Goal: Information Seeking & Learning: Learn about a topic

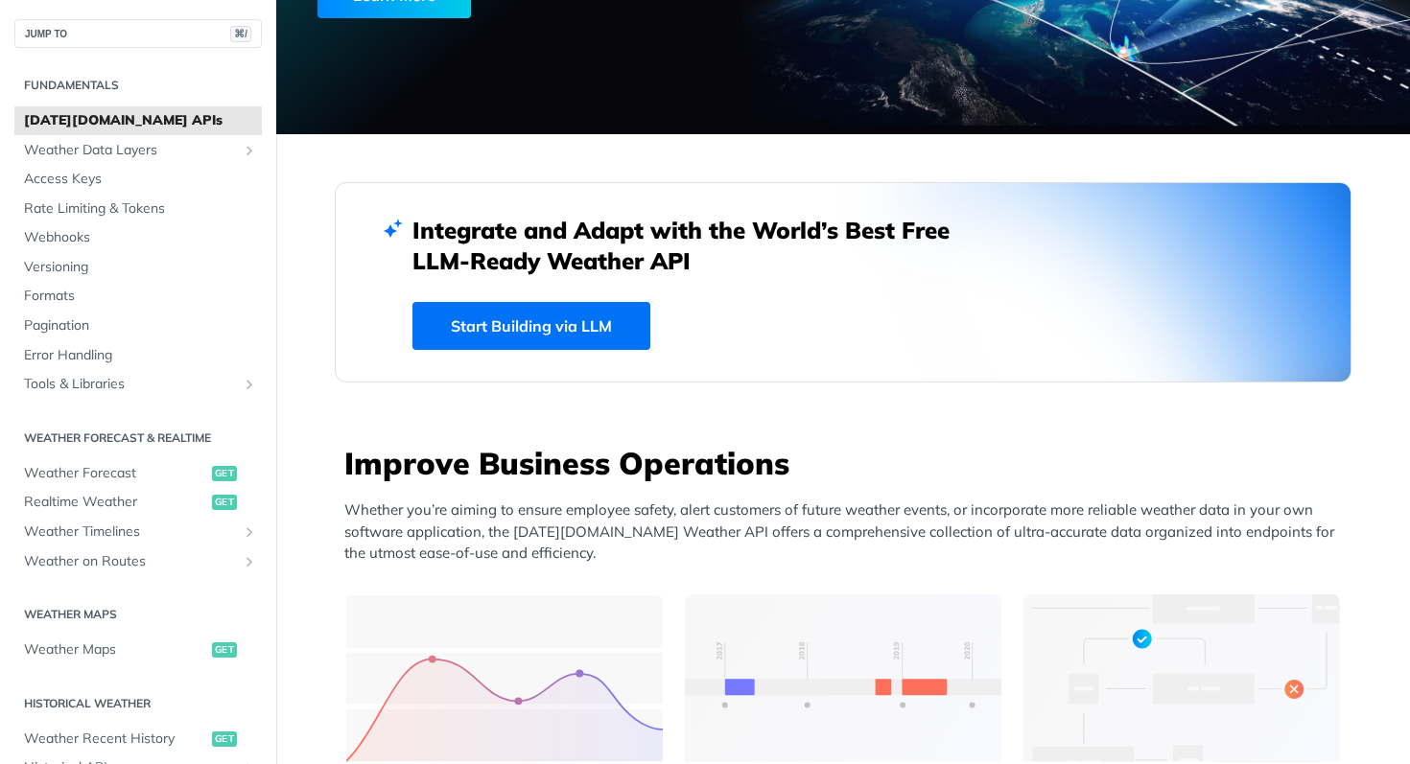
scroll to position [509, 0]
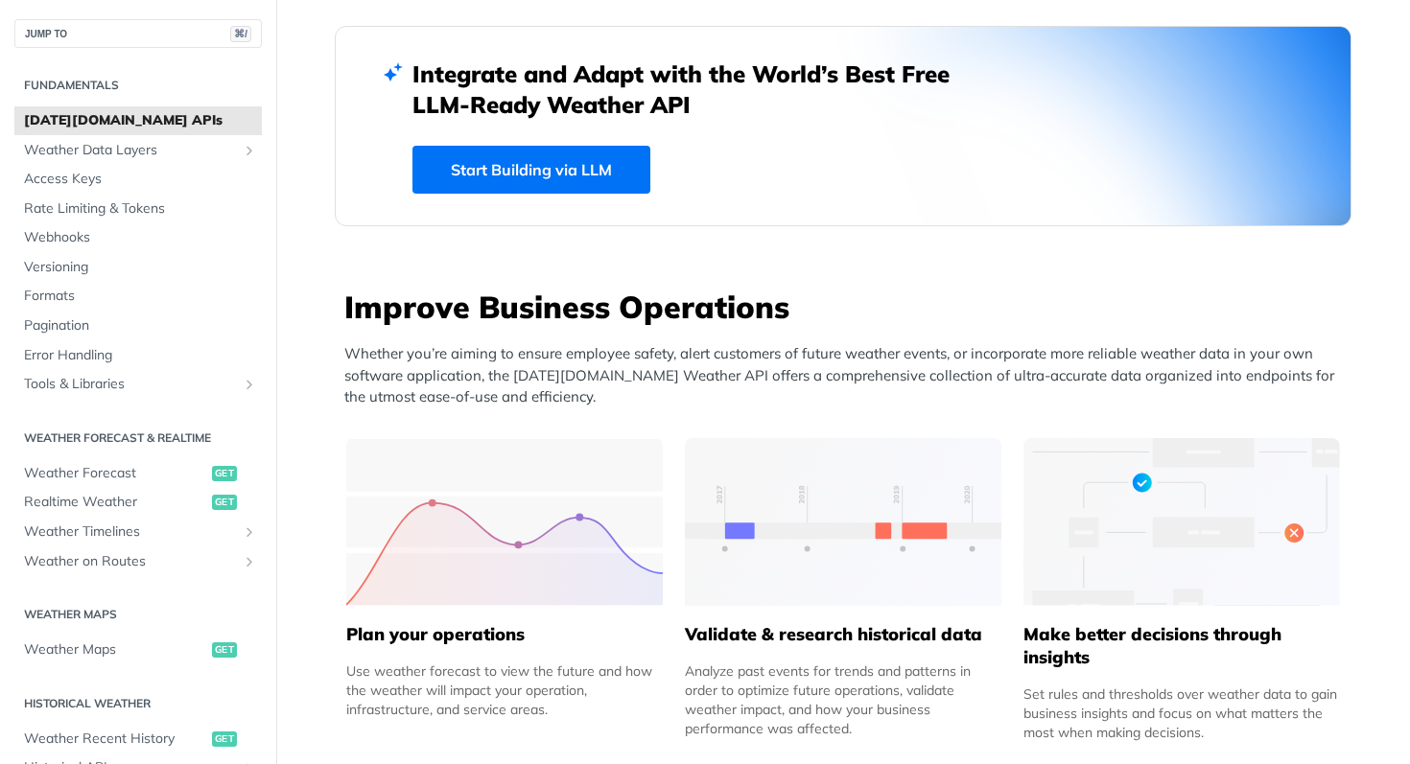
click at [108, 120] on span "[DATE][DOMAIN_NAME] APIs" at bounding box center [140, 120] width 233 height 19
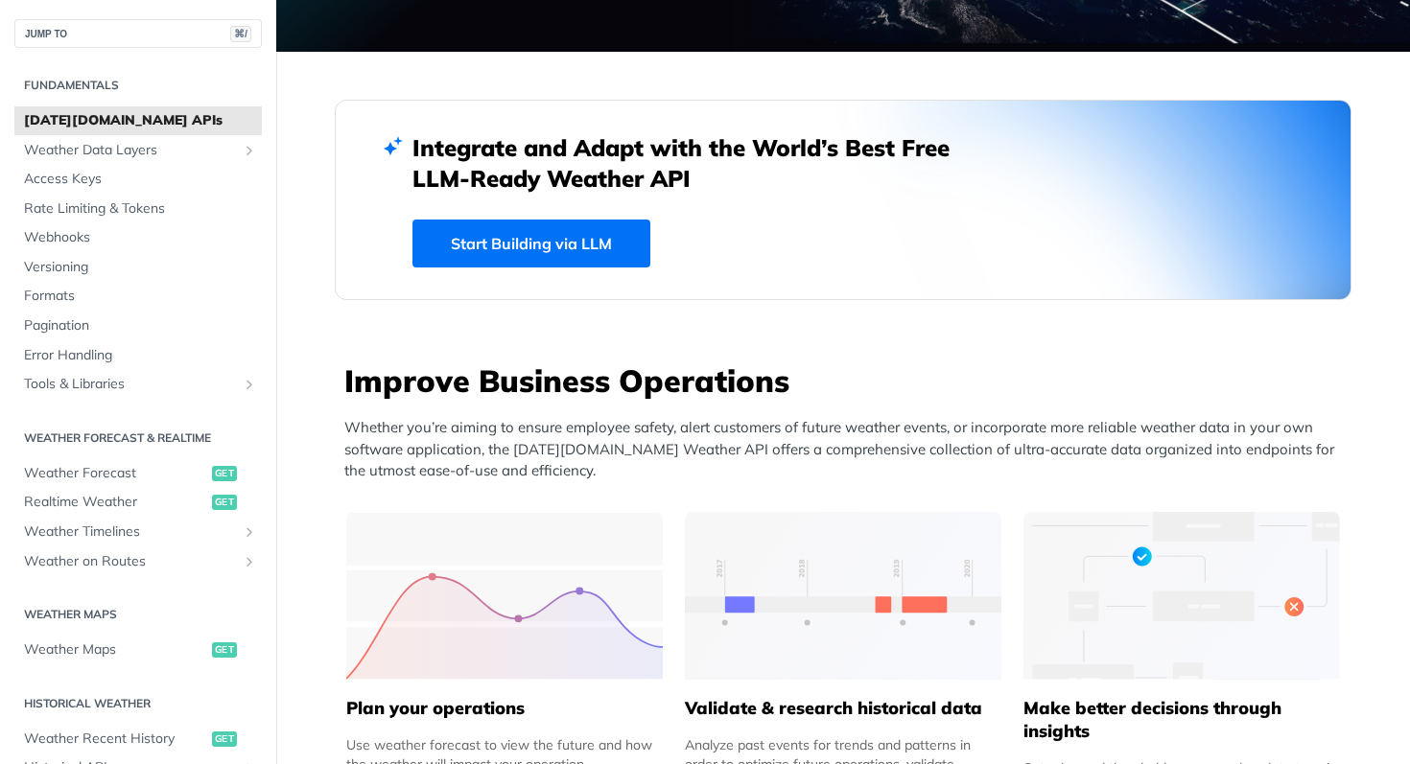
scroll to position [250, 0]
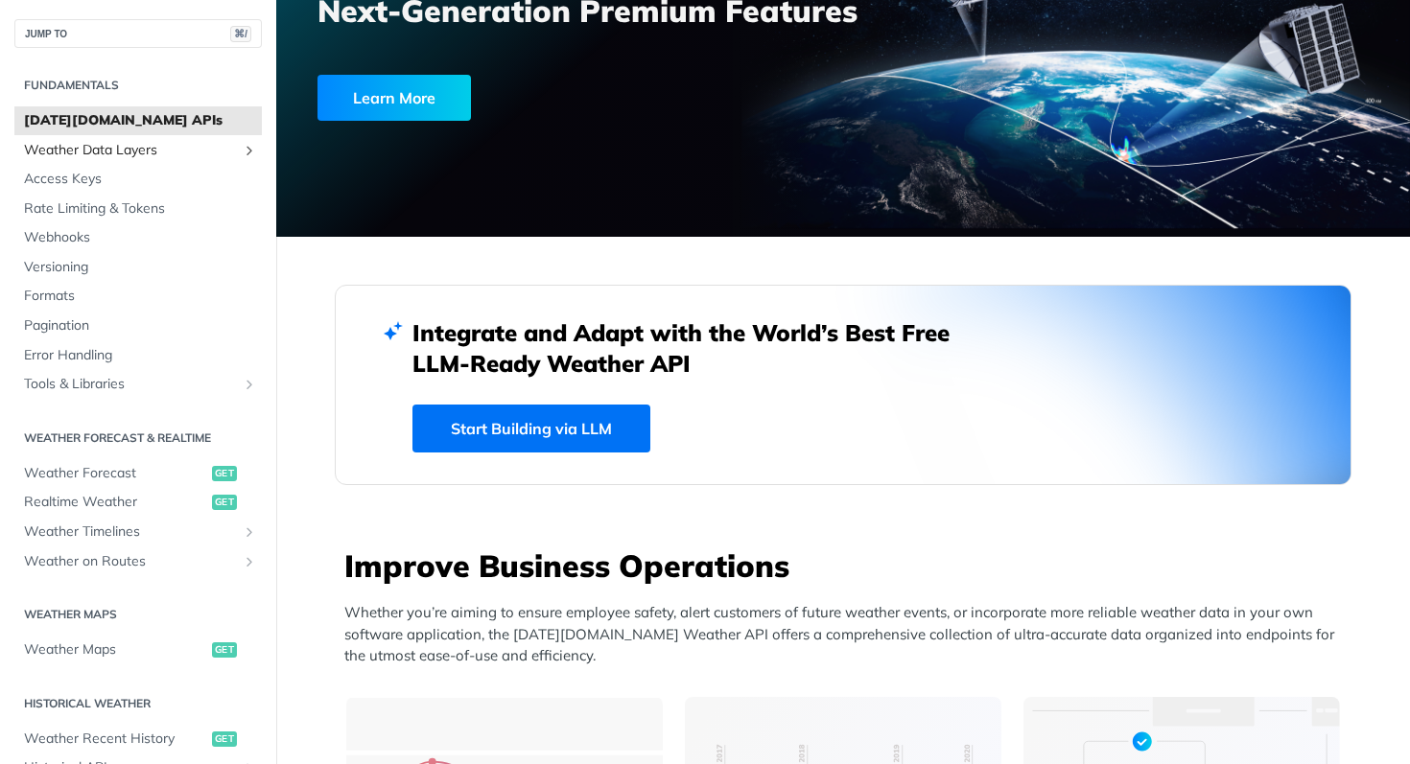
click at [118, 136] on link "Weather Data Layers" at bounding box center [137, 150] width 247 height 29
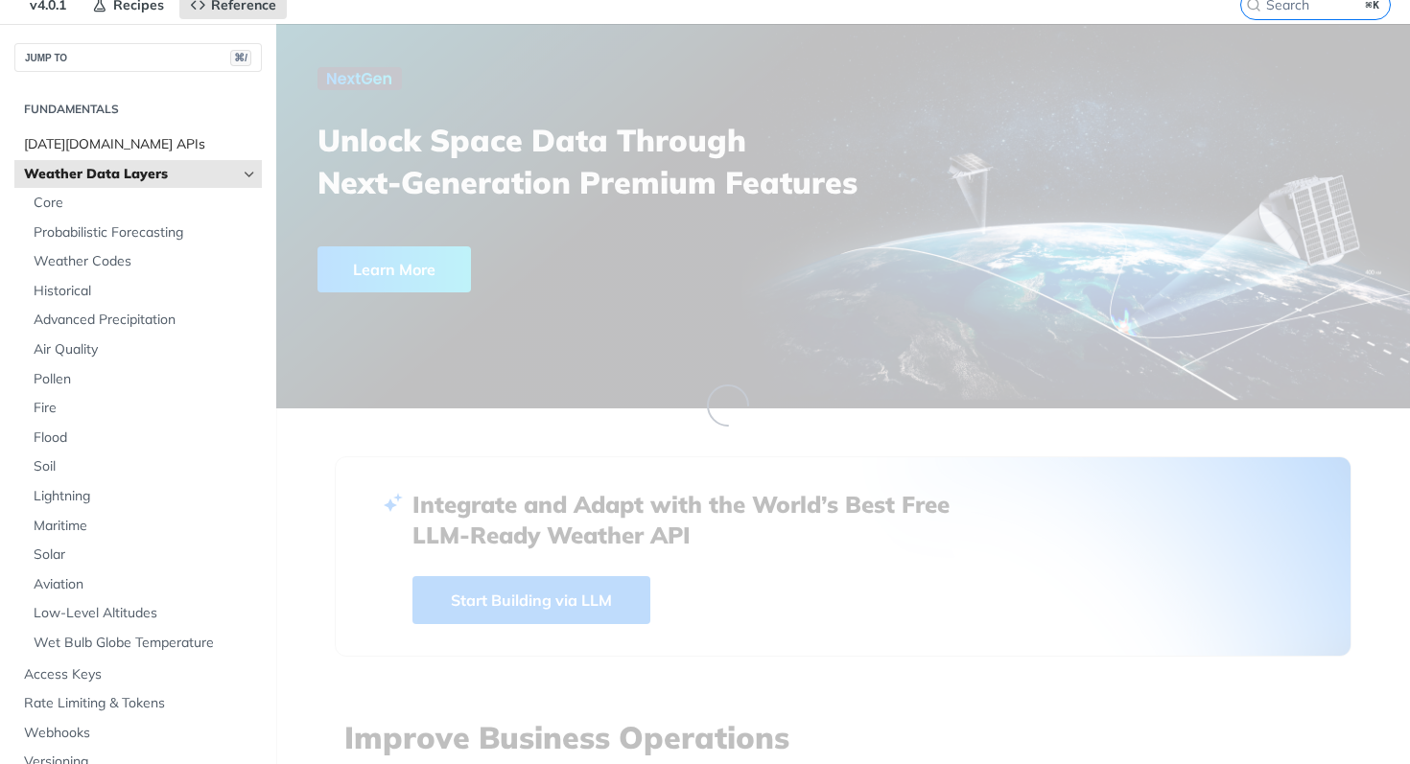
click at [119, 145] on section "Fundamentals Tomorrow.io APIs Weather Data Layers Core Probabilistic Forecastin…" at bounding box center [137, 493] width 247 height 805
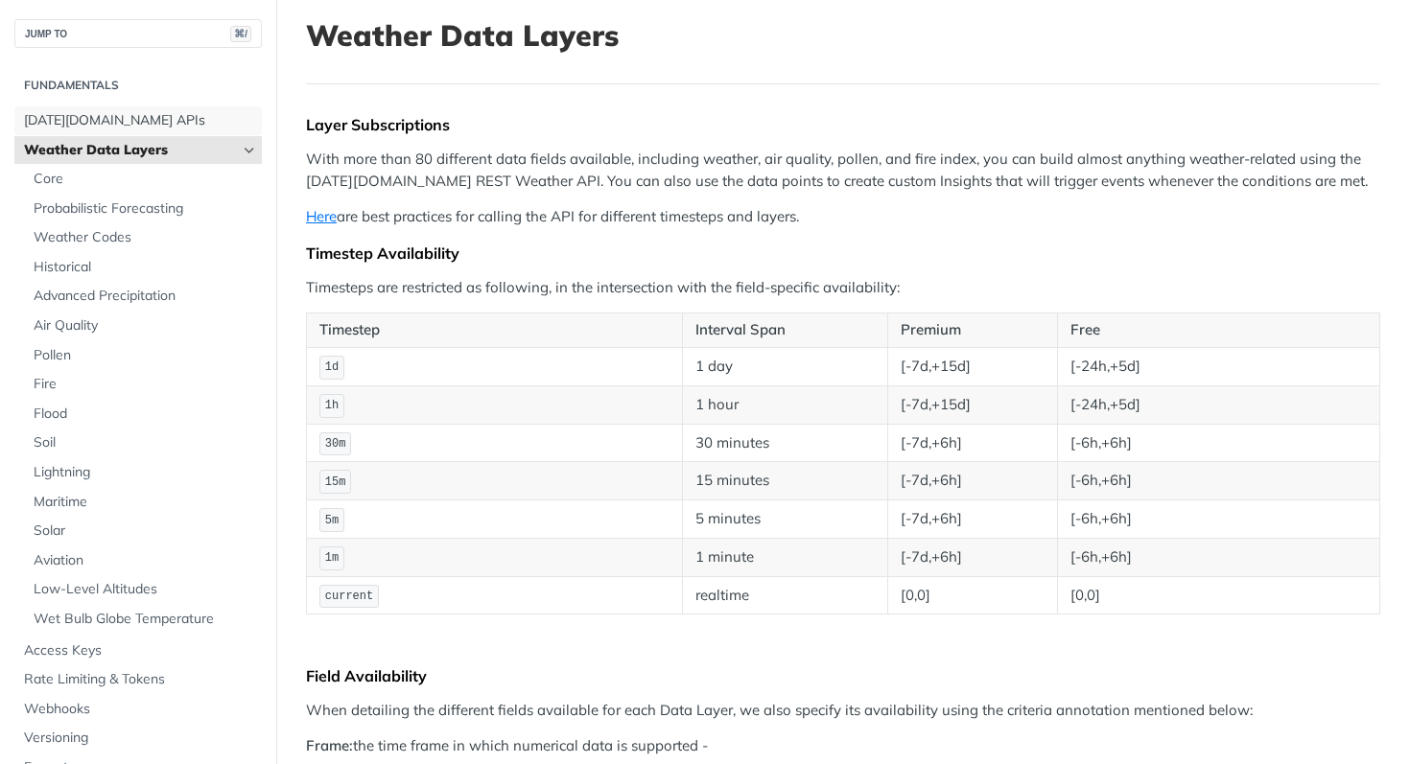
scroll to position [91, 0]
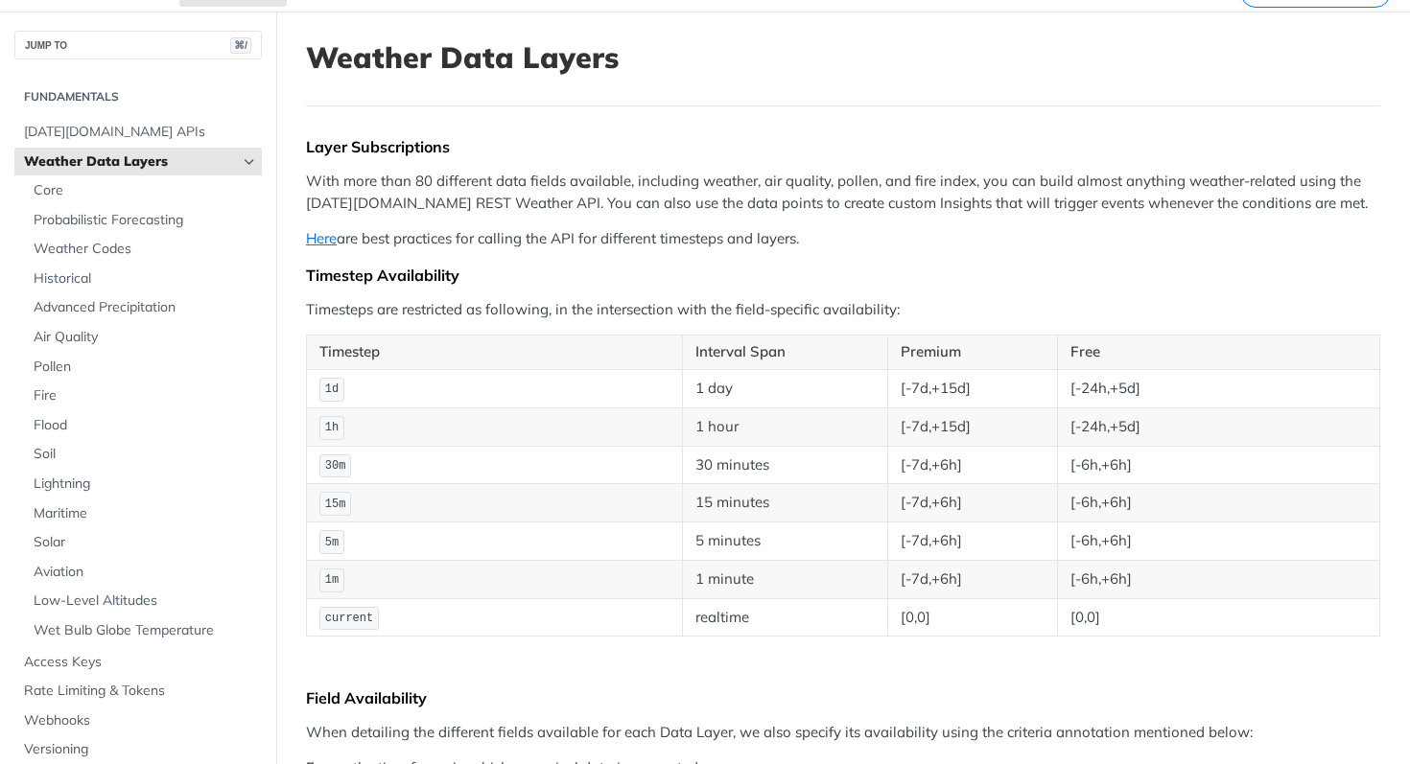
click at [439, 196] on p "With more than 80 different data fields available, including weather, air quali…" at bounding box center [843, 192] width 1074 height 43
drag, startPoint x: 528, startPoint y: 191, endPoint x: 549, endPoint y: 190, distance: 21.1
click at [549, 190] on p "With more than 80 different data fields available, including weather, air quali…" at bounding box center [843, 192] width 1074 height 43
drag, startPoint x: 761, startPoint y: 202, endPoint x: 950, endPoint y: 199, distance: 189.0
click at [903, 203] on p "With more than 80 different data fields available, including weather, air quali…" at bounding box center [843, 192] width 1074 height 43
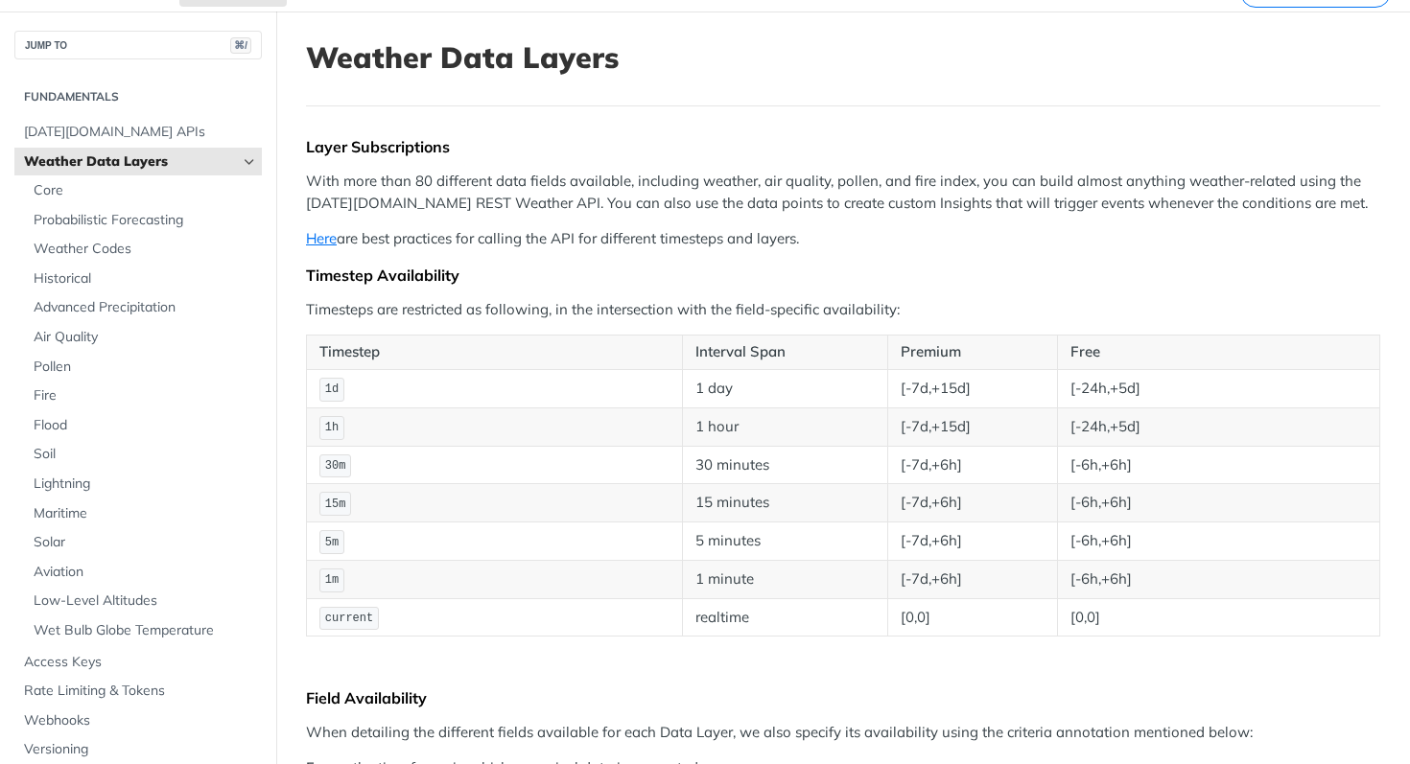
click at [951, 200] on p "With more than 80 different data fields available, including weather, air quali…" at bounding box center [843, 192] width 1074 height 43
drag, startPoint x: 899, startPoint y: 196, endPoint x: 1164, endPoint y: 195, distance: 265.7
click at [1163, 195] on p "With more than 80 different data fields available, including weather, air quali…" at bounding box center [843, 192] width 1074 height 43
click at [1164, 195] on p "With more than 80 different data fields available, including weather, air quali…" at bounding box center [843, 192] width 1074 height 43
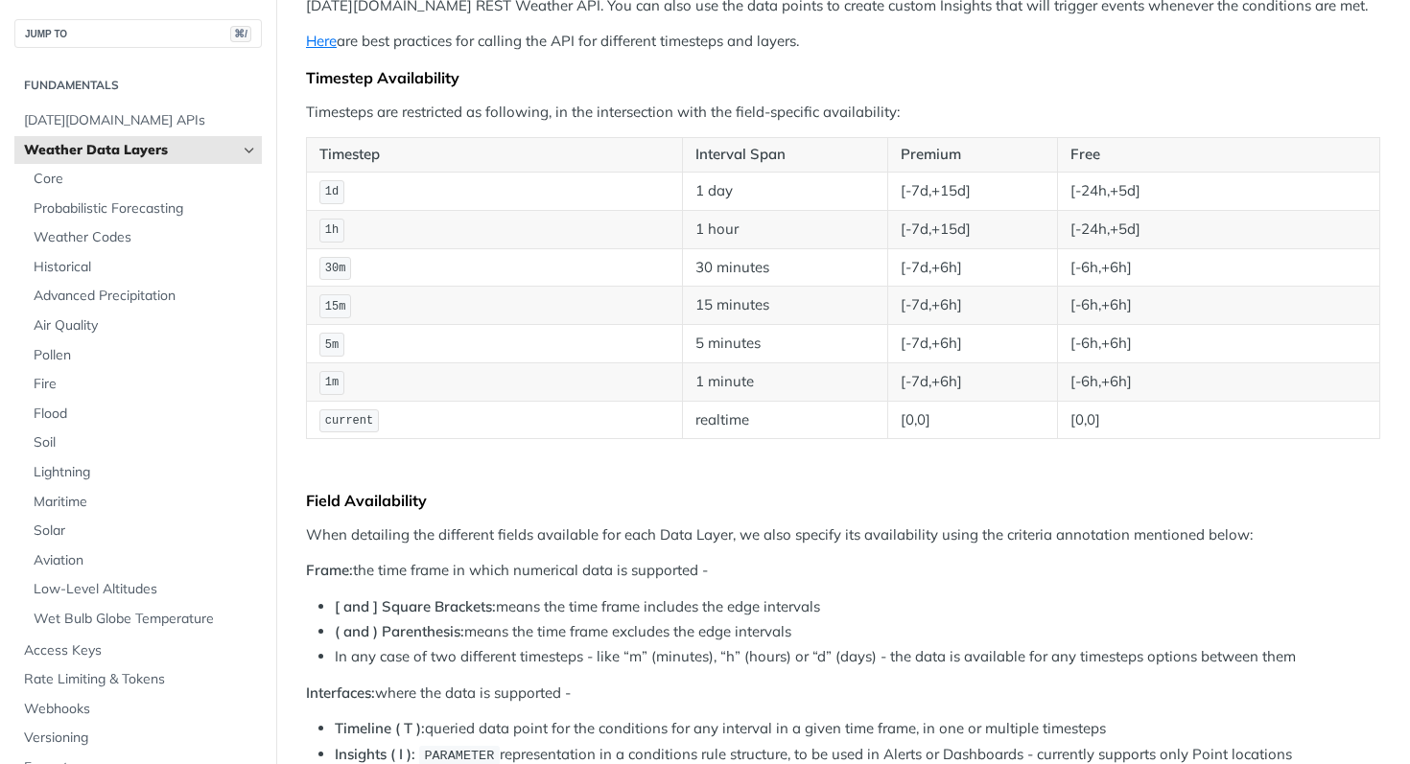
scroll to position [291, 0]
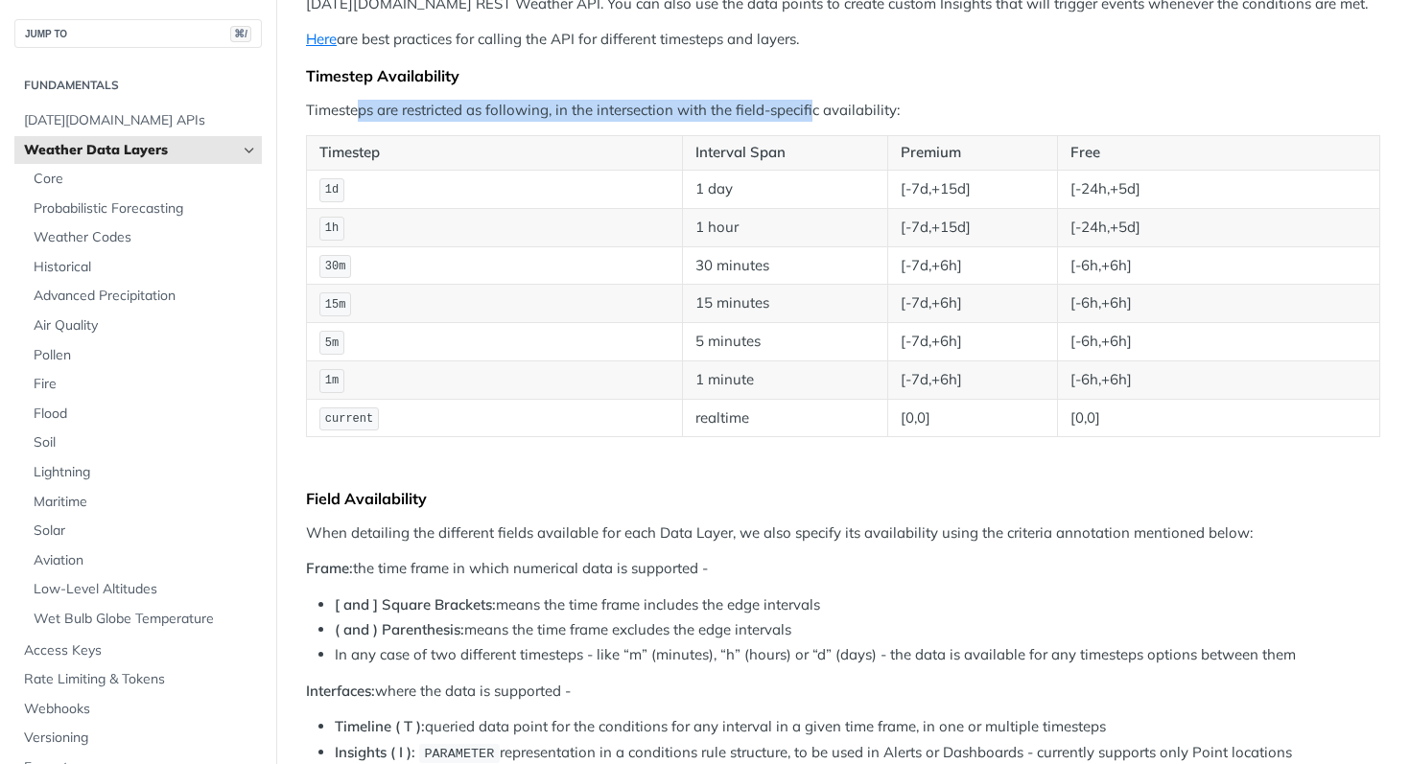
drag, startPoint x: 381, startPoint y: 113, endPoint x: 815, endPoint y: 107, distance: 434.6
click at [815, 107] on p "Timesteps are restricted as following, in the intersection with the field-speci…" at bounding box center [843, 111] width 1074 height 22
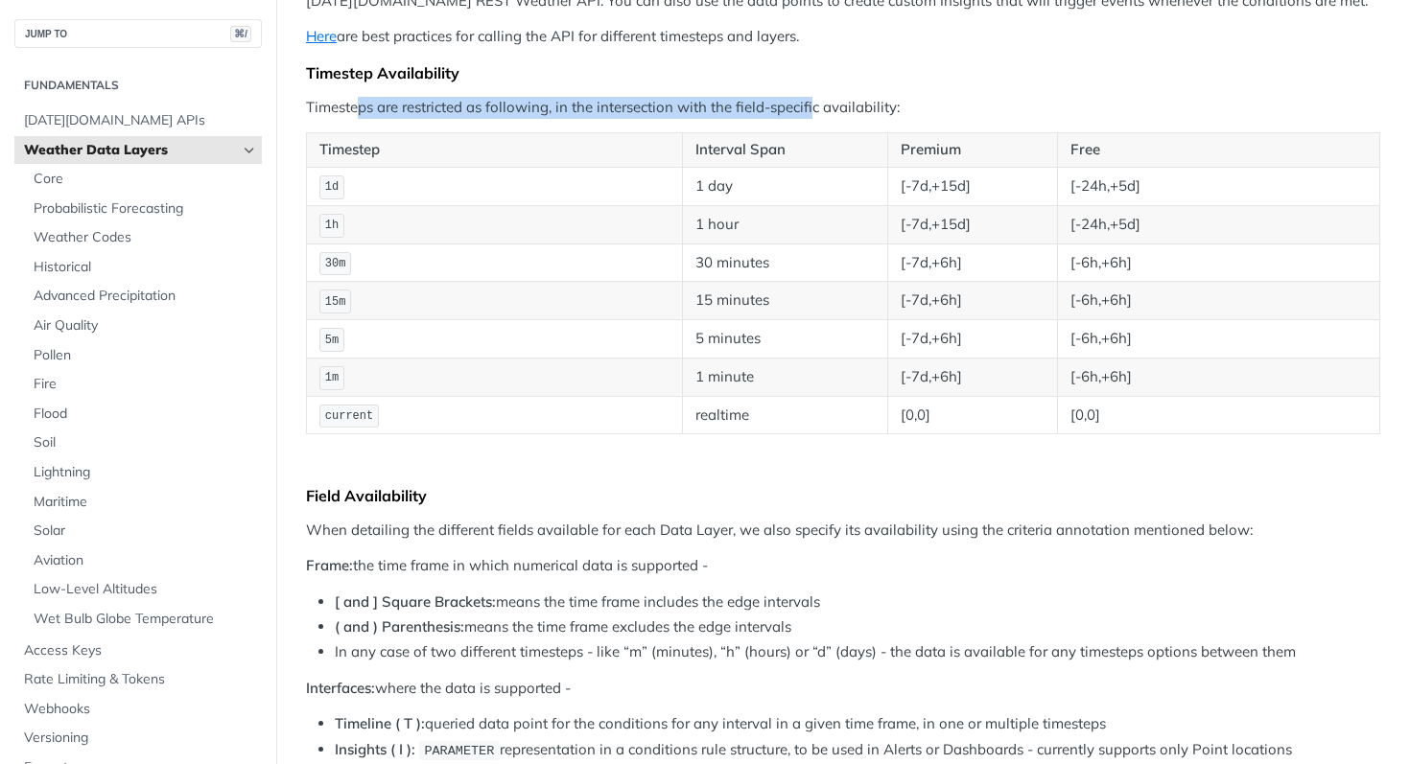
scroll to position [294, 0]
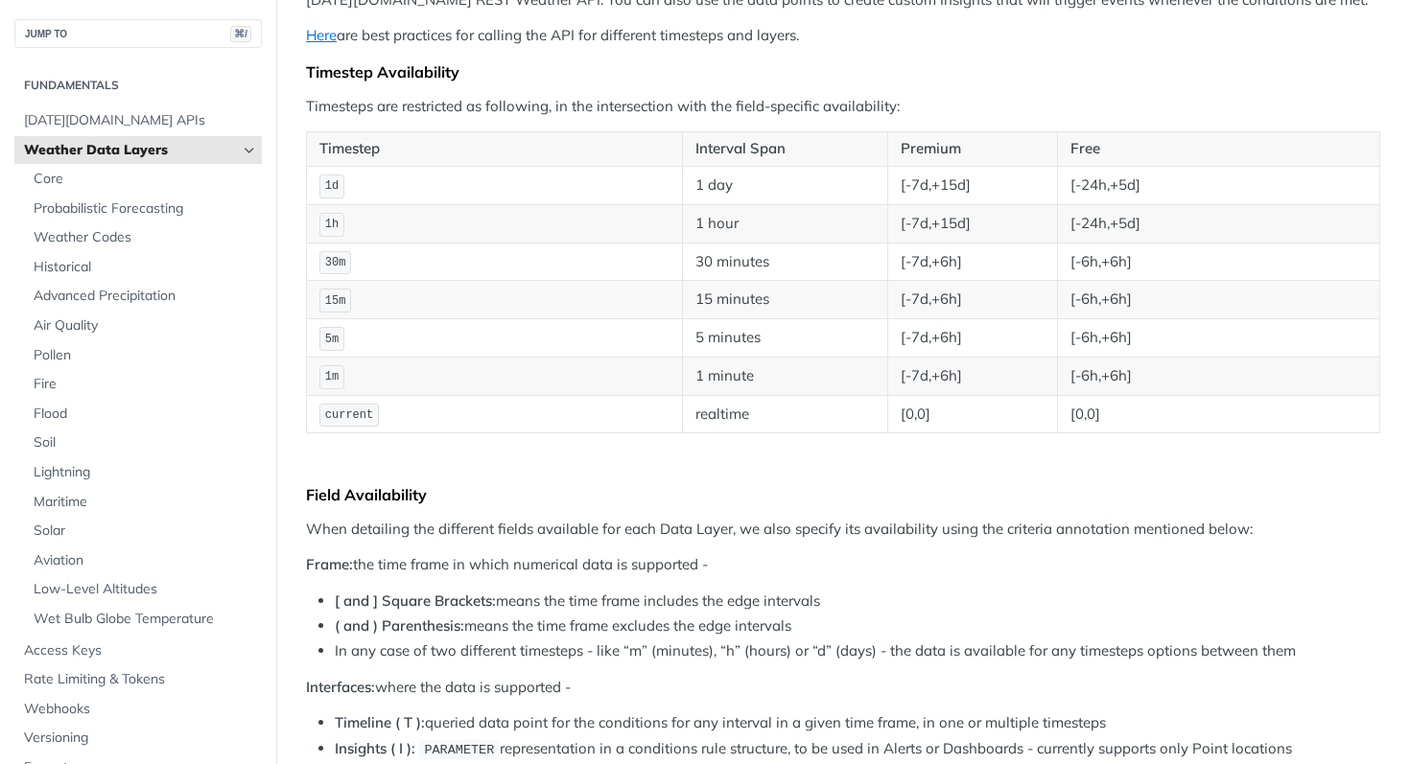
click at [341, 191] on code "1d" at bounding box center [331, 187] width 25 height 24
click at [334, 225] on span "1h" at bounding box center [331, 224] width 13 height 13
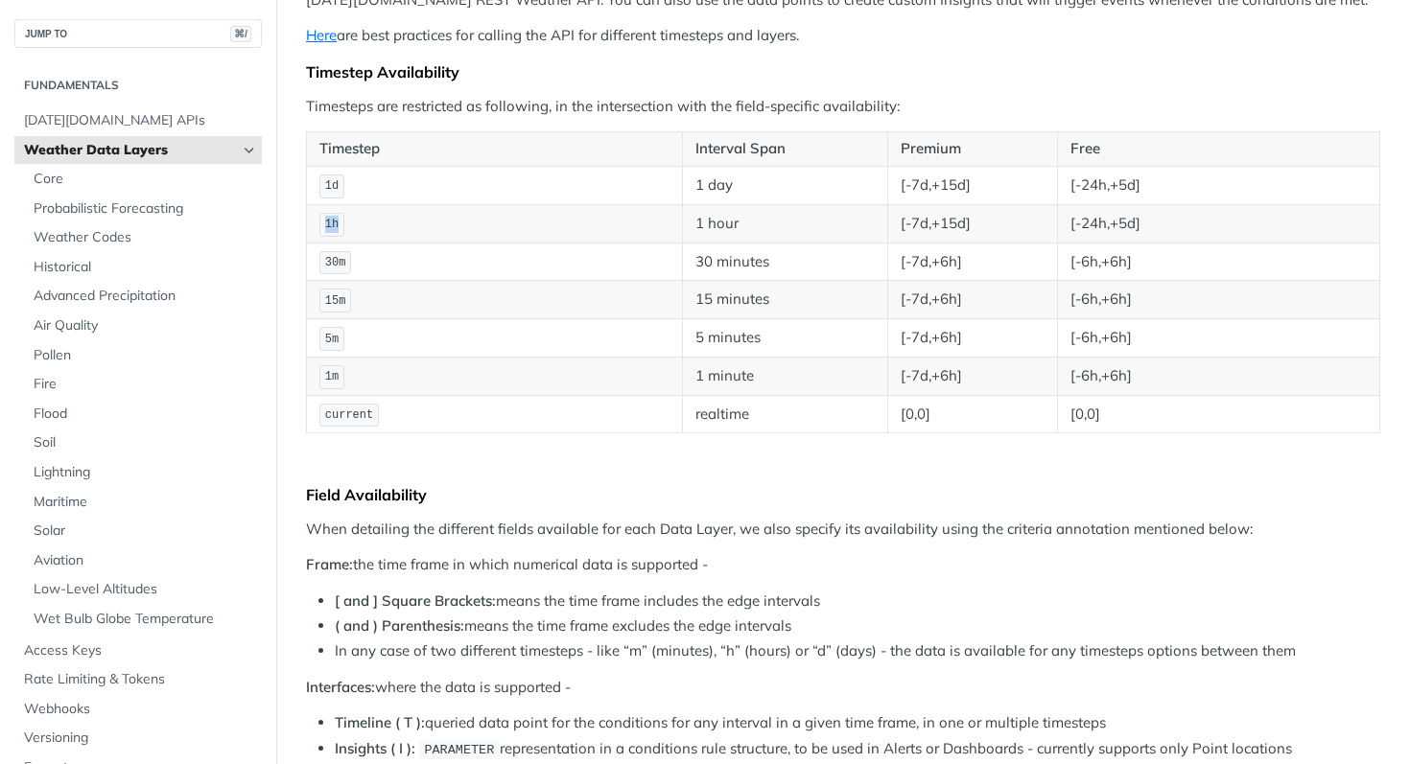
click at [334, 225] on span "1h" at bounding box center [331, 224] width 13 height 13
click at [339, 261] on span "30m" at bounding box center [335, 262] width 21 height 13
click at [354, 285] on td "15m" at bounding box center [495, 300] width 376 height 38
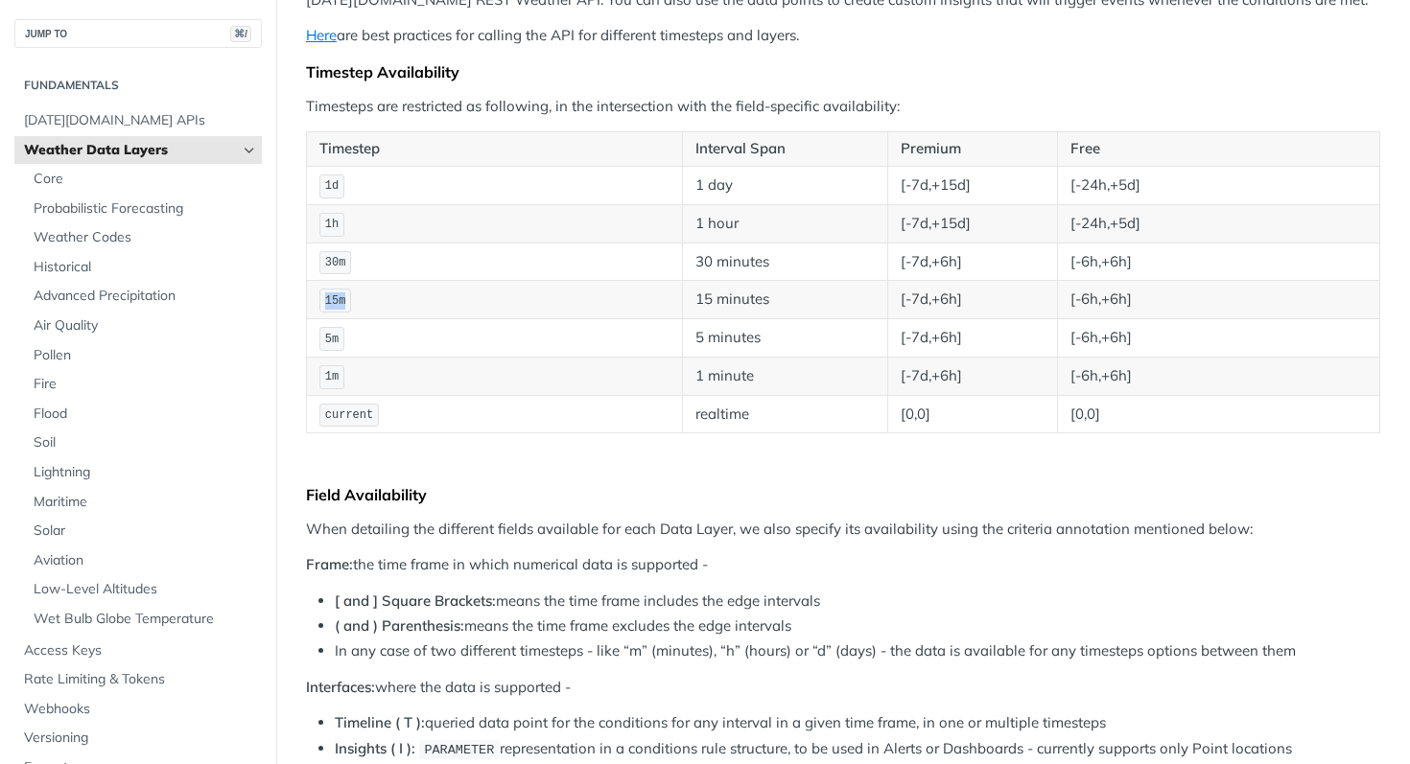
click at [354, 285] on td "15m" at bounding box center [495, 300] width 376 height 38
click at [343, 297] on span "15m" at bounding box center [335, 300] width 21 height 13
click at [337, 342] on span "5m" at bounding box center [331, 339] width 13 height 13
click at [339, 375] on code "1m" at bounding box center [331, 377] width 25 height 24
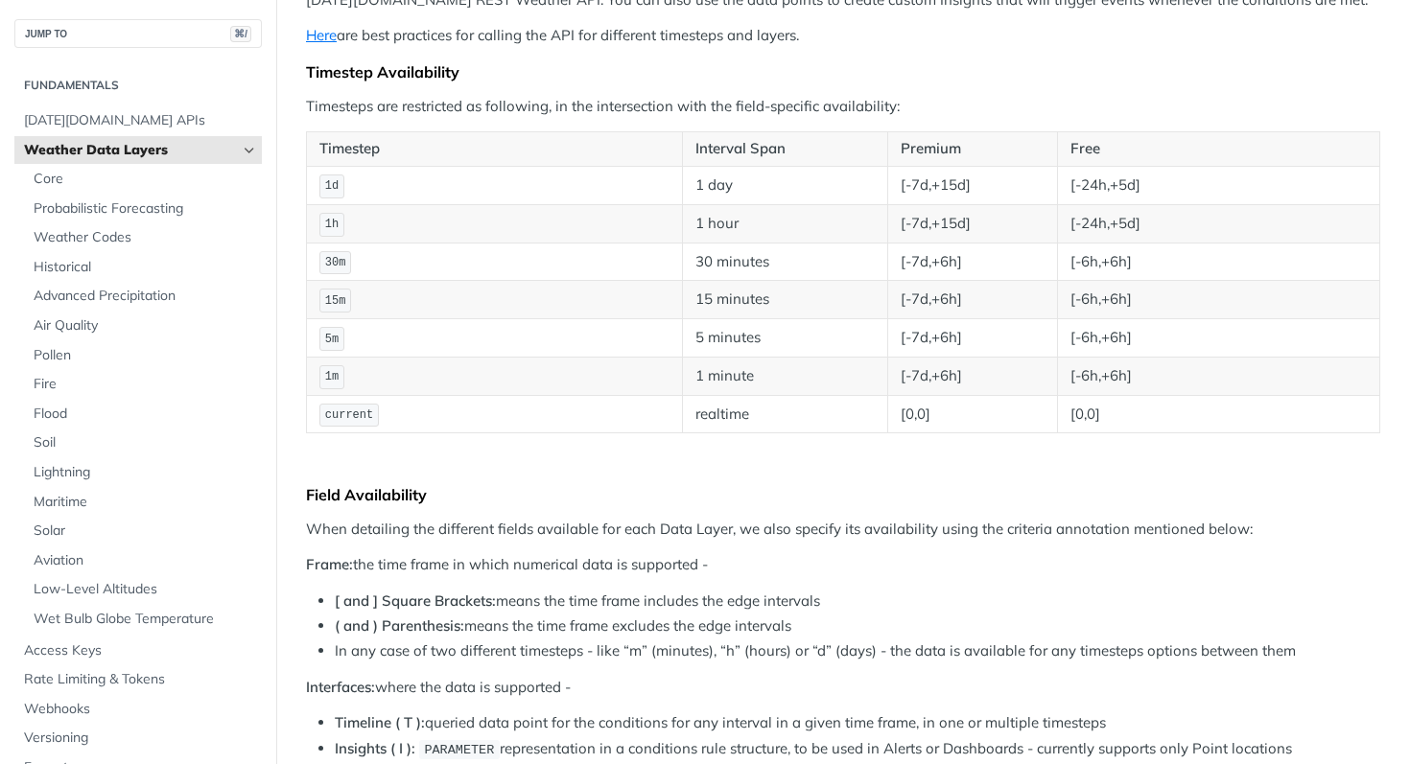
click at [339, 375] on code "1m" at bounding box center [331, 377] width 25 height 24
click at [350, 418] on span "current" at bounding box center [349, 415] width 48 height 13
click at [469, 132] on th "Timestep" at bounding box center [495, 149] width 376 height 35
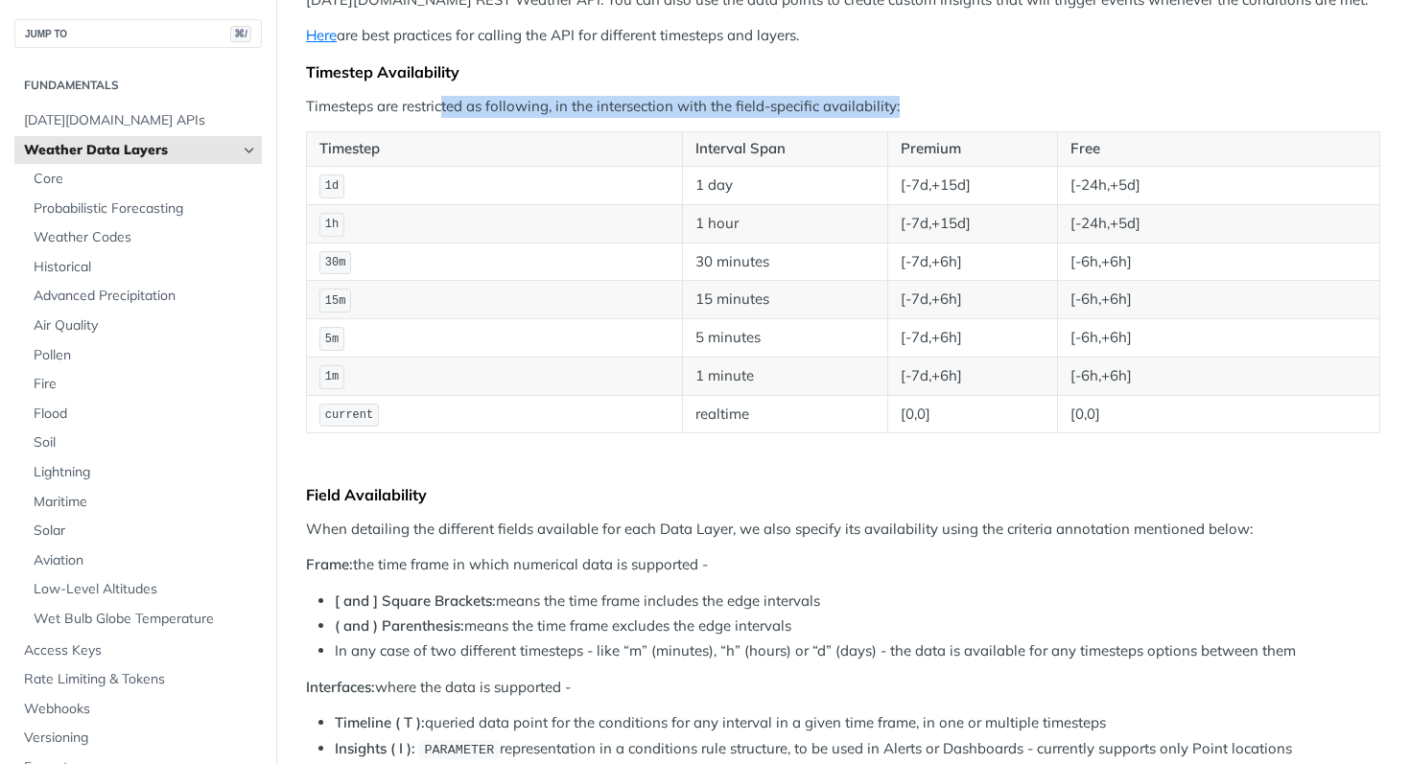
drag, startPoint x: 454, startPoint y: 106, endPoint x: 816, endPoint y: 115, distance: 362.7
click at [809, 116] on p "Timesteps are restricted as following, in the intersection with the field-speci…" at bounding box center [843, 107] width 1074 height 22
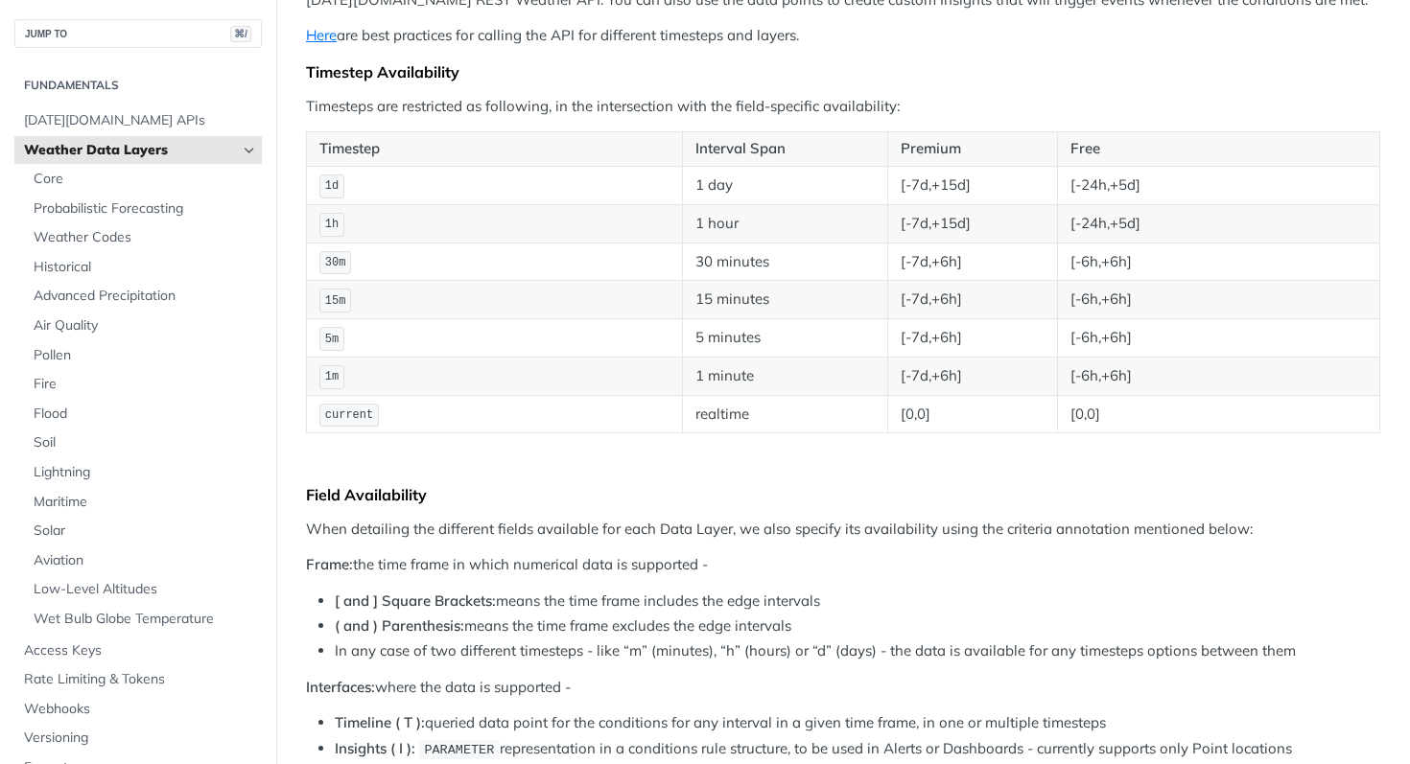
click at [816, 115] on p "Timesteps are restricted as following, in the intersection with the field-speci…" at bounding box center [843, 107] width 1074 height 22
click at [374, 177] on td "1d" at bounding box center [495, 185] width 376 height 38
click at [767, 187] on td "1 day" at bounding box center [784, 185] width 205 height 38
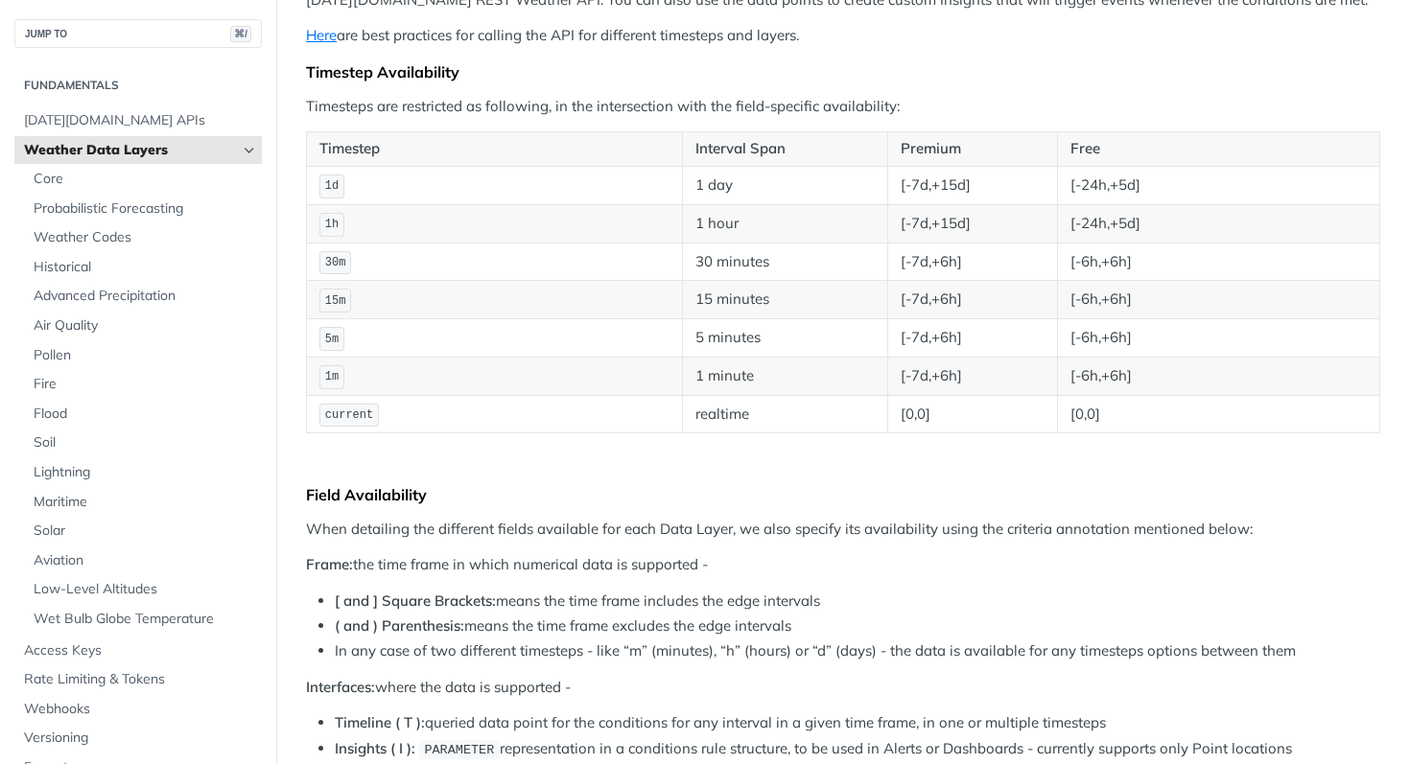
click at [888, 186] on td "[-7d,+15d]" at bounding box center [973, 185] width 170 height 38
click at [964, 193] on td "[-7d,+15d]" at bounding box center [973, 185] width 170 height 38
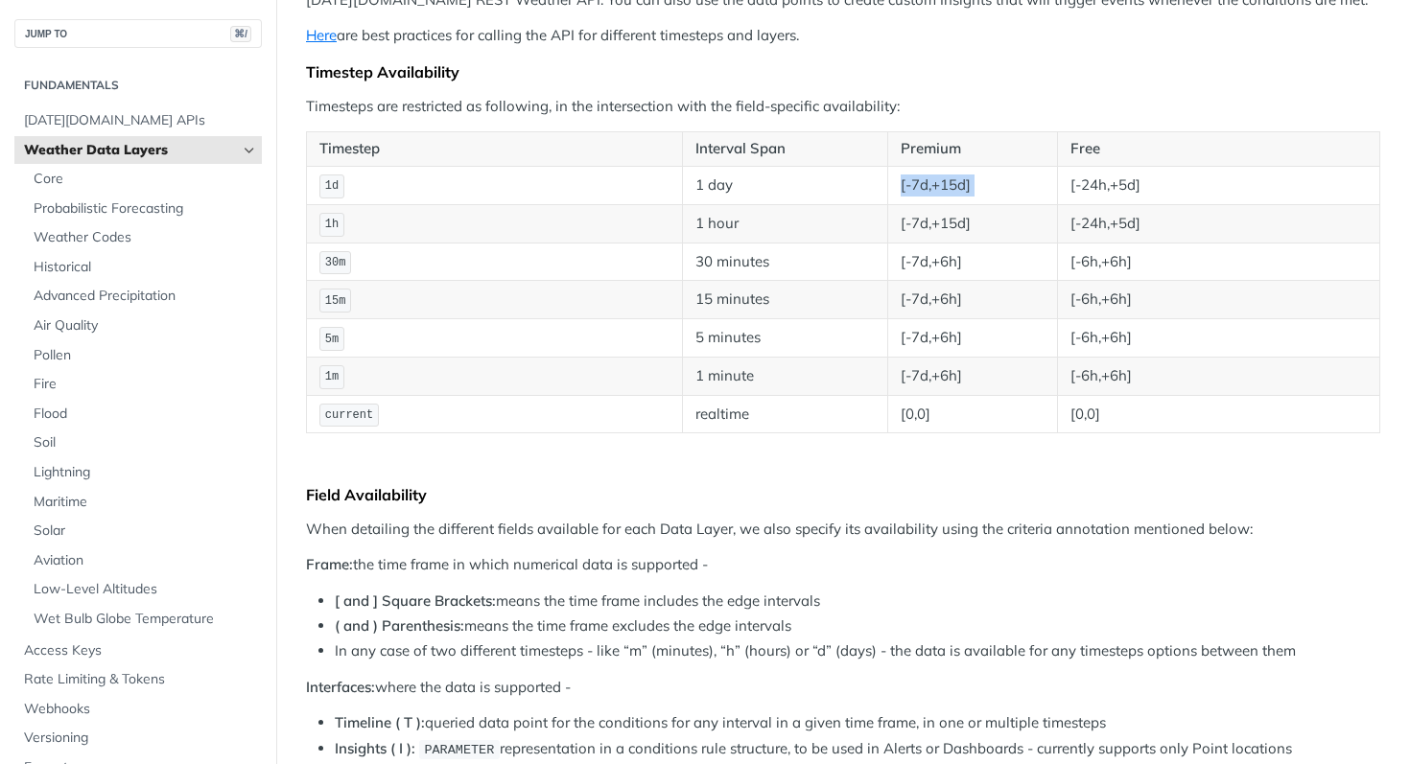
click at [964, 193] on td "[-7d,+15d]" at bounding box center [973, 185] width 170 height 38
click at [938, 191] on td "[-7d,+15d]" at bounding box center [973, 185] width 170 height 38
click at [368, 200] on td "1d" at bounding box center [495, 185] width 376 height 38
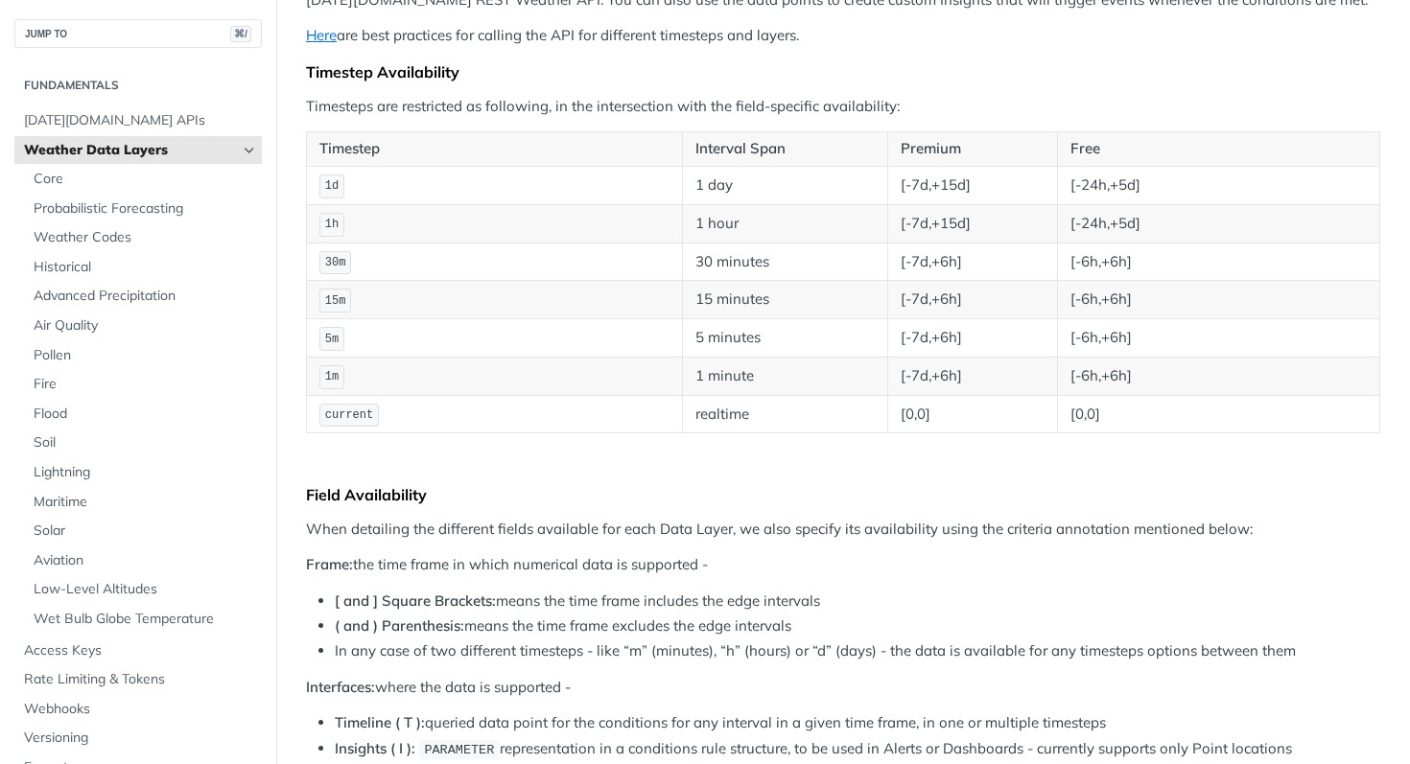
click at [368, 200] on td "1d" at bounding box center [495, 185] width 376 height 38
click at [895, 232] on td "[-7d,+15d]" at bounding box center [973, 223] width 170 height 38
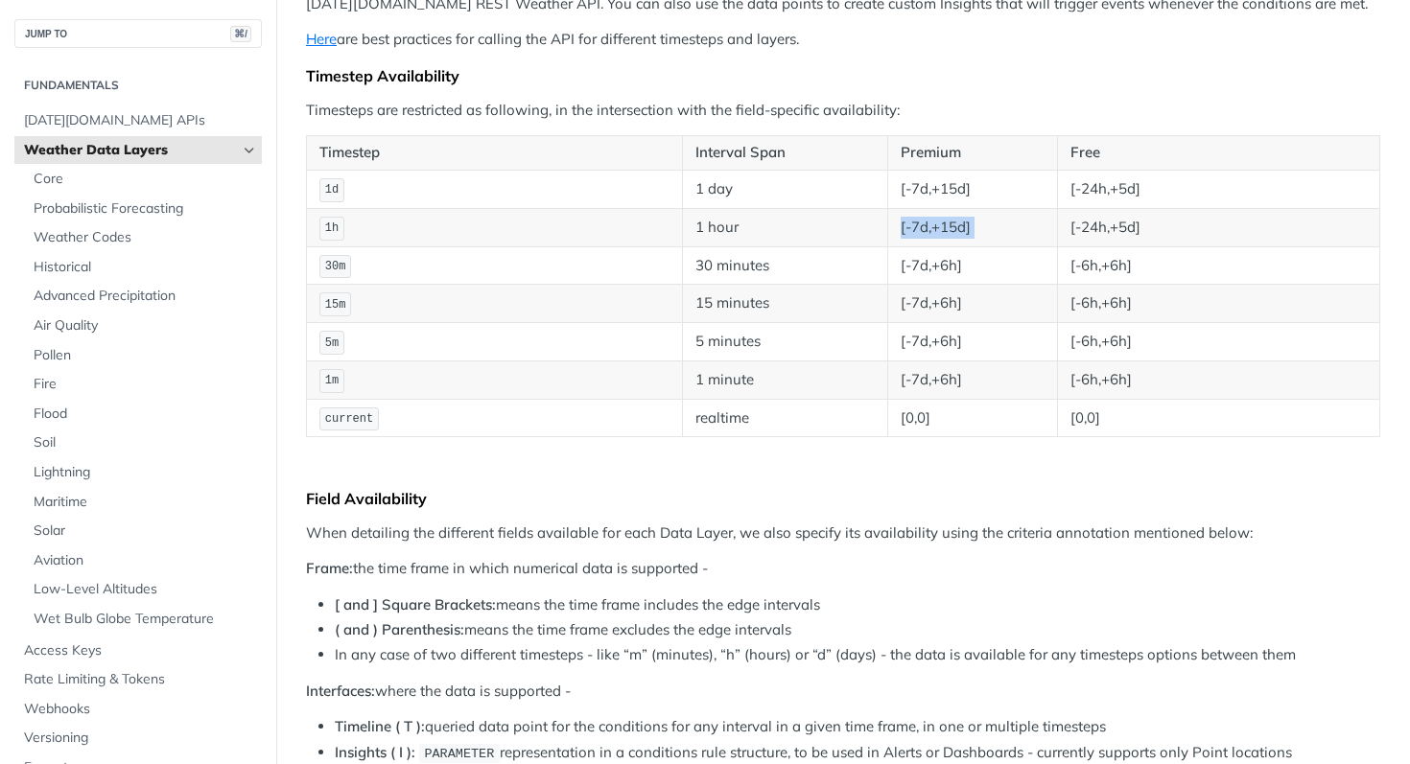
scroll to position [287, 0]
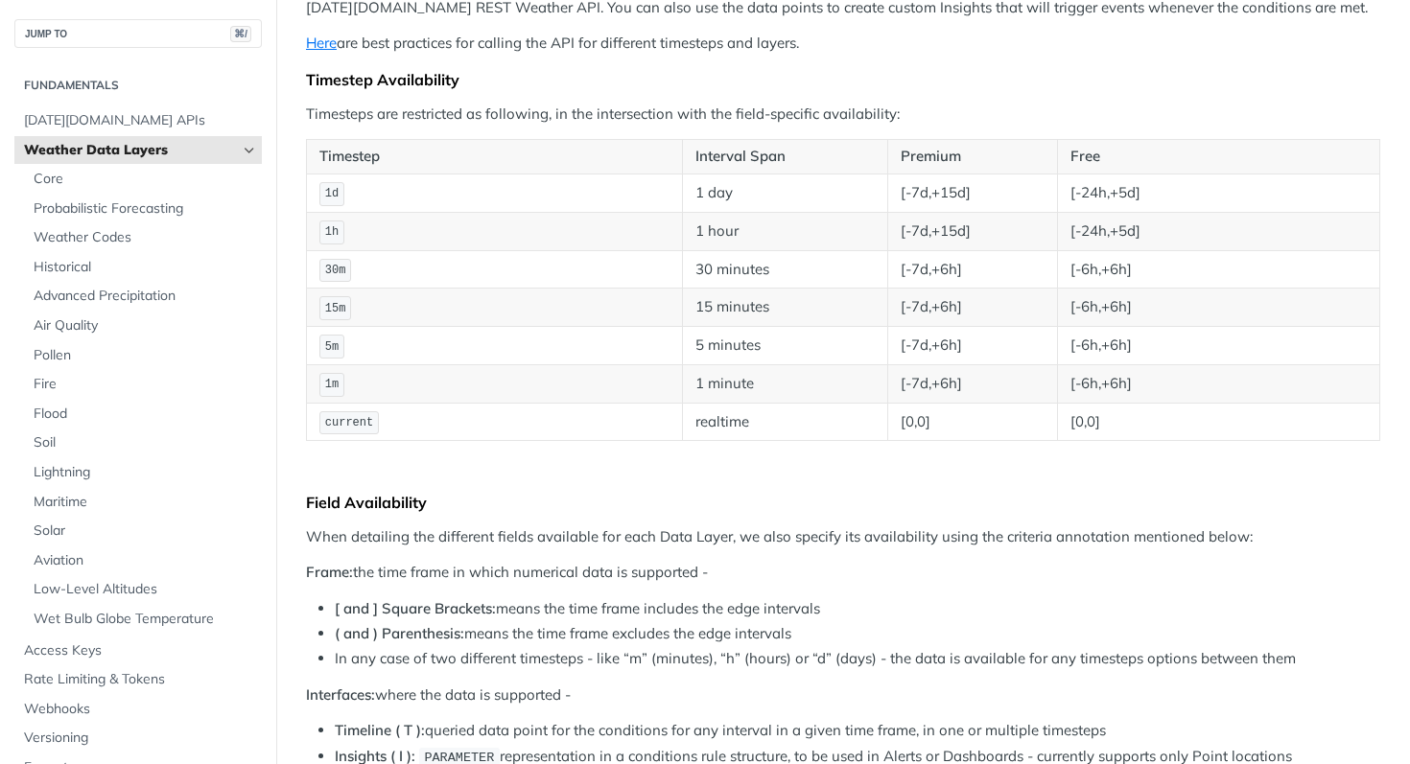
click at [942, 207] on td "[-7d,+15d]" at bounding box center [973, 193] width 170 height 38
click at [943, 207] on td "[-7d,+15d]" at bounding box center [973, 193] width 170 height 38
drag, startPoint x: 943, startPoint y: 207, endPoint x: 960, endPoint y: 233, distance: 31.1
click at [949, 216] on tbody "1d 1 day [-7d,+15d] [-24h,+5d] 1h 1 hour [-7d,+15d] [-24h,+5d] 30m 30 minutes […" at bounding box center [843, 307] width 1073 height 267
click at [962, 240] on td "[-7d,+15d]" at bounding box center [973, 231] width 170 height 38
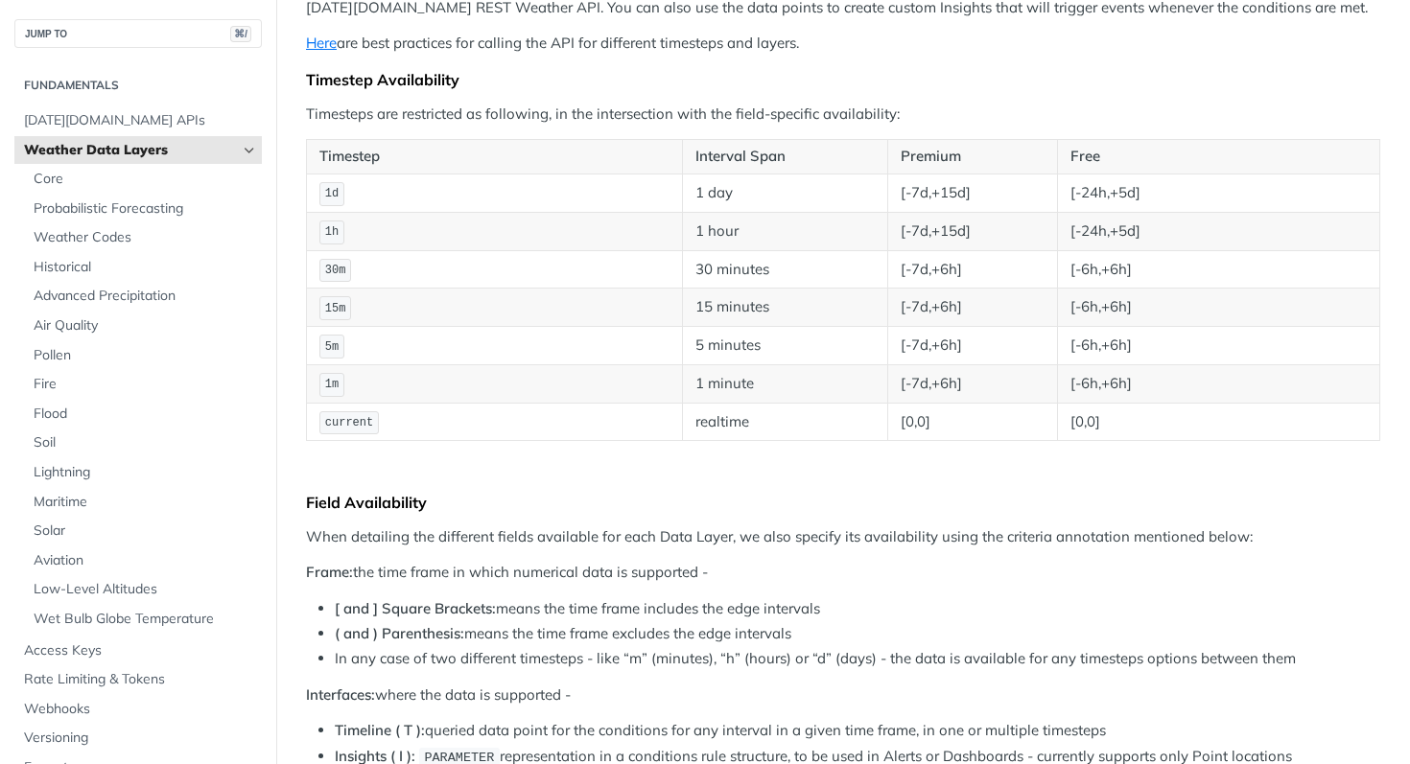
click at [962, 240] on td "[-7d,+15d]" at bounding box center [973, 231] width 170 height 38
click at [952, 266] on td "[-7d,+6h]" at bounding box center [973, 269] width 170 height 38
click at [953, 327] on td "[-7d,+6h]" at bounding box center [973, 346] width 170 height 38
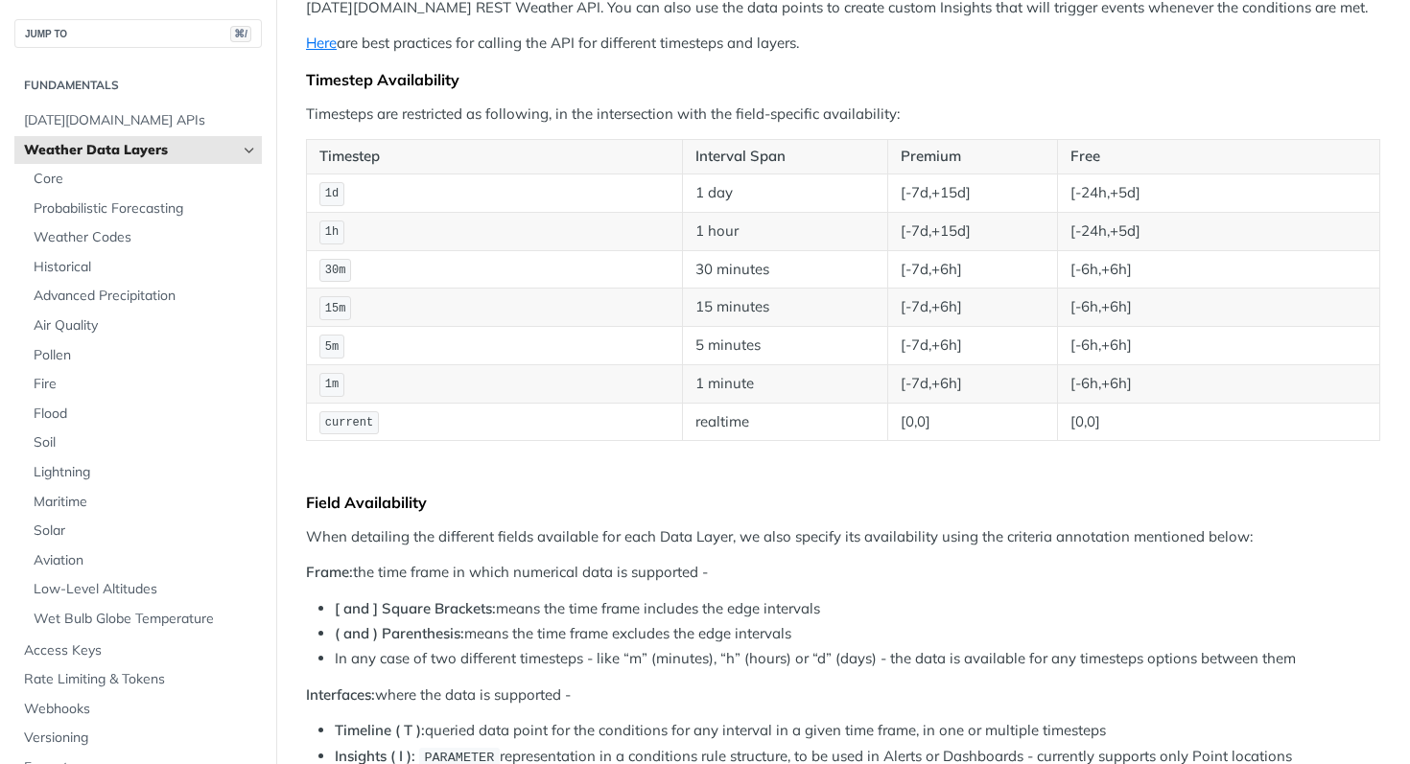
click at [960, 220] on td "[-7d,+15d]" at bounding box center [973, 231] width 170 height 38
click at [960, 224] on td "[-7d,+15d]" at bounding box center [973, 231] width 170 height 38
click at [963, 295] on td "[-7d,+6h]" at bounding box center [973, 308] width 170 height 38
click at [963, 294] on td "[-7d,+6h]" at bounding box center [973, 308] width 170 height 38
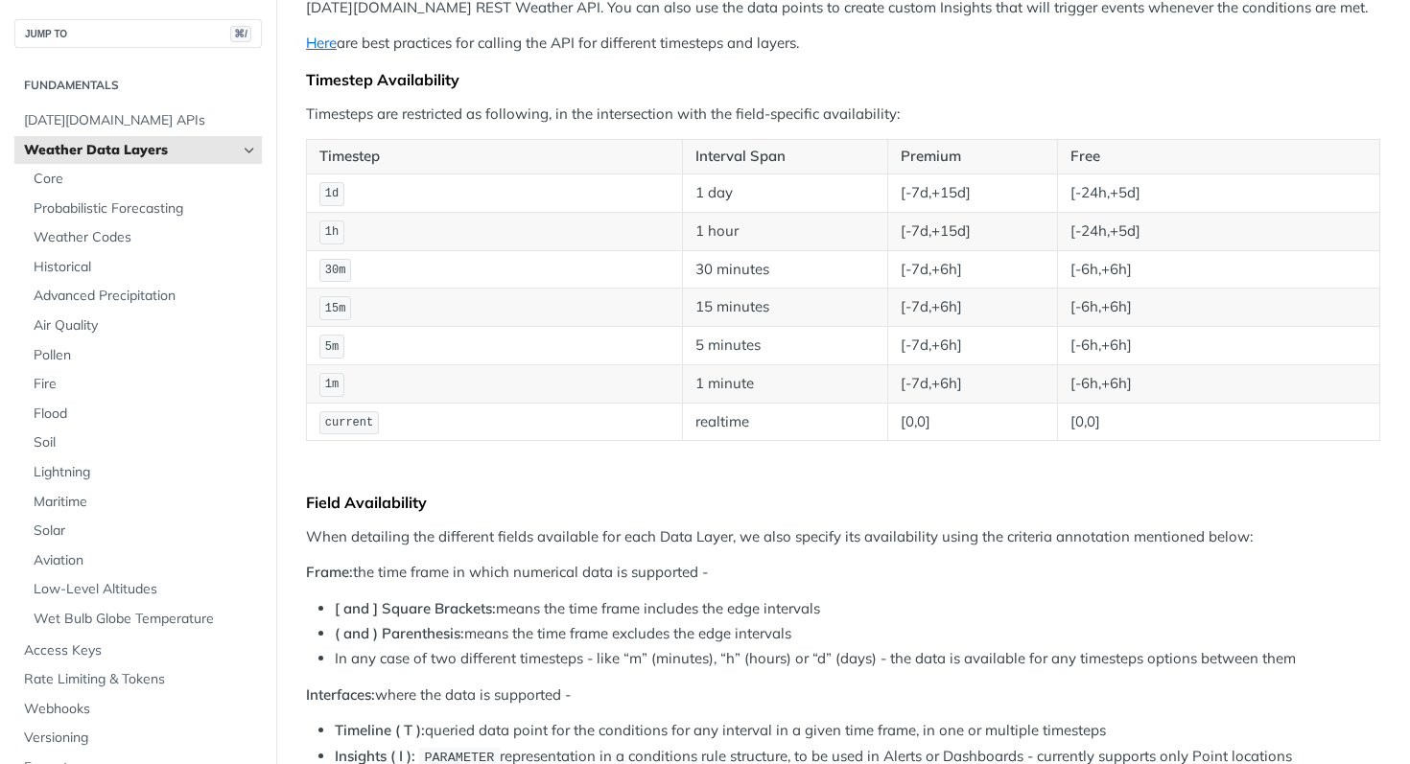
click at [973, 341] on td "[-7d,+6h]" at bounding box center [973, 346] width 170 height 38
click at [968, 386] on td "[-7d,+6h]" at bounding box center [973, 383] width 170 height 38
click at [968, 385] on td "[-7d,+6h]" at bounding box center [973, 383] width 170 height 38
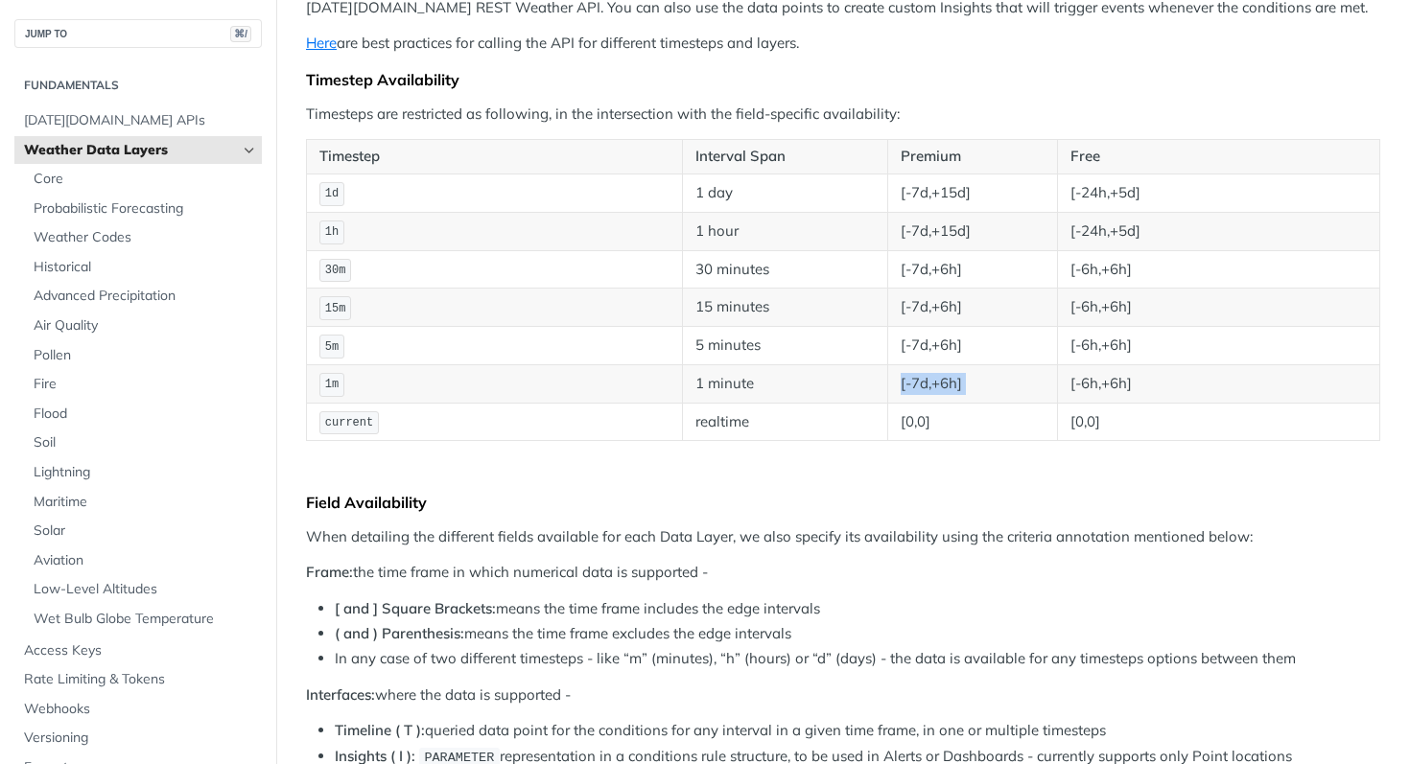
click at [968, 385] on td "[-7d,+6h]" at bounding box center [973, 383] width 170 height 38
click at [942, 421] on td "[0,0]" at bounding box center [973, 422] width 170 height 38
click at [959, 271] on td "[-7d,+6h]" at bounding box center [973, 269] width 170 height 38
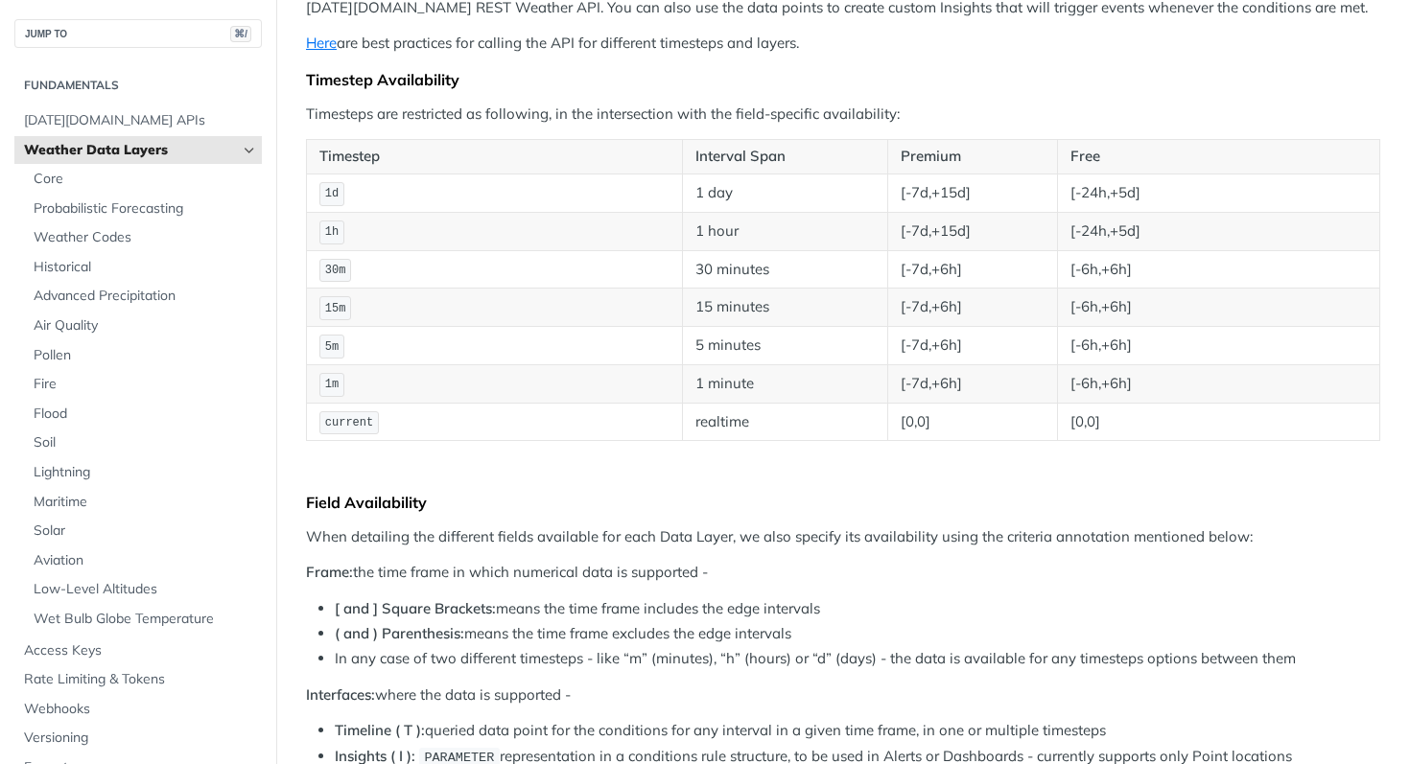
click at [967, 218] on td "[-7d,+15d]" at bounding box center [973, 231] width 170 height 38
click at [966, 220] on td "[-7d,+15d]" at bounding box center [973, 231] width 170 height 38
click at [969, 204] on td "[-7d,+15d]" at bounding box center [973, 193] width 170 height 38
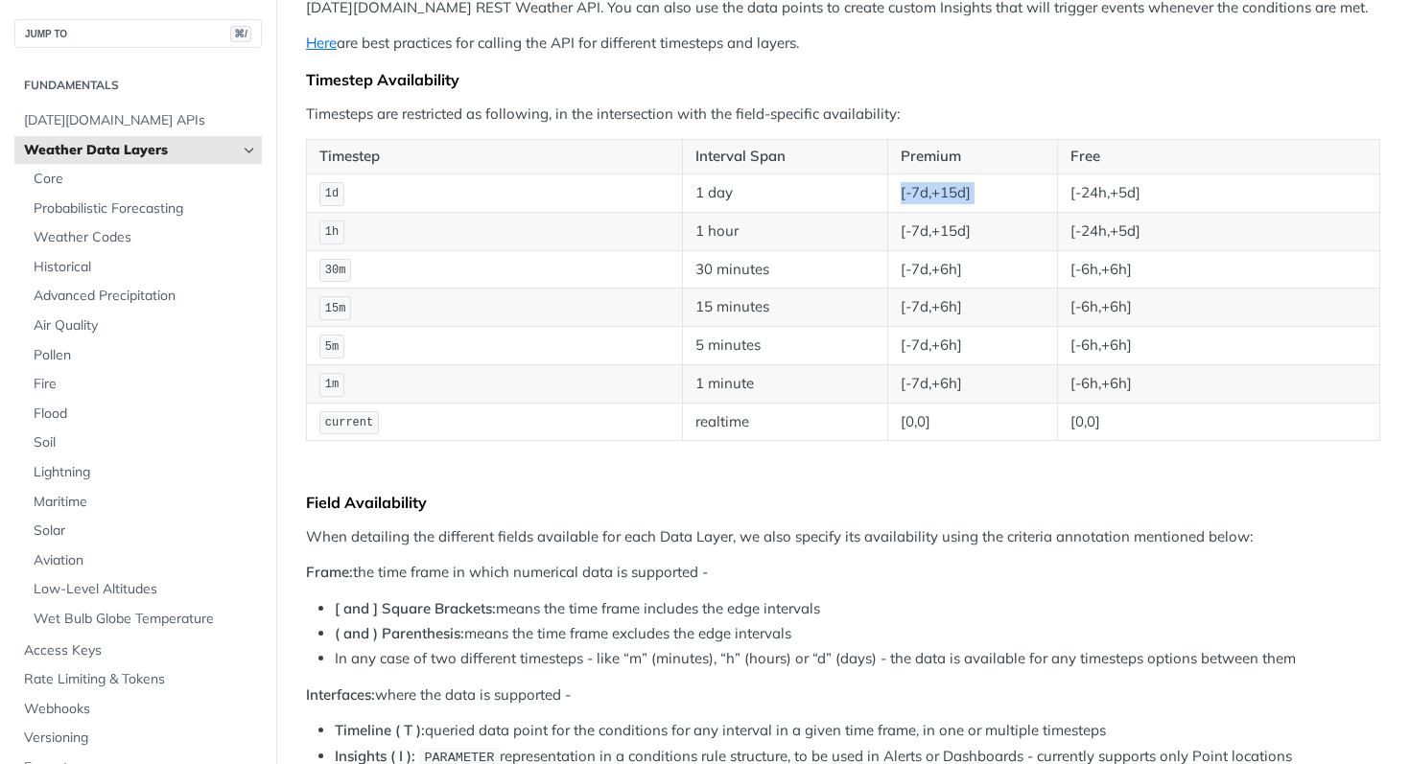
click at [976, 201] on td "[-7d,+15d]" at bounding box center [973, 193] width 170 height 38
click at [979, 224] on td "[-7d,+15d]" at bounding box center [973, 231] width 170 height 38
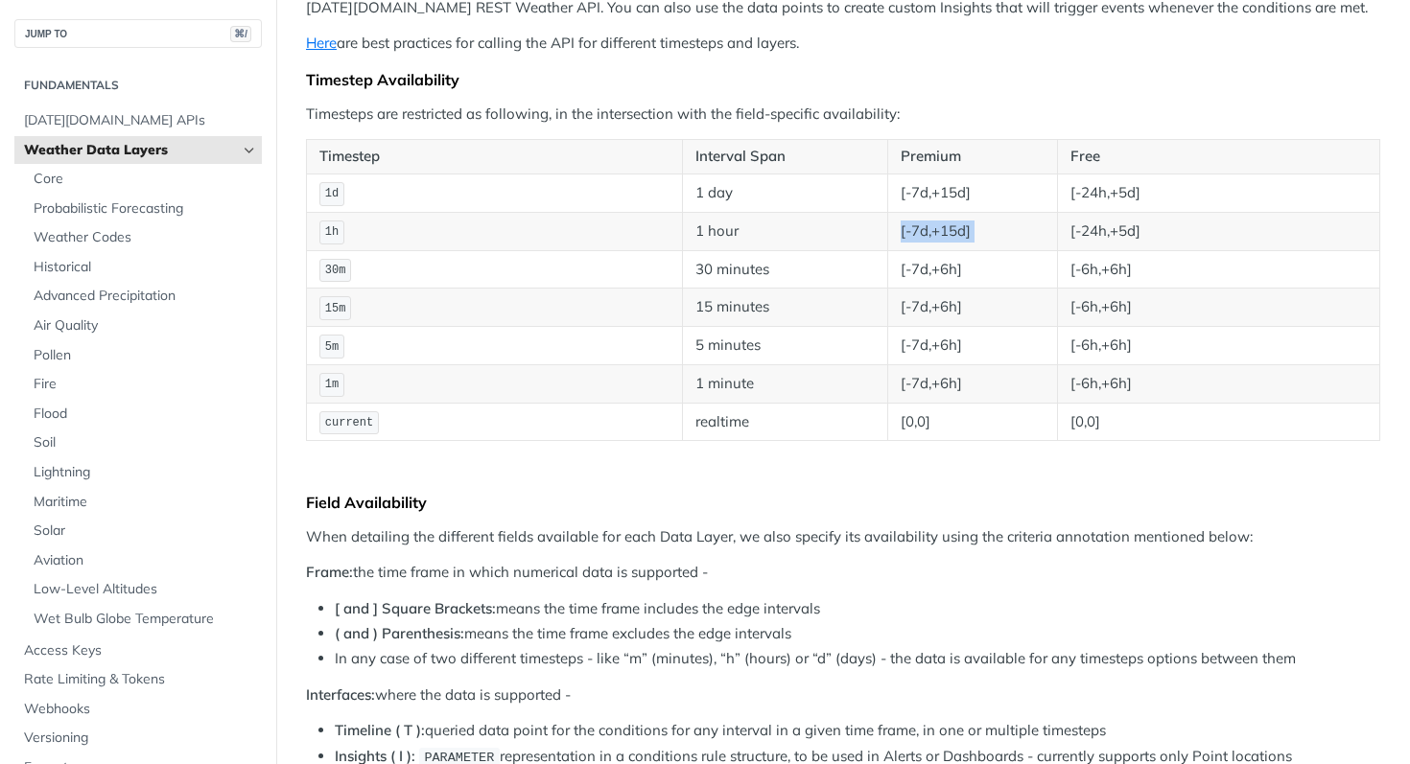
click at [979, 224] on td "[-7d,+15d]" at bounding box center [973, 231] width 170 height 38
click at [979, 227] on td "[-7d,+15d]" at bounding box center [973, 231] width 170 height 38
click at [974, 189] on td "[-7d,+15d]" at bounding box center [973, 193] width 170 height 38
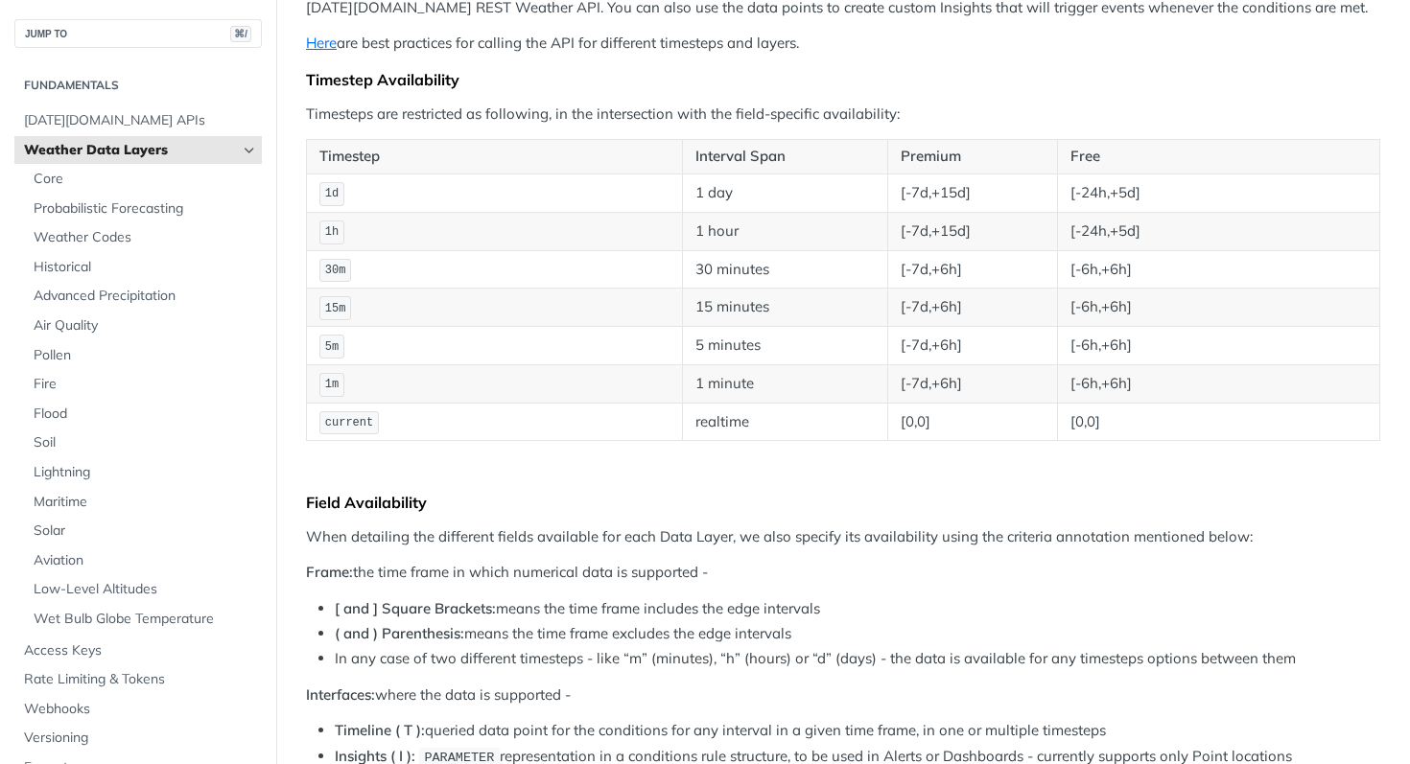
click at [974, 189] on td "[-7d,+15d]" at bounding box center [973, 193] width 170 height 38
click at [972, 266] on td "[-7d,+6h]" at bounding box center [973, 269] width 170 height 38
click at [972, 265] on td "[-7d,+6h]" at bounding box center [973, 269] width 170 height 38
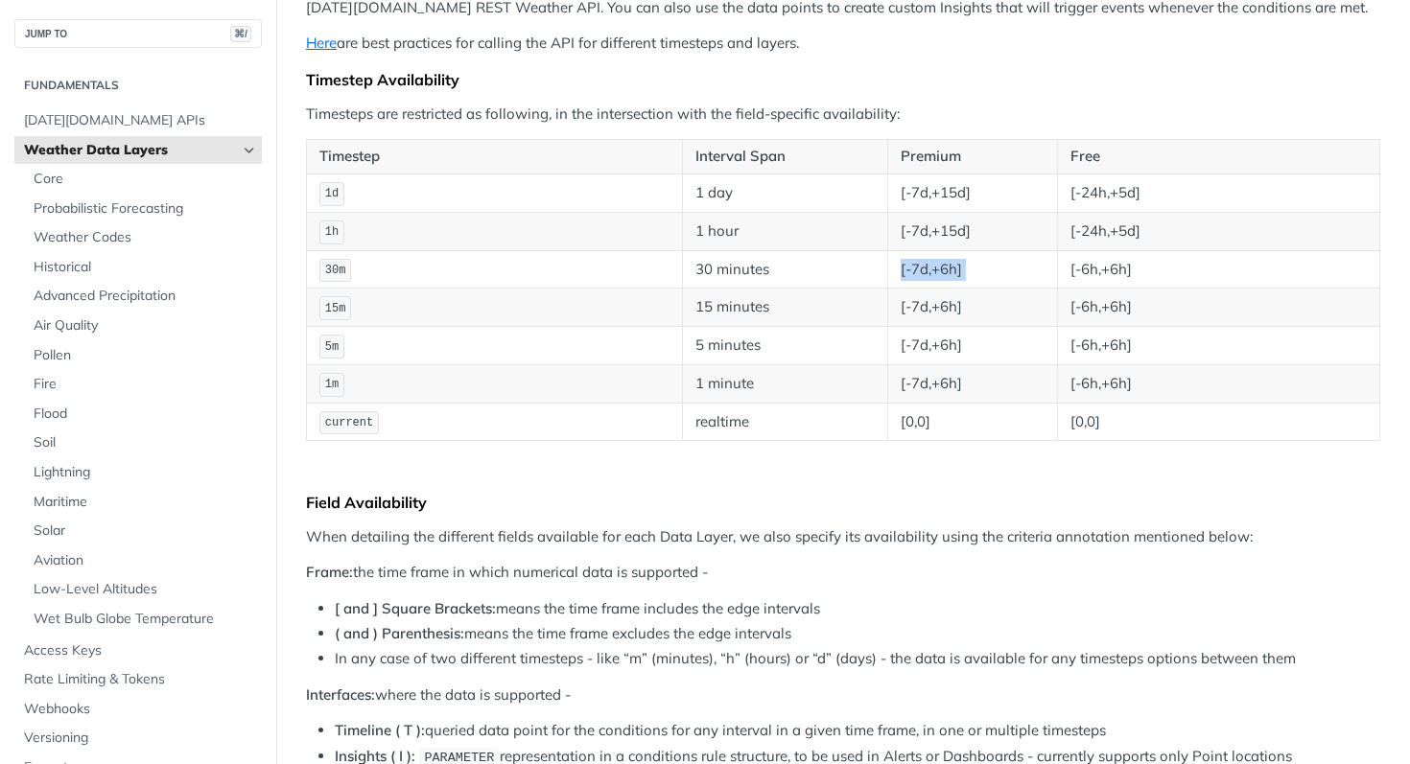
click at [973, 270] on td "[-7d,+6h]" at bounding box center [973, 269] width 170 height 38
click at [971, 310] on td "[-7d,+6h]" at bounding box center [973, 308] width 170 height 38
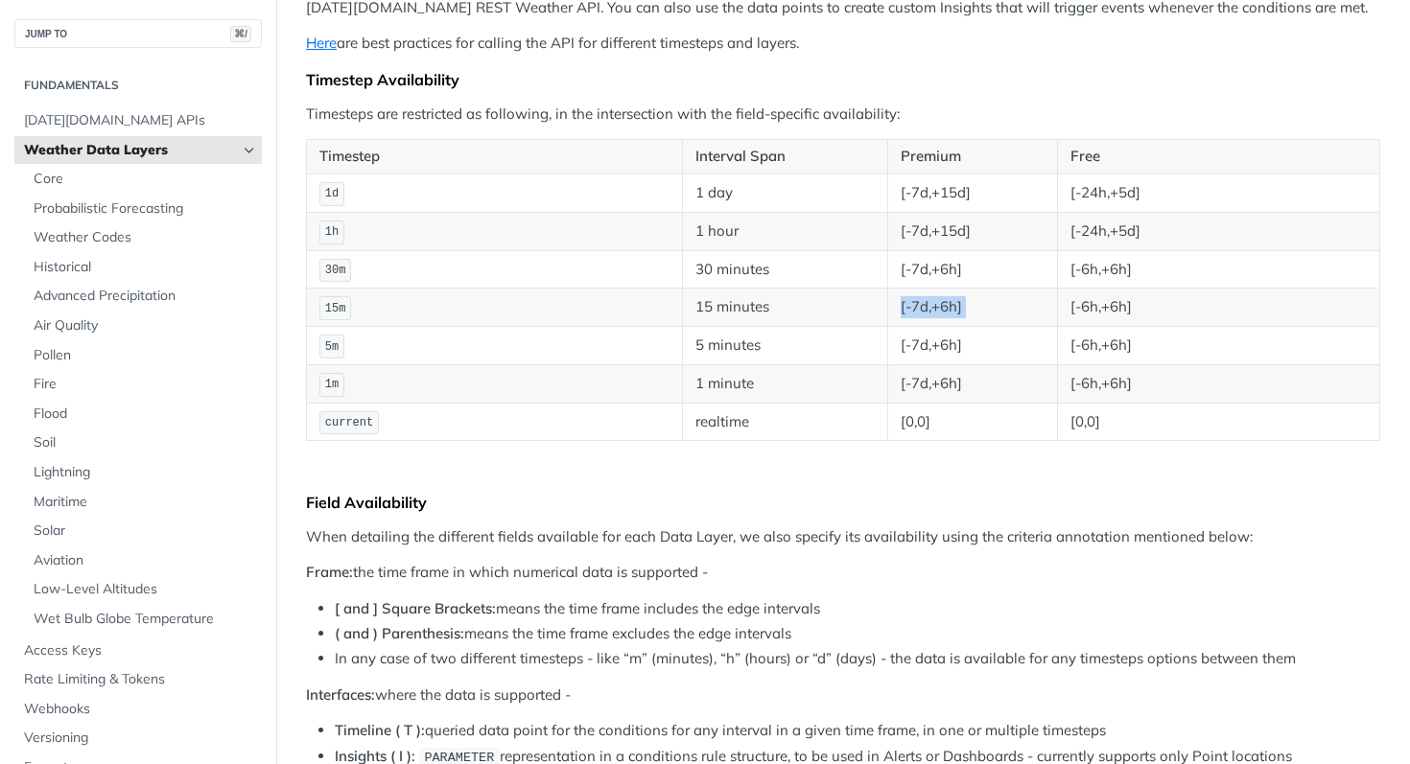
click at [971, 310] on td "[-7d,+6h]" at bounding box center [973, 308] width 170 height 38
click at [958, 352] on td "[-7d,+6h]" at bounding box center [973, 346] width 170 height 38
click at [967, 403] on td "[0,0]" at bounding box center [973, 422] width 170 height 38
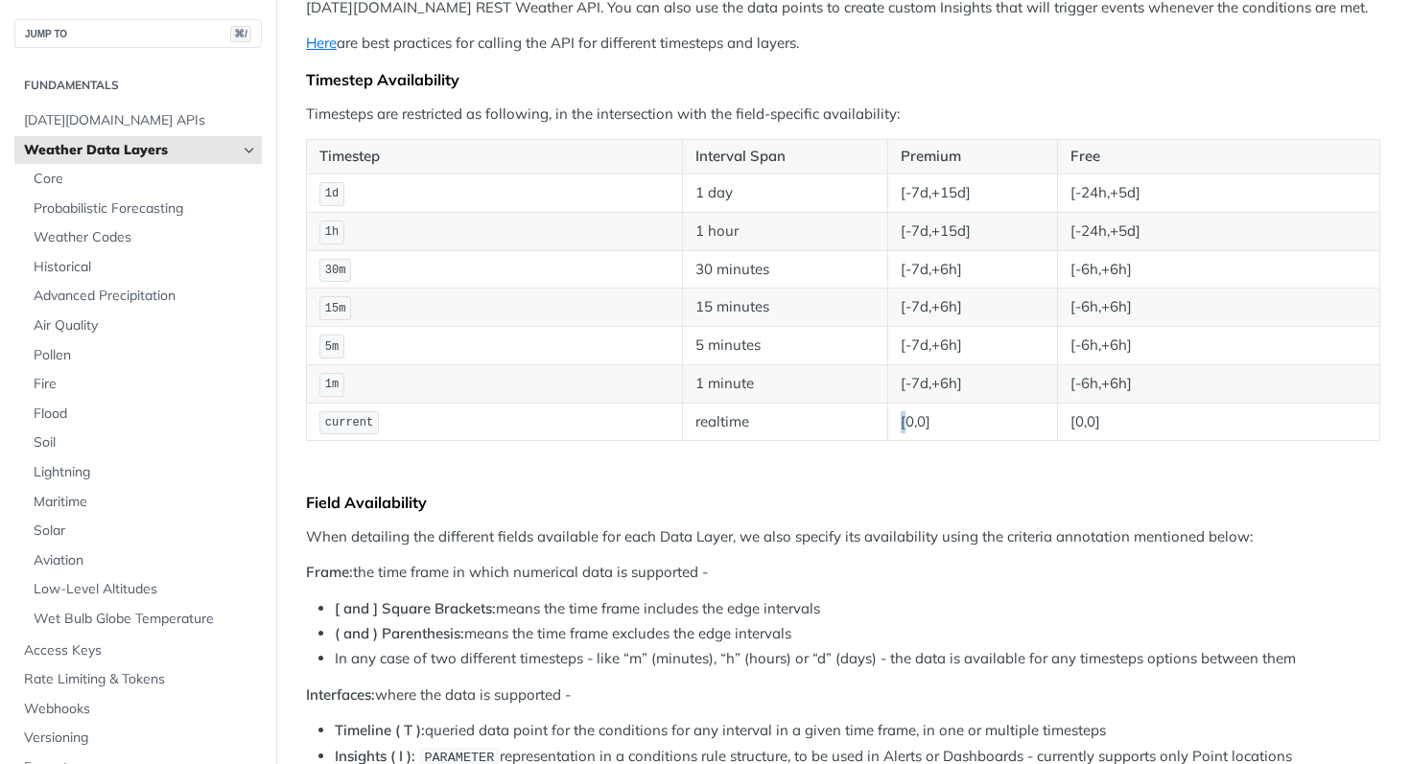
click at [967, 403] on td "[0,0]" at bounding box center [973, 422] width 170 height 38
click at [967, 402] on td "[-7d,+6h]" at bounding box center [973, 383] width 170 height 38
click at [964, 429] on td "[0,0]" at bounding box center [973, 422] width 170 height 38
click at [964, 426] on td "[0,0]" at bounding box center [973, 422] width 170 height 38
click at [966, 385] on td "[-7d,+6h]" at bounding box center [973, 383] width 170 height 38
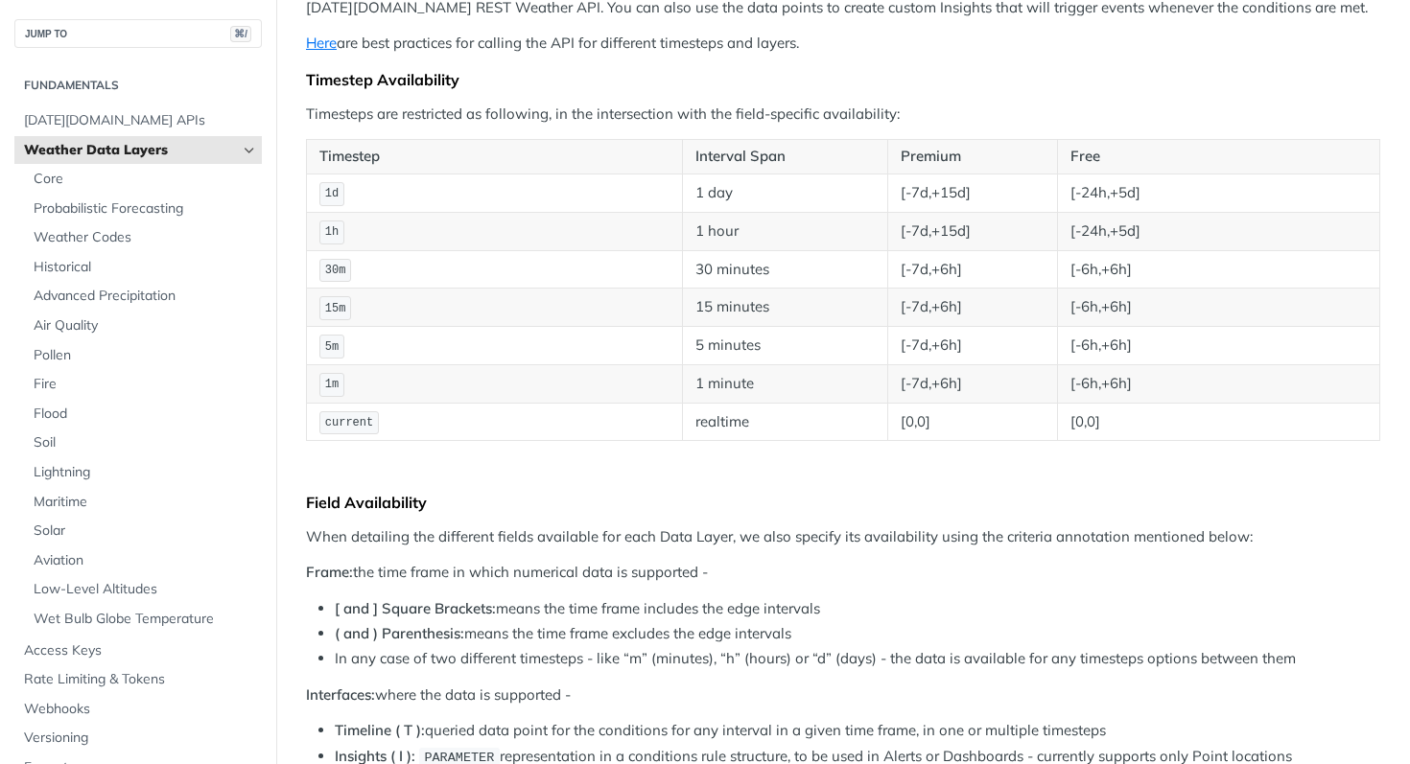
click at [966, 385] on td "[-7d,+6h]" at bounding box center [973, 383] width 170 height 38
click at [929, 230] on td "[-7d,+15d]" at bounding box center [973, 231] width 170 height 38
drag, startPoint x: 929, startPoint y: 230, endPoint x: 863, endPoint y: 250, distance: 69.2
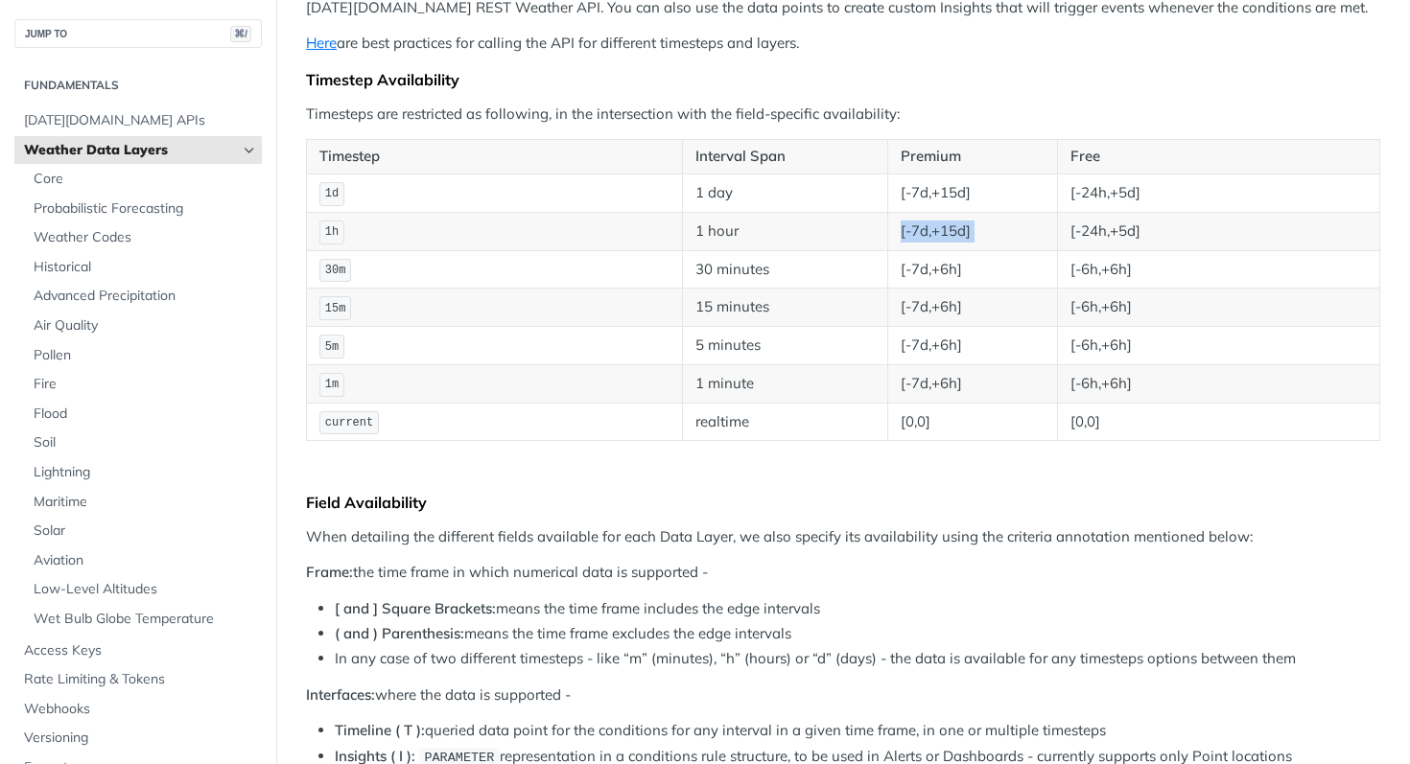
click at [928, 232] on td "[-7d,+15d]" at bounding box center [973, 231] width 170 height 38
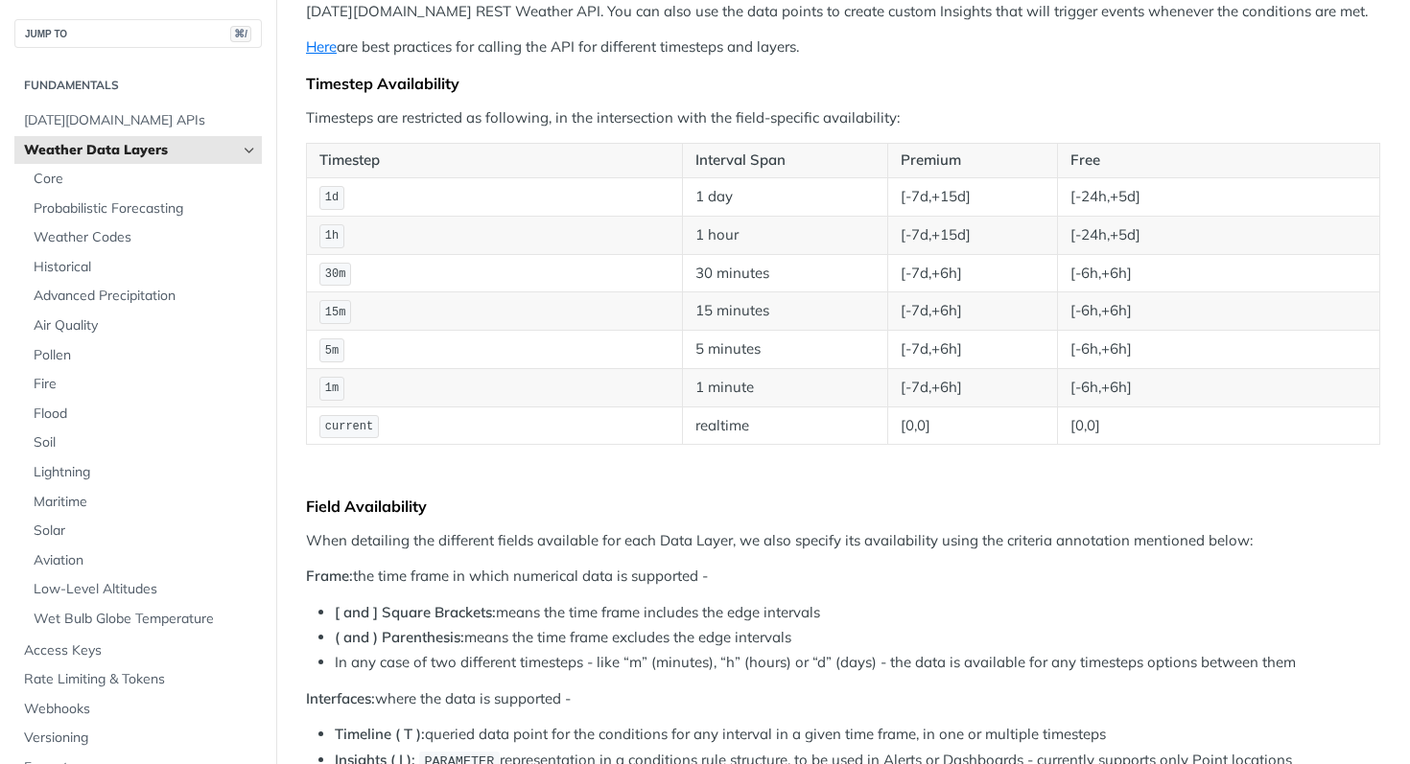
click at [792, 254] on td "30 minutes" at bounding box center [784, 273] width 205 height 38
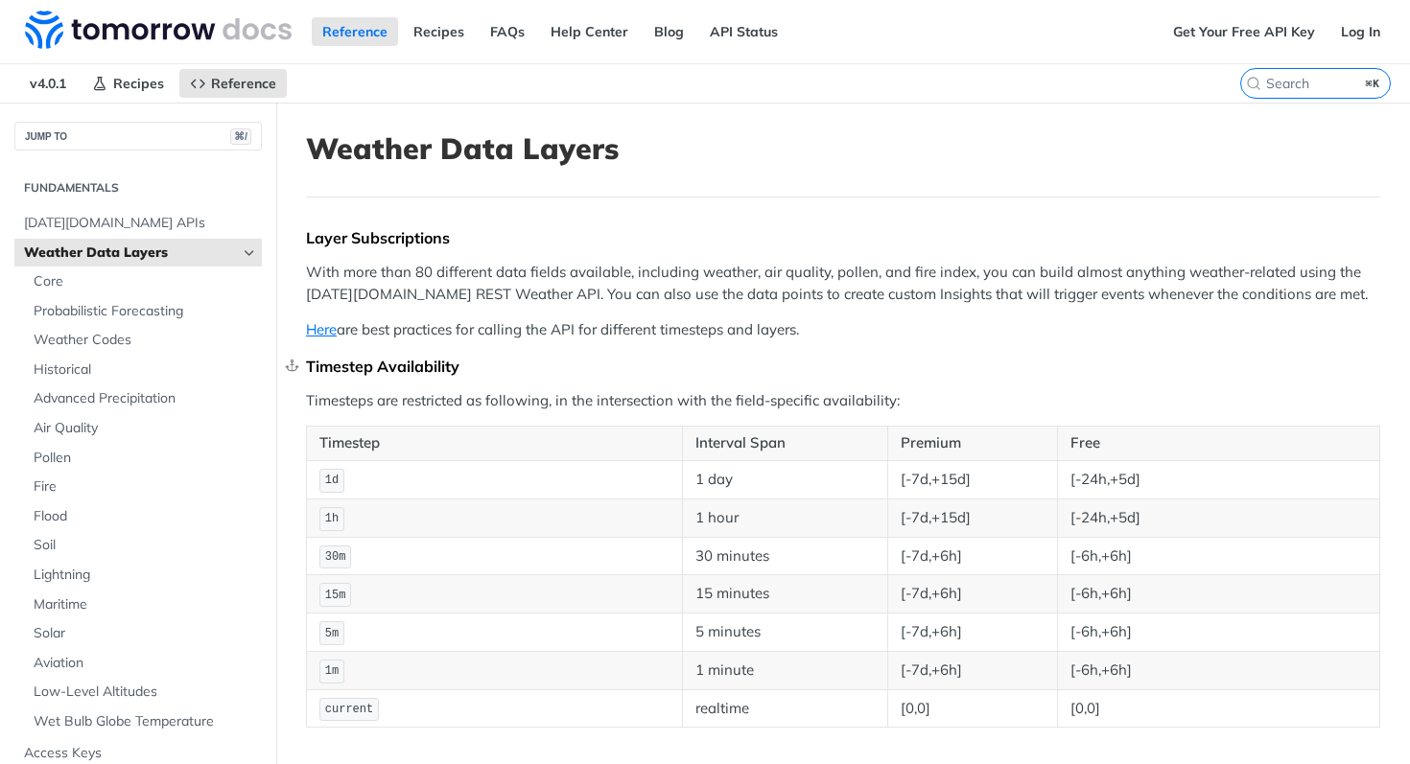
scroll to position [132, 0]
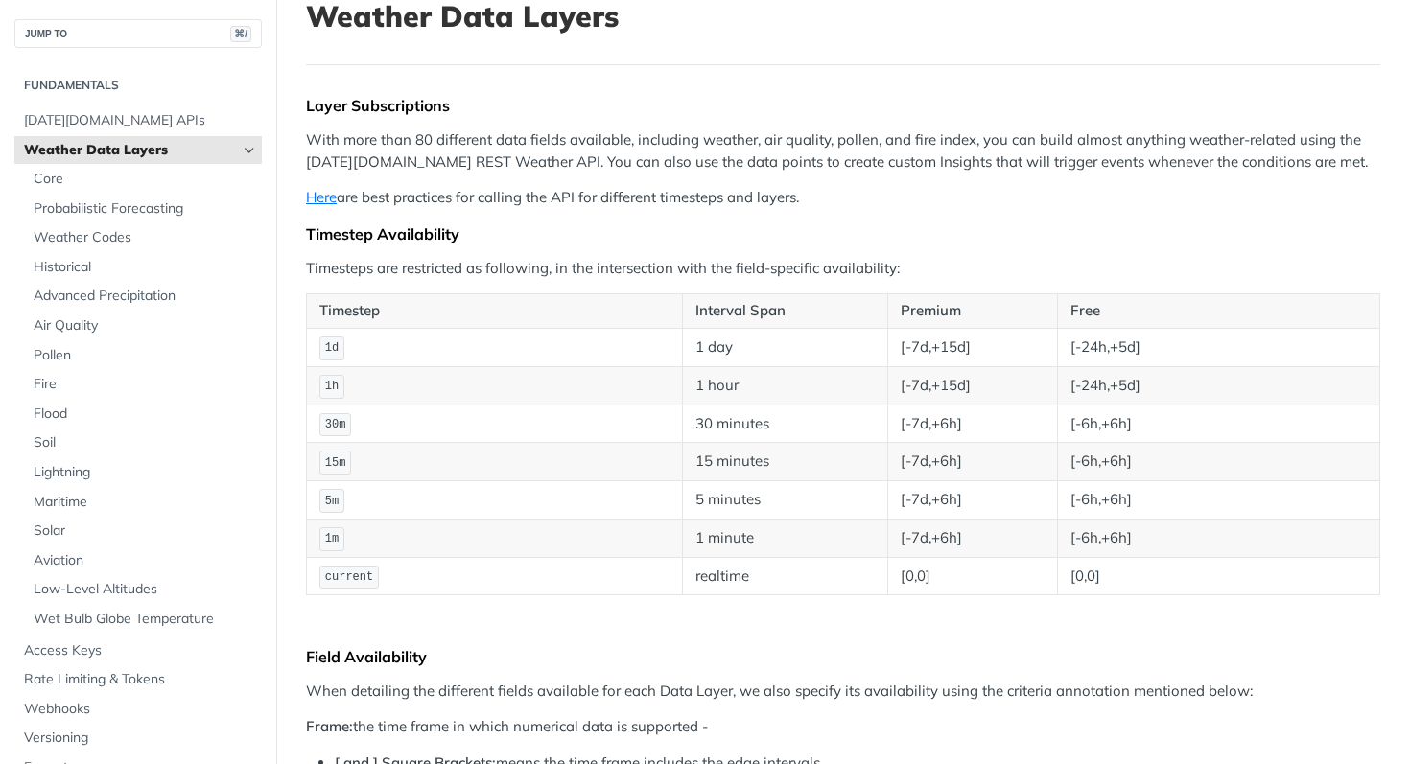
click at [1122, 369] on td "[-24h,+5d]" at bounding box center [1219, 385] width 322 height 38
click at [1135, 396] on td "[-24h,+5d]" at bounding box center [1219, 385] width 322 height 38
click at [1135, 395] on td "[-24h,+5d]" at bounding box center [1219, 385] width 322 height 38
click at [1135, 394] on td "[-24h,+5d]" at bounding box center [1219, 385] width 322 height 38
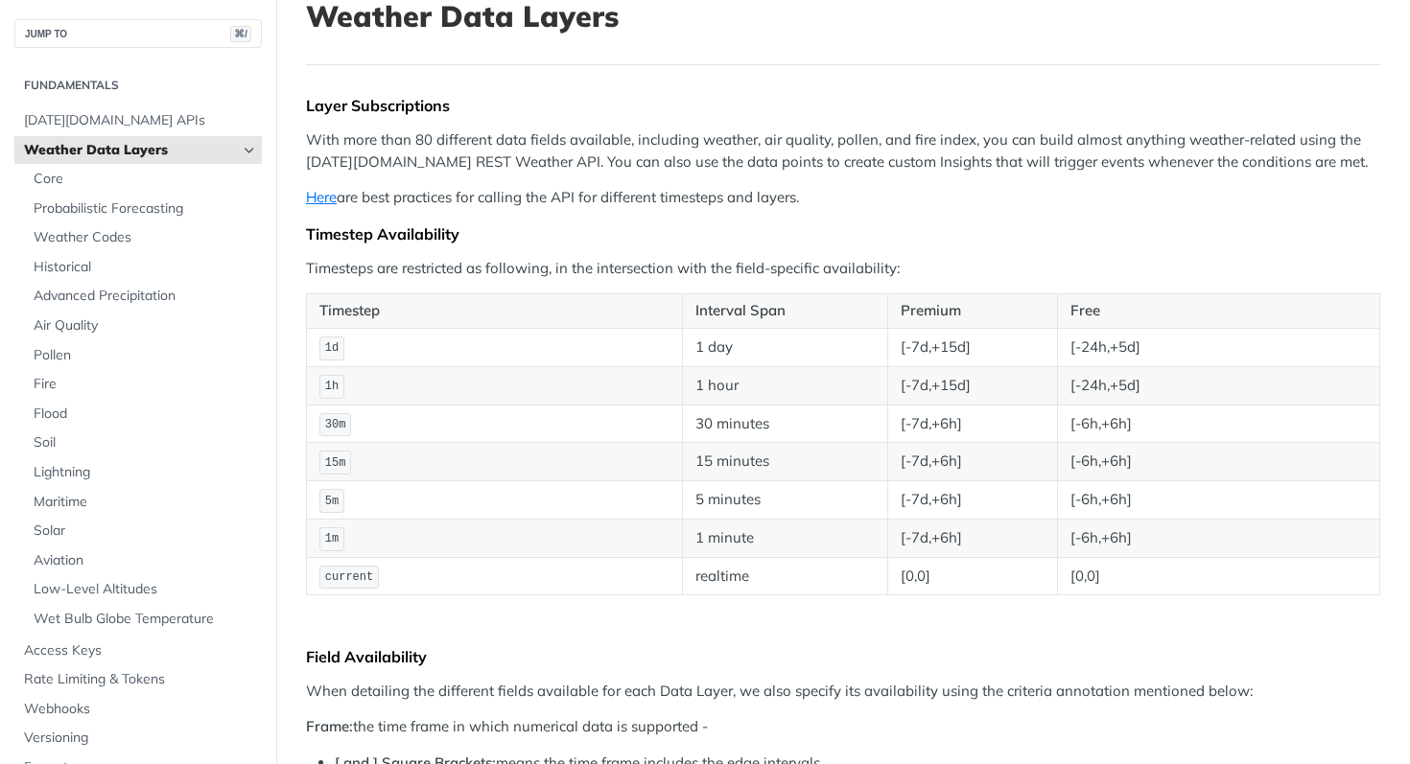
click at [1064, 386] on td "[-24h,+5d]" at bounding box center [1219, 385] width 322 height 38
click at [1065, 386] on td "[-24h,+5d]" at bounding box center [1219, 385] width 322 height 38
click at [1072, 439] on td "[-6h,+6h]" at bounding box center [1219, 424] width 322 height 38
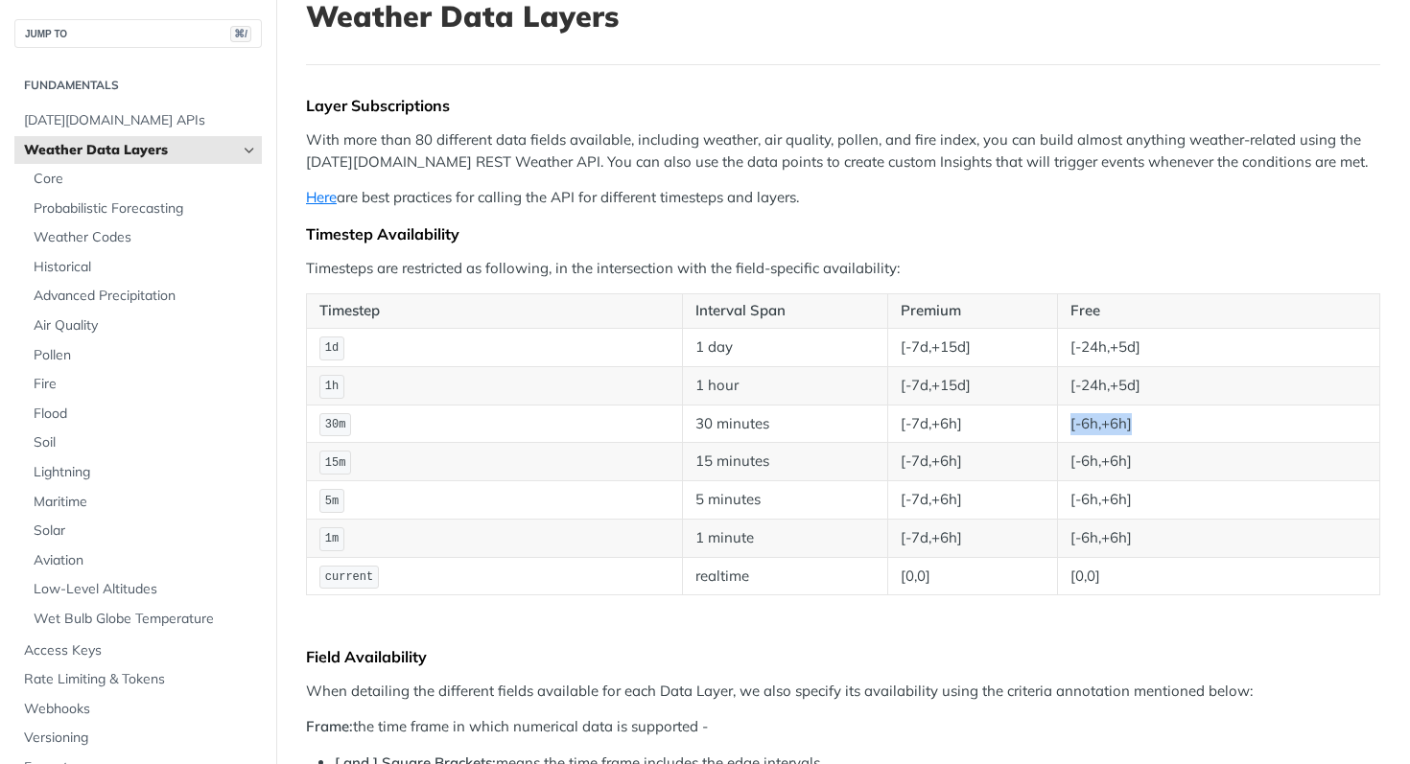
click at [1072, 439] on td "[-6h,+6h]" at bounding box center [1219, 424] width 322 height 38
click at [1085, 471] on td "[-6h,+6h]" at bounding box center [1219, 462] width 322 height 38
click at [1085, 470] on td "[-6h,+6h]" at bounding box center [1219, 462] width 322 height 38
click at [1086, 493] on td "[-6h,+6h]" at bounding box center [1219, 501] width 322 height 38
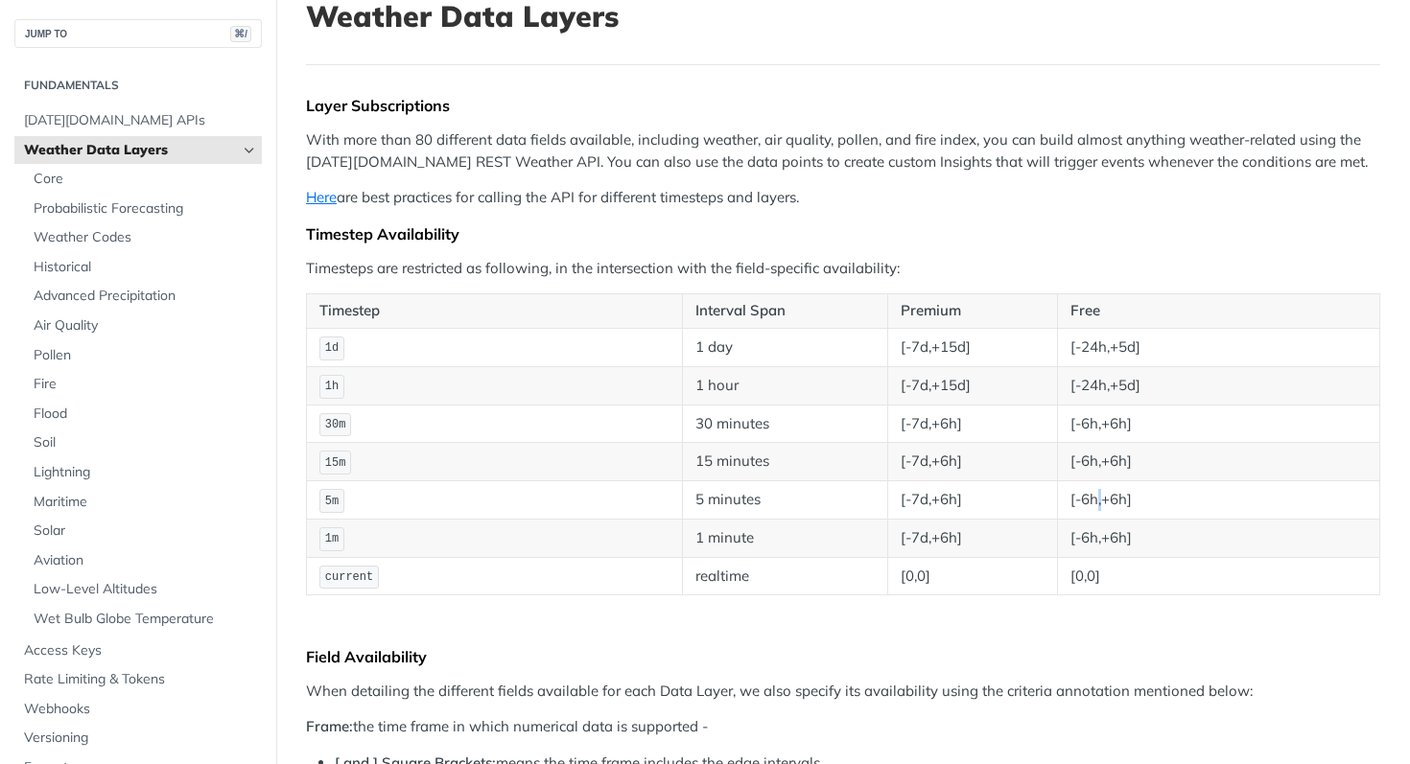
click at [1086, 493] on td "[-6h,+6h]" at bounding box center [1219, 501] width 322 height 38
click at [1090, 530] on td "[-6h,+6h]" at bounding box center [1219, 538] width 322 height 38
drag, startPoint x: 1090, startPoint y: 530, endPoint x: 1091, endPoint y: 508, distance: 22.1
click at [1090, 530] on td "[-6h,+6h]" at bounding box center [1219, 538] width 322 height 38
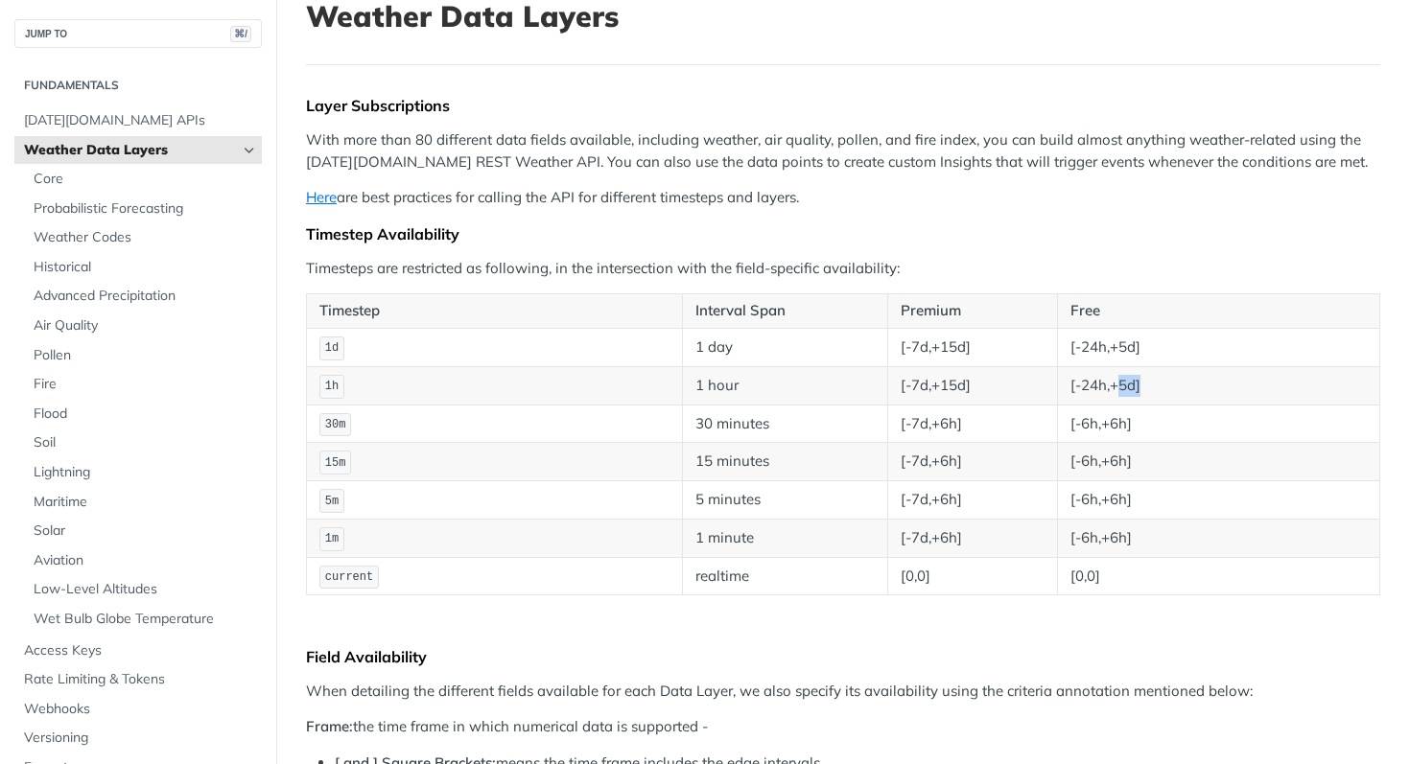
drag, startPoint x: 1109, startPoint y: 395, endPoint x: 1107, endPoint y: 383, distance: 12.6
click at [1110, 388] on td "[-24h,+5d]" at bounding box center [1219, 385] width 322 height 38
click at [1103, 378] on td "[-24h,+5d]" at bounding box center [1219, 385] width 322 height 38
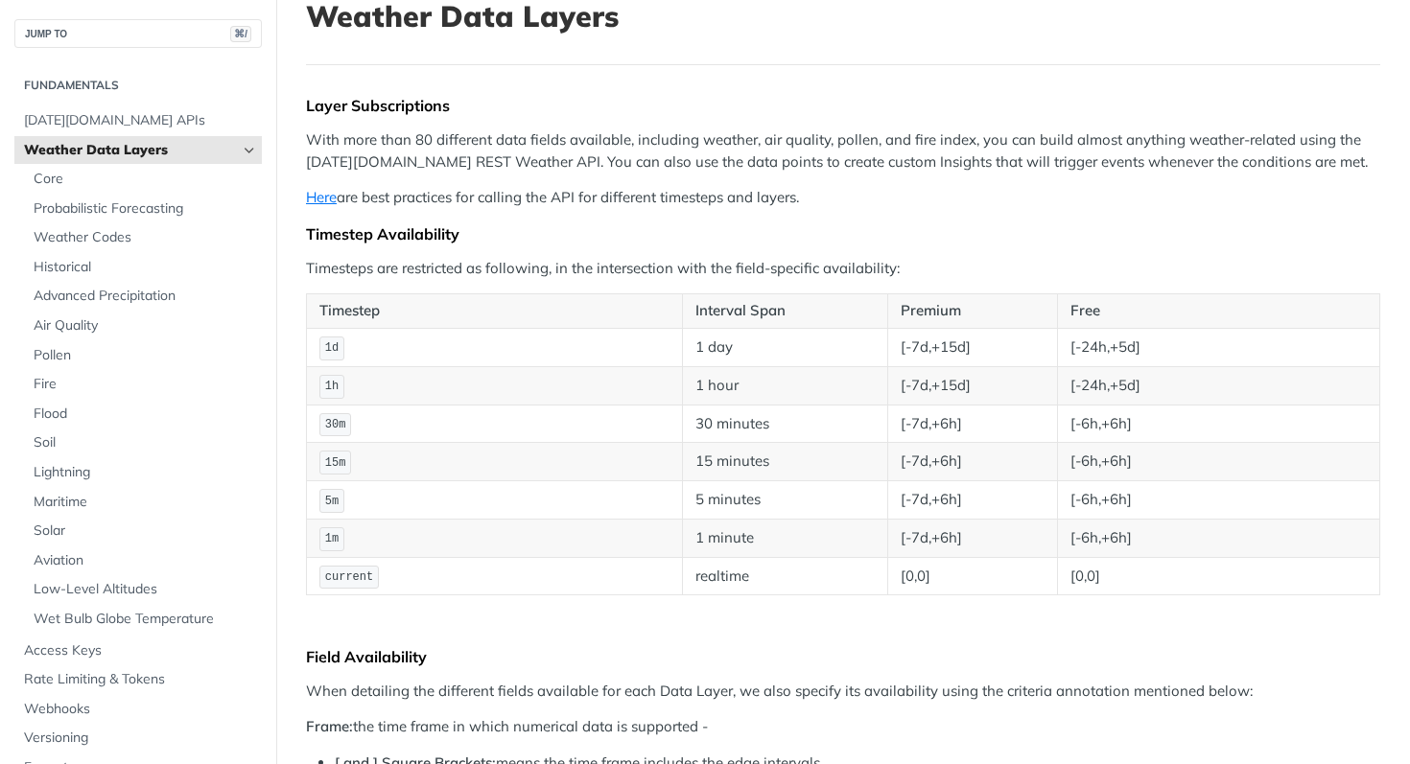
click at [1094, 344] on td "[-24h,+5d]" at bounding box center [1219, 347] width 322 height 38
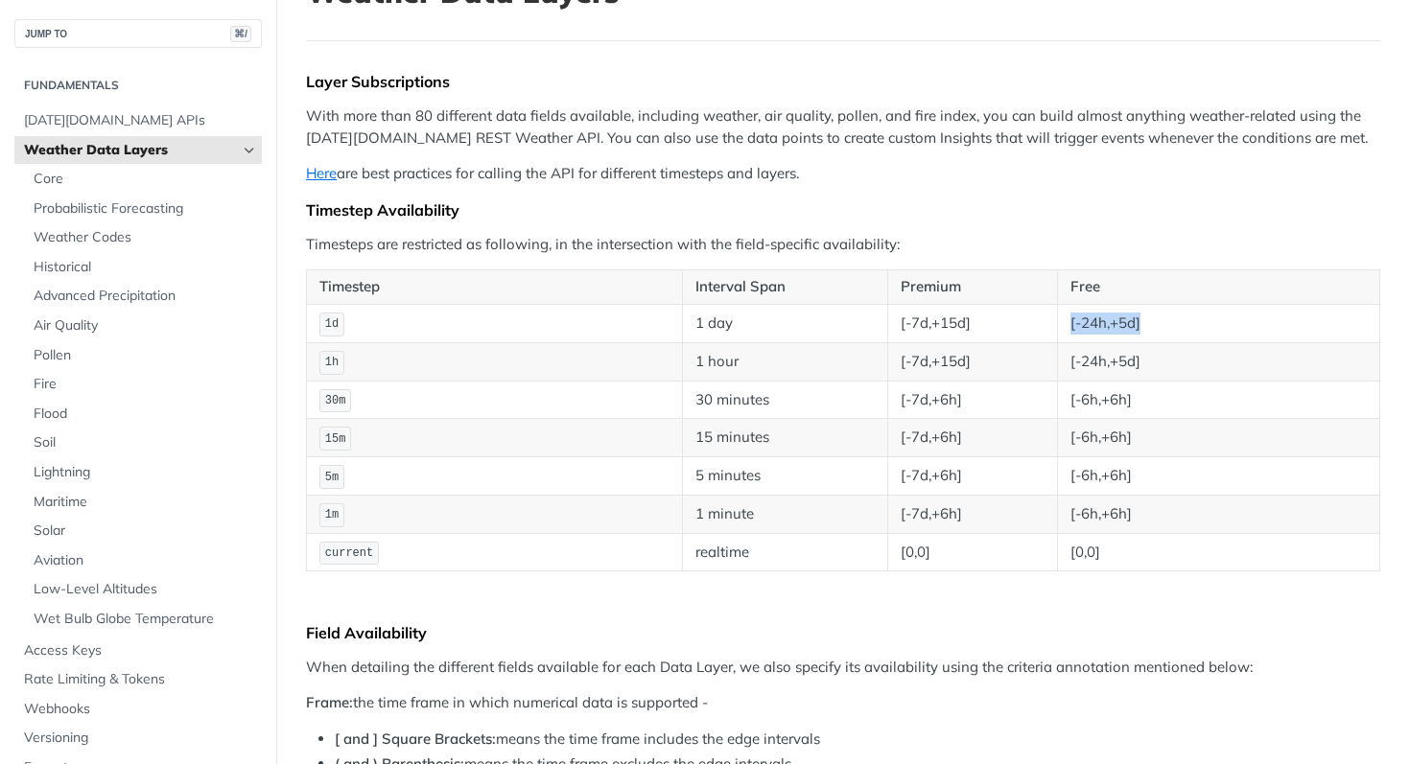
scroll to position [508, 0]
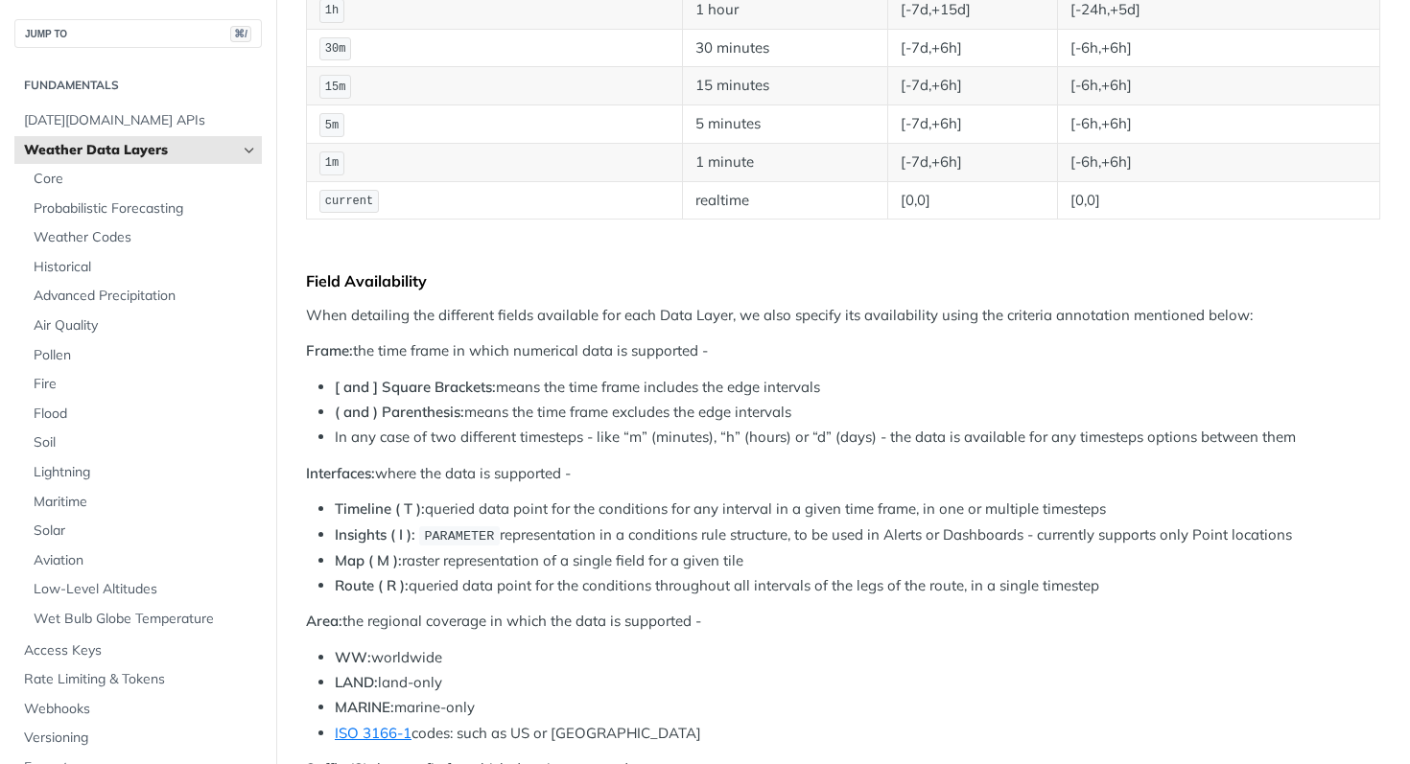
click at [517, 309] on p "When detailing the different fields available for each Data Layer, we also spec…" at bounding box center [843, 316] width 1074 height 22
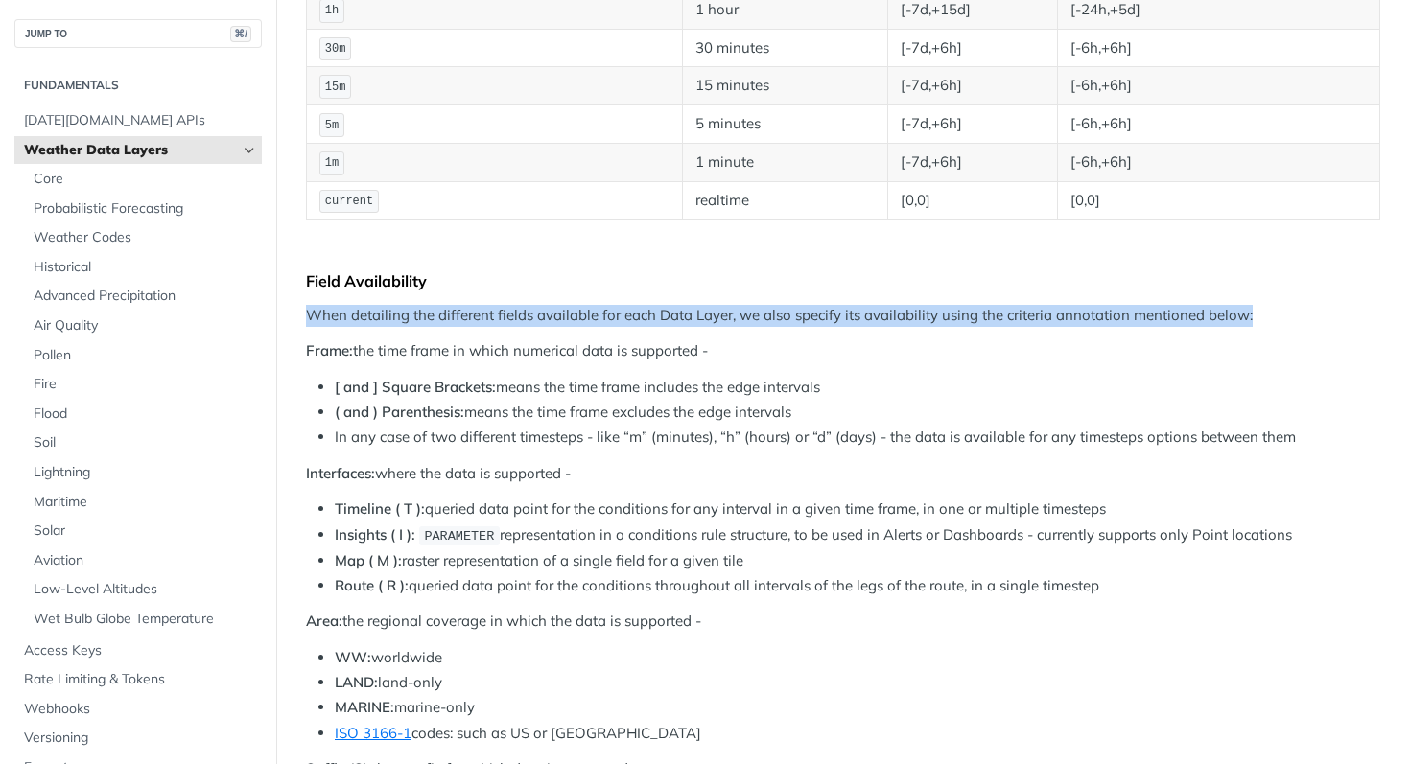
click at [517, 309] on p "When detailing the different fields available for each Data Layer, we also spec…" at bounding box center [843, 316] width 1074 height 22
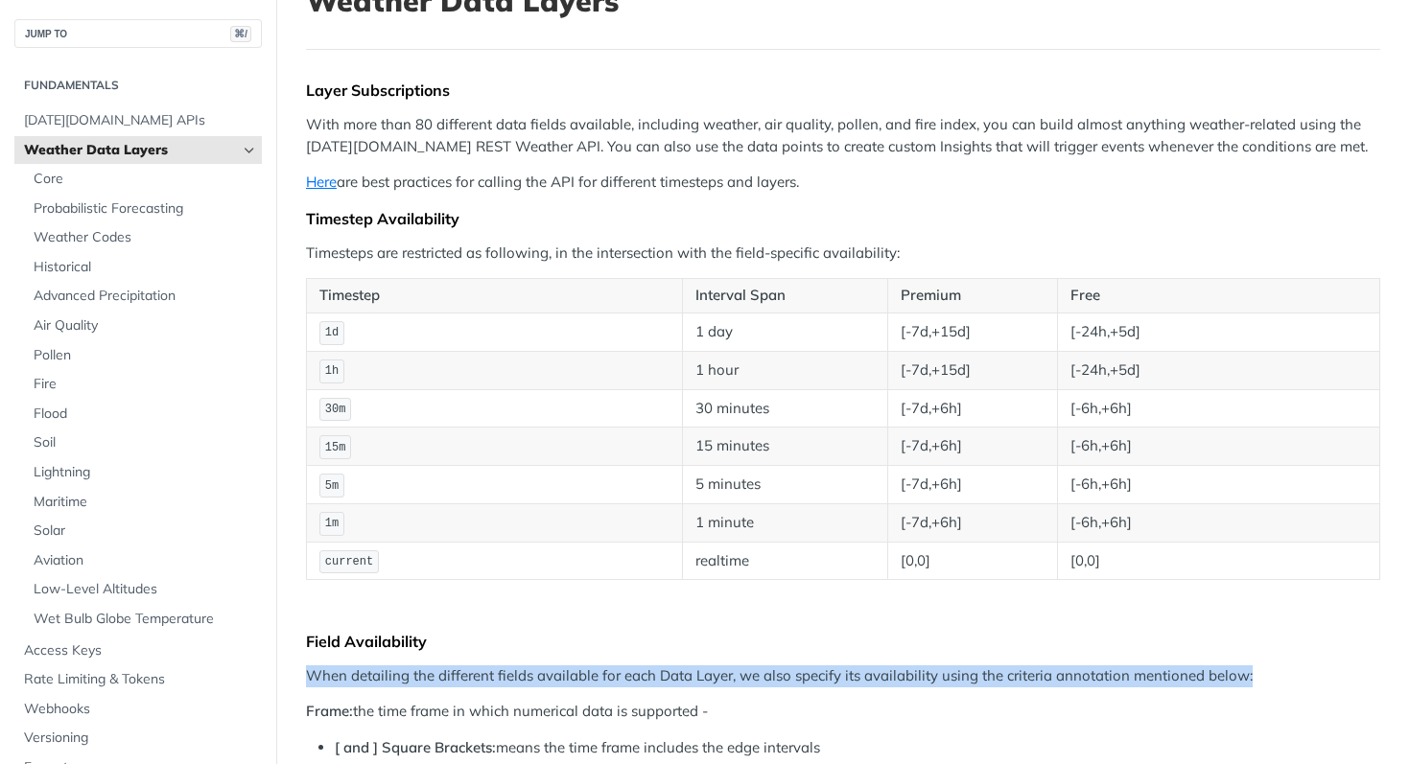
scroll to position [136, 0]
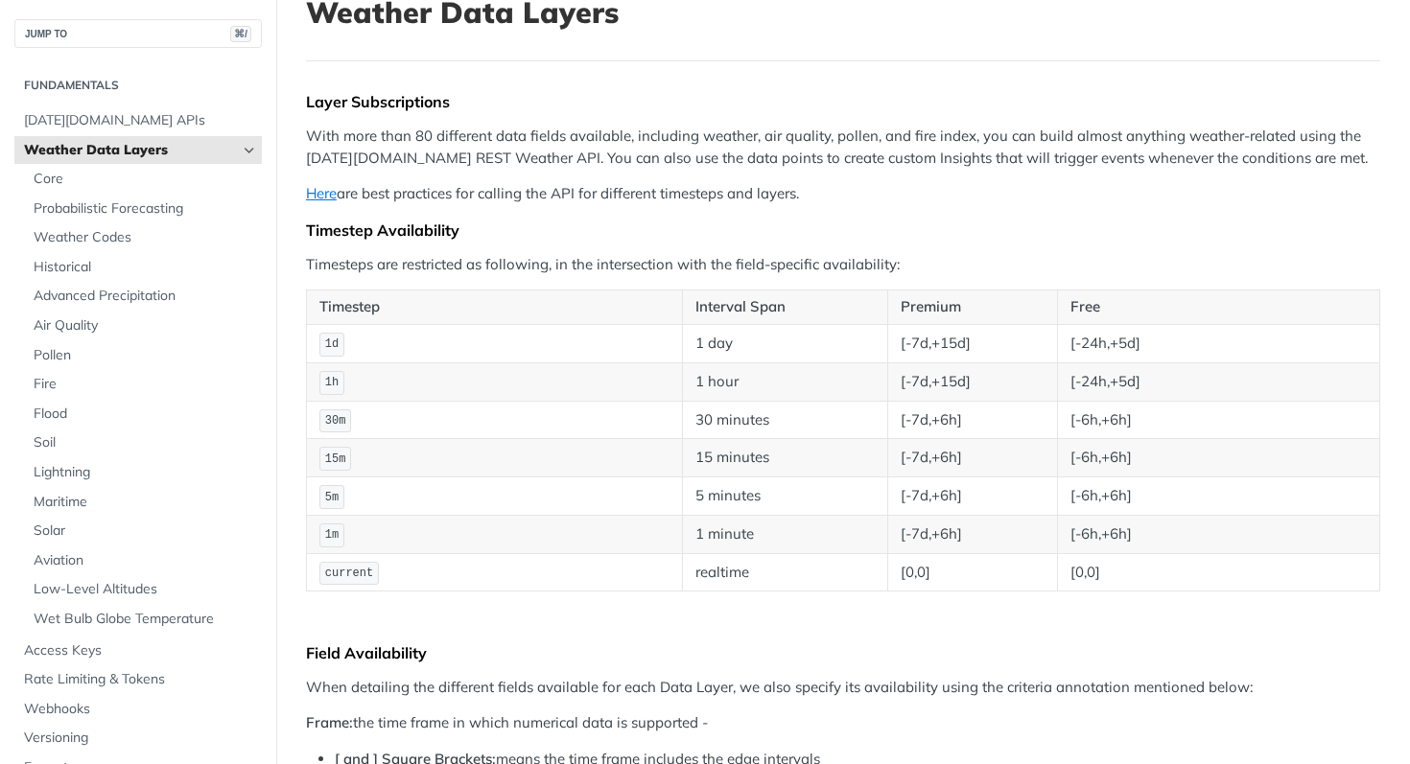
click at [1072, 350] on td "[-24h,+5d]" at bounding box center [1219, 343] width 322 height 38
click at [1072, 349] on td "[-24h,+5d]" at bounding box center [1219, 343] width 322 height 38
click at [1129, 350] on td "[-24h,+5d]" at bounding box center [1219, 343] width 322 height 38
drag, startPoint x: 1163, startPoint y: 352, endPoint x: 1003, endPoint y: 344, distance: 160.4
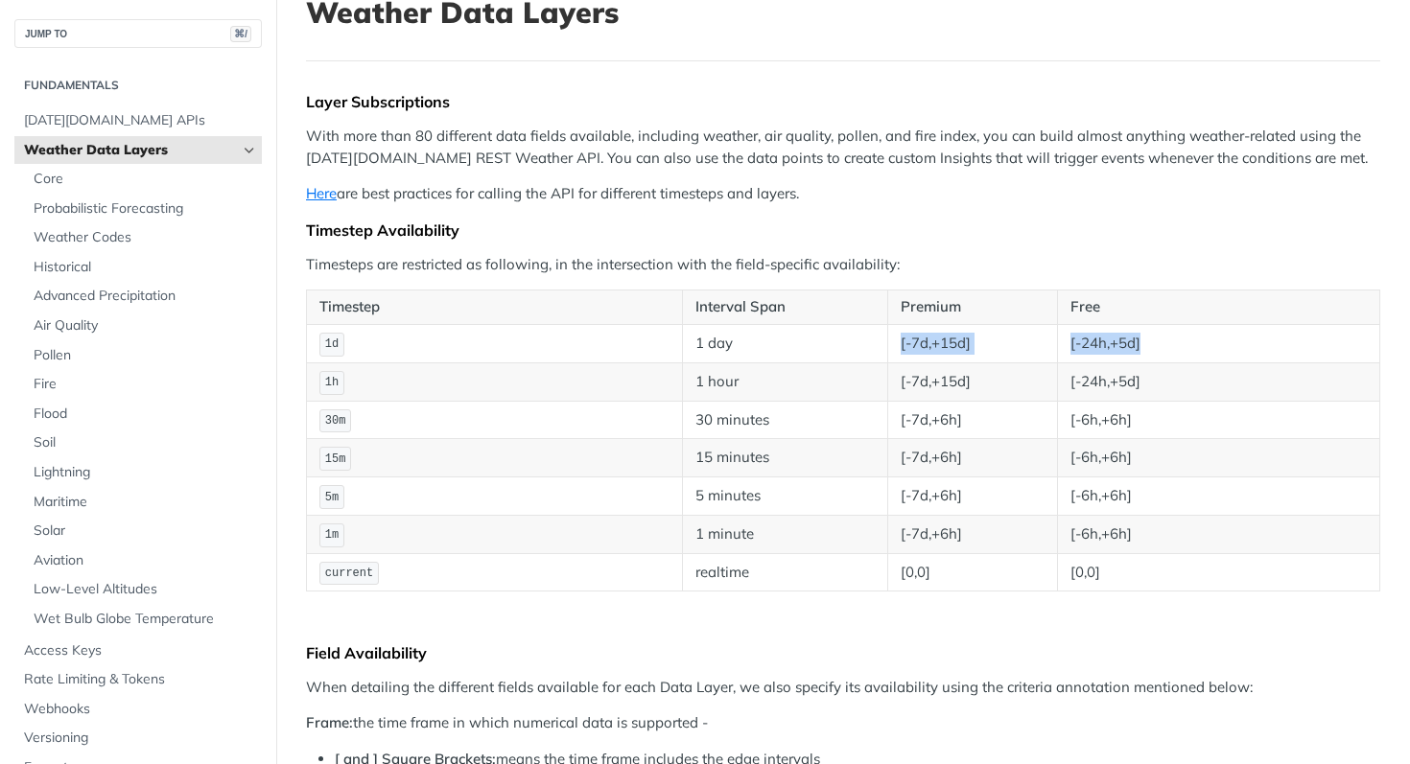
click at [1001, 345] on tr "1d 1 day [-7d,+15d] [-24h,+5d]" at bounding box center [843, 343] width 1073 height 38
click at [1120, 346] on td "[-24h,+5d]" at bounding box center [1219, 343] width 322 height 38
drag, startPoint x: 1166, startPoint y: 394, endPoint x: 1028, endPoint y: 388, distance: 138.2
click at [1025, 390] on tr "1h 1 hour [-7d,+15d] [-24h,+5d]" at bounding box center [843, 382] width 1073 height 38
click at [1146, 375] on td "[-24h,+5d]" at bounding box center [1219, 382] width 322 height 38
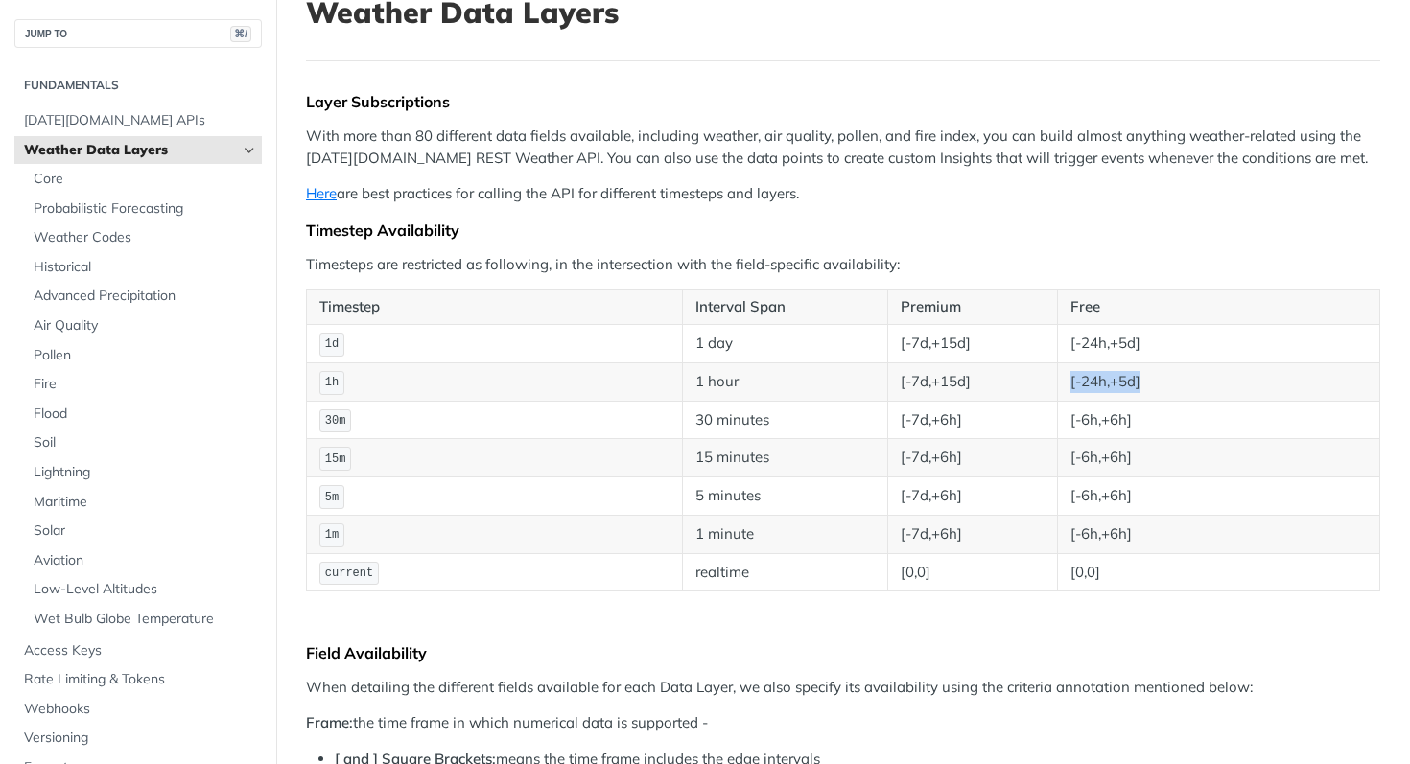
drag, startPoint x: 1082, startPoint y: 378, endPoint x: 1047, endPoint y: 374, distance: 34.7
click at [1046, 374] on tr "1h 1 hour [-7d,+15d] [-24h,+5d]" at bounding box center [843, 382] width 1073 height 38
click at [1129, 337] on td "[-24h,+5d]" at bounding box center [1219, 343] width 322 height 38
drag, startPoint x: 1146, startPoint y: 343, endPoint x: 1060, endPoint y: 334, distance: 86.9
click at [1060, 335] on td "[-24h,+5d]" at bounding box center [1219, 343] width 322 height 38
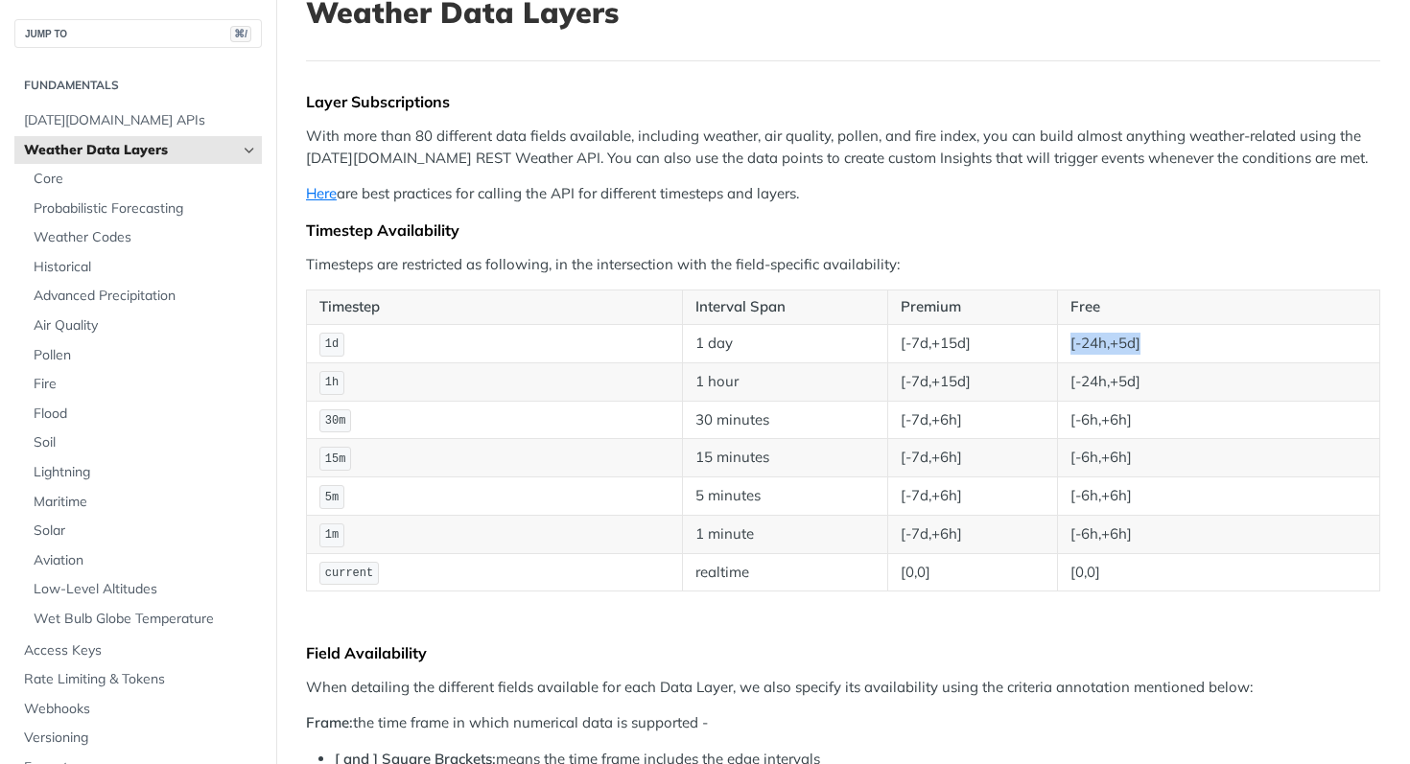
drag, startPoint x: 1140, startPoint y: 342, endPoint x: 1041, endPoint y: 337, distance: 99.0
click at [1041, 337] on tr "1d 1 day [-7d,+15d] [-24h,+5d]" at bounding box center [843, 343] width 1073 height 38
drag, startPoint x: 905, startPoint y: 341, endPoint x: 949, endPoint y: 382, distance: 60.4
click at [947, 387] on tbody "1d 1 day [-7d,+15d] [-24h,+5d] 1h 1 hour [-7d,+15d] [-24h,+5d] 30m 30 minutes […" at bounding box center [843, 457] width 1073 height 267
click at [949, 382] on td "[-7d,+15d]" at bounding box center [973, 382] width 170 height 38
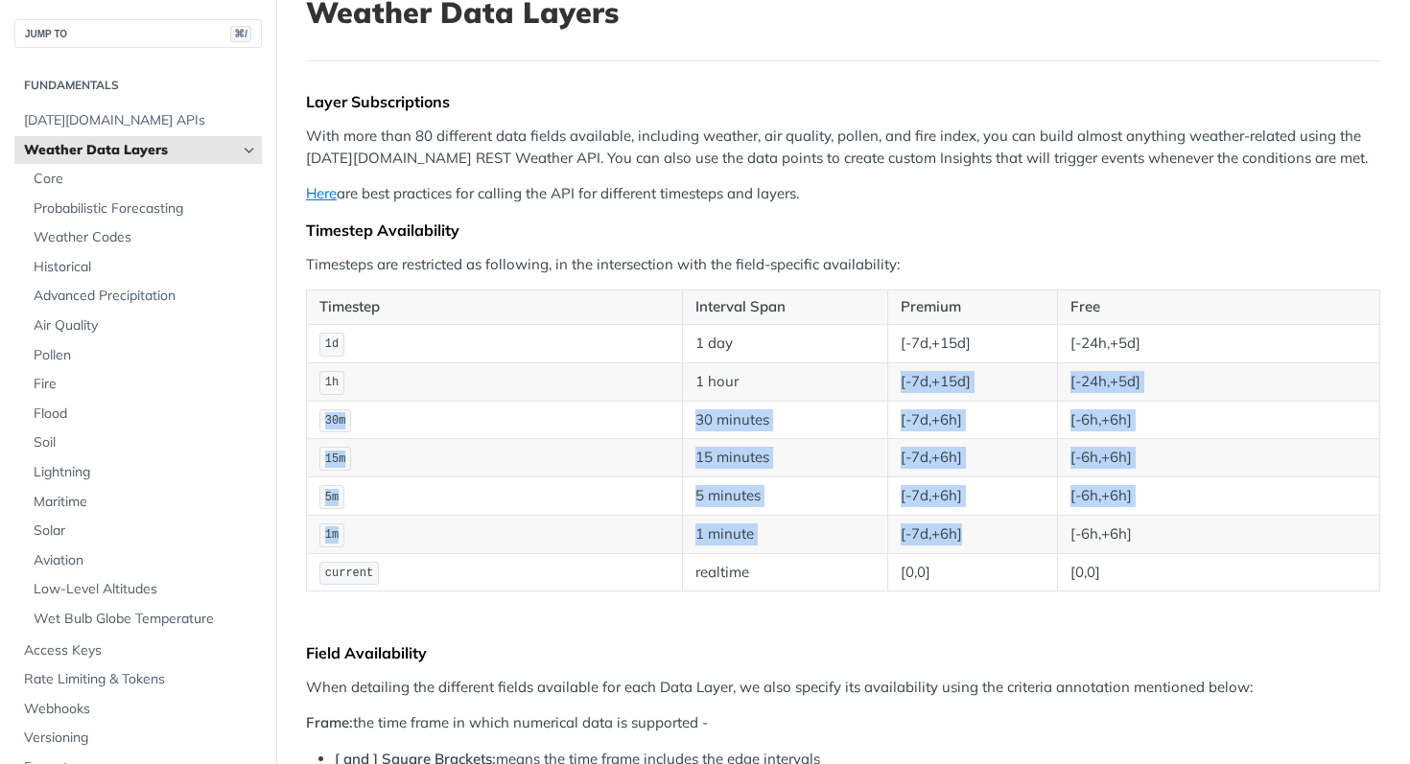
drag, startPoint x: 929, startPoint y: 419, endPoint x: 967, endPoint y: 545, distance: 131.1
click at [967, 545] on tbody "1d 1 day [-7d,+15d] [-24h,+5d] 1h 1 hour [-7d,+15d] [-24h,+5d] 30m 30 minutes […" at bounding box center [843, 457] width 1073 height 267
click at [964, 532] on td "[-7d,+6h]" at bounding box center [973, 534] width 170 height 38
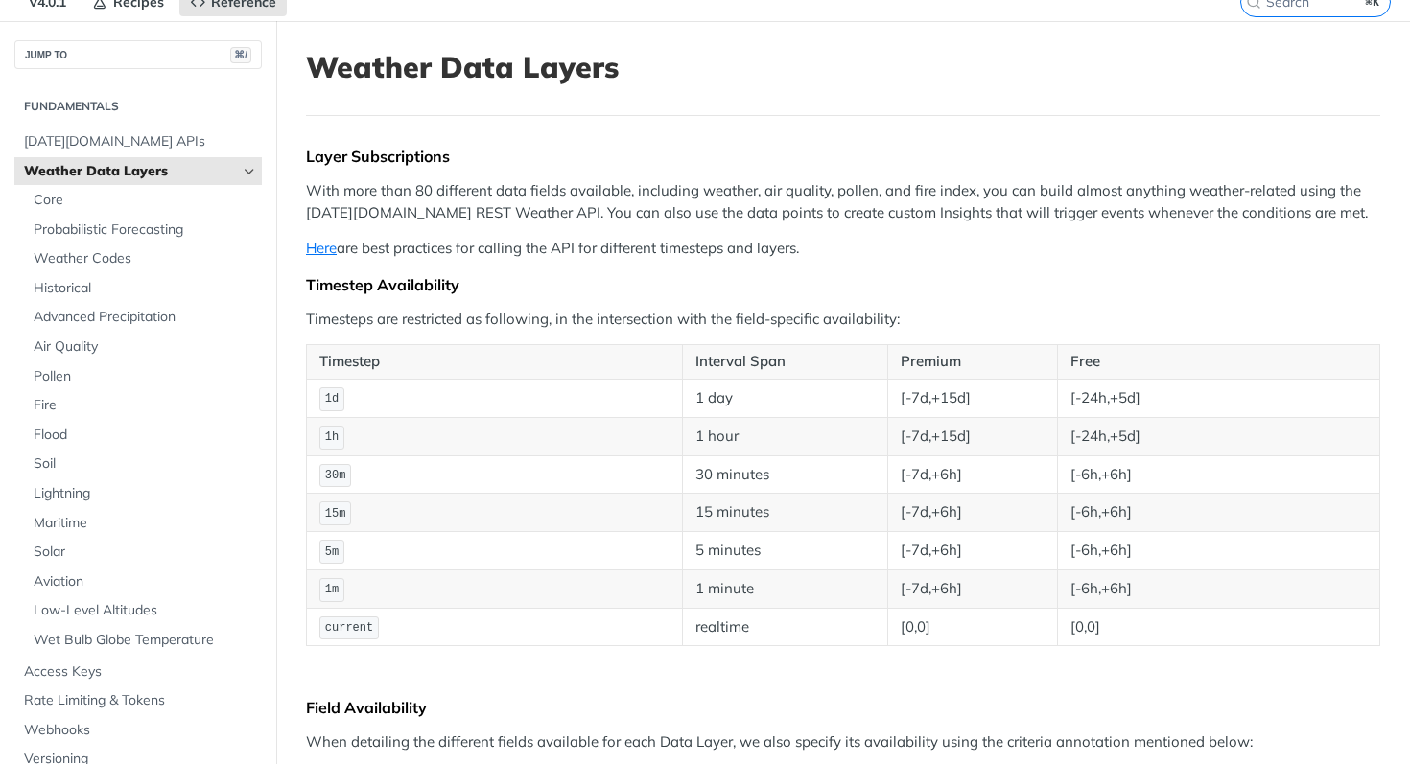
scroll to position [82, 0]
click at [337, 441] on span "1h" at bounding box center [331, 437] width 13 height 13
click at [336, 441] on span "1h" at bounding box center [331, 437] width 13 height 13
click at [336, 469] on span "30m" at bounding box center [335, 475] width 21 height 13
click at [335, 469] on span "30m" at bounding box center [335, 475] width 21 height 13
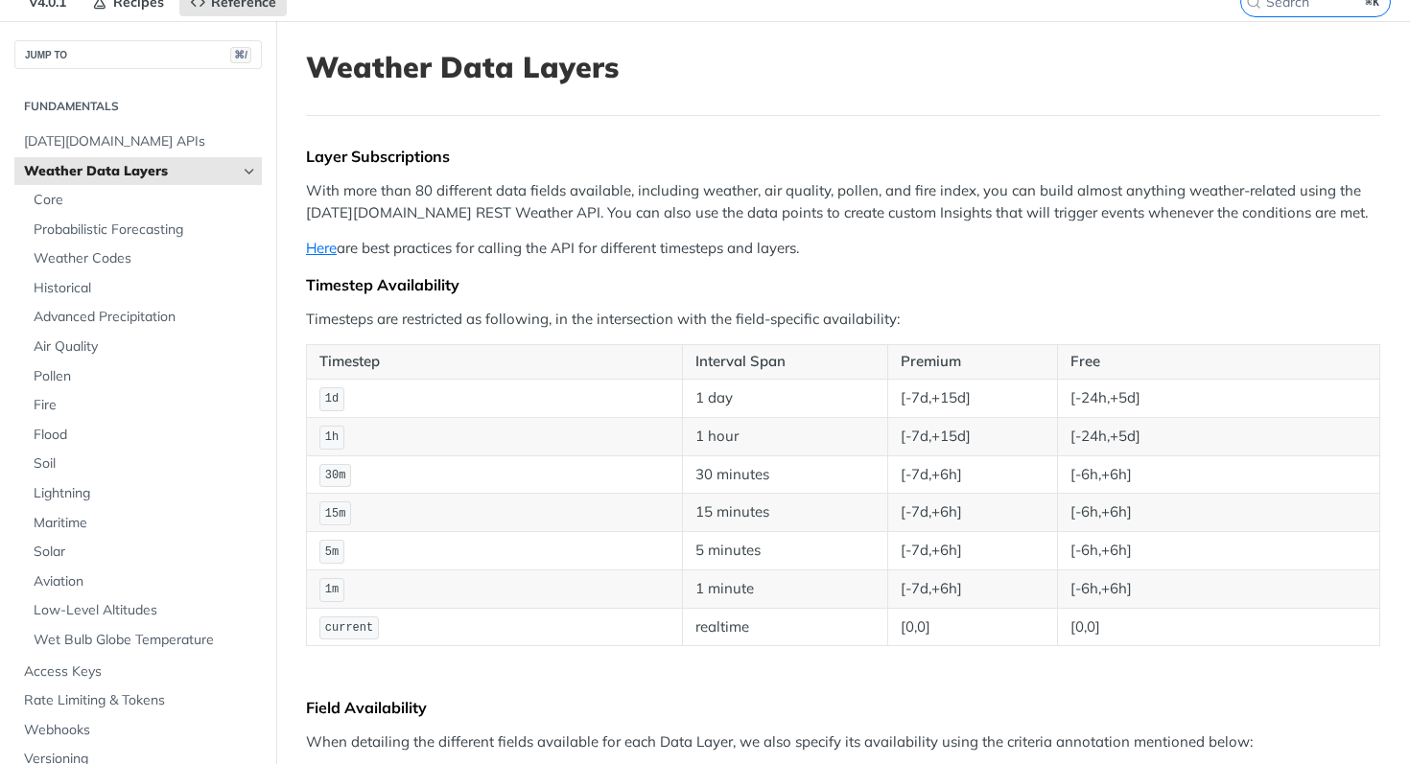
click at [327, 443] on code "1h" at bounding box center [331, 438] width 25 height 24
click at [322, 395] on code "1d" at bounding box center [331, 400] width 25 height 24
click at [322, 440] on code "1h" at bounding box center [331, 438] width 25 height 24
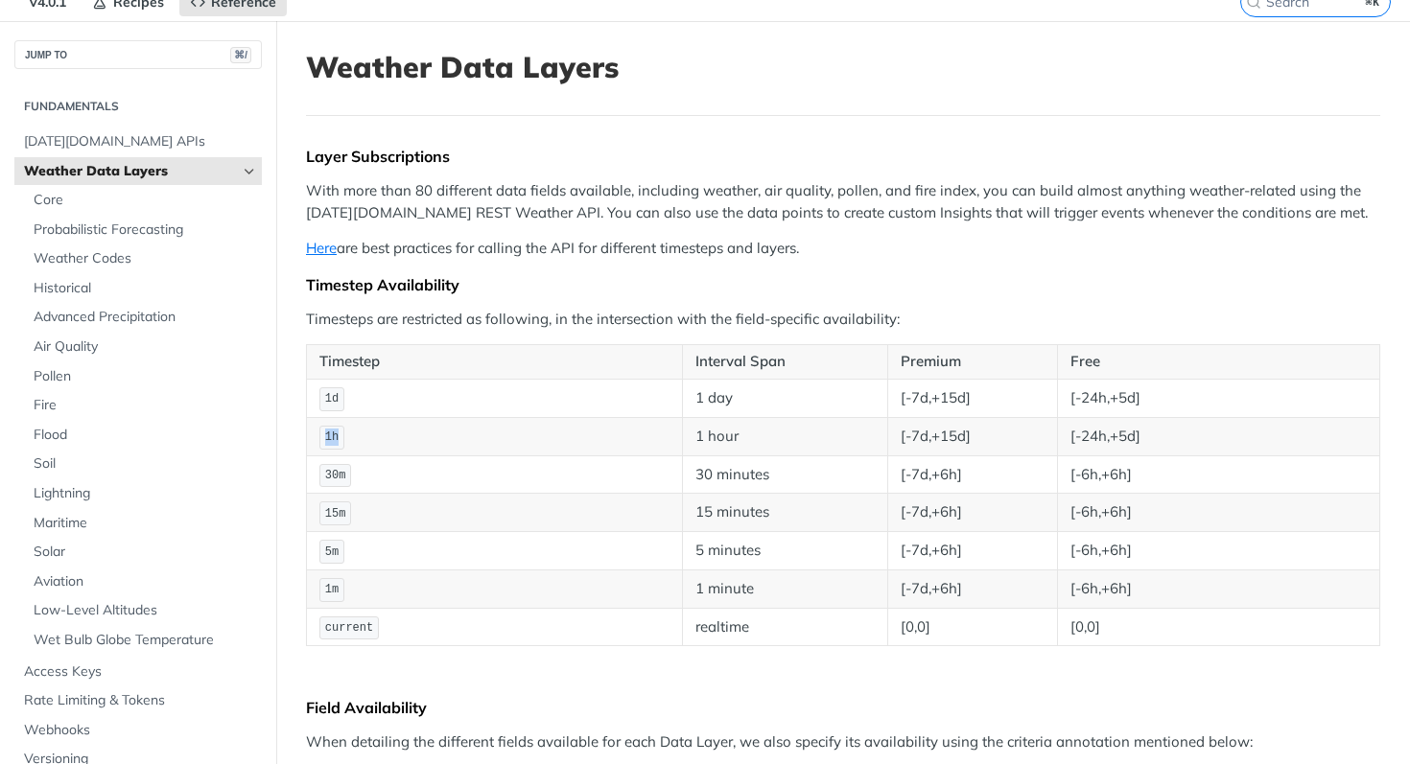
click at [322, 440] on code "1h" at bounding box center [331, 438] width 25 height 24
click at [328, 410] on code "1d" at bounding box center [331, 400] width 25 height 24
click at [331, 403] on span "1d" at bounding box center [331, 398] width 13 height 13
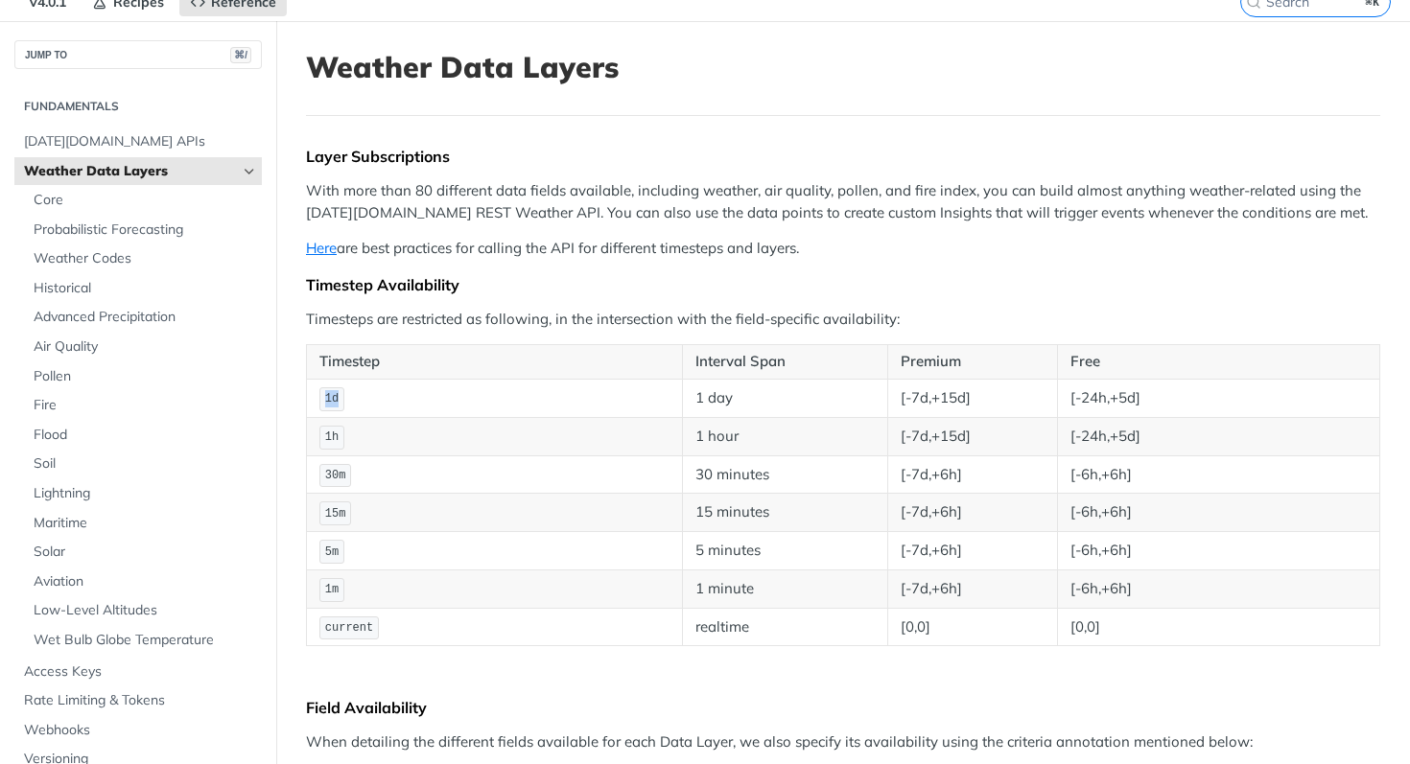
click at [331, 404] on span "1d" at bounding box center [331, 398] width 13 height 13
click at [1102, 419] on td "[-24h,+5d]" at bounding box center [1219, 436] width 322 height 38
click at [1093, 397] on td "[-24h,+5d]" at bounding box center [1219, 398] width 322 height 38
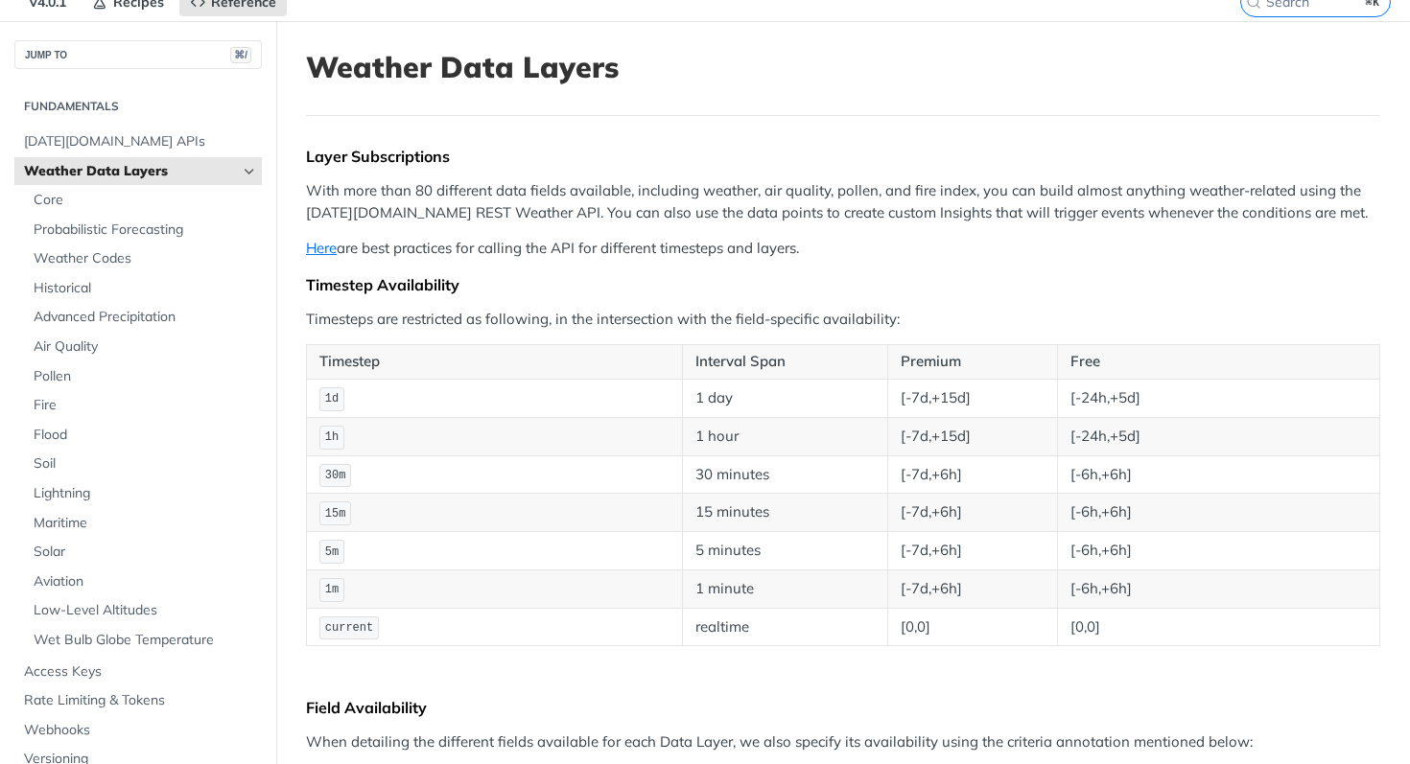
click at [1107, 433] on td "[-24h,+5d]" at bounding box center [1219, 436] width 322 height 38
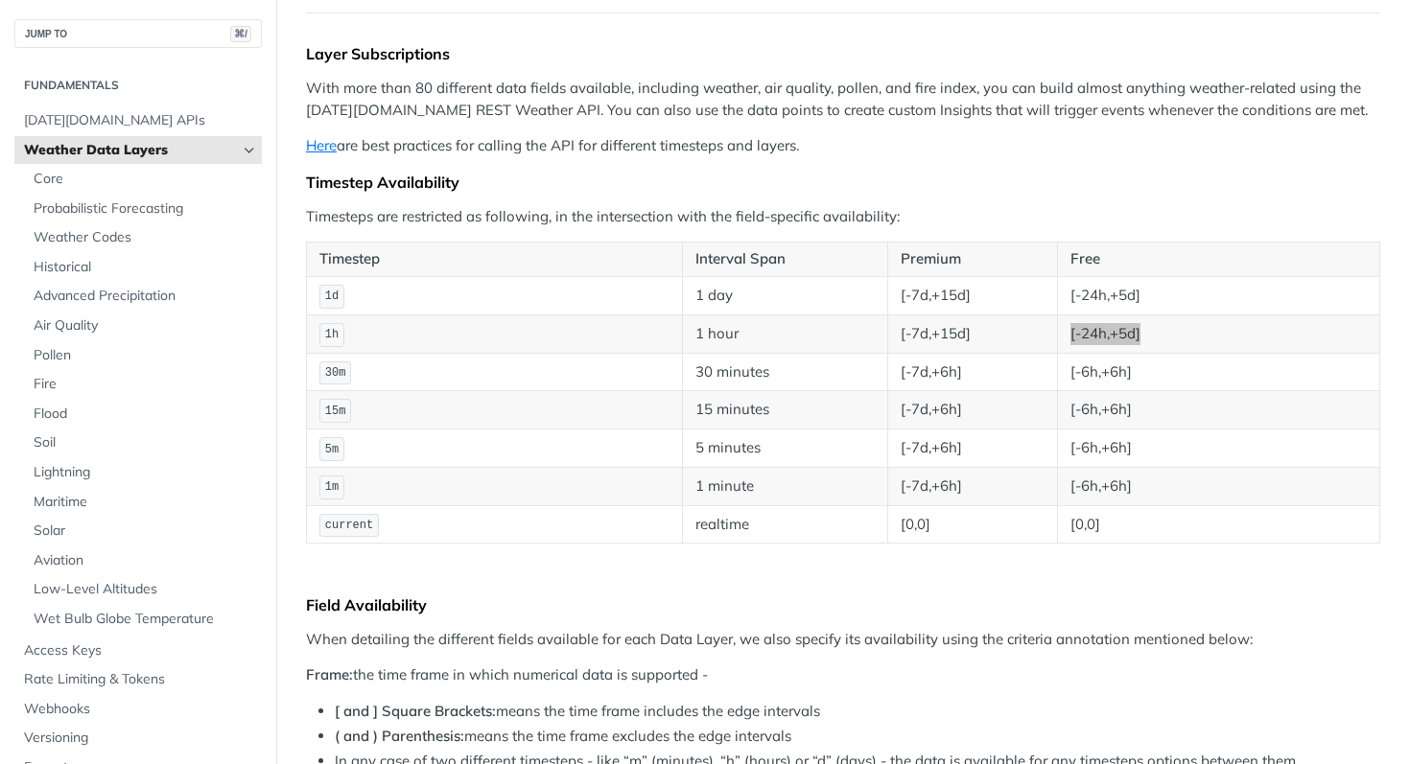
scroll to position [0, 0]
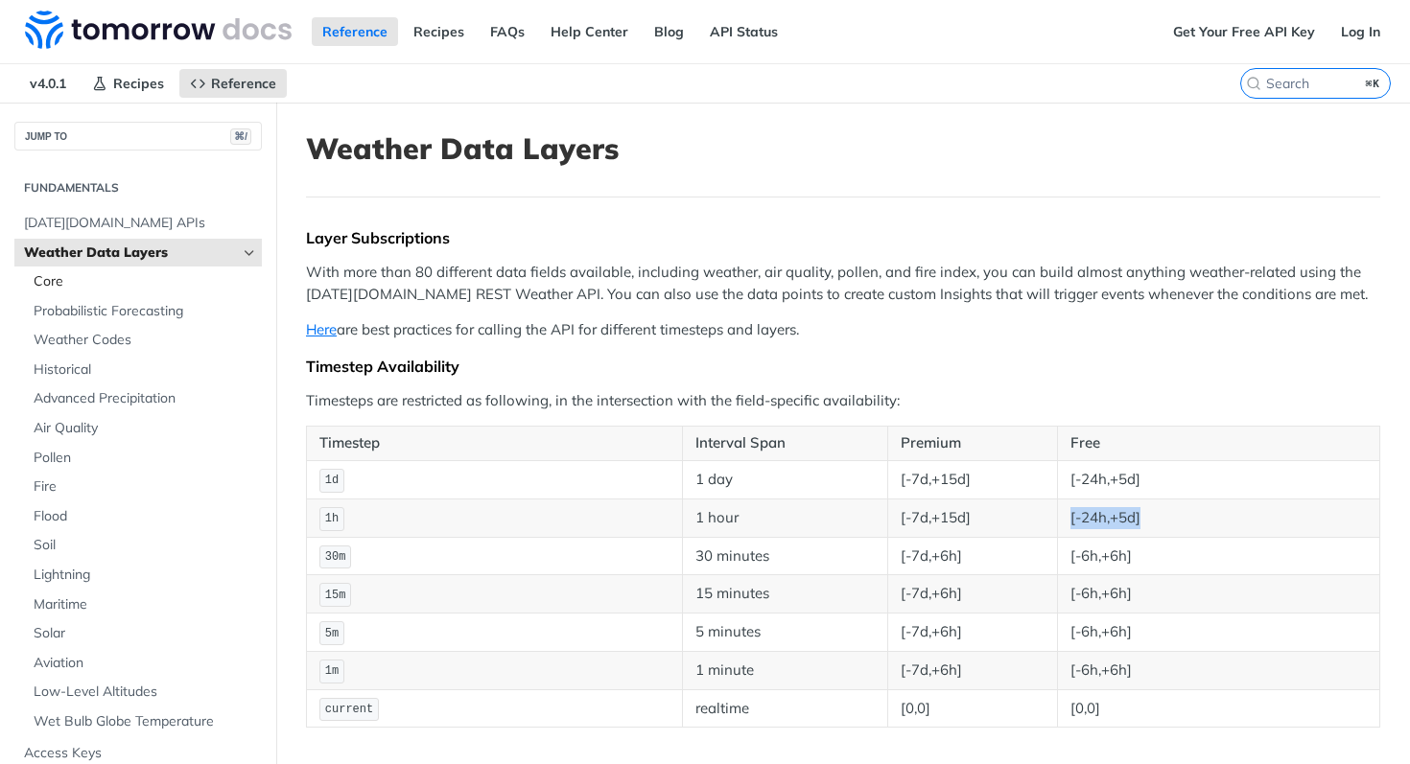
click at [50, 276] on span "Core" at bounding box center [145, 281] width 223 height 19
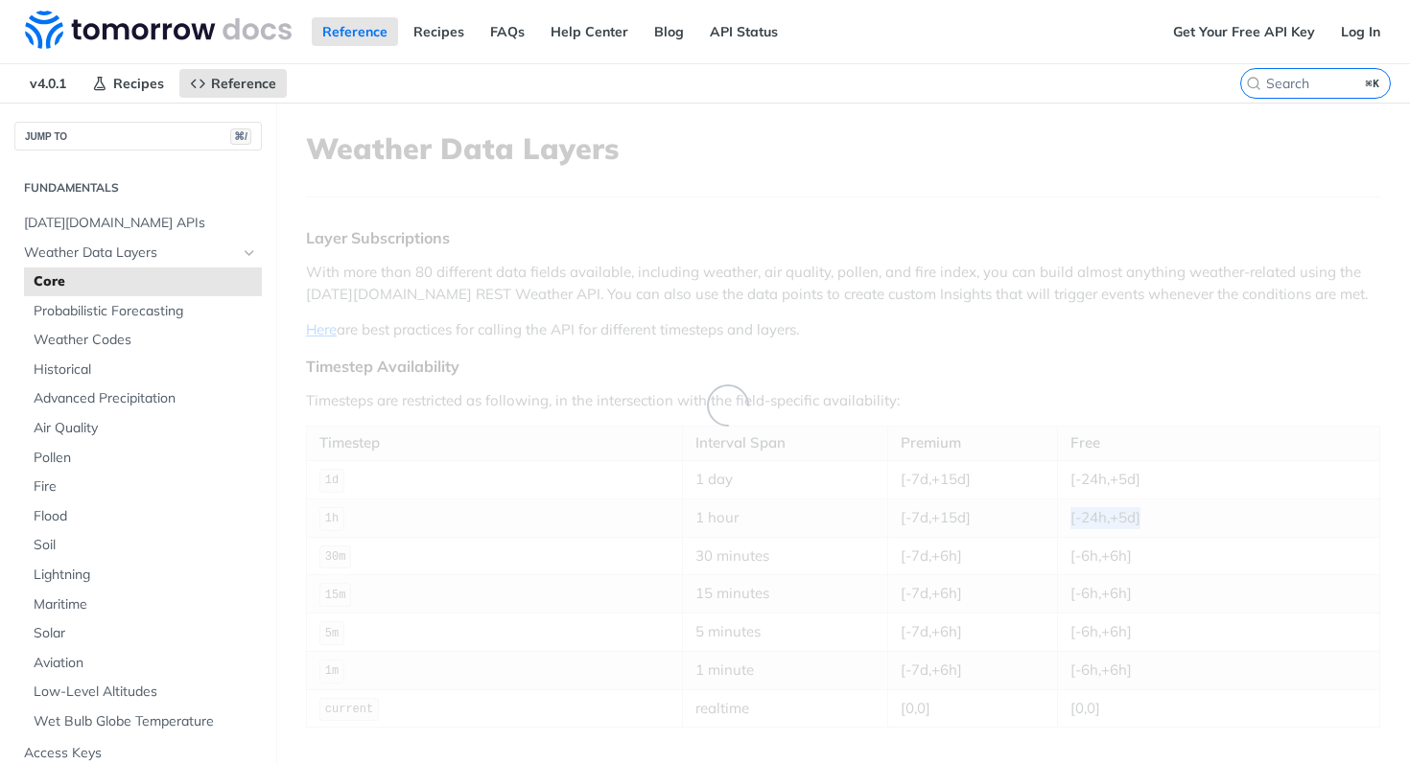
click at [59, 281] on span "Core" at bounding box center [145, 281] width 223 height 19
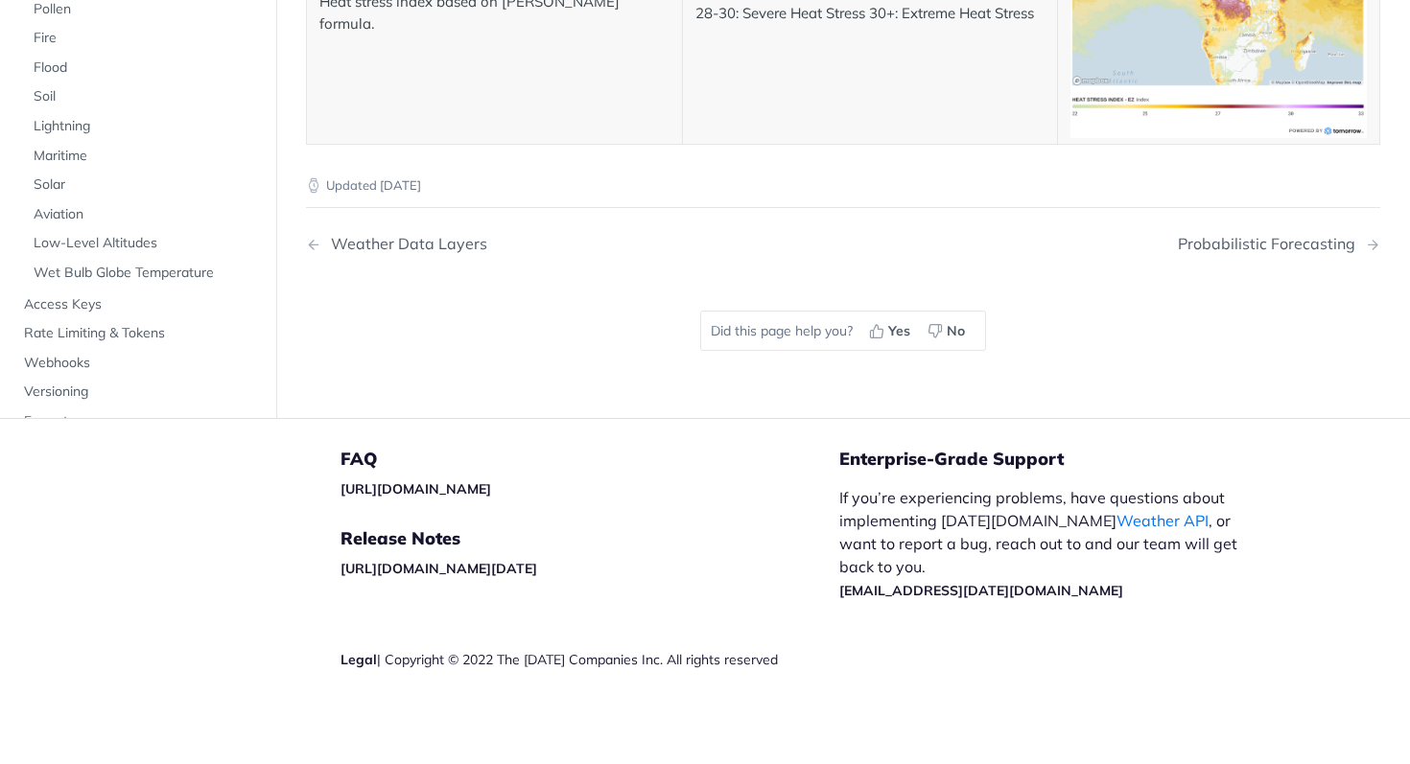
scroll to position [10031, 0]
drag, startPoint x: 580, startPoint y: 364, endPoint x: 387, endPoint y: 306, distance: 202.1
drag, startPoint x: 633, startPoint y: 383, endPoint x: 341, endPoint y: 229, distance: 329.5
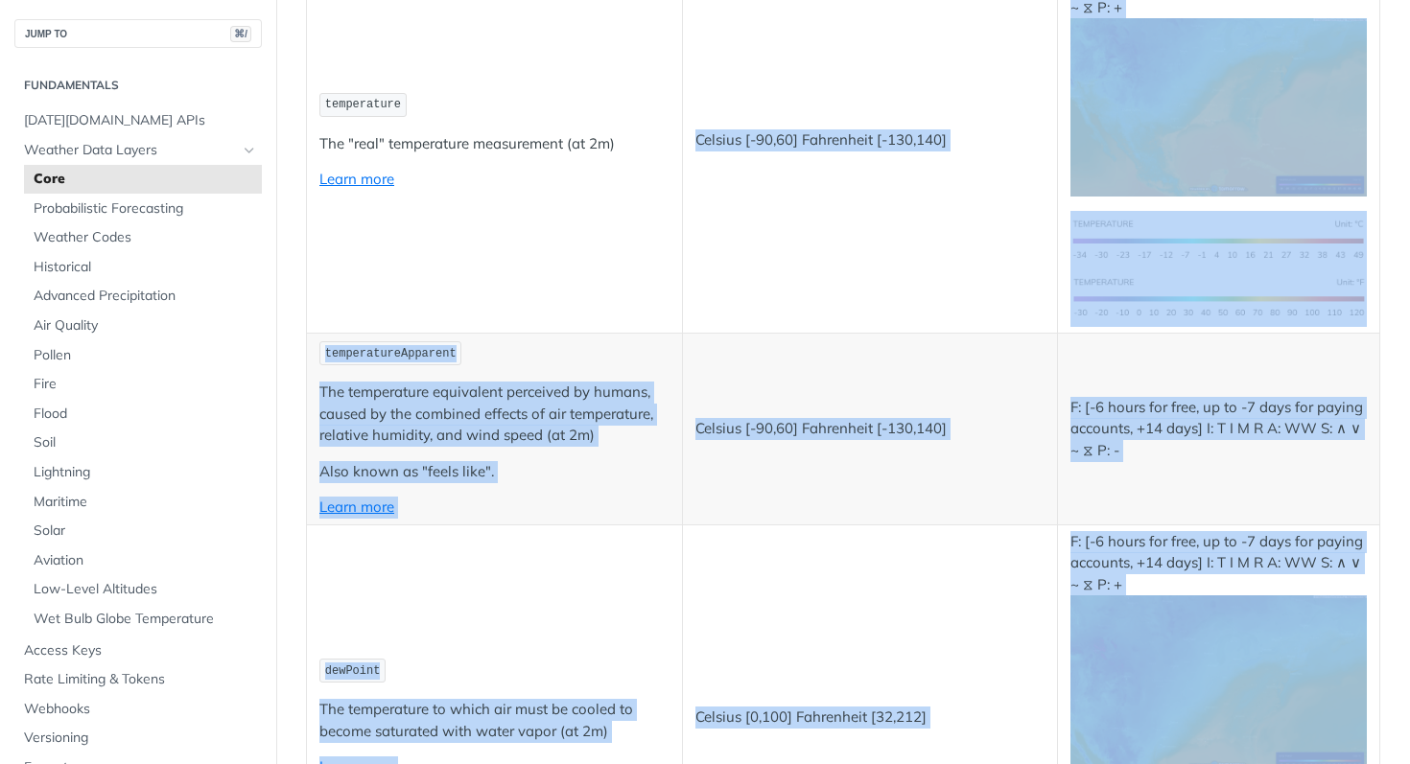
scroll to position [0, 0]
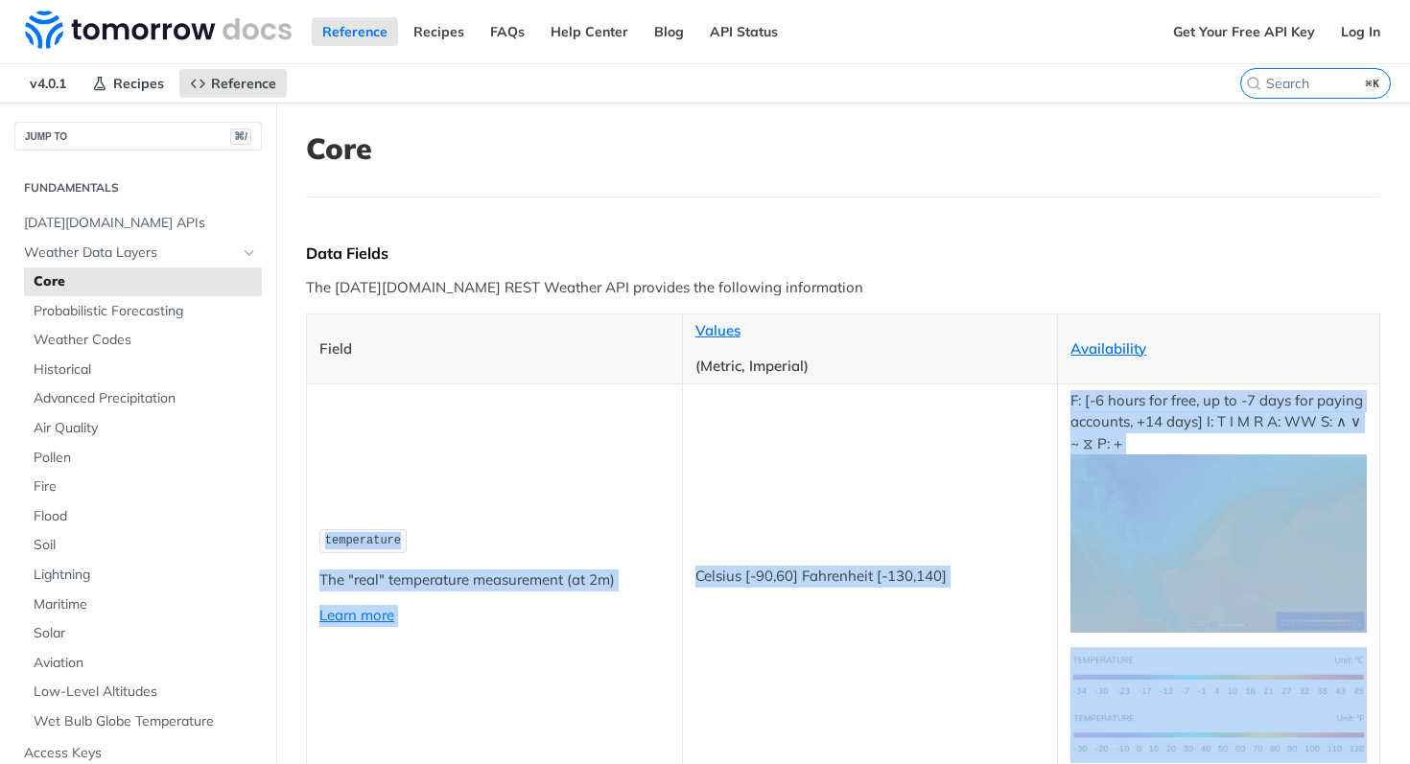
drag, startPoint x: 821, startPoint y: 346, endPoint x: 364, endPoint y: 419, distance: 463.3
copy tbody "temperature The "real" temperature measurement (at 2m) Learn more Celsius [-90,…"
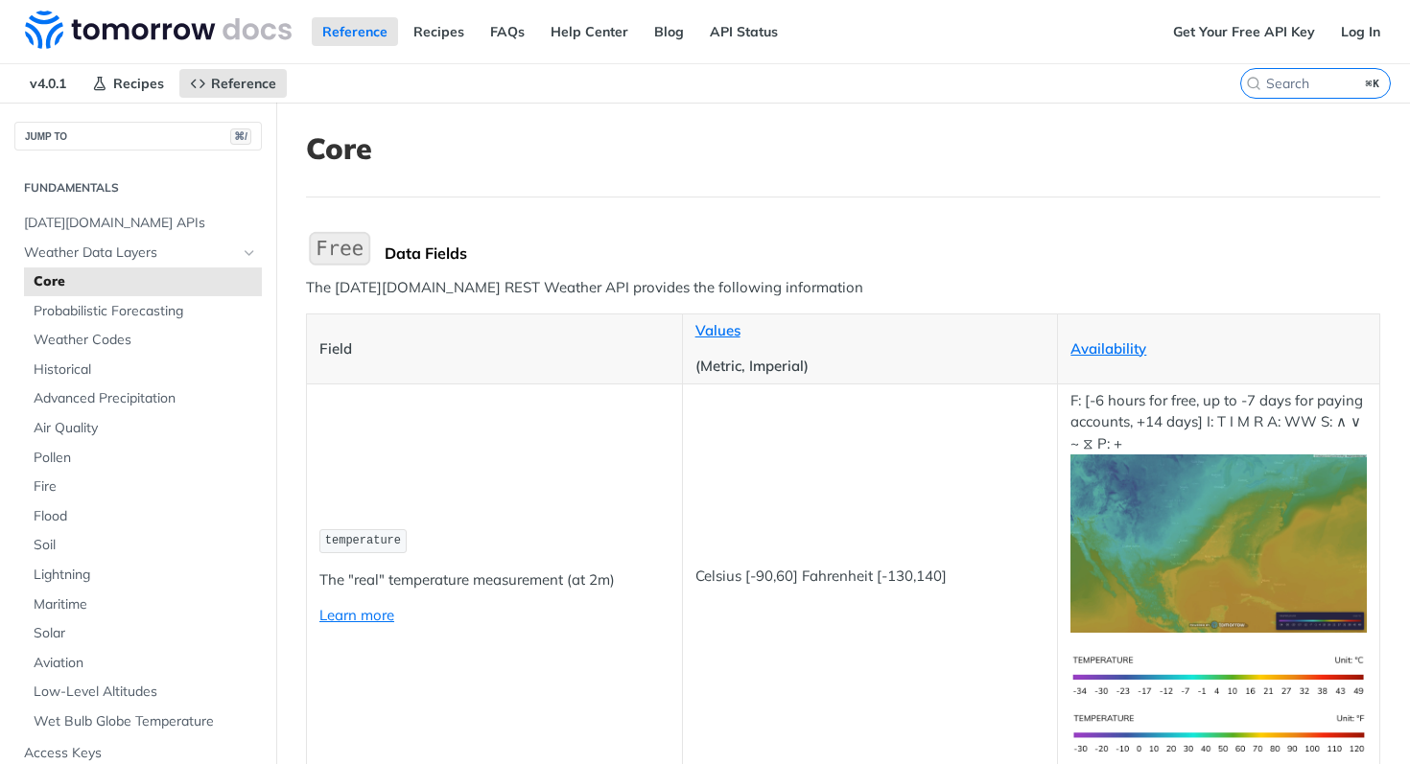
click at [78, 312] on span "Probabilistic Forecasting" at bounding box center [145, 311] width 223 height 19
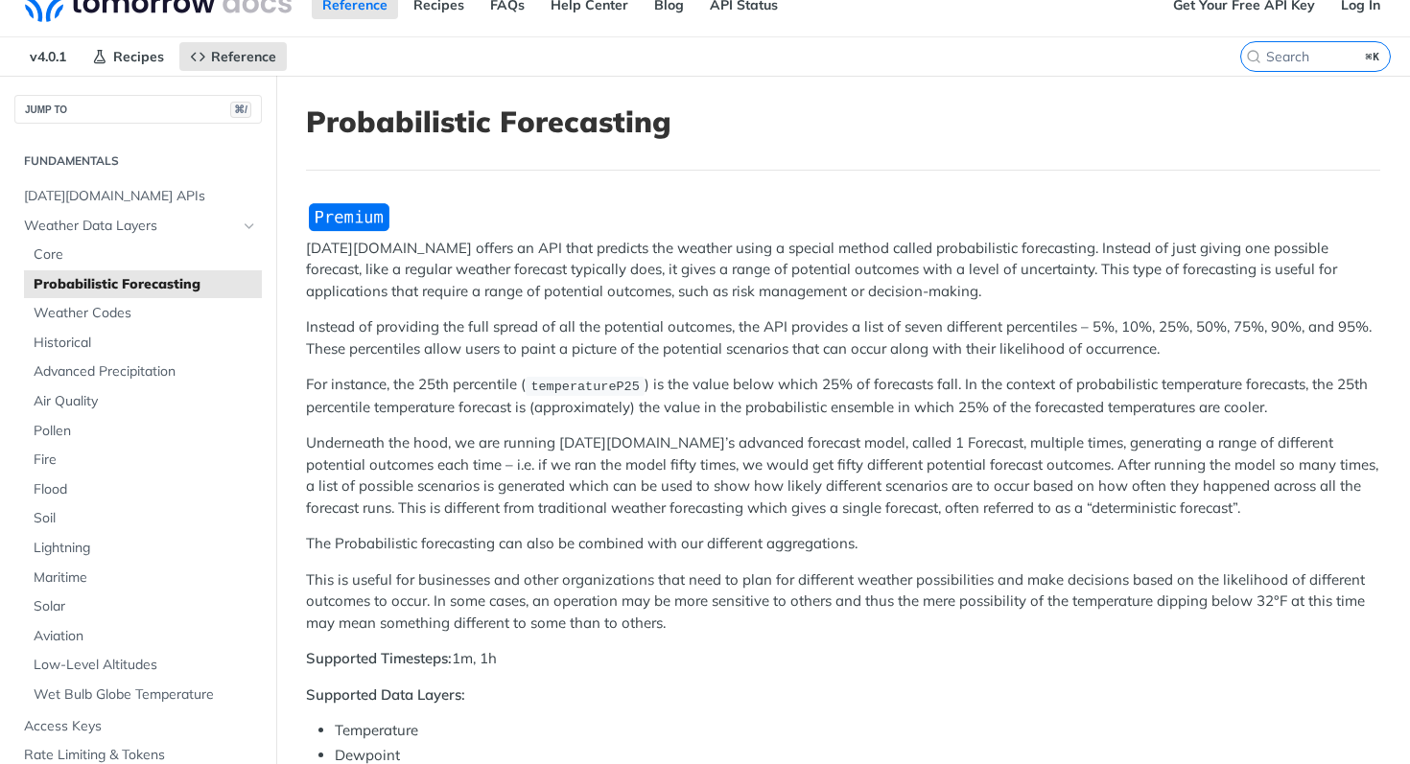
scroll to position [29, 0]
click at [83, 255] on span "Core" at bounding box center [145, 253] width 223 height 19
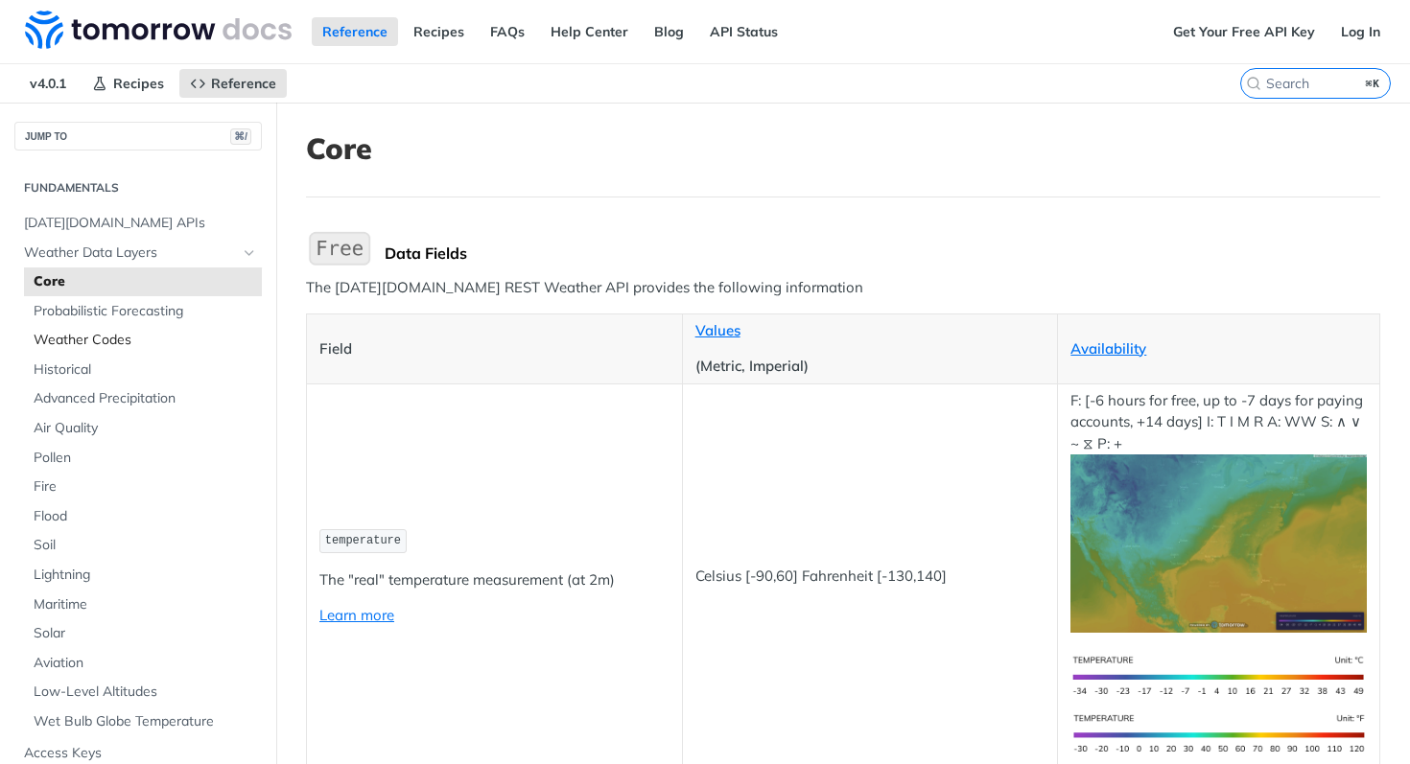
click at [82, 335] on span "Weather Codes" at bounding box center [145, 340] width 223 height 19
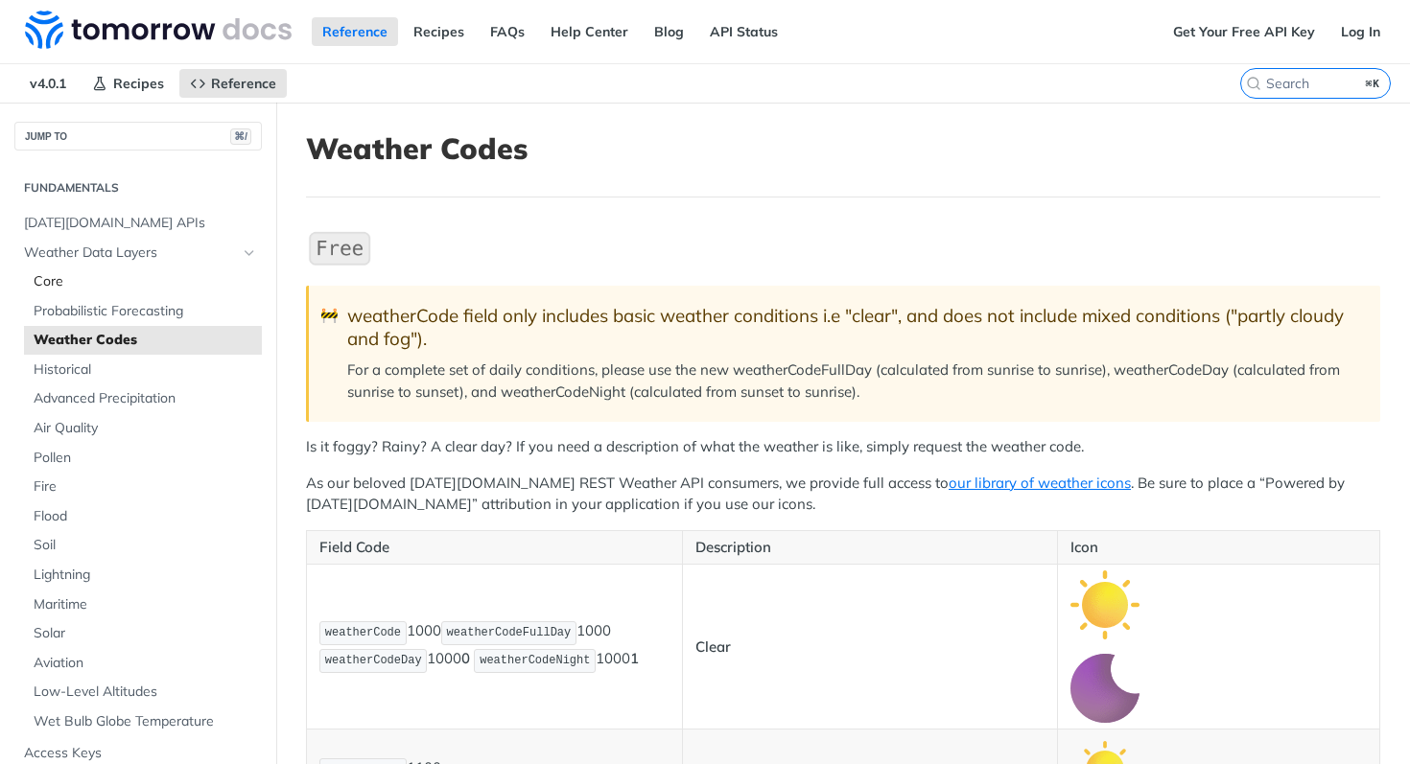
click at [56, 284] on span "Core" at bounding box center [145, 281] width 223 height 19
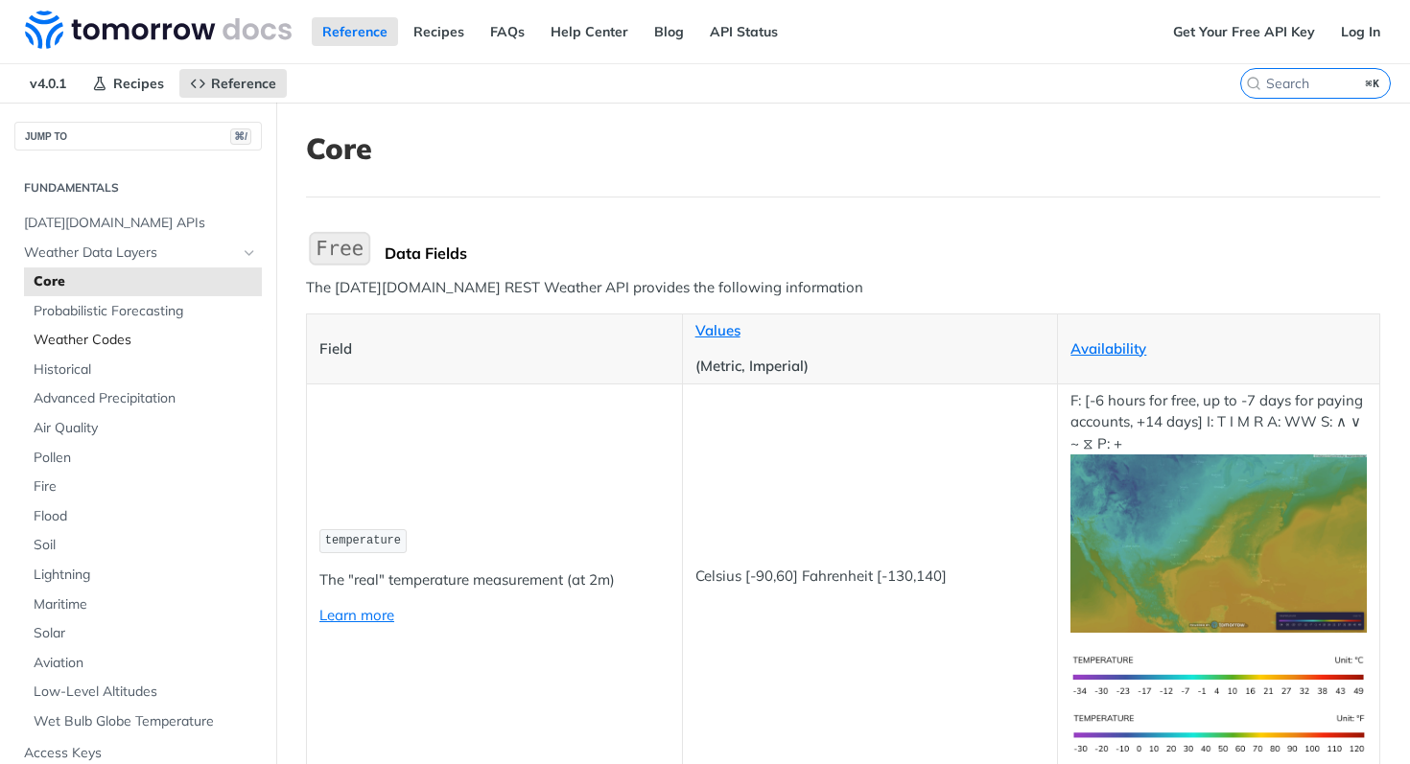
click at [93, 337] on span "Weather Codes" at bounding box center [145, 340] width 223 height 19
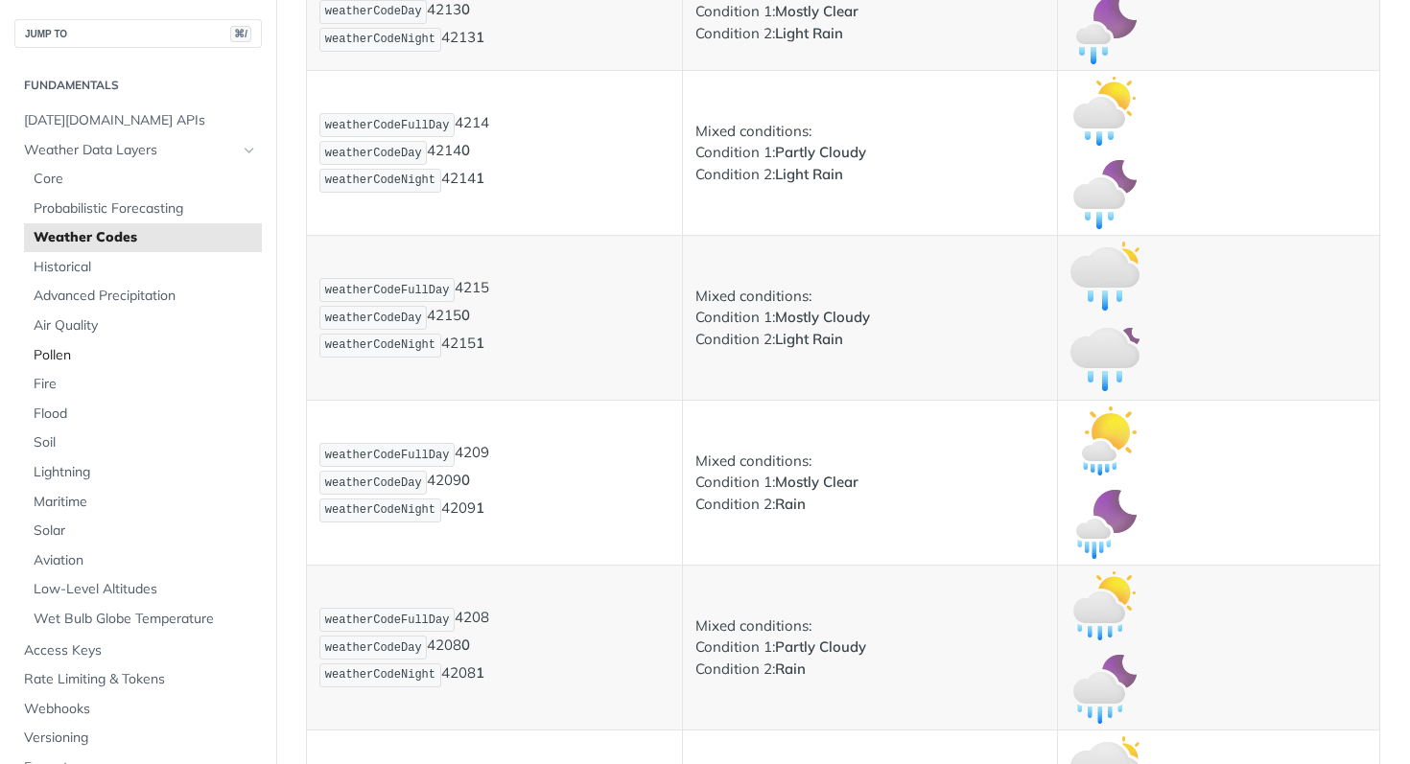
scroll to position [2905, 0]
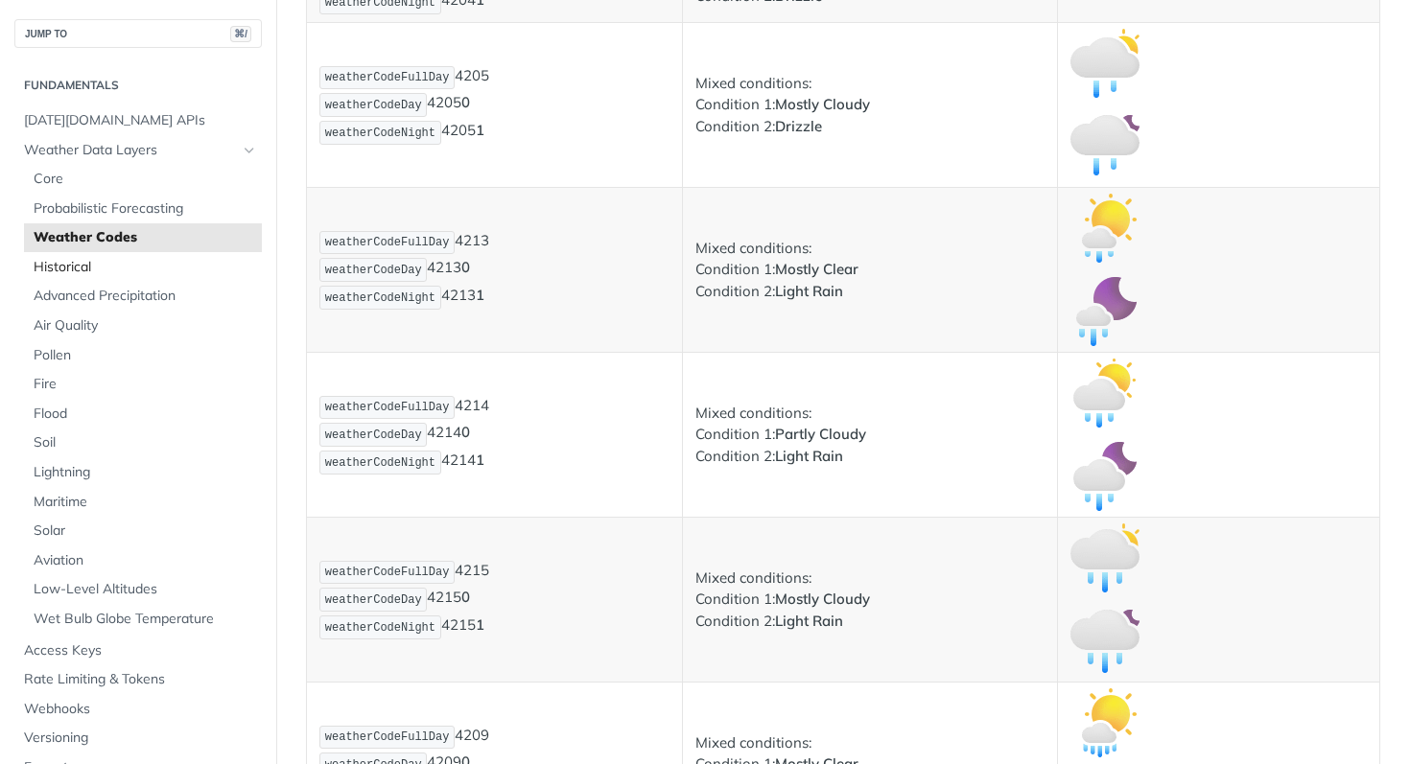
click at [71, 266] on span "Historical" at bounding box center [145, 267] width 223 height 19
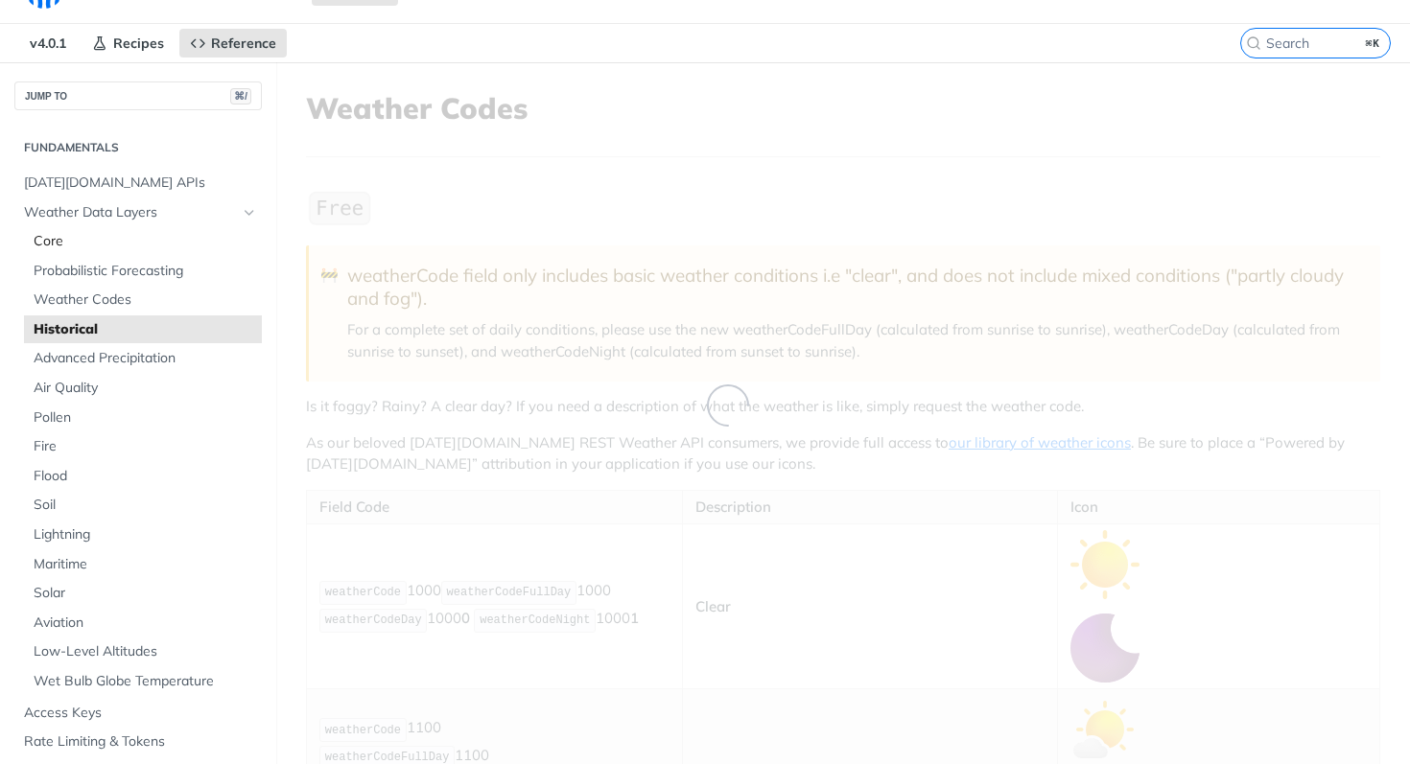
click at [73, 199] on li "Weather Data Layers Core Probabilistic Forecasting Weather Codes Historical Adv…" at bounding box center [137, 449] width 247 height 500
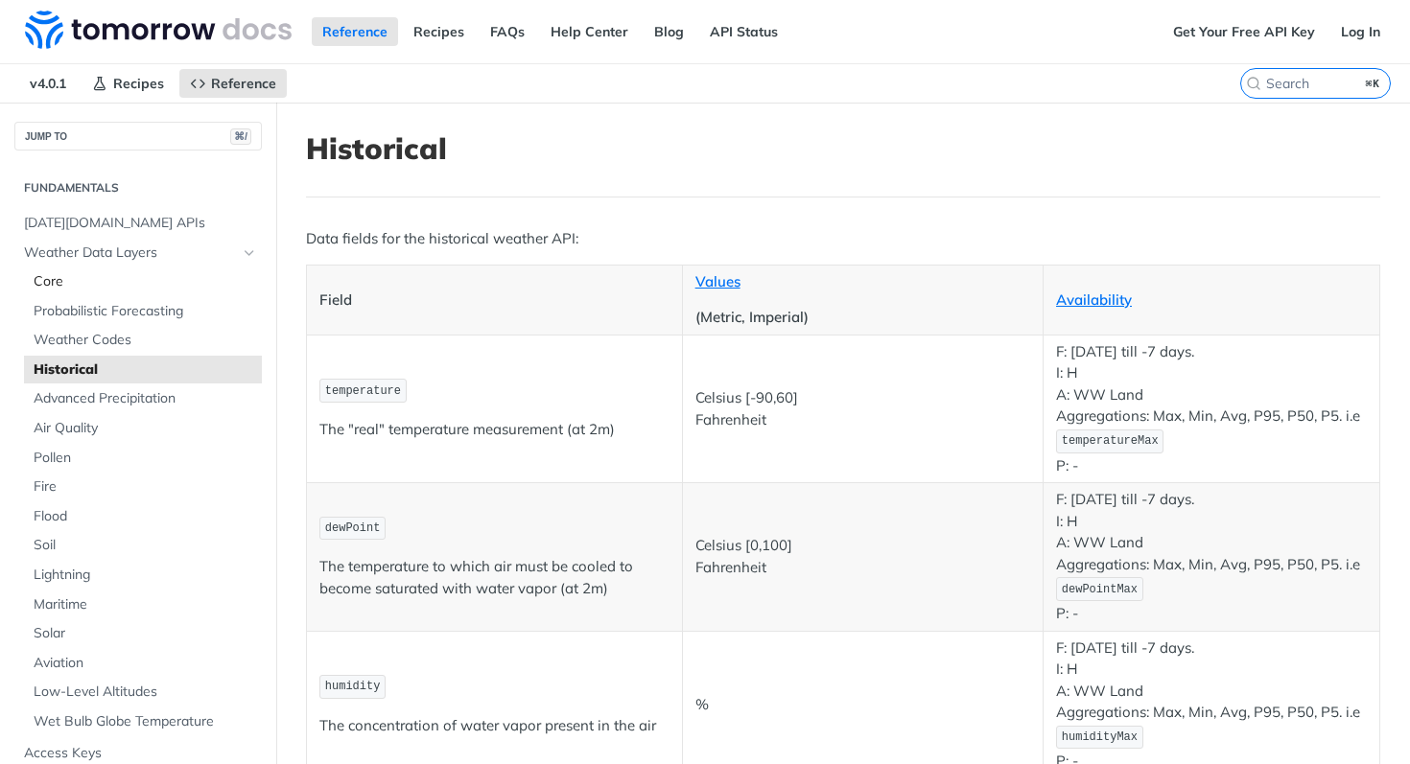
click at [92, 279] on span "Core" at bounding box center [145, 281] width 223 height 19
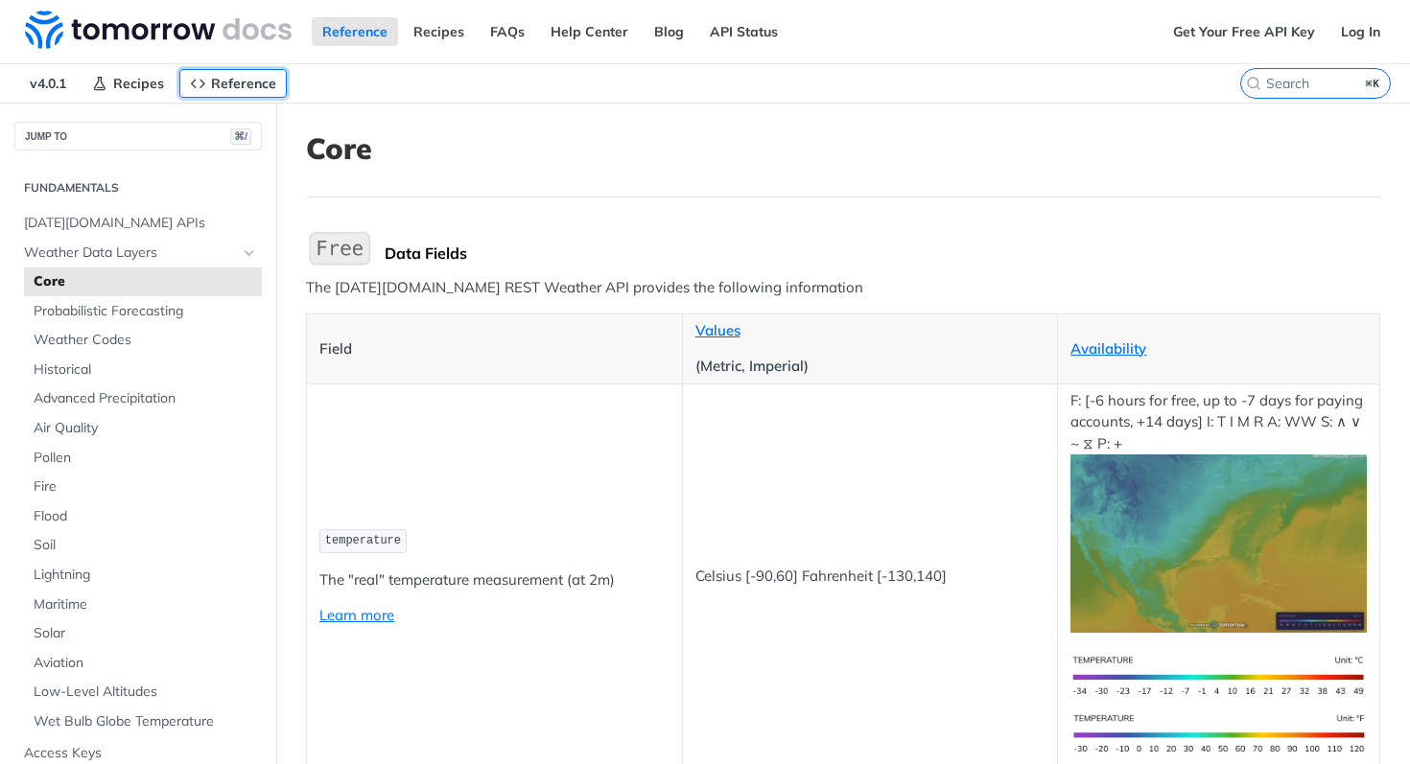
click at [230, 86] on span "Reference" at bounding box center [243, 83] width 65 height 17
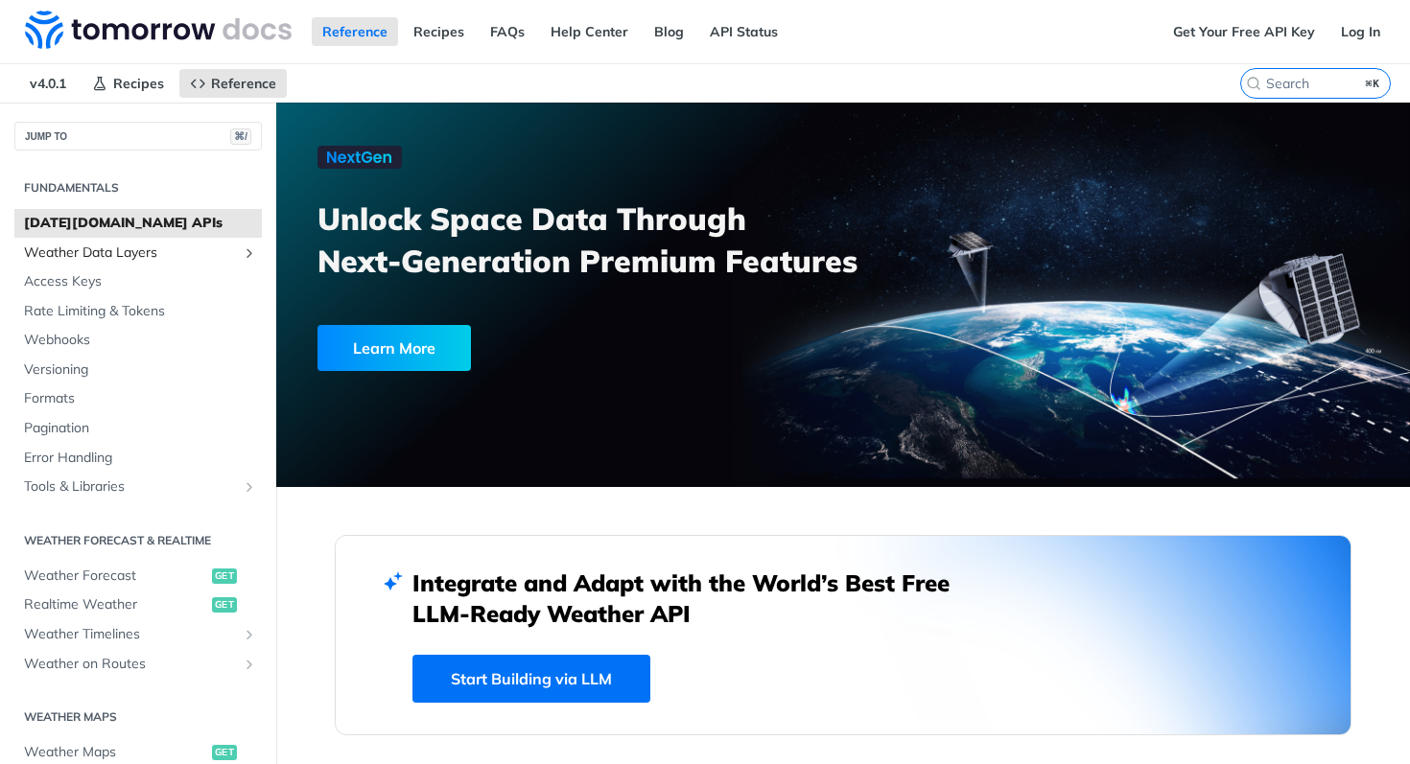
click at [132, 244] on span "Weather Data Layers" at bounding box center [130, 253] width 213 height 19
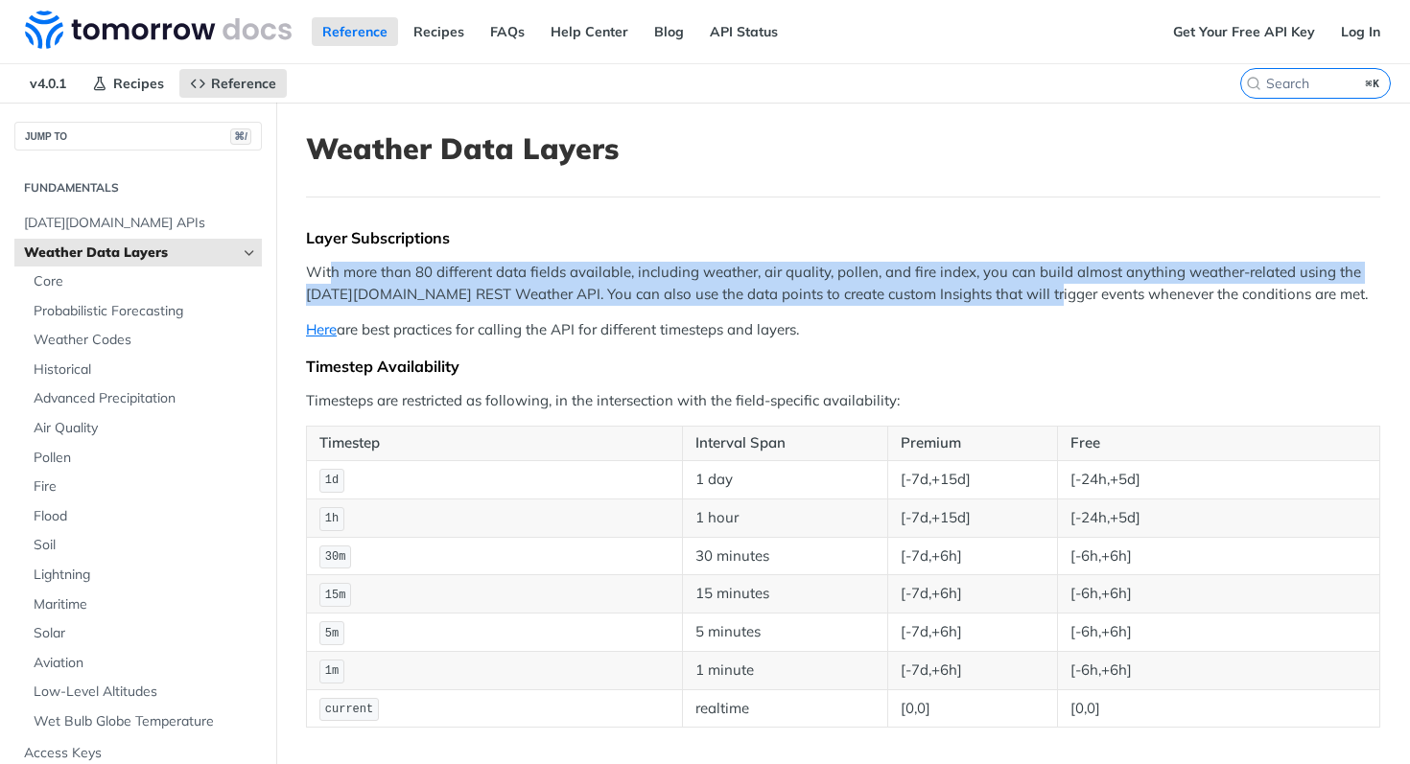
drag, startPoint x: 349, startPoint y: 274, endPoint x: 1033, endPoint y: 285, distance: 684.0
click at [1033, 285] on p "With more than 80 different data fields available, including weather, air quali…" at bounding box center [843, 283] width 1074 height 43
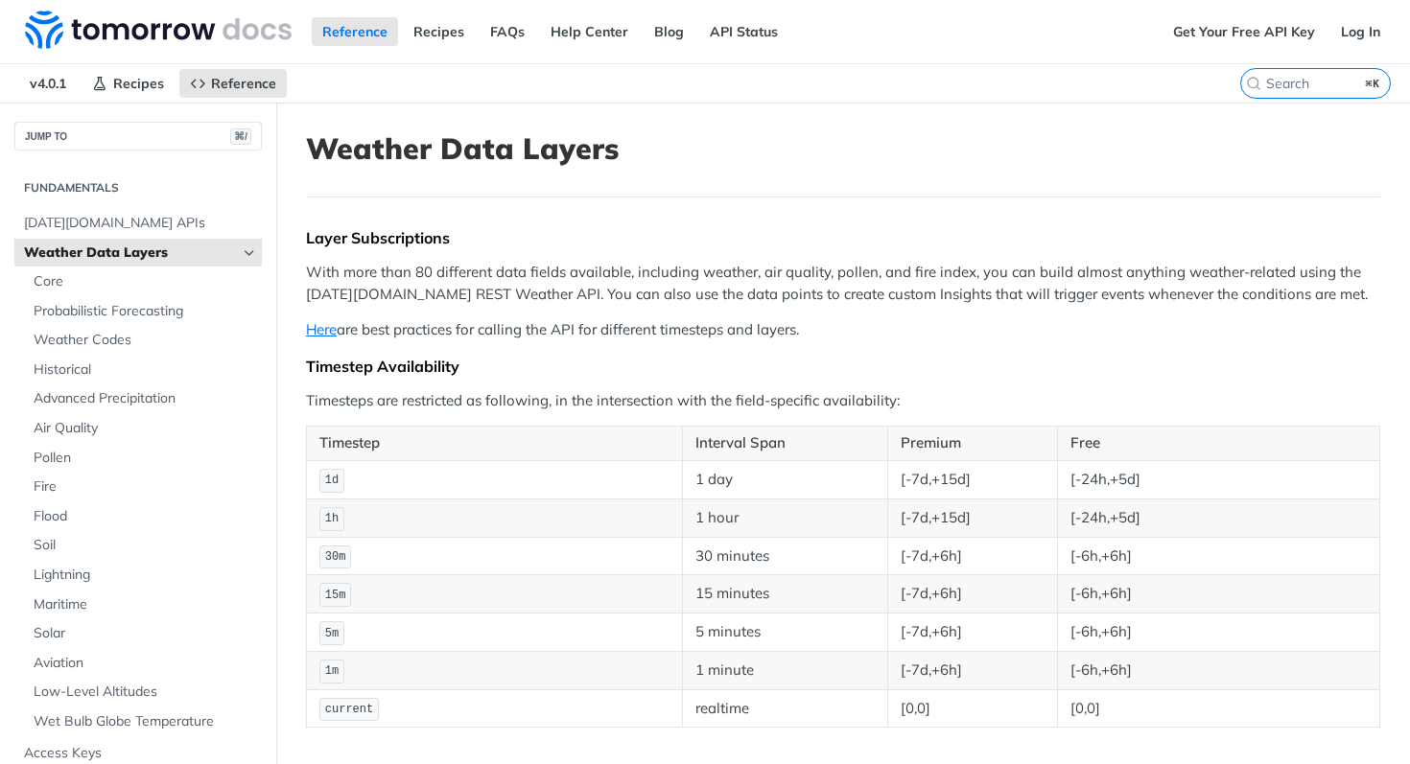
click at [1033, 285] on p "With more than 80 different data fields available, including weather, air quali…" at bounding box center [843, 283] width 1074 height 43
click at [113, 284] on span "Core" at bounding box center [145, 281] width 223 height 19
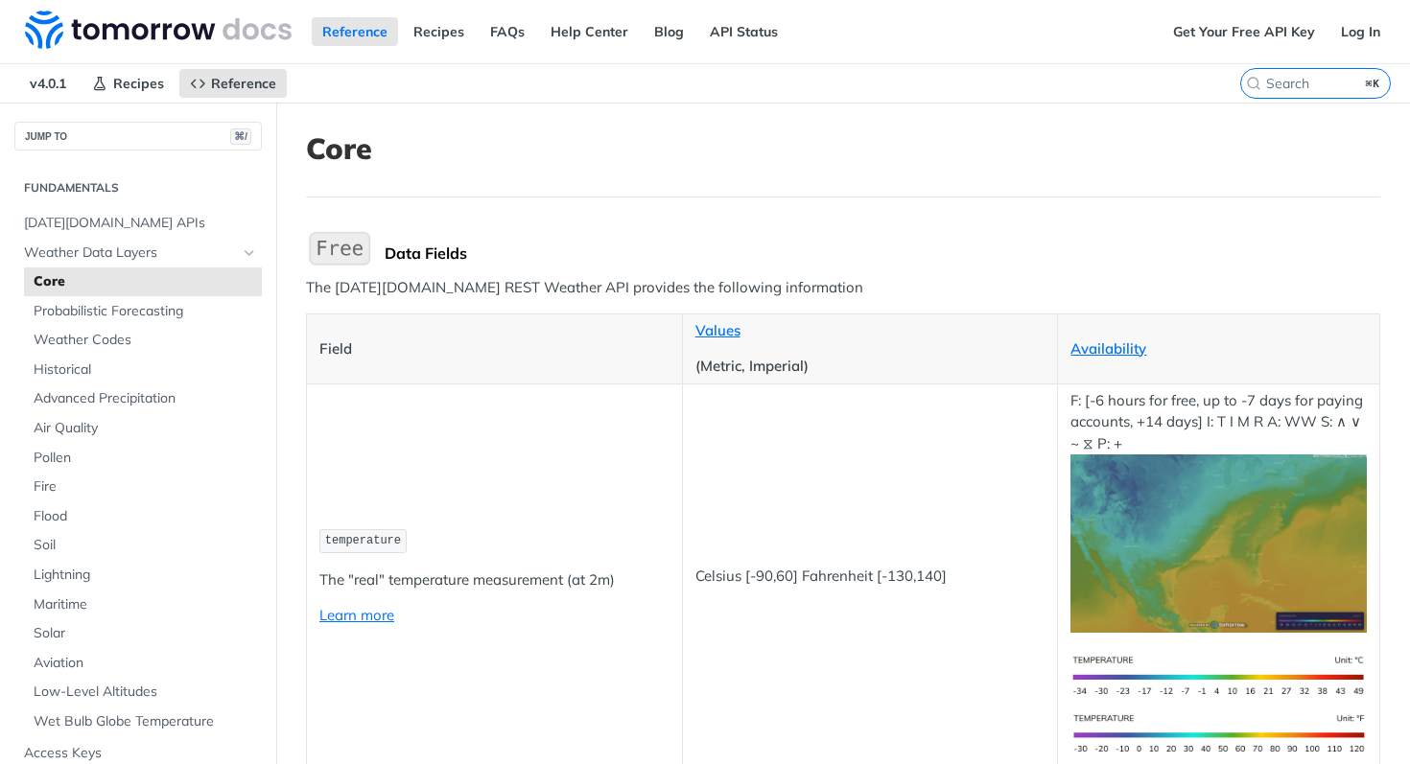
drag, startPoint x: 362, startPoint y: 275, endPoint x: 358, endPoint y: 285, distance: 10.3
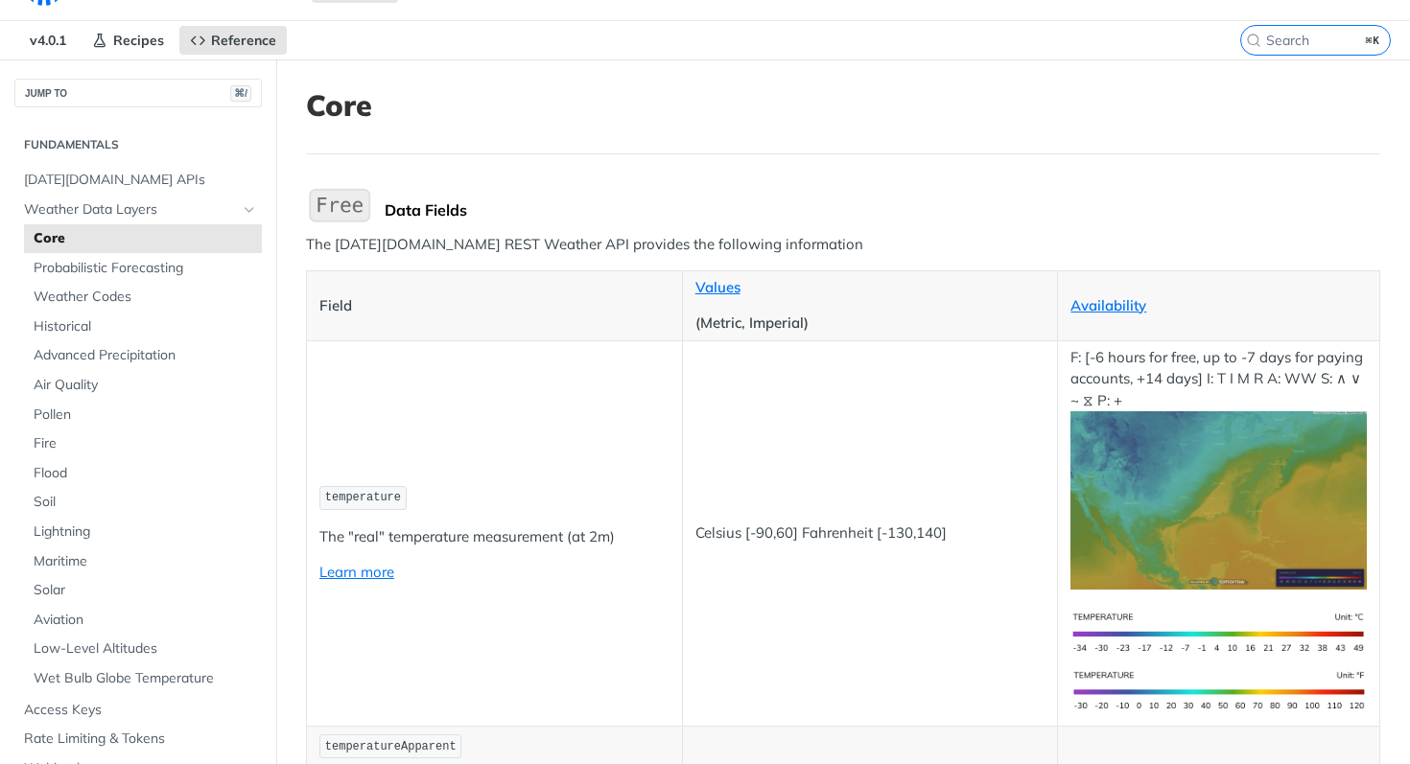
scroll to position [149, 0]
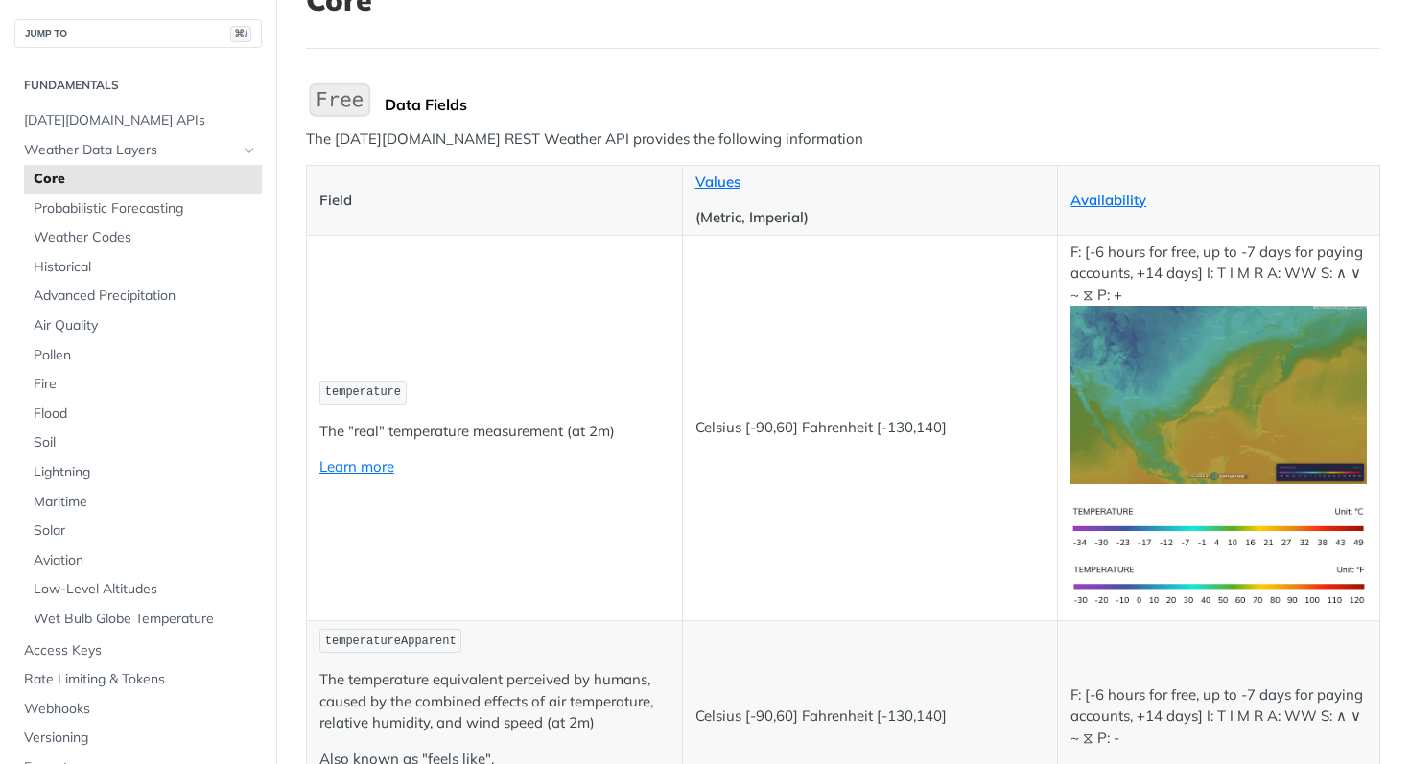
click at [373, 370] on td "temperature The "real" temperature measurement (at 2m) Learn more" at bounding box center [495, 428] width 376 height 386
click at [373, 371] on td "temperature The "real" temperature measurement (at 2m) Learn more" at bounding box center [495, 428] width 376 height 386
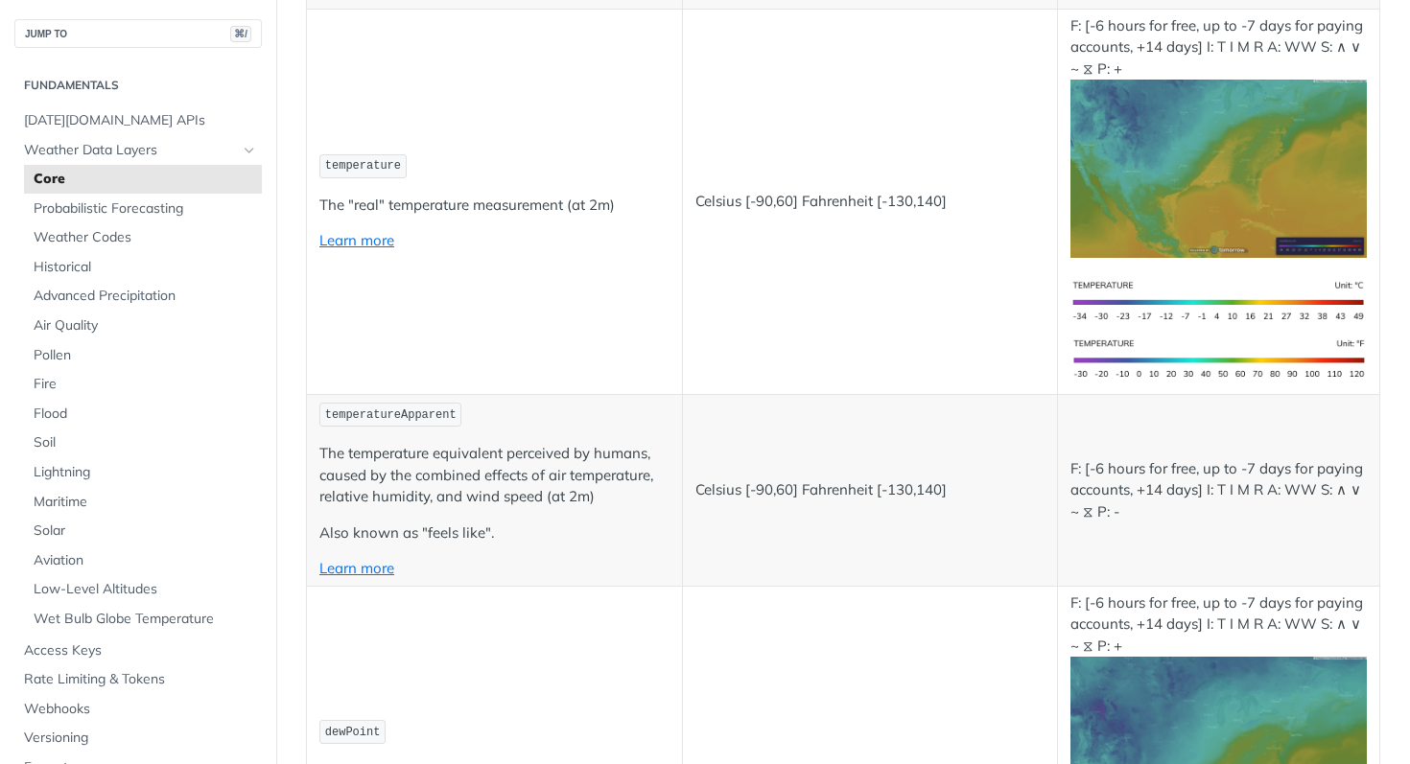
scroll to position [532, 0]
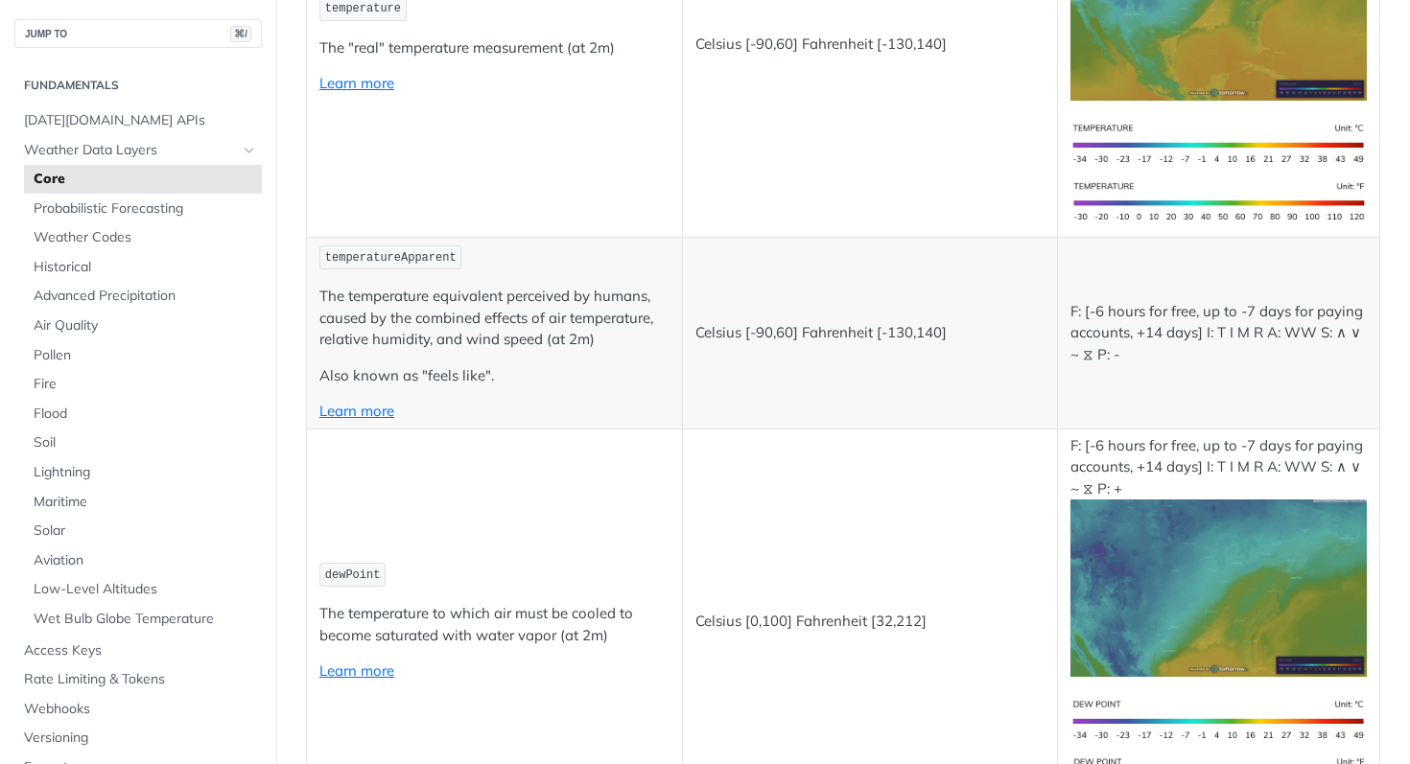
click at [394, 251] on span "temperatureApparent" at bounding box center [390, 257] width 131 height 13
drag, startPoint x: 394, startPoint y: 249, endPoint x: 400, endPoint y: 260, distance: 12.0
click at [394, 252] on span "temperatureApparent" at bounding box center [390, 257] width 131 height 13
click at [456, 321] on p "The temperature equivalent perceived by humans, caused by the combined effects …" at bounding box center [494, 318] width 350 height 65
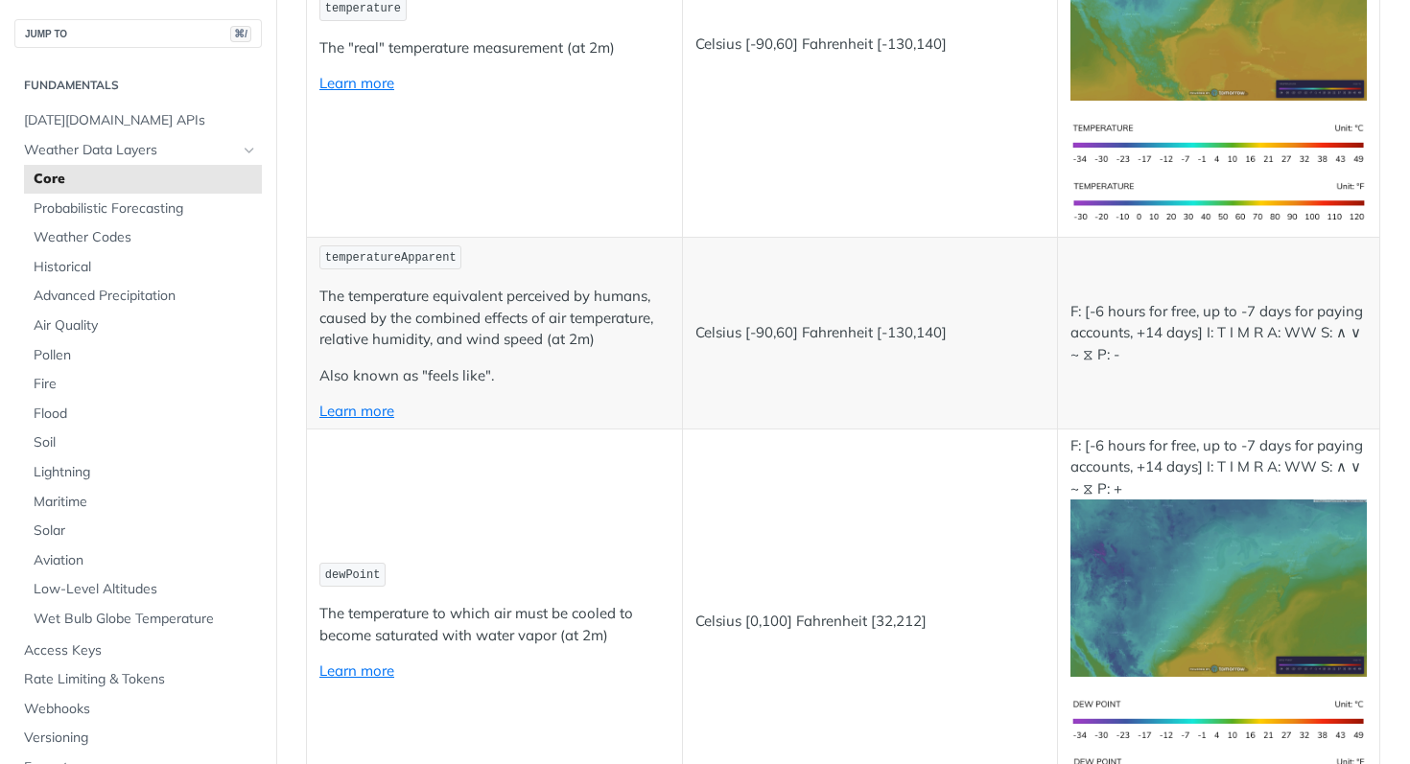
scroll to position [674, 0]
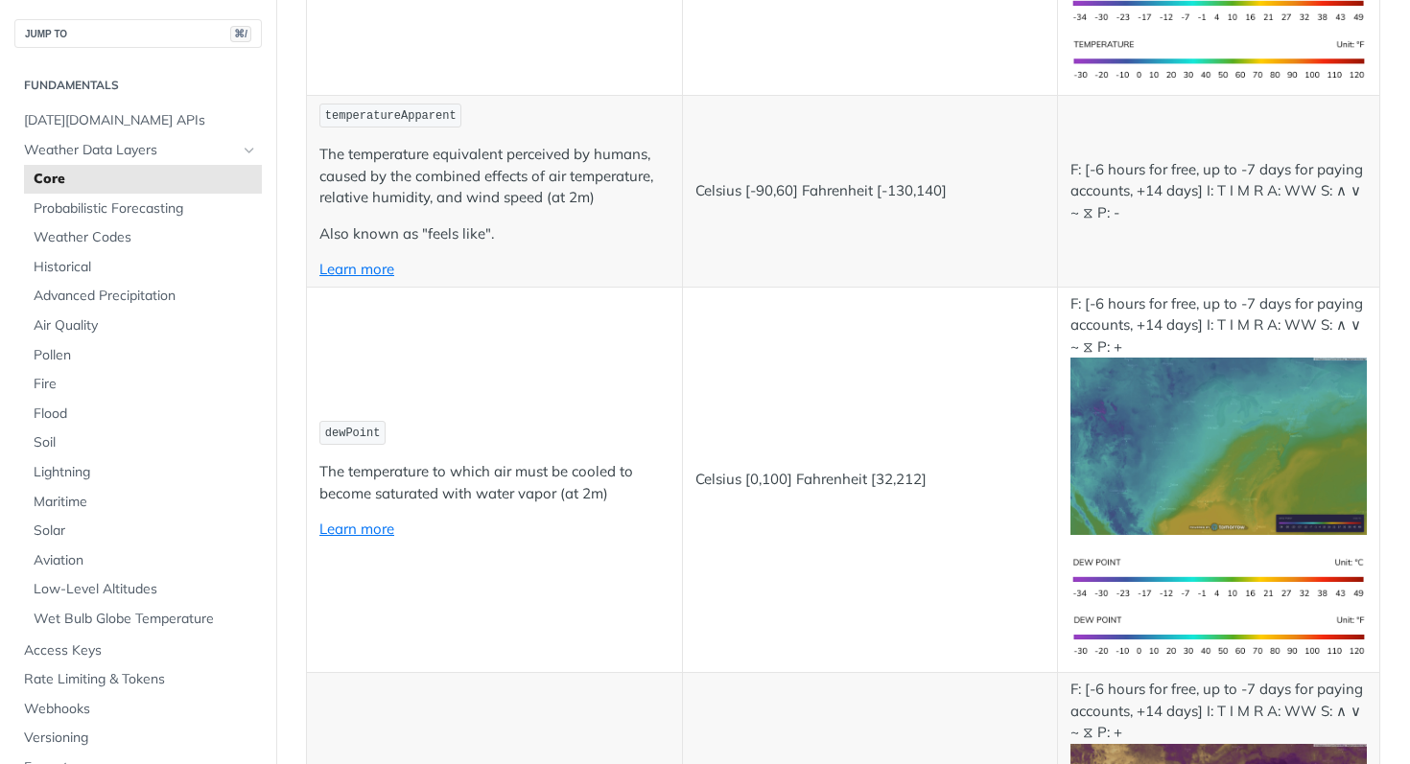
click at [365, 399] on td "dewPoint The temperature to which air must be cooled to become saturated with w…" at bounding box center [495, 480] width 376 height 386
click at [365, 427] on span "dewPoint" at bounding box center [353, 433] width 56 height 13
drag, startPoint x: 511, startPoint y: 452, endPoint x: 630, endPoint y: 471, distance: 120.5
click at [631, 471] on td "dewPoint The temperature to which air must be cooled to become saturated with w…" at bounding box center [495, 480] width 376 height 386
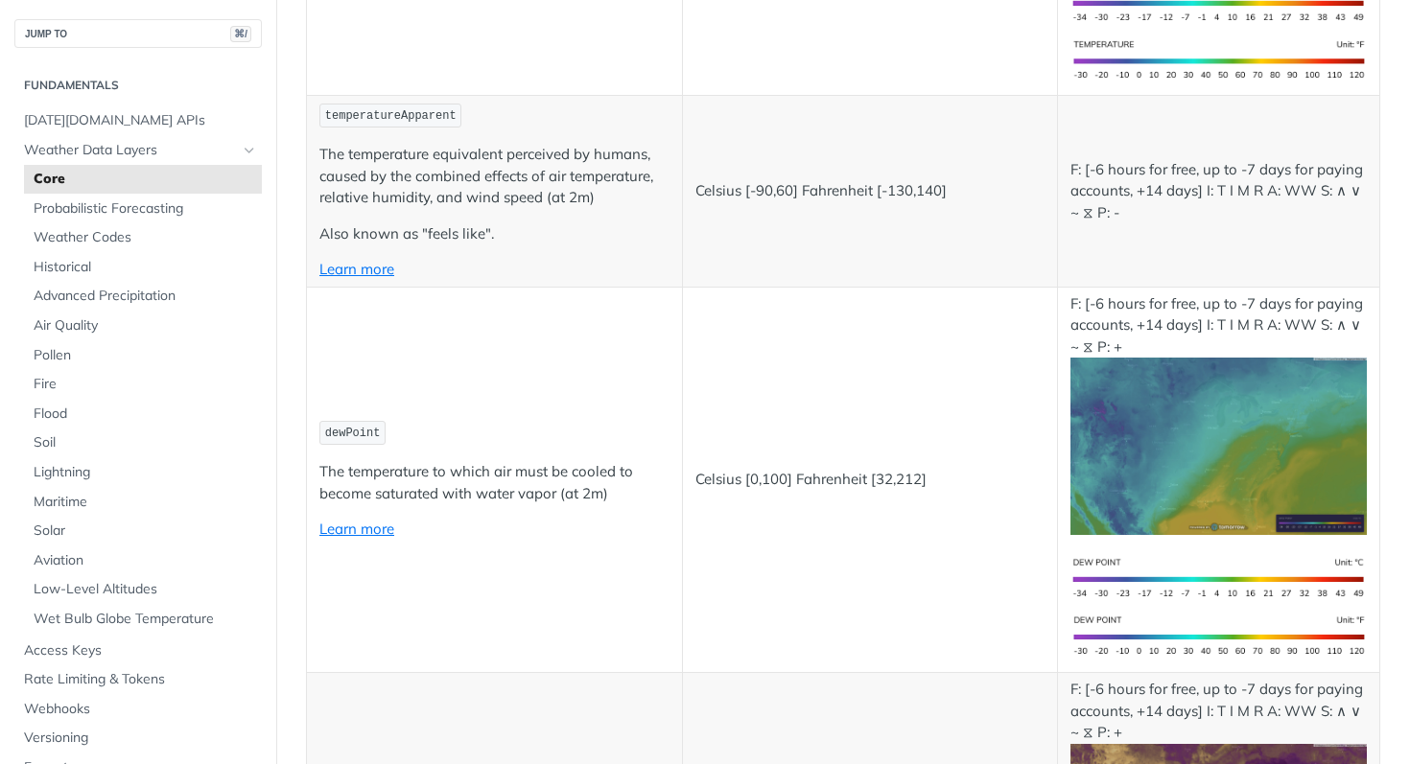
click at [630, 471] on p "The temperature to which air must be cooled to become saturated with water vapo…" at bounding box center [494, 482] width 350 height 43
drag, startPoint x: 641, startPoint y: 482, endPoint x: 416, endPoint y: 475, distance: 224.6
click at [425, 477] on p "The temperature to which air must be cooled to become saturated with water vapo…" at bounding box center [494, 482] width 350 height 43
drag, startPoint x: 416, startPoint y: 475, endPoint x: 375, endPoint y: 470, distance: 41.5
click at [411, 474] on p "The temperature to which air must be cooled to become saturated with water vapo…" at bounding box center [494, 482] width 350 height 43
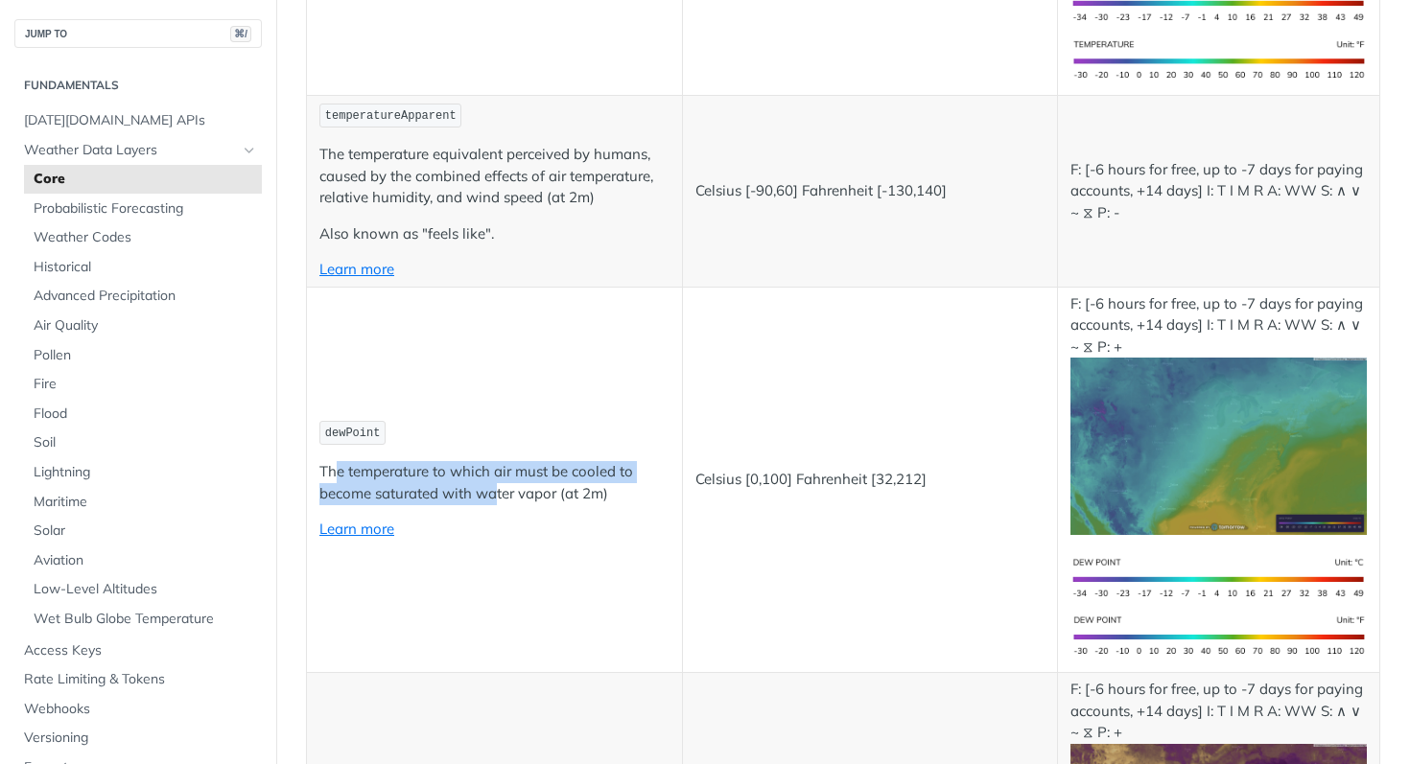
drag, startPoint x: 337, startPoint y: 467, endPoint x: 510, endPoint y: 479, distance: 174.0
click at [504, 479] on p "The temperature to which air must be cooled to become saturated with water vapo…" at bounding box center [494, 482] width 350 height 43
click at [516, 479] on p "The temperature to which air must be cooled to become saturated with water vapo…" at bounding box center [494, 482] width 350 height 43
drag, startPoint x: 559, startPoint y: 471, endPoint x: 589, endPoint y: 466, distance: 30.1
click at [588, 466] on p "The temperature to which air must be cooled to become saturated with water vapo…" at bounding box center [494, 482] width 350 height 43
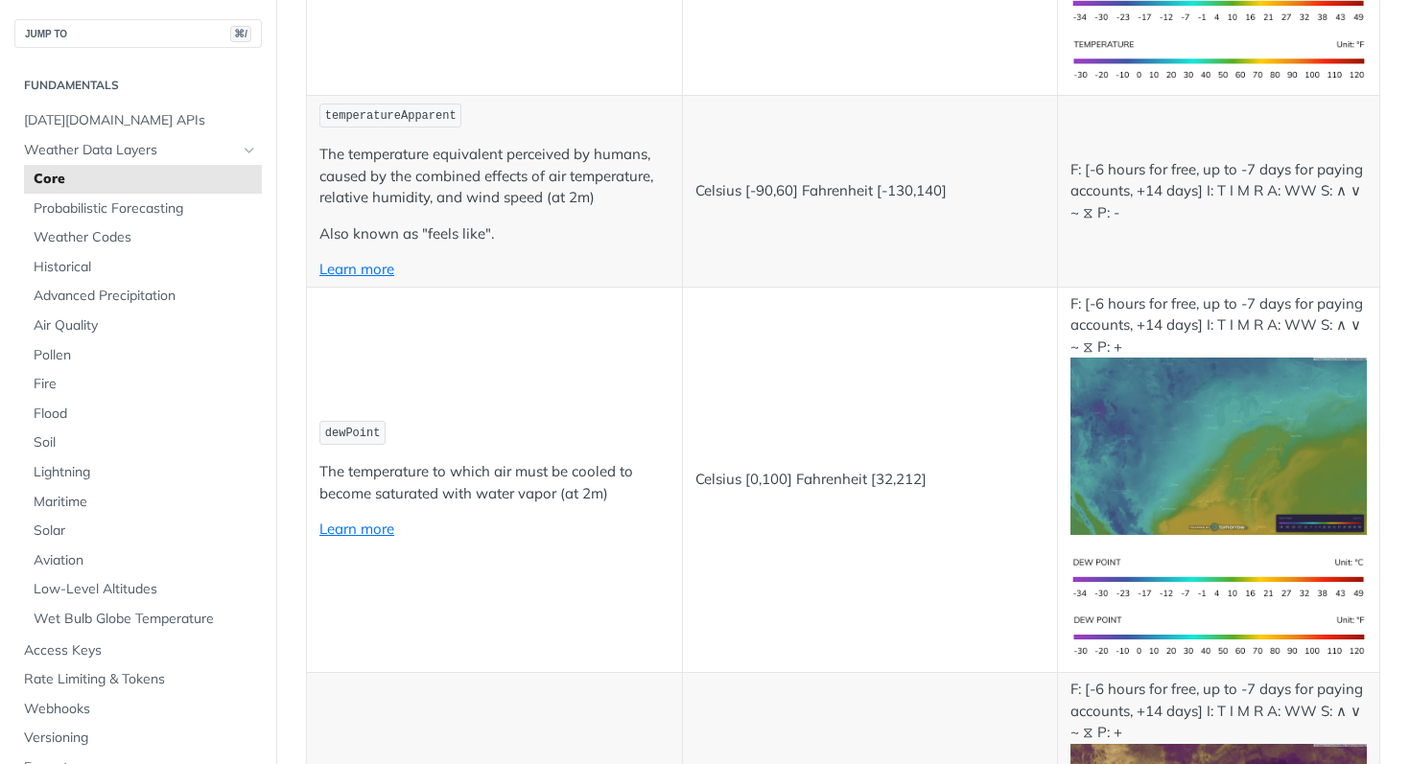
click at [587, 469] on p "The temperature to which air must be cooled to become saturated with water vapo…" at bounding box center [494, 482] width 350 height 43
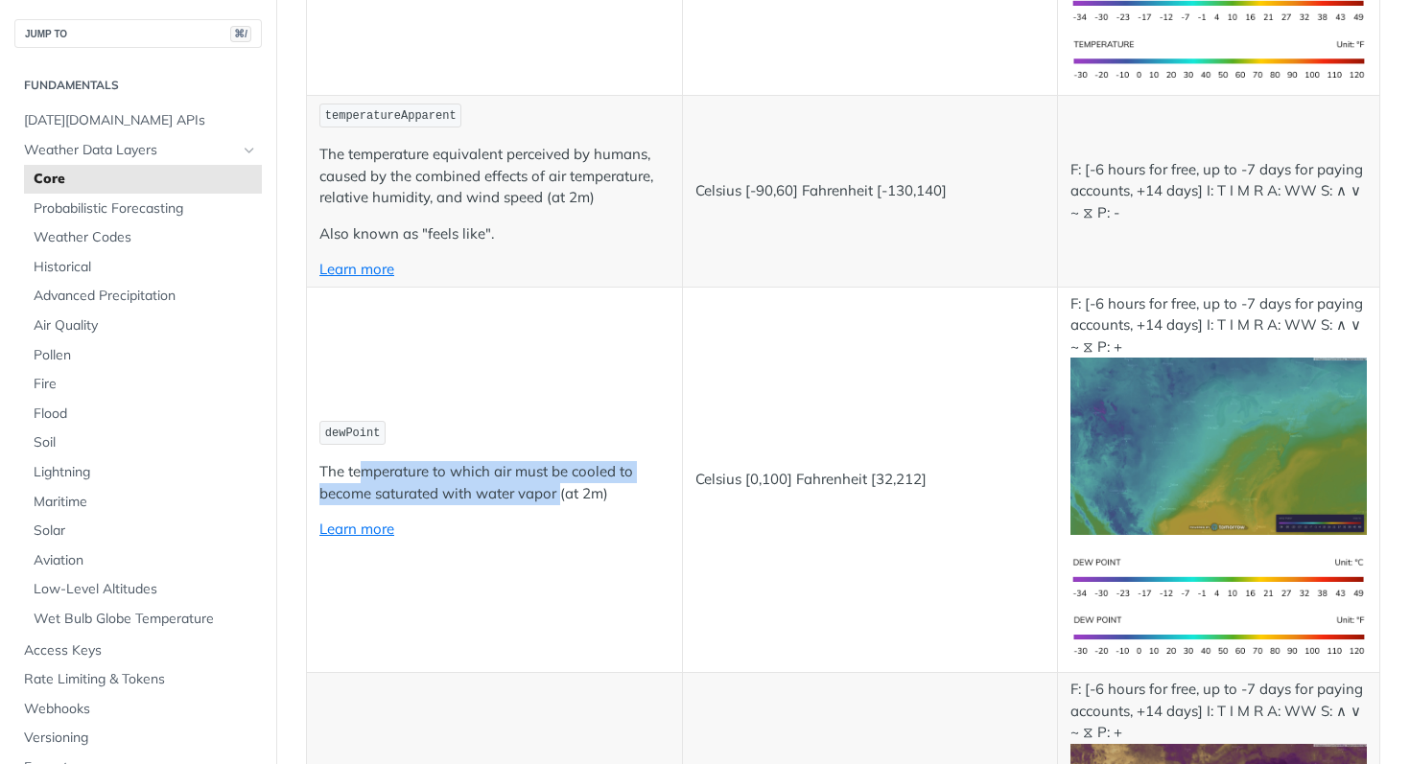
drag, startPoint x: 477, startPoint y: 482, endPoint x: 566, endPoint y: 491, distance: 89.7
click at [566, 491] on p "The temperature to which air must be cooled to become saturated with water vapo…" at bounding box center [494, 482] width 350 height 43
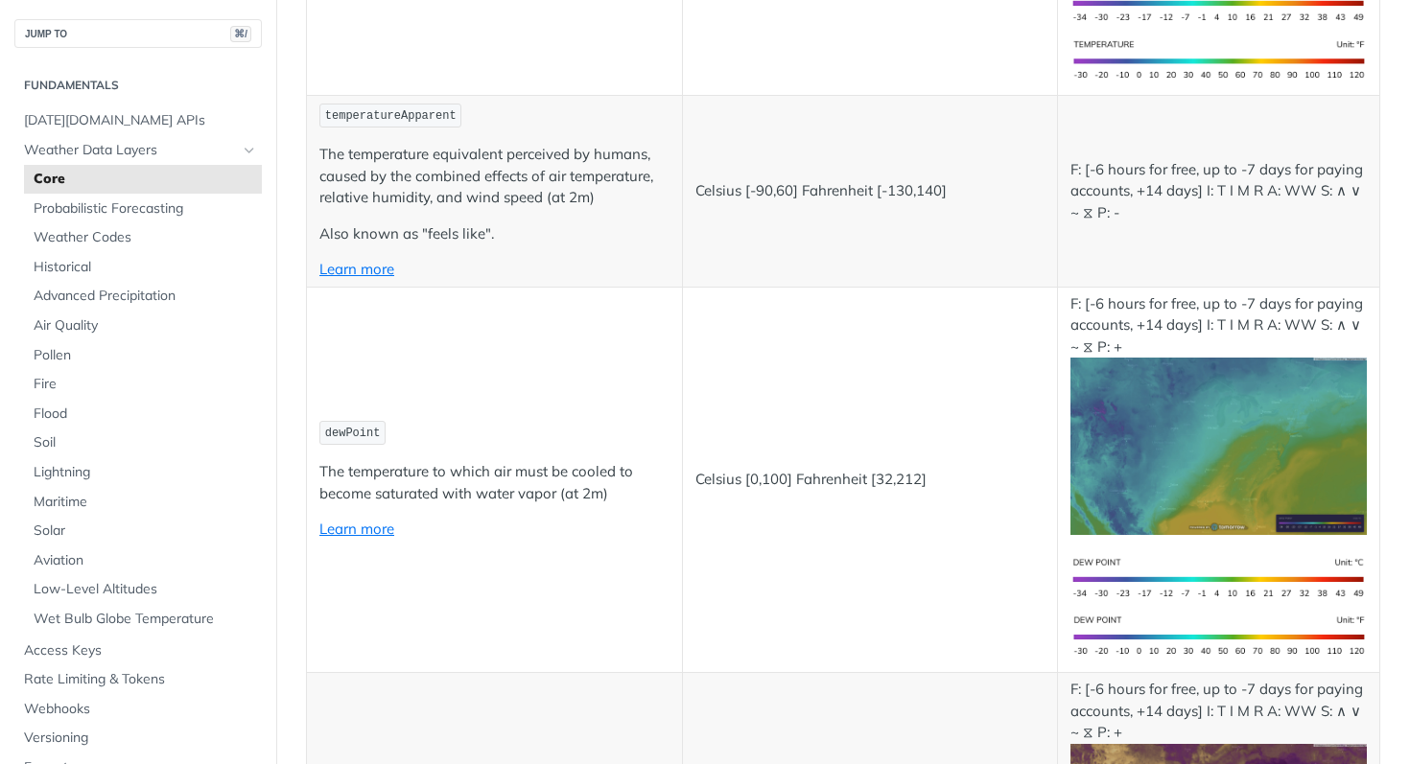
drag, startPoint x: 566, startPoint y: 491, endPoint x: 607, endPoint y: 490, distance: 41.3
click at [569, 492] on p "The temperature to which air must be cooled to become saturated with water vapo…" at bounding box center [494, 482] width 350 height 43
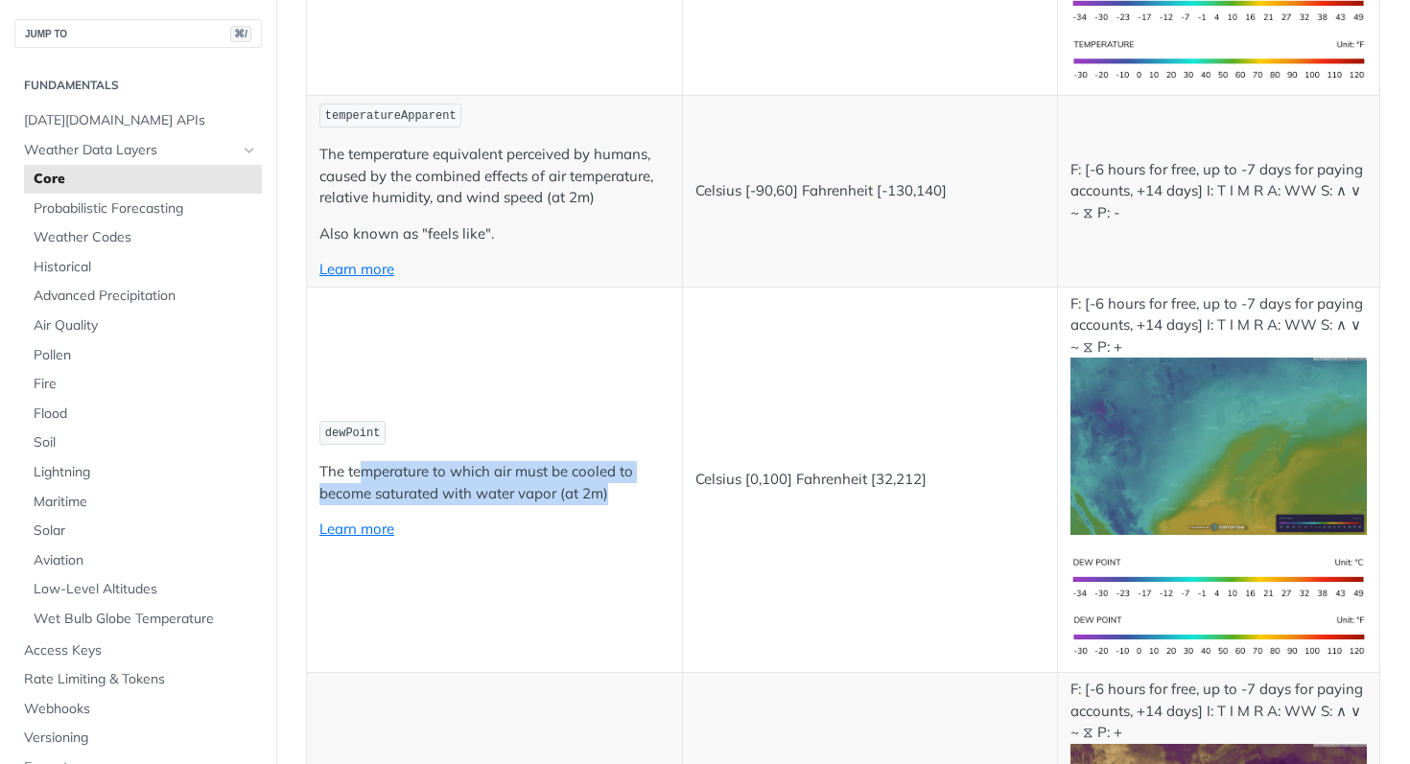
drag, startPoint x: 585, startPoint y: 490, endPoint x: 363, endPoint y: 462, distance: 224.3
click at [363, 461] on p "The temperature to which air must be cooled to become saturated with water vapo…" at bounding box center [494, 482] width 350 height 43
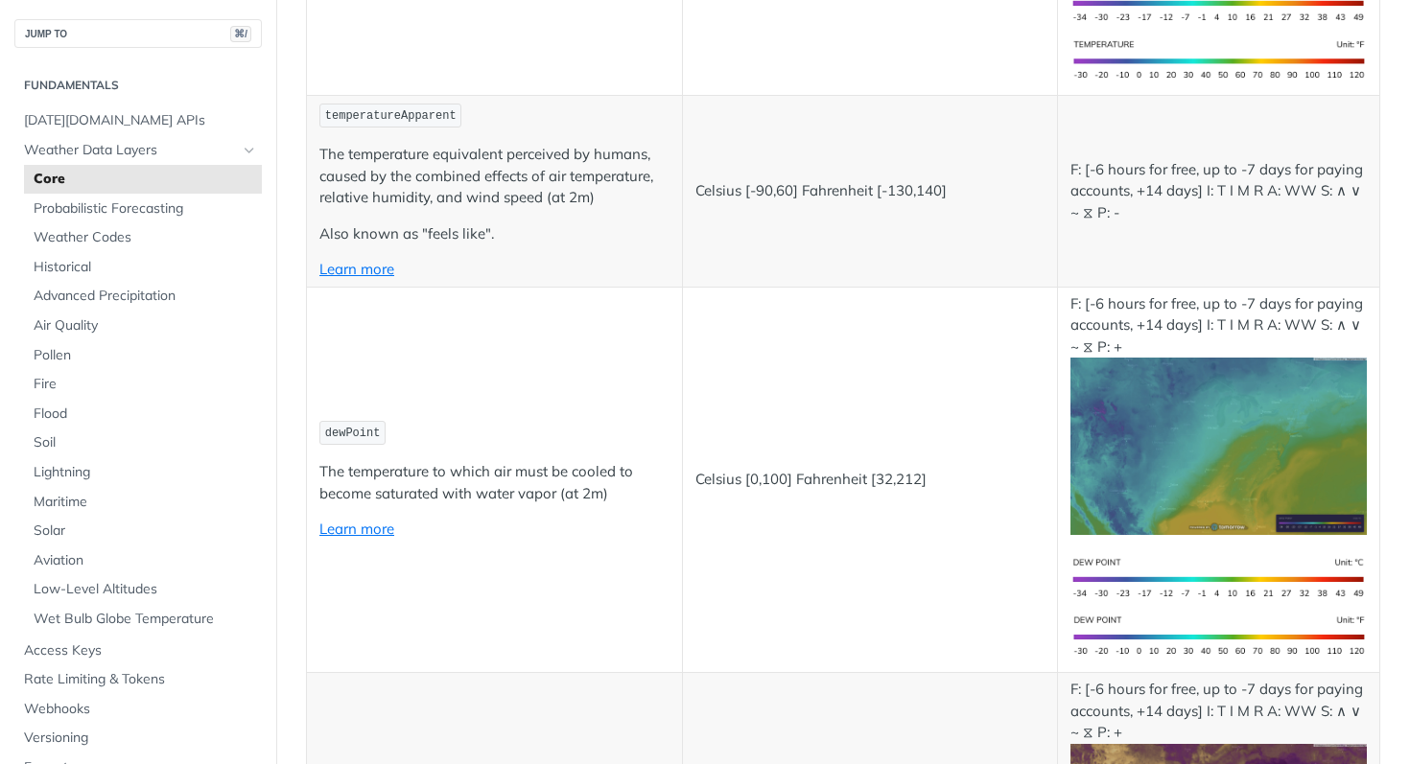
click at [362, 465] on p "The temperature to which air must be cooled to become saturated with water vapo…" at bounding box center [494, 482] width 350 height 43
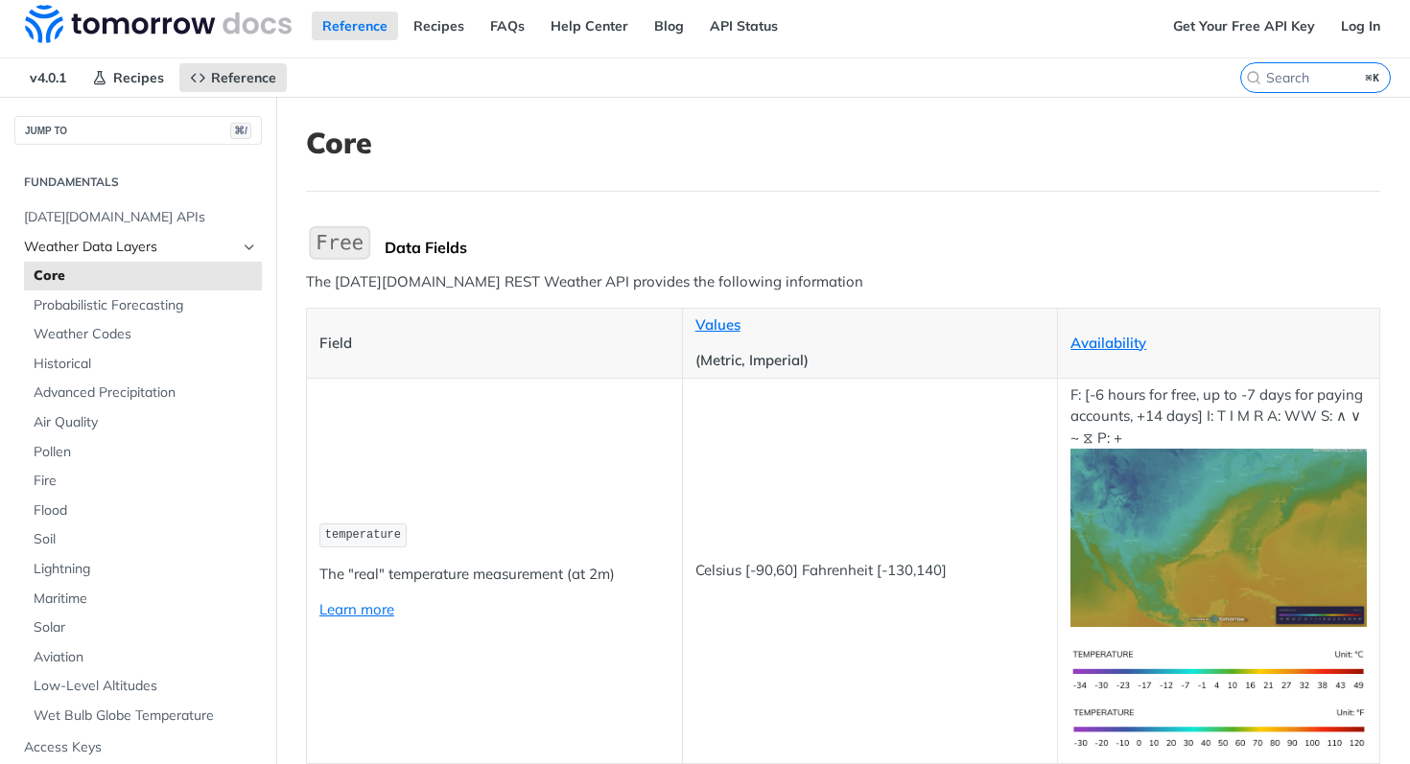
scroll to position [0, 0]
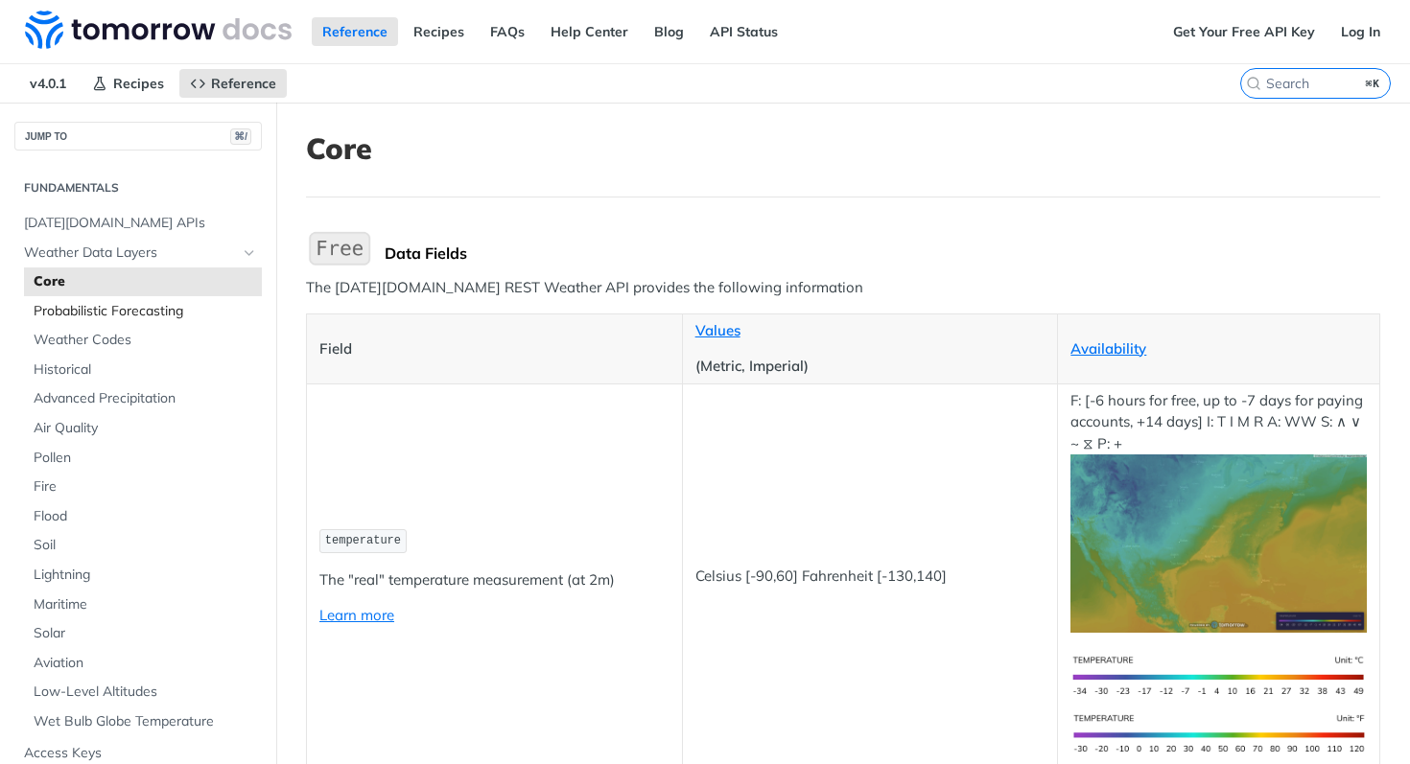
click at [84, 314] on span "Probabilistic Forecasting" at bounding box center [145, 311] width 223 height 19
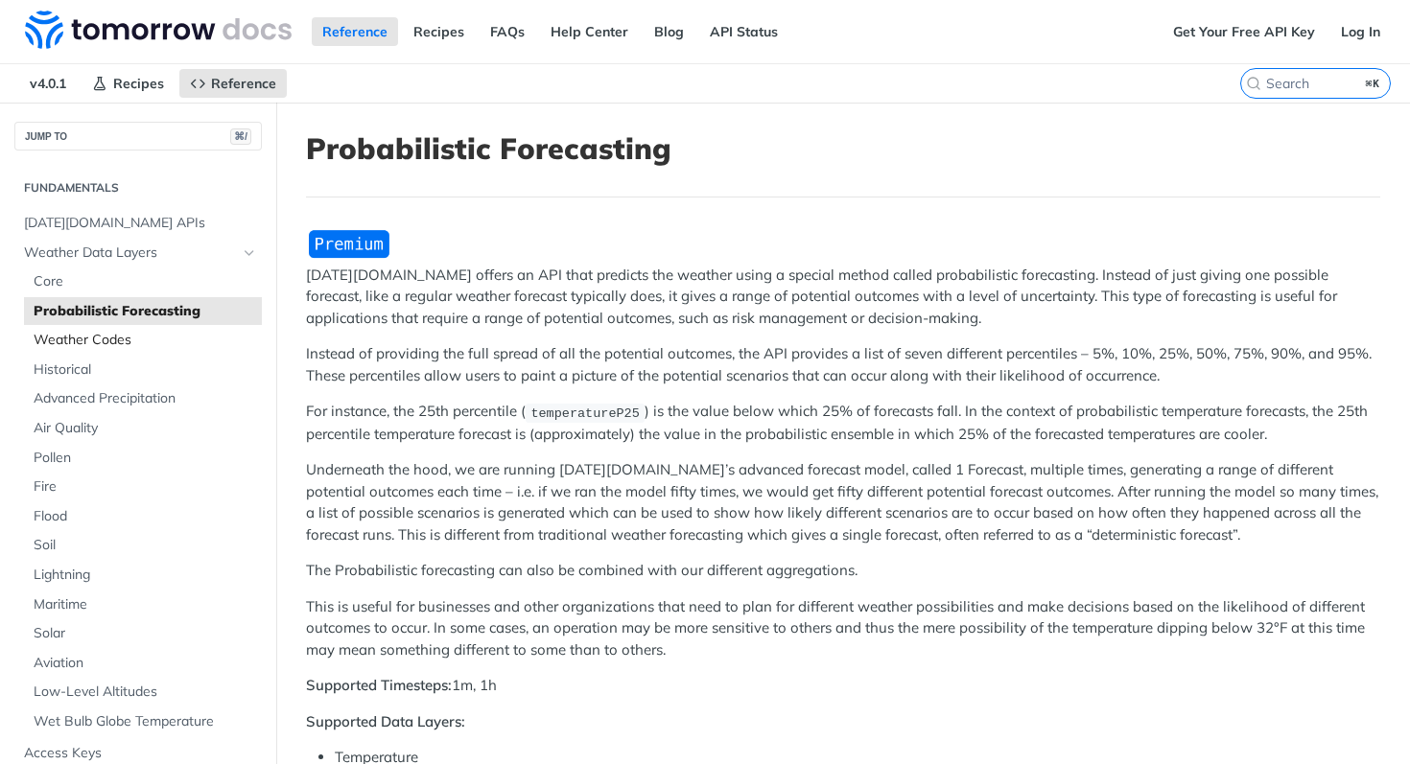
click at [67, 353] on link "Weather Codes" at bounding box center [143, 340] width 238 height 29
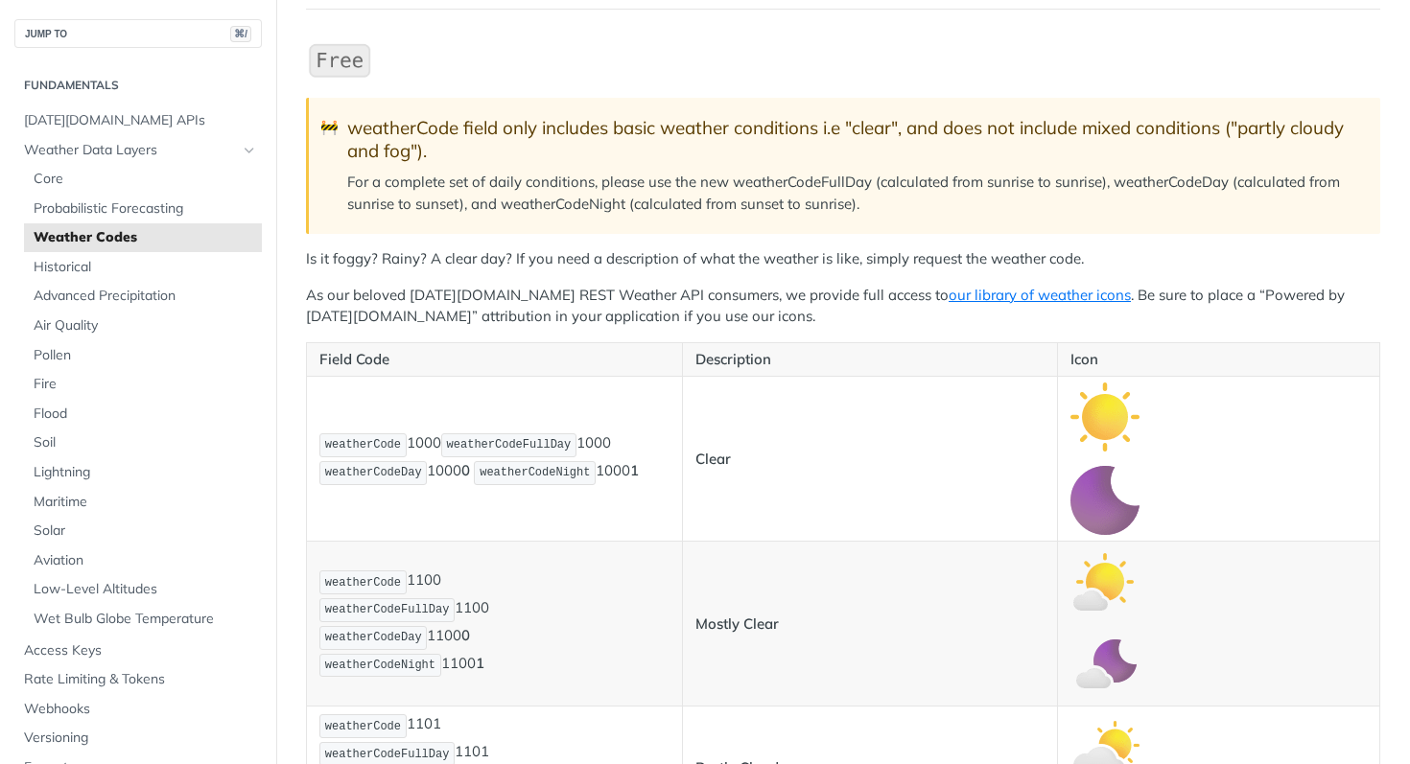
scroll to position [211, 0]
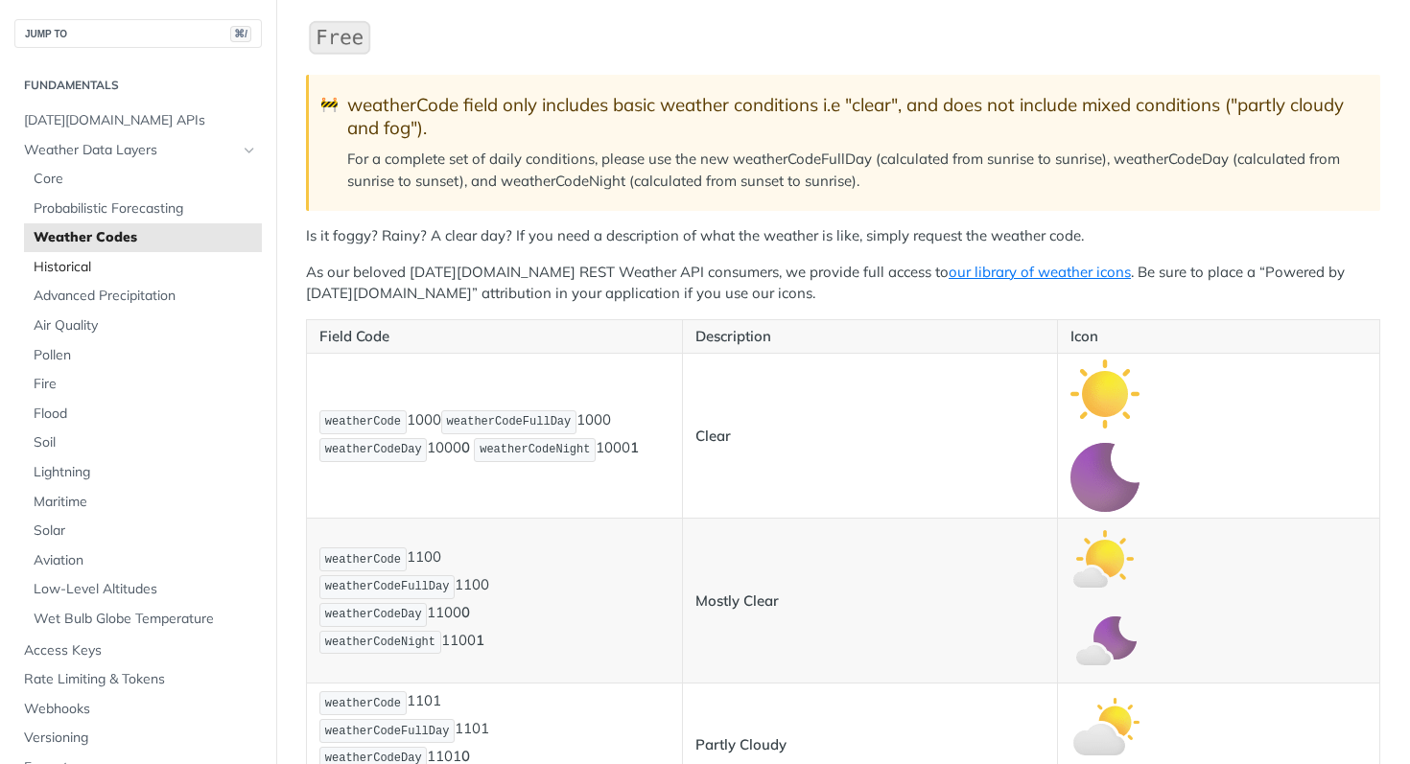
click at [81, 266] on span "Historical" at bounding box center [145, 267] width 223 height 19
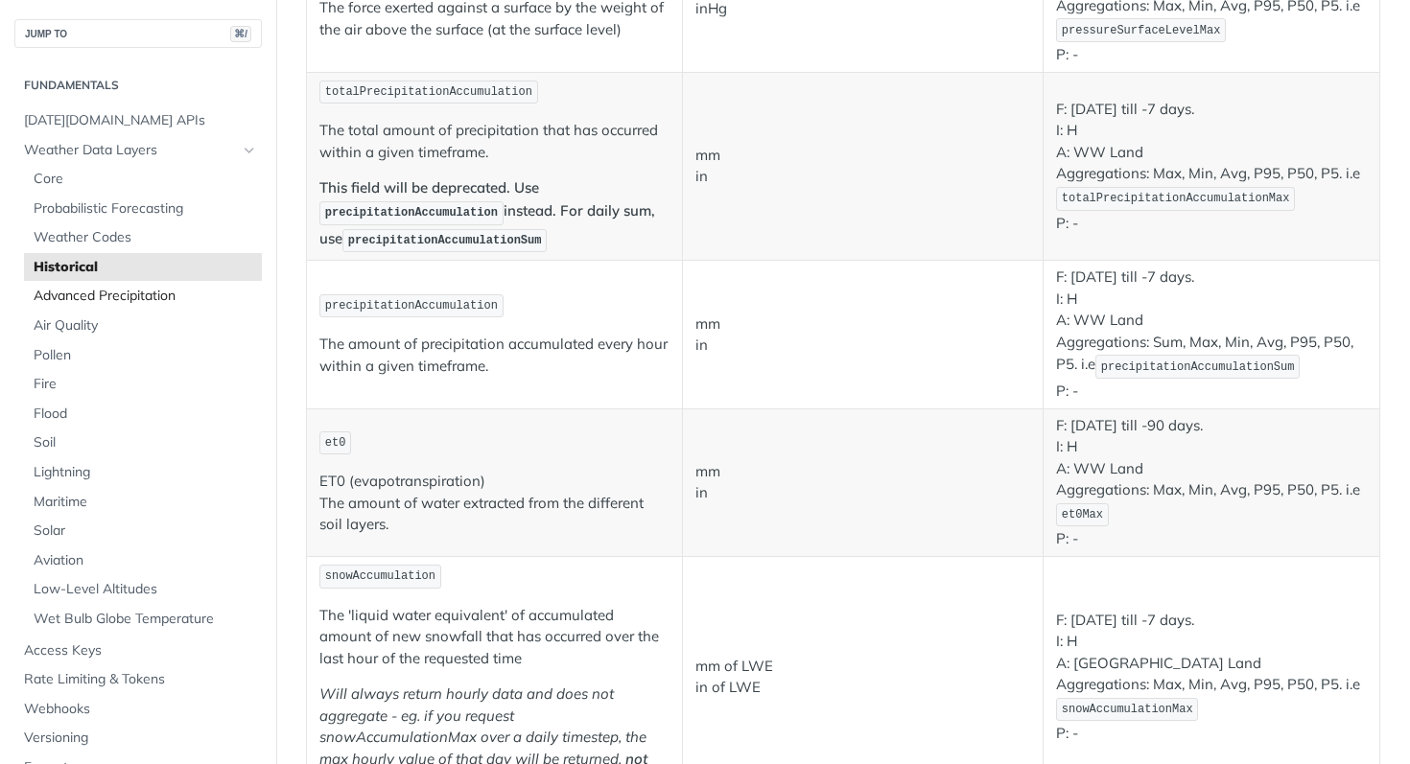
click at [101, 295] on span "Advanced Precipitation" at bounding box center [145, 296] width 223 height 19
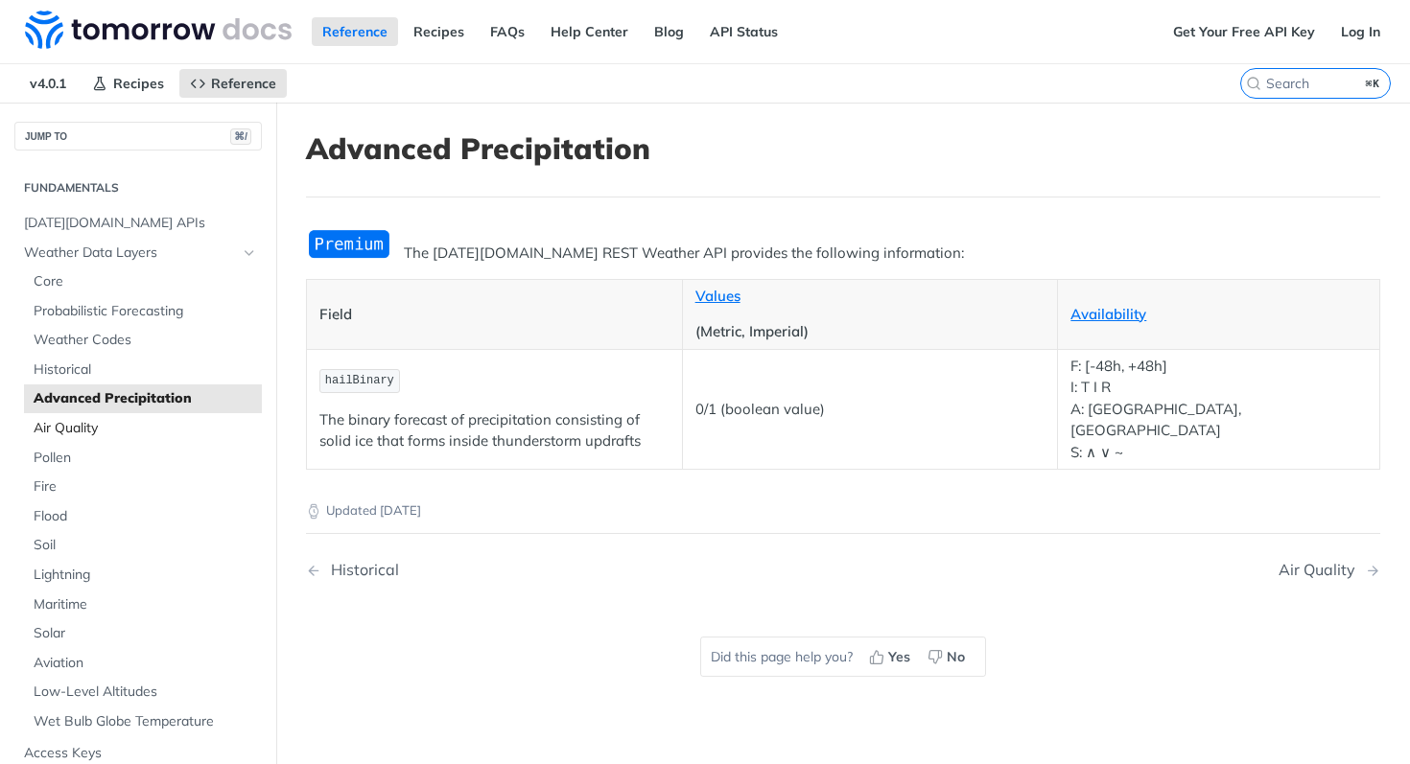
click at [105, 419] on span "Air Quality" at bounding box center [145, 428] width 223 height 19
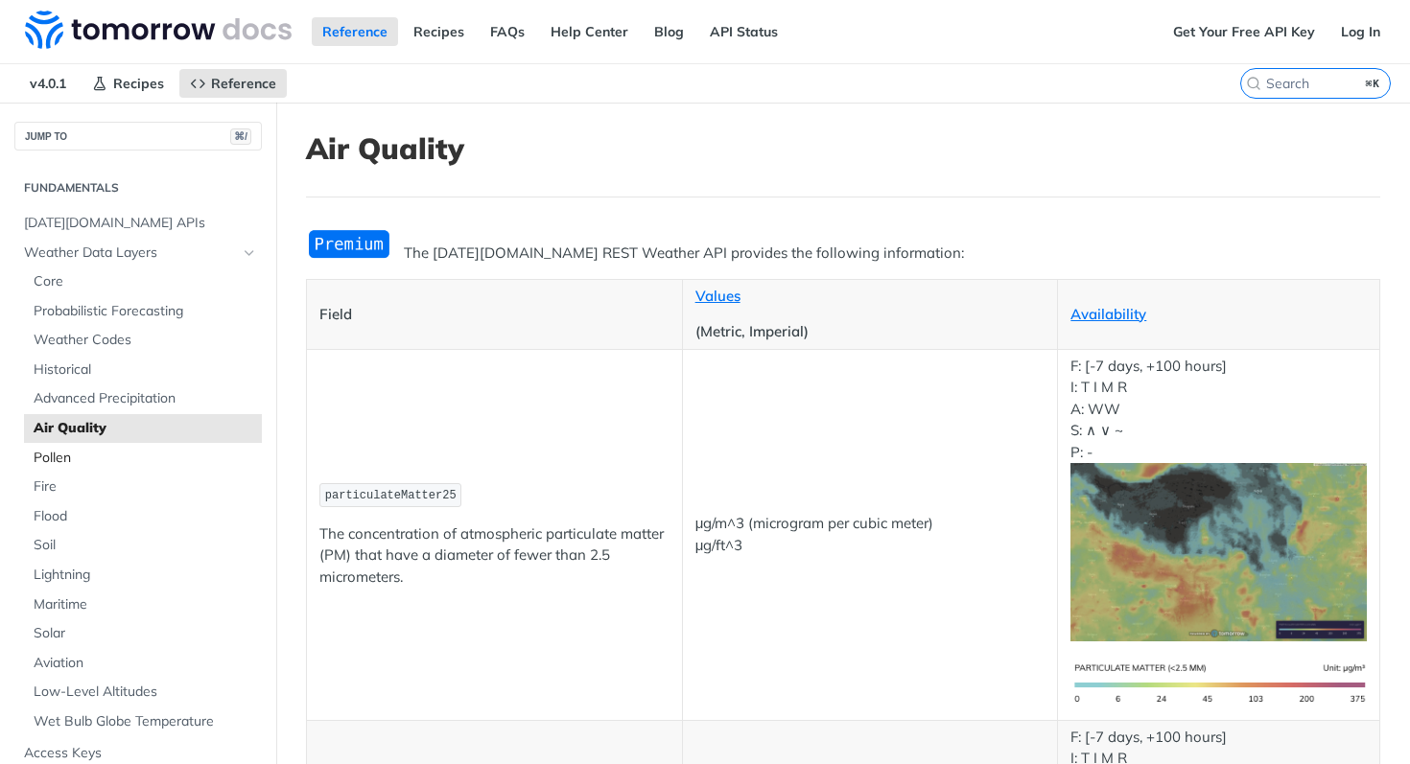
click at [86, 451] on span "Pollen" at bounding box center [145, 458] width 223 height 19
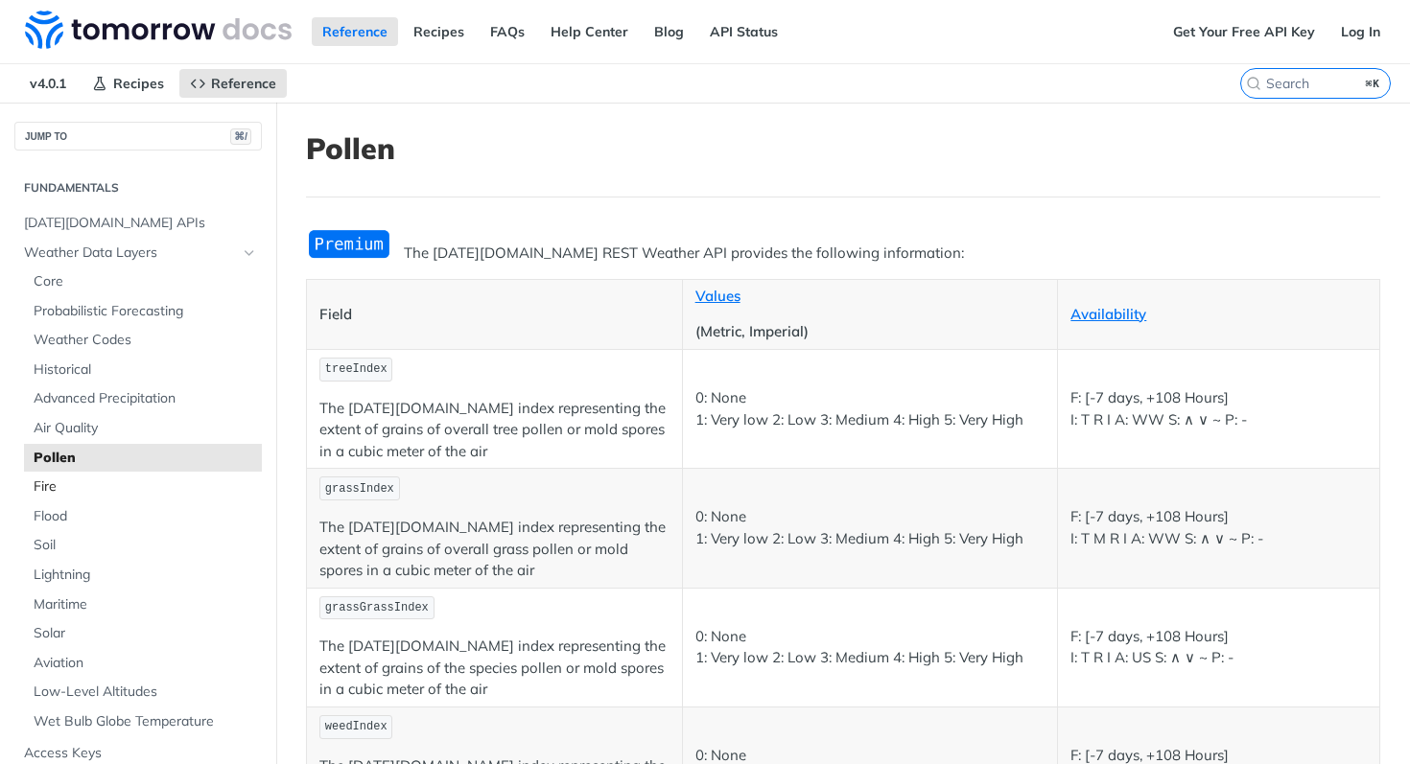
click at [68, 482] on span "Fire" at bounding box center [145, 487] width 223 height 19
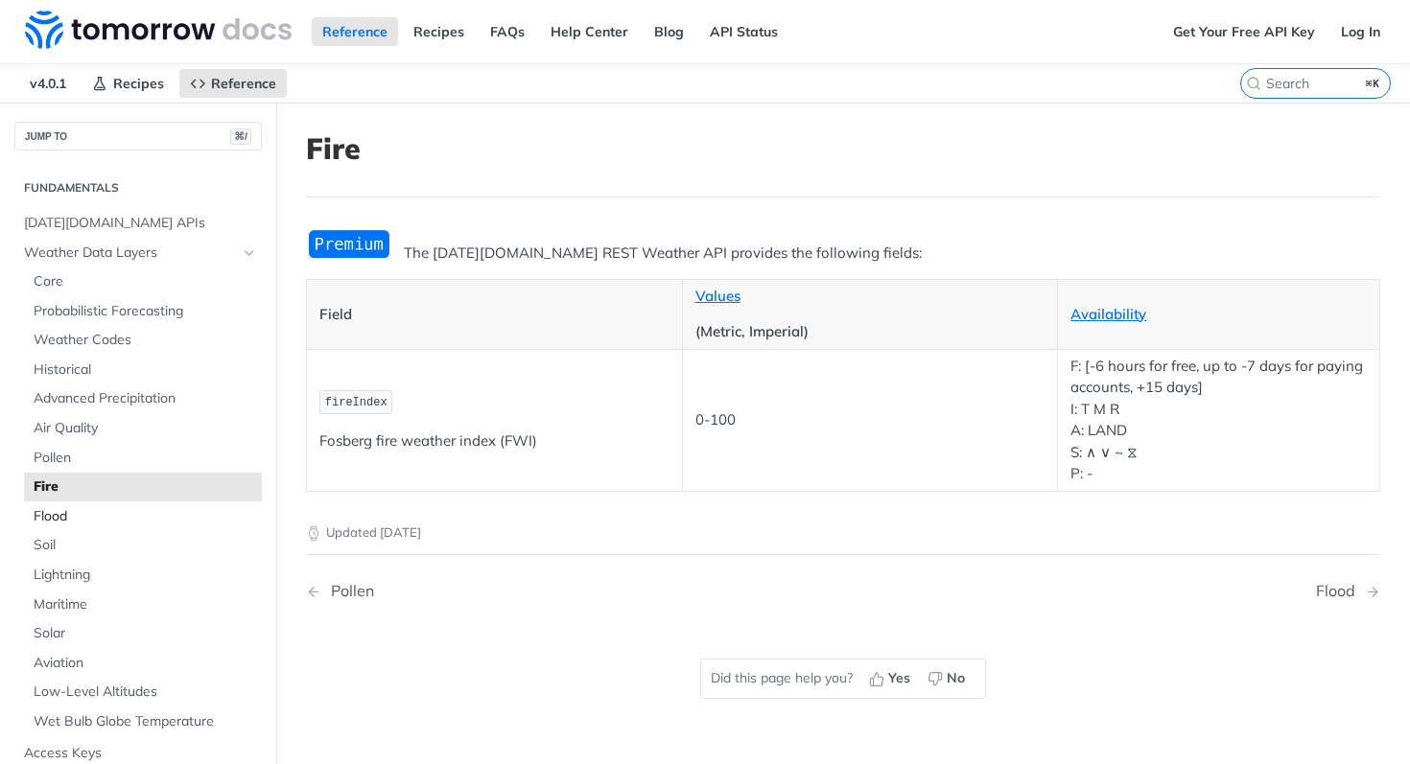
click at [61, 520] on span "Flood" at bounding box center [145, 516] width 223 height 19
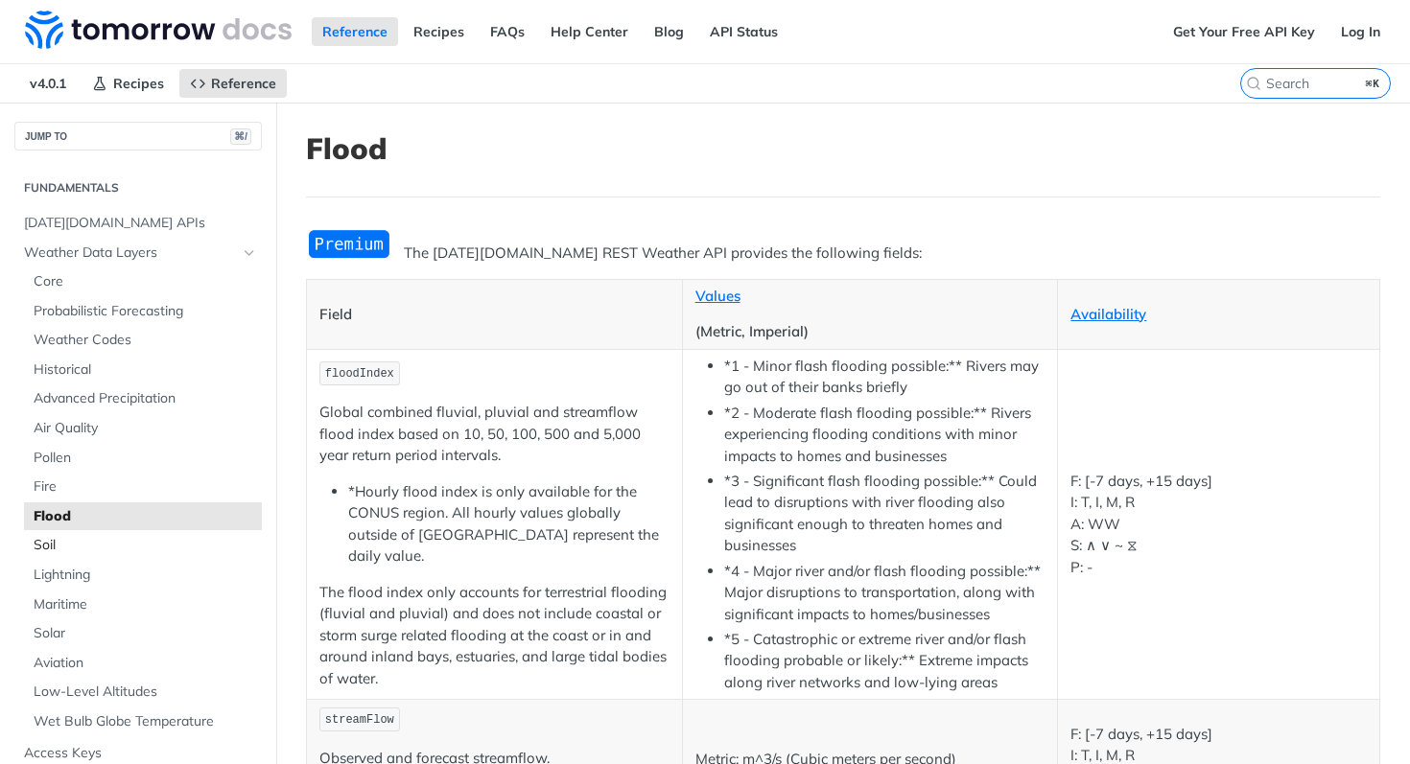
click at [61, 543] on span "Soil" at bounding box center [145, 545] width 223 height 19
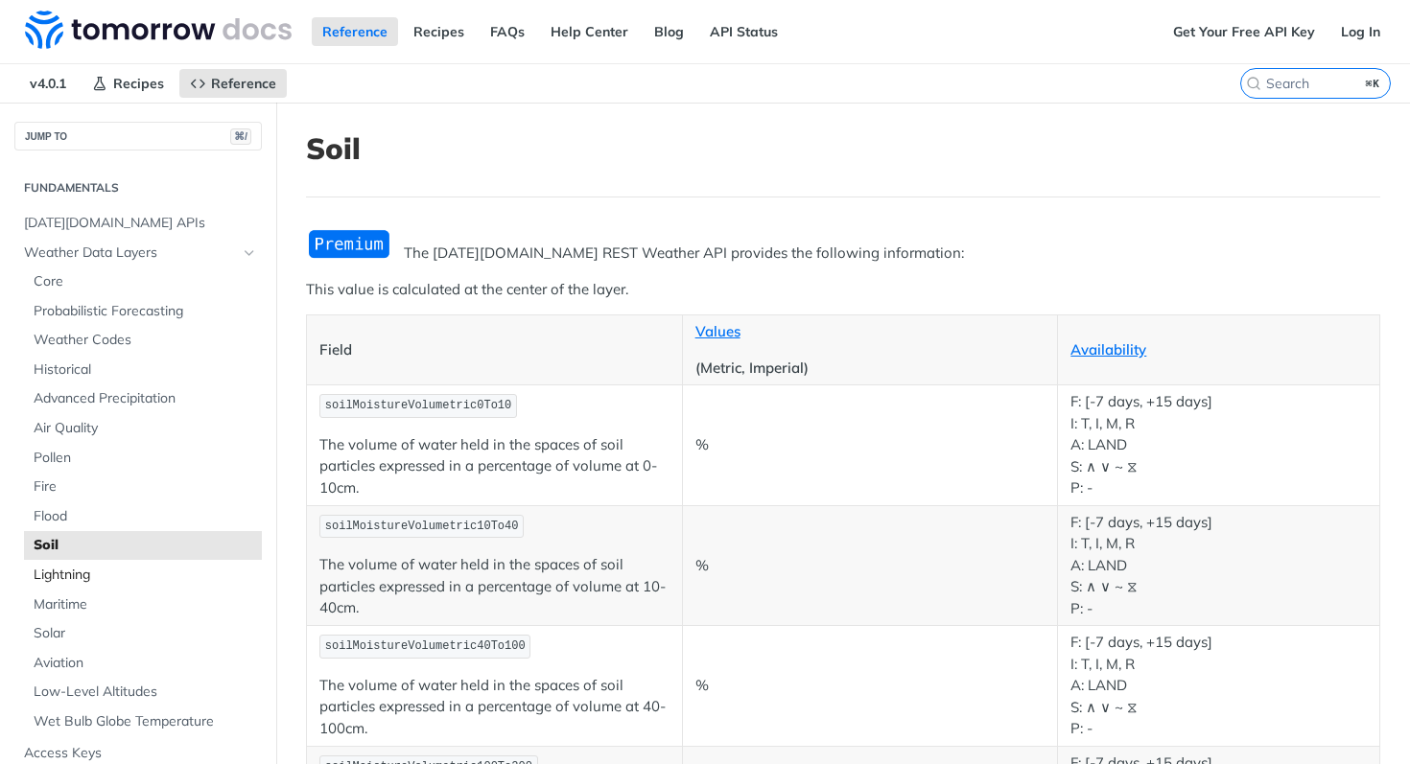
click at [78, 575] on span "Lightning" at bounding box center [145, 575] width 223 height 19
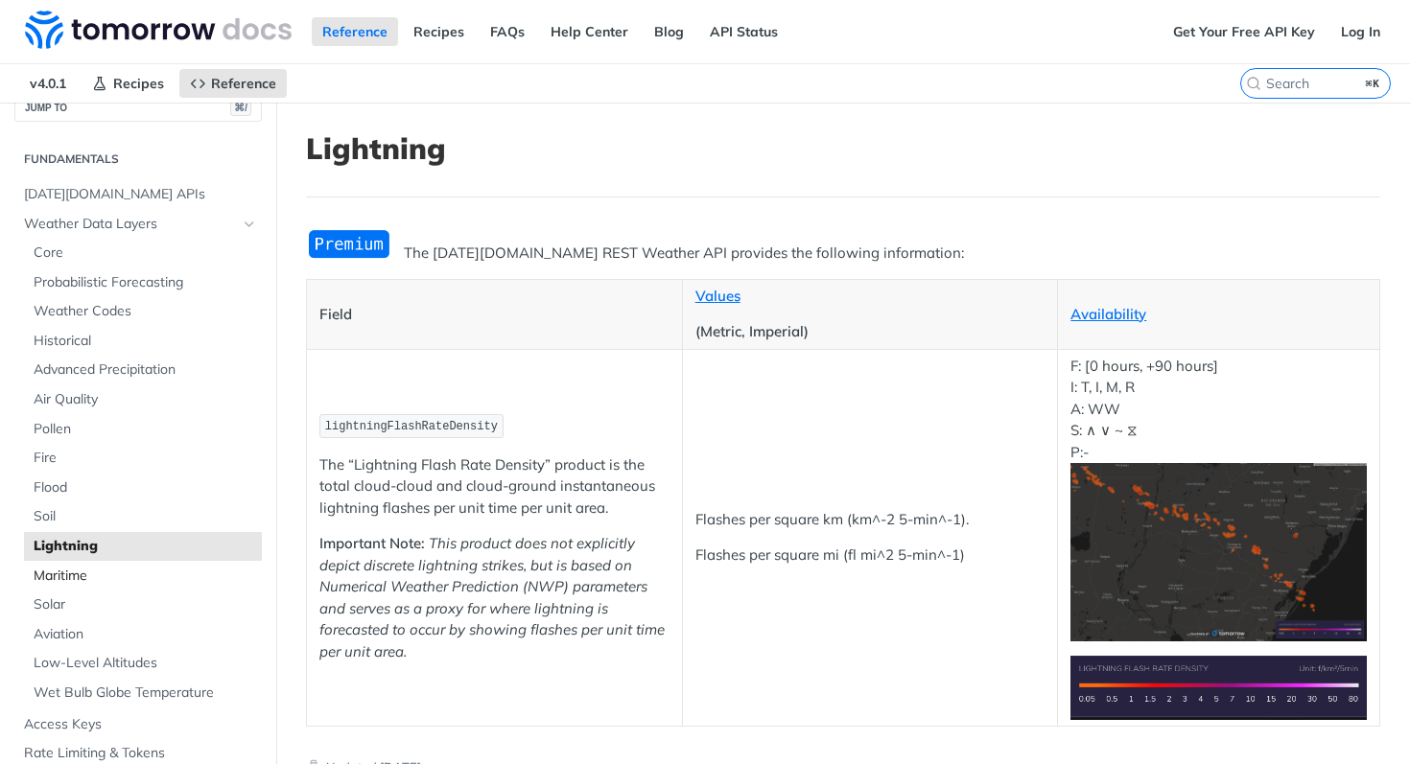
click at [68, 571] on span "Maritime" at bounding box center [145, 576] width 223 height 19
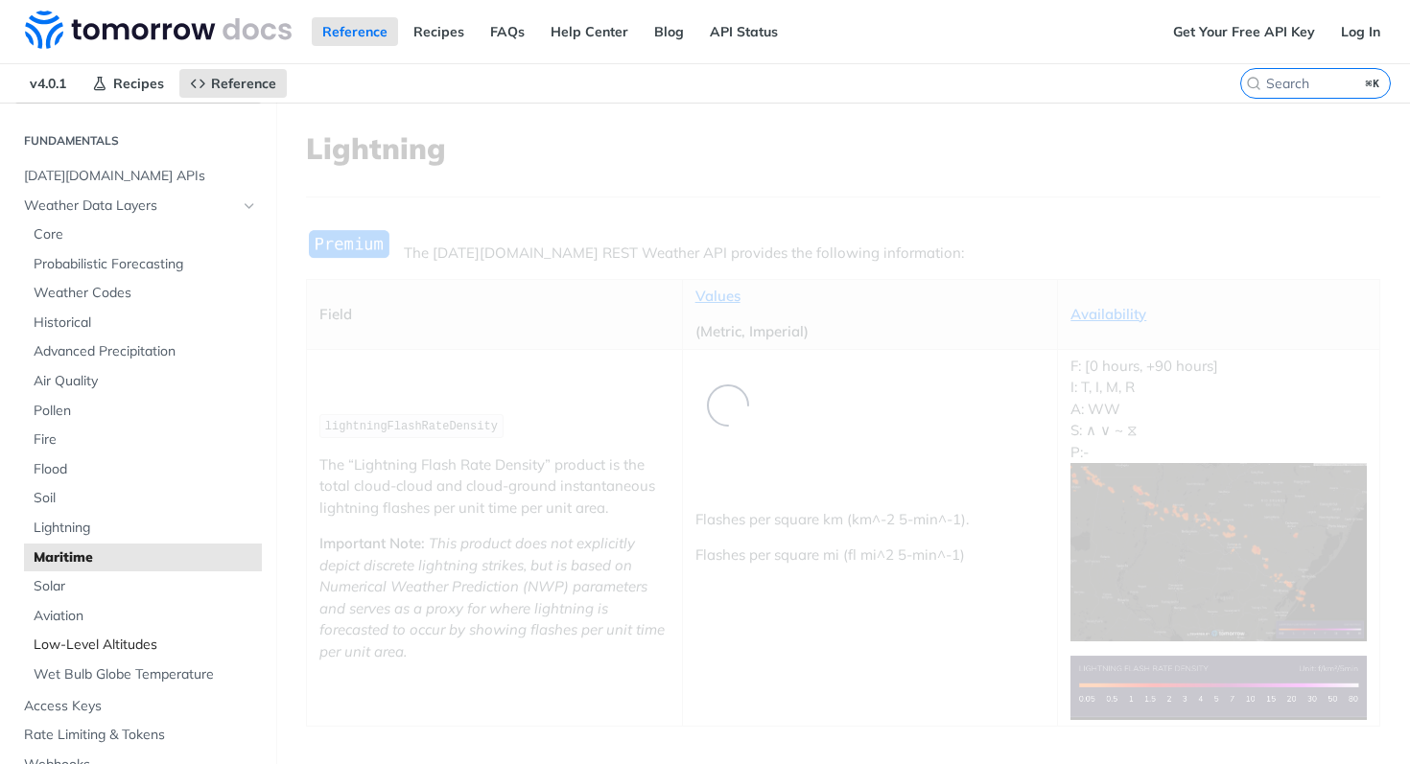
scroll to position [111, 0]
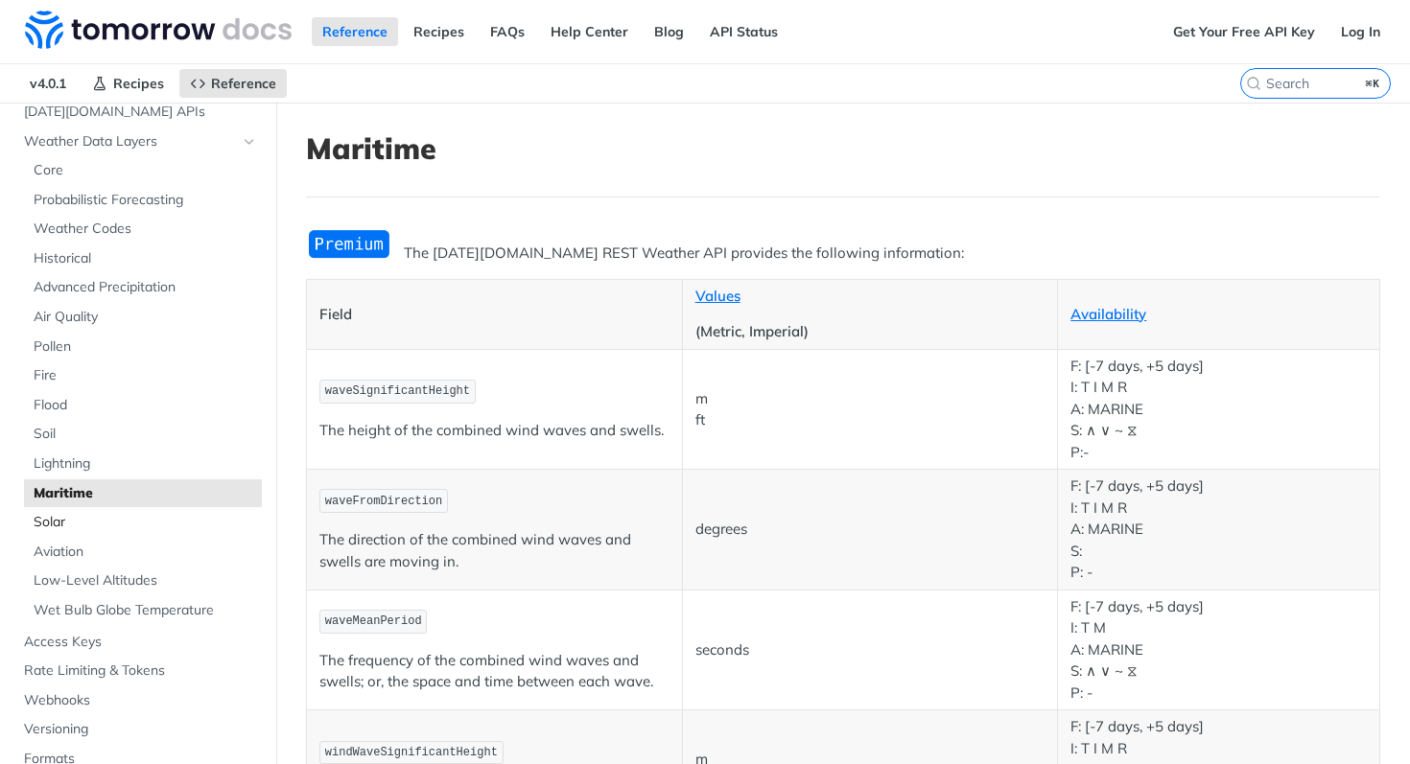
click at [67, 522] on span "Solar" at bounding box center [145, 522] width 223 height 19
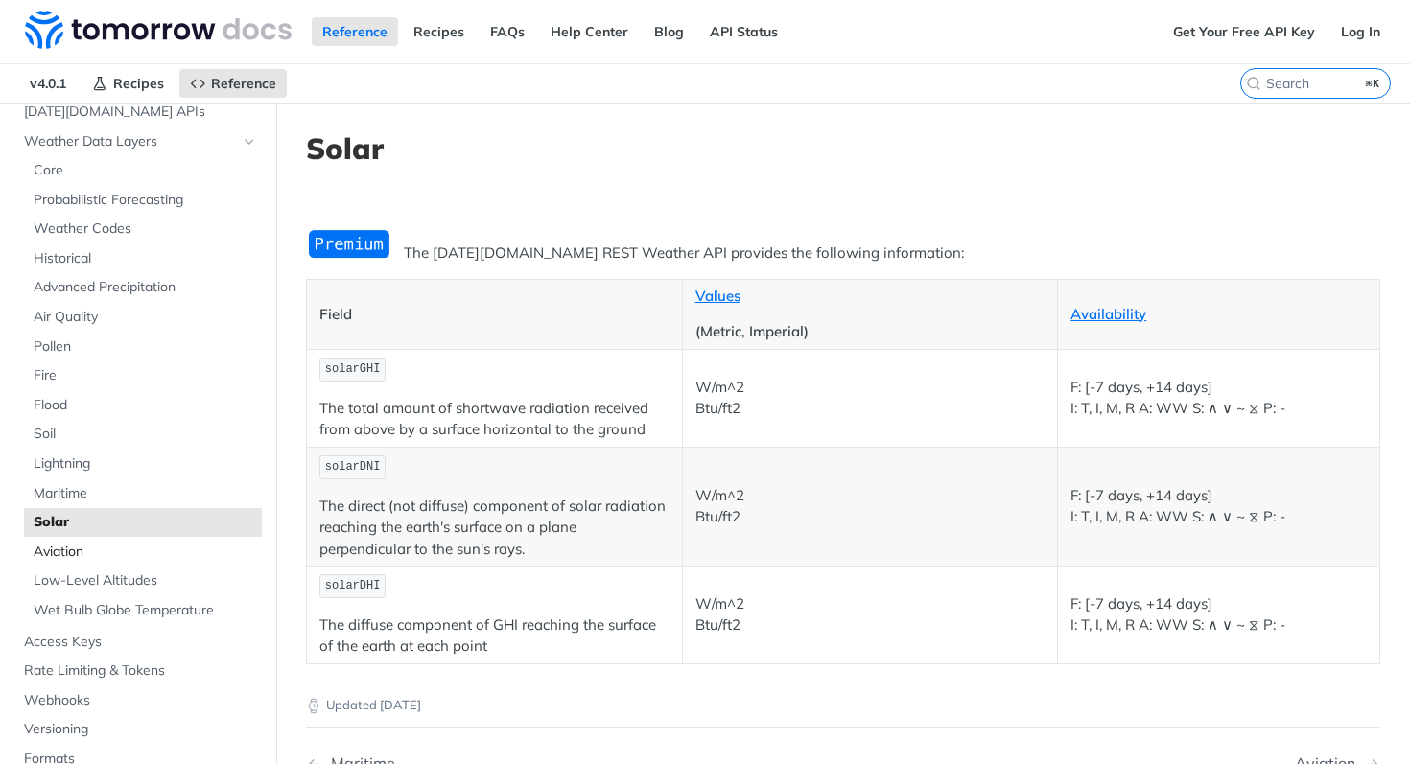
click at [81, 544] on span "Aviation" at bounding box center [145, 552] width 223 height 19
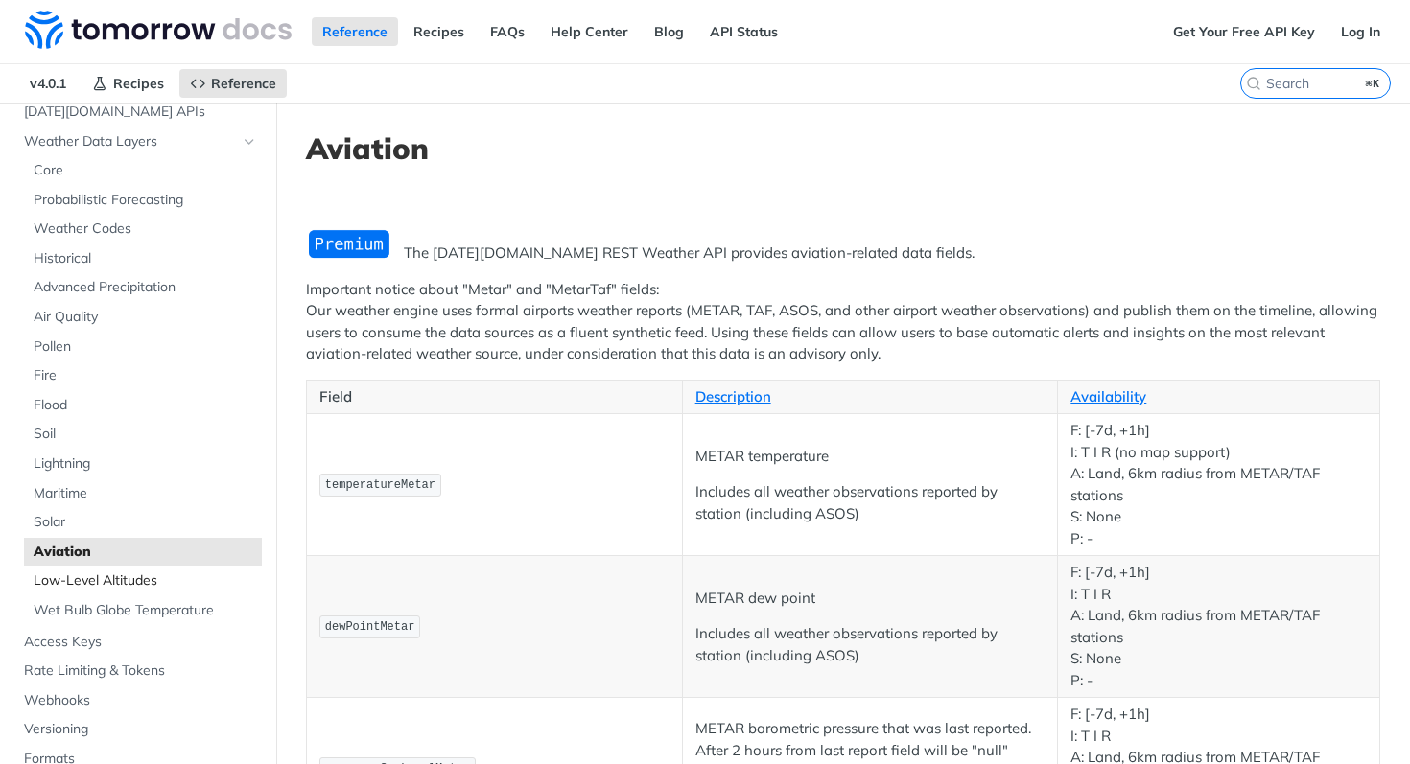
click at [99, 594] on link "Low-Level Altitudes" at bounding box center [143, 581] width 238 height 29
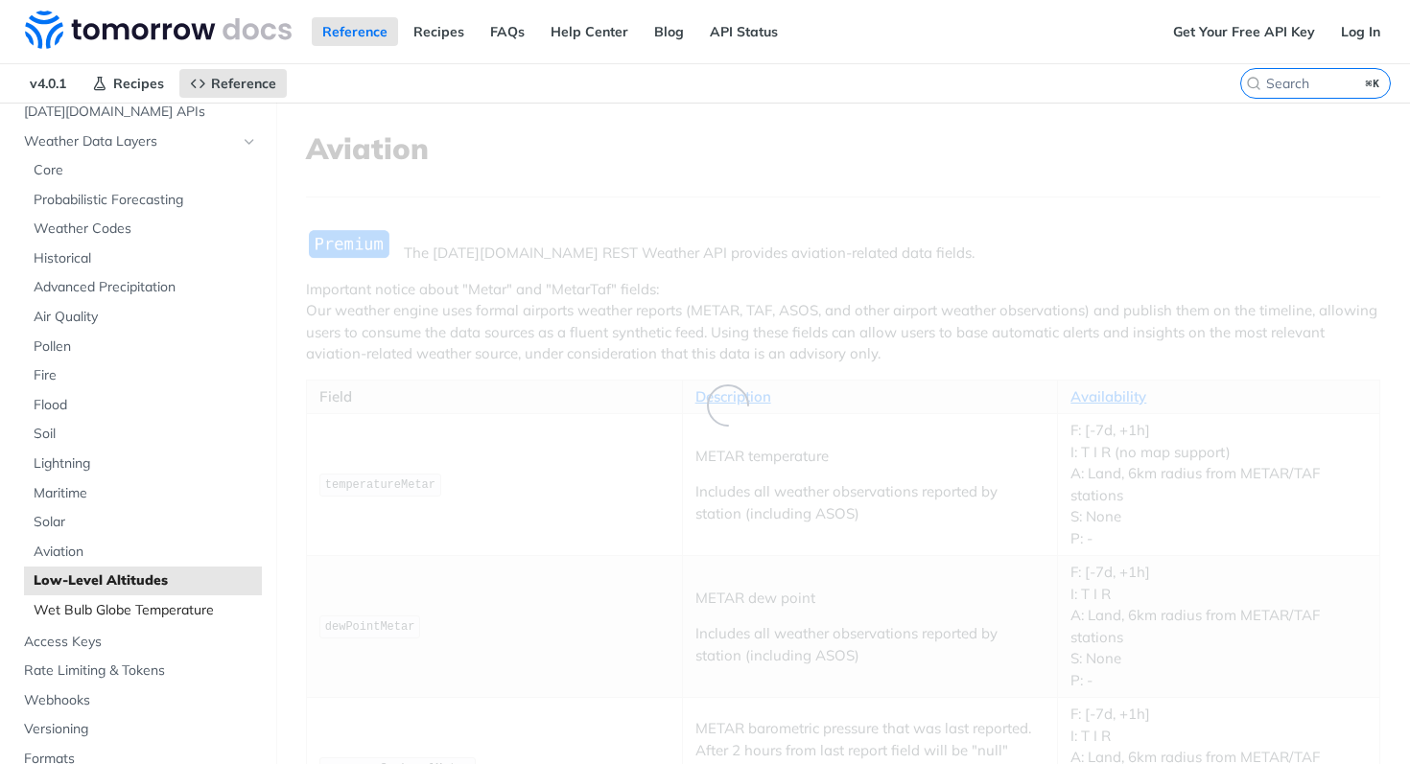
click at [102, 617] on span "Wet Bulb Globe Temperature" at bounding box center [145, 610] width 223 height 19
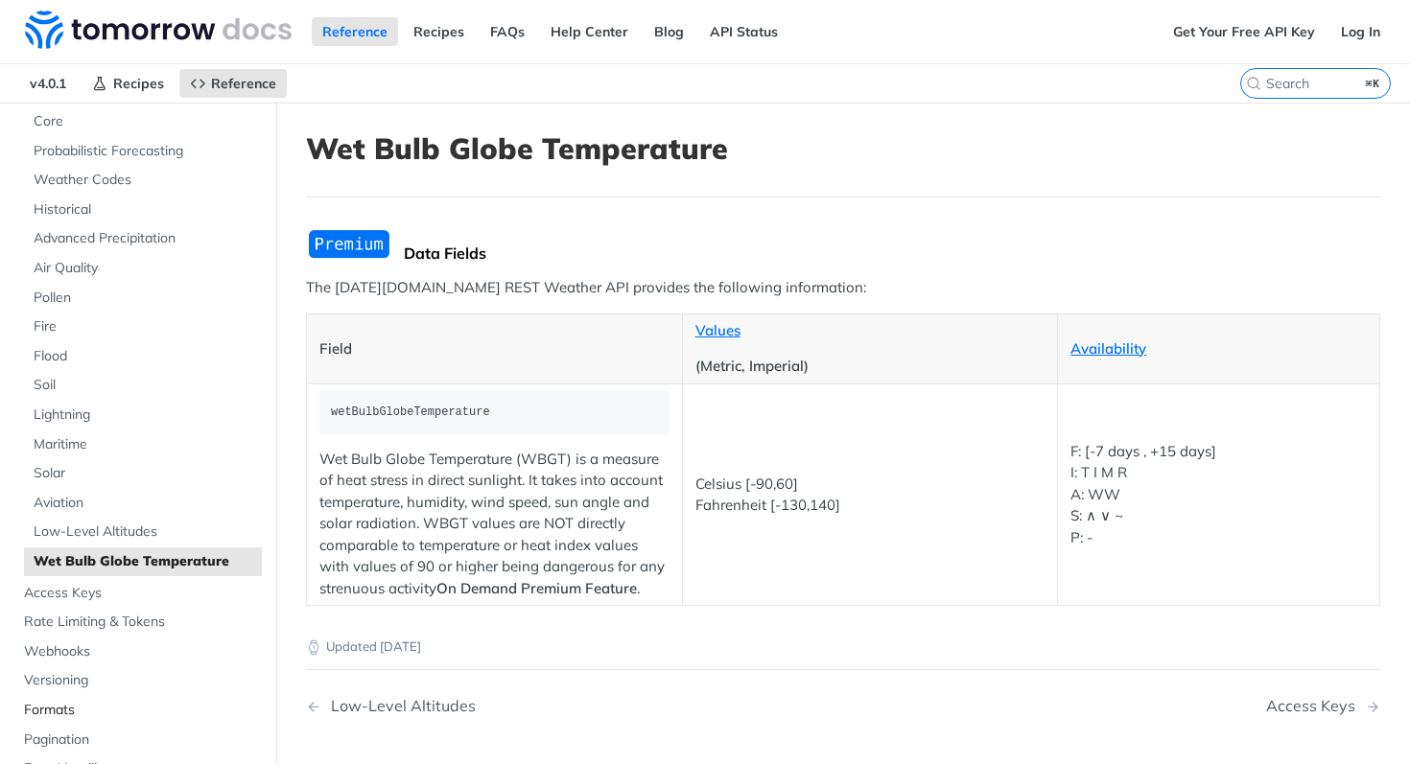
scroll to position [253, 0]
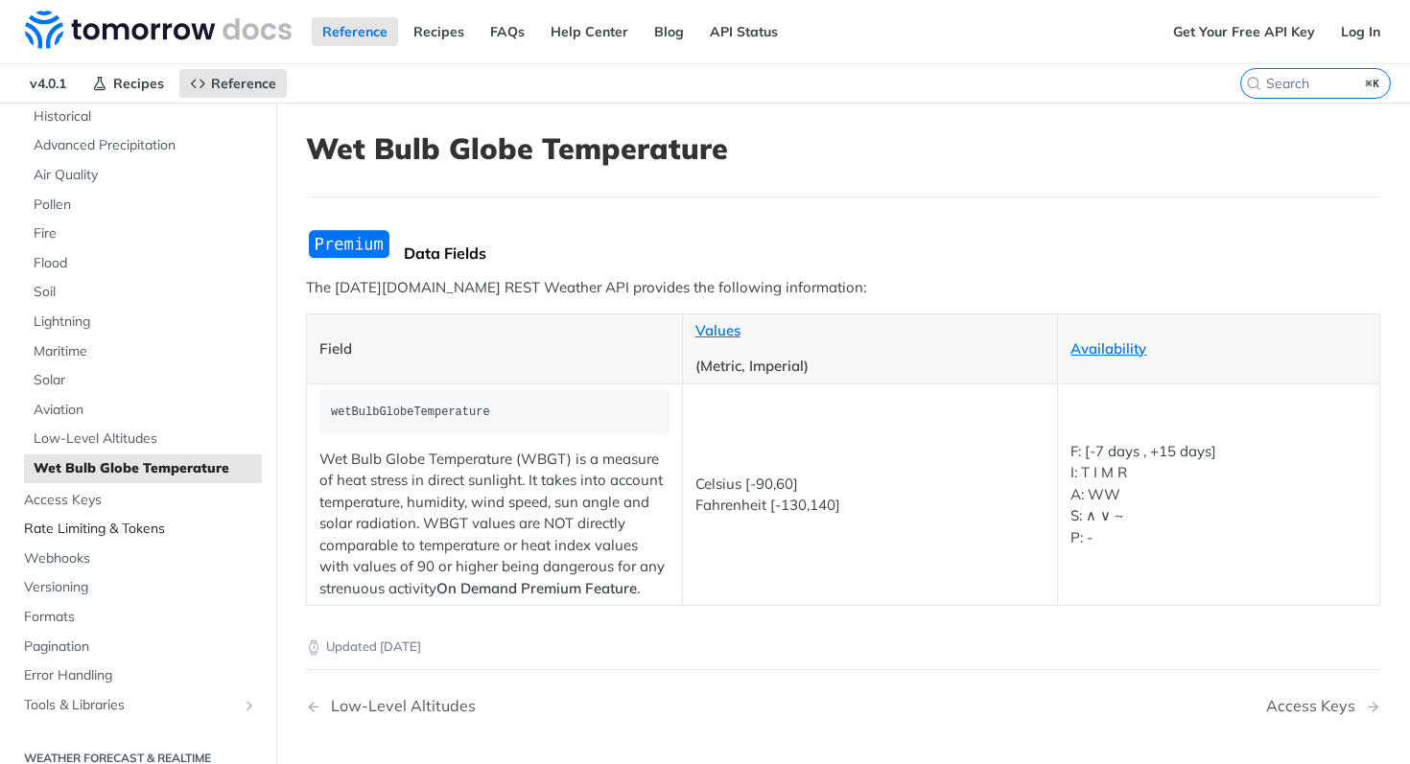
click at [63, 515] on link "Rate Limiting & Tokens" at bounding box center [137, 529] width 247 height 29
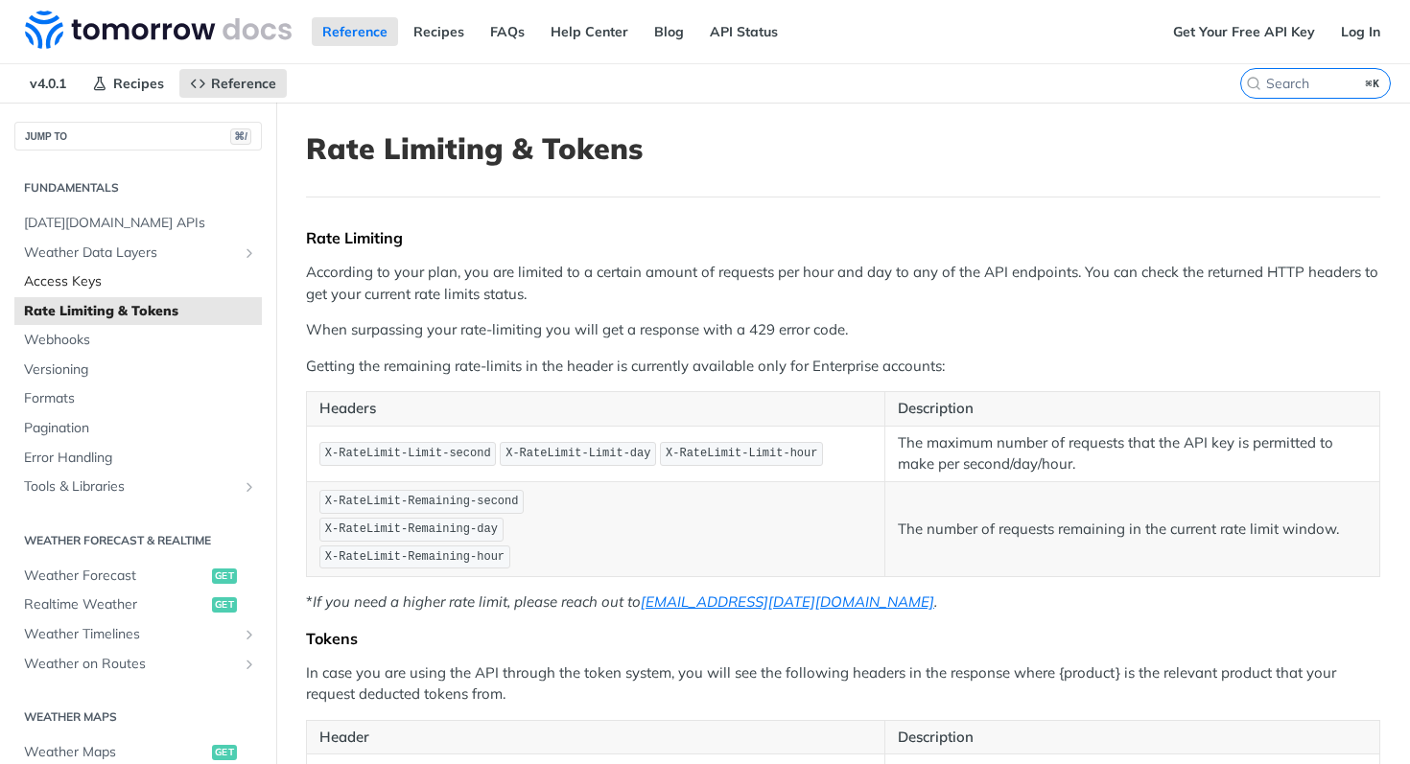
click at [58, 279] on span "Access Keys" at bounding box center [140, 281] width 233 height 19
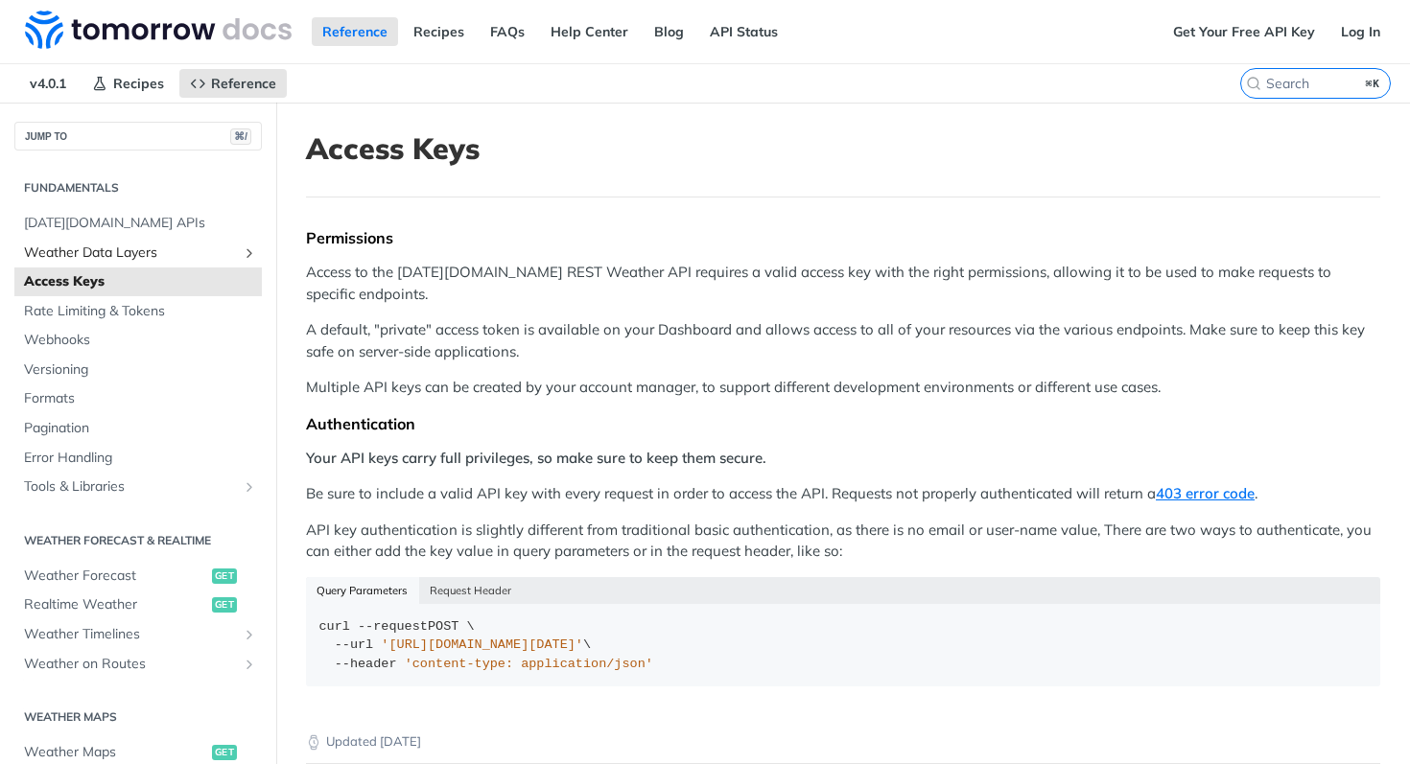
click at [95, 254] on span "Weather Data Layers" at bounding box center [130, 253] width 213 height 19
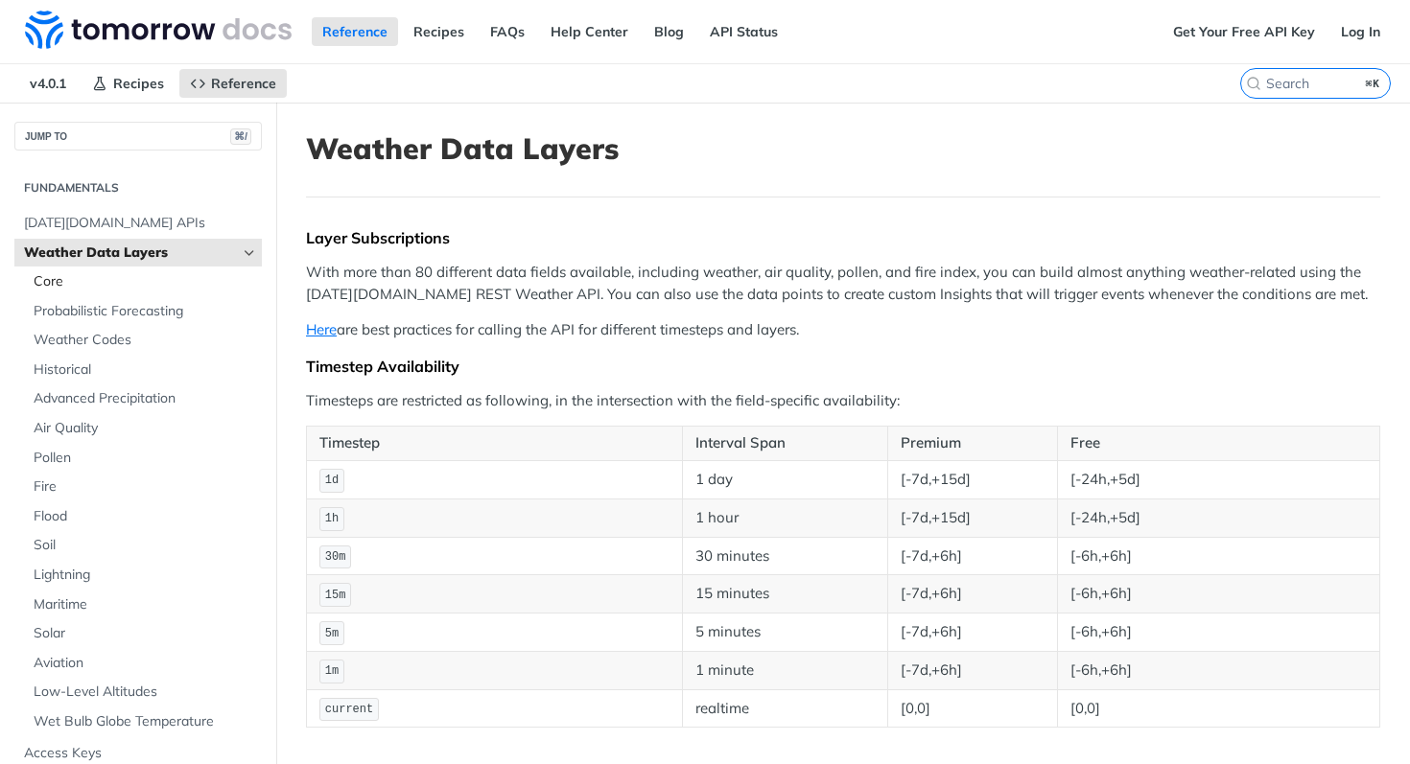
click at [79, 273] on span "Core" at bounding box center [145, 281] width 223 height 19
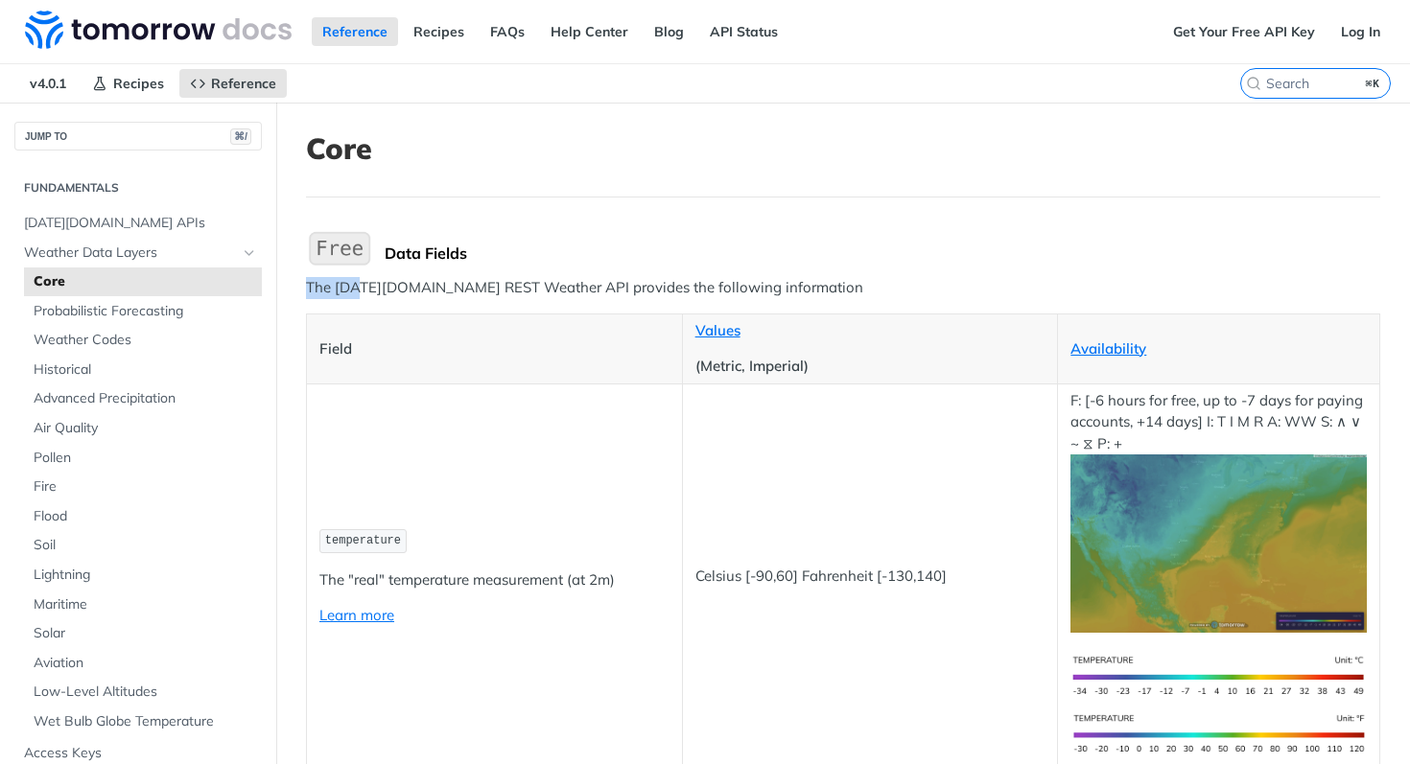
drag, startPoint x: 357, startPoint y: 290, endPoint x: 748, endPoint y: 276, distance: 391.6
click at [747, 277] on p "The Tomorrow.io REST Weather API provides the following information" at bounding box center [843, 288] width 1074 height 22
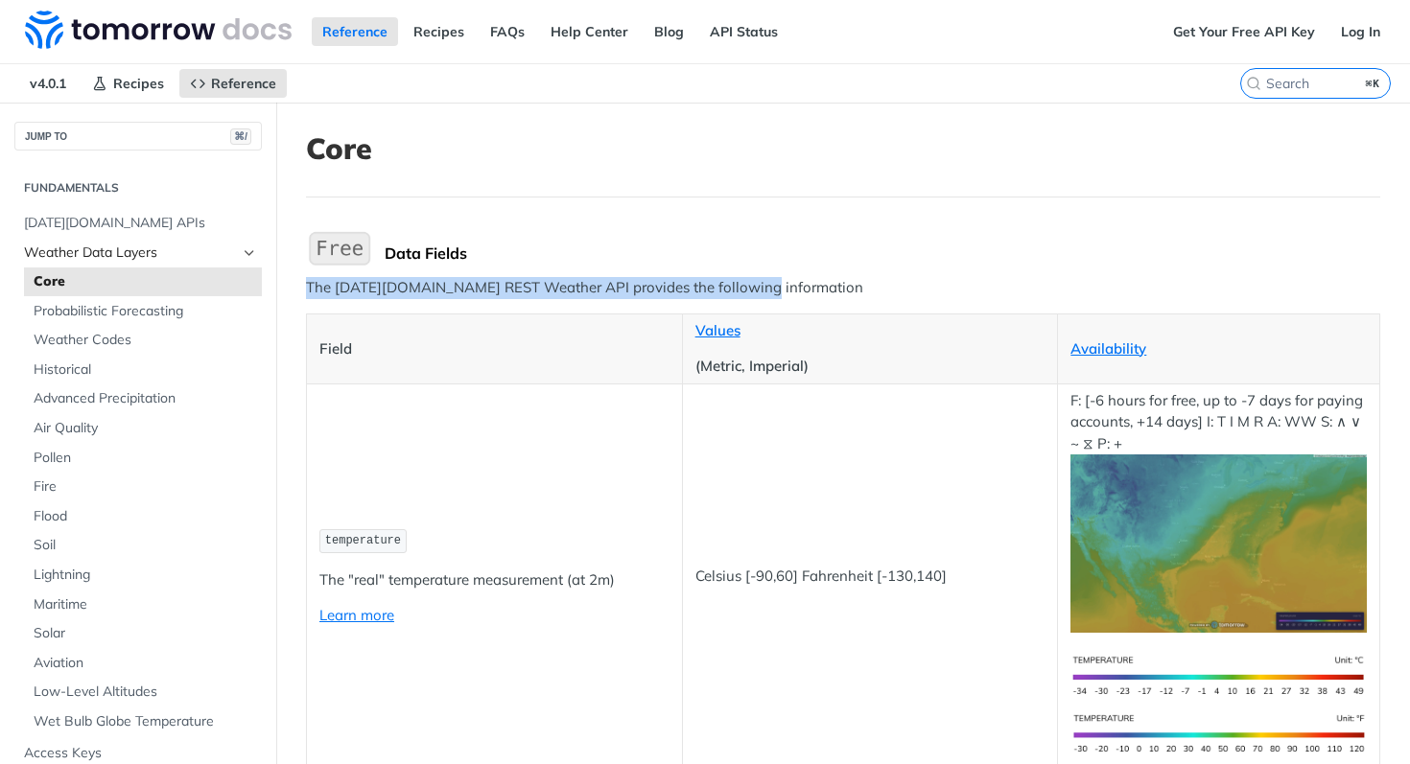
click at [136, 257] on span "Weather Data Layers" at bounding box center [130, 253] width 213 height 19
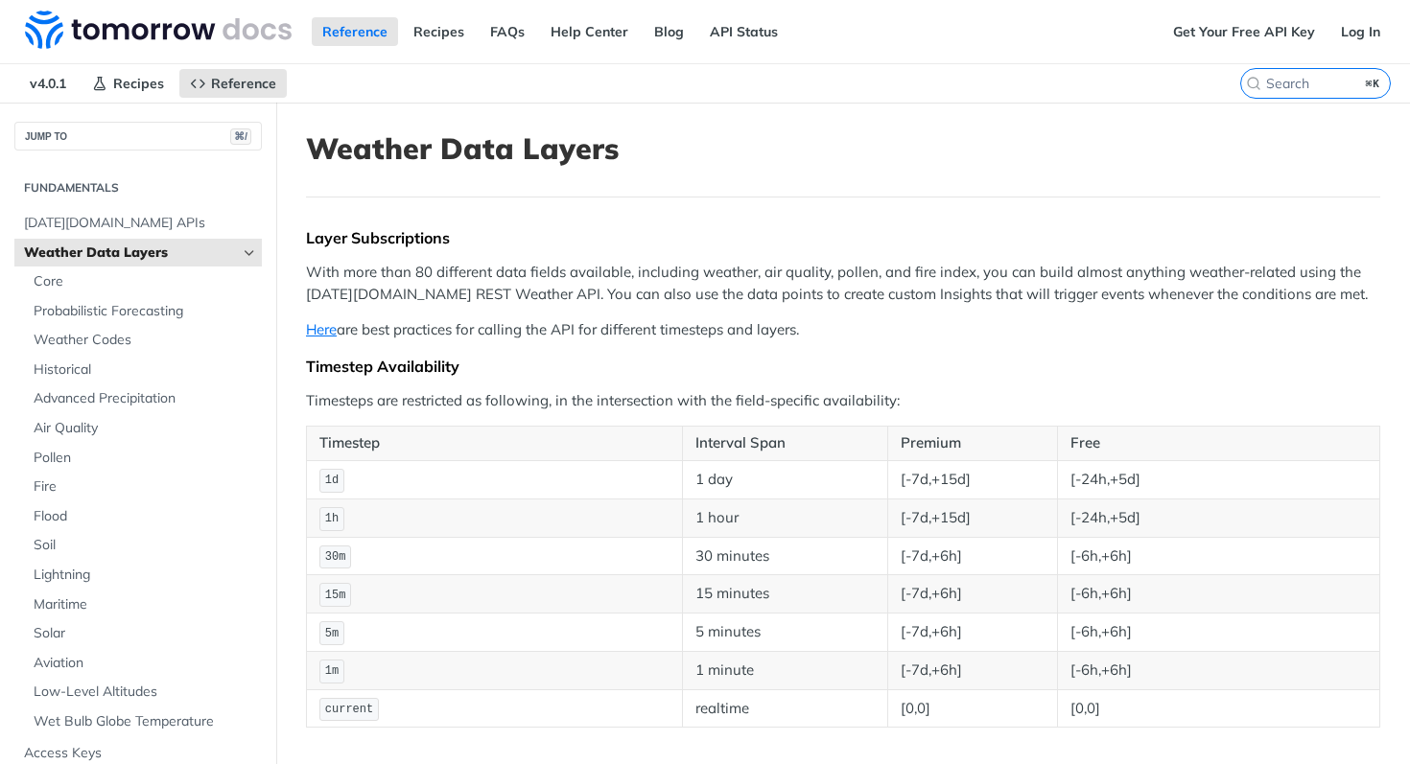
click at [119, 250] on span "Weather Data Layers" at bounding box center [130, 253] width 213 height 19
click at [740, 297] on p "With more than 80 different data fields available, including weather, air quali…" at bounding box center [843, 283] width 1074 height 43
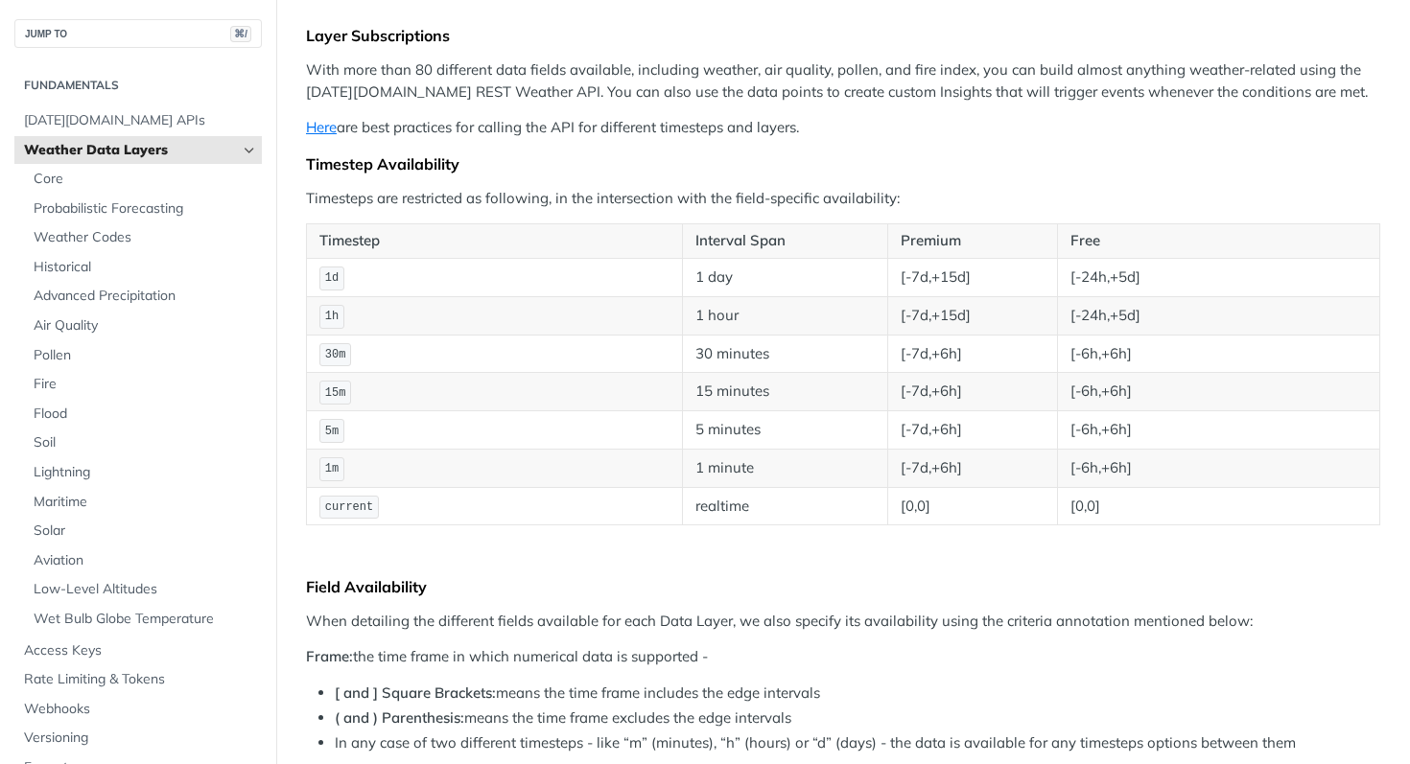
scroll to position [182, 0]
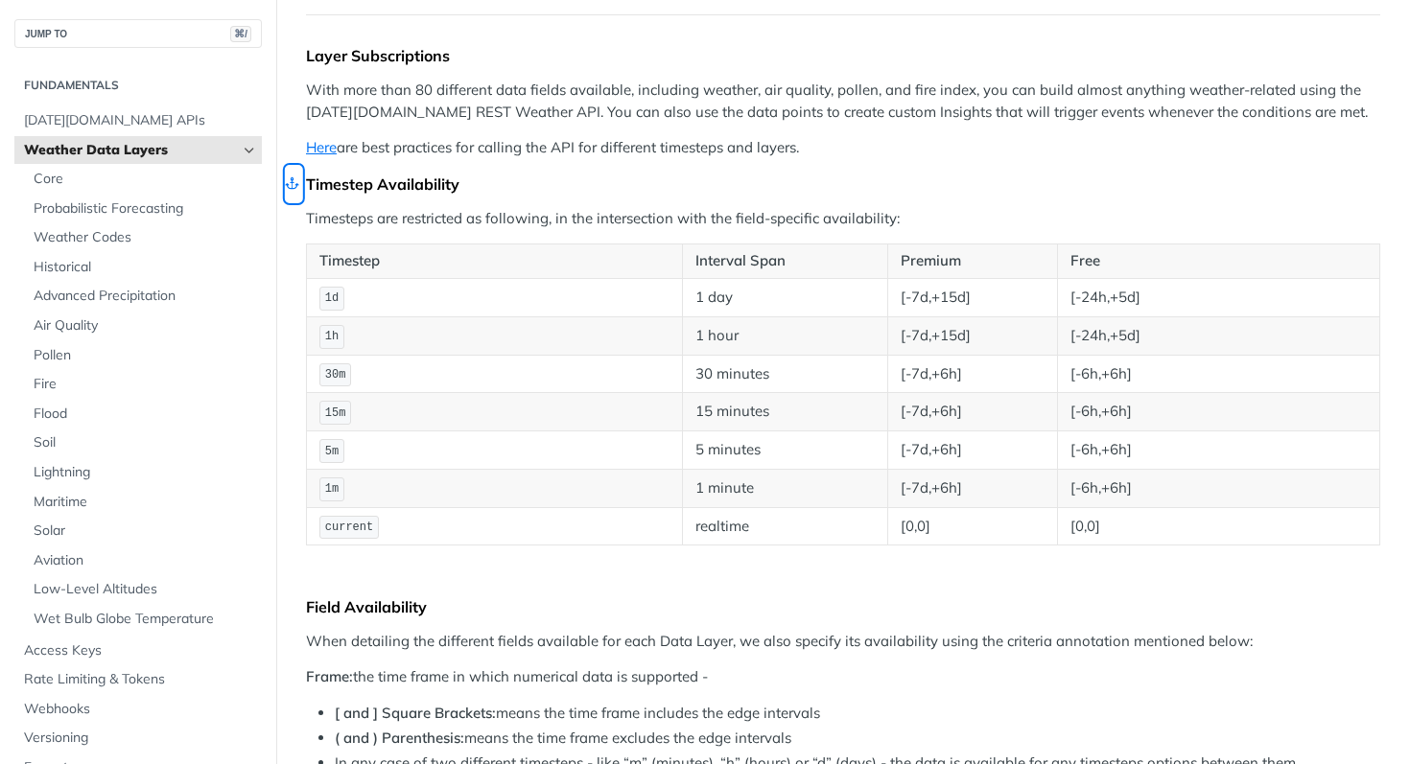
click at [292, 185] on link "Skip link to Timestep Availability" at bounding box center [293, 184] width 16 height 36
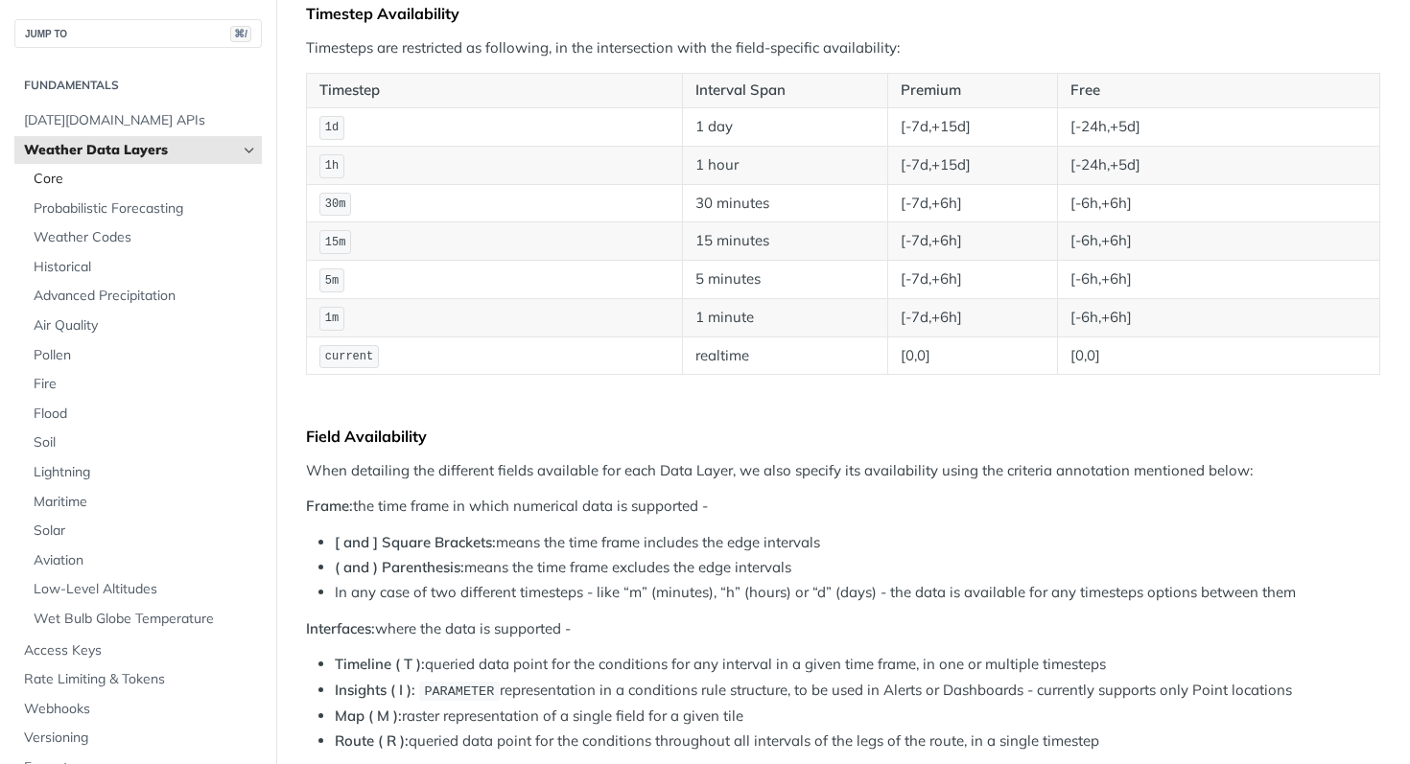
click at [104, 175] on span "Core" at bounding box center [145, 179] width 223 height 19
click at [41, 178] on span "Core" at bounding box center [145, 179] width 223 height 19
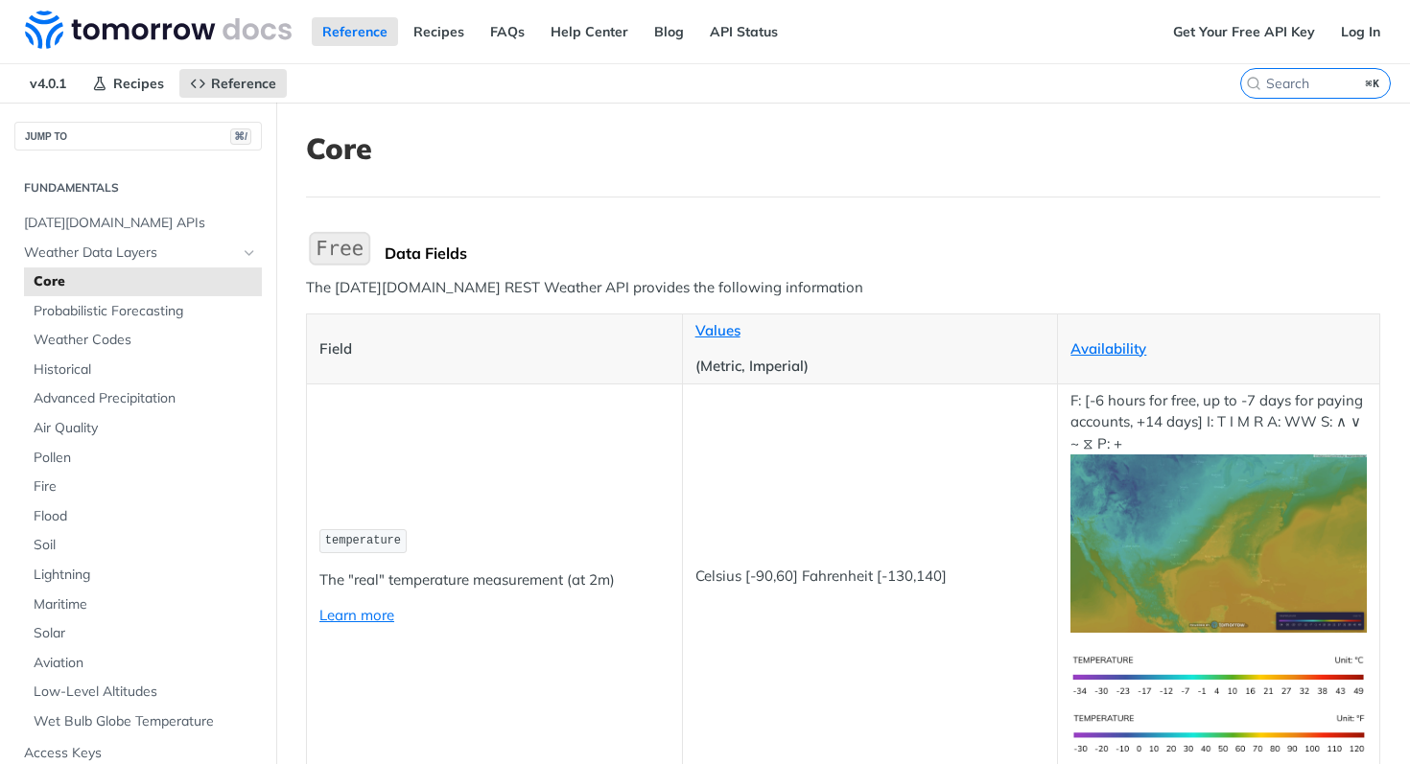
click at [762, 86] on nav "v4.0.1 Recipes Reference" at bounding box center [620, 83] width 1240 height 38
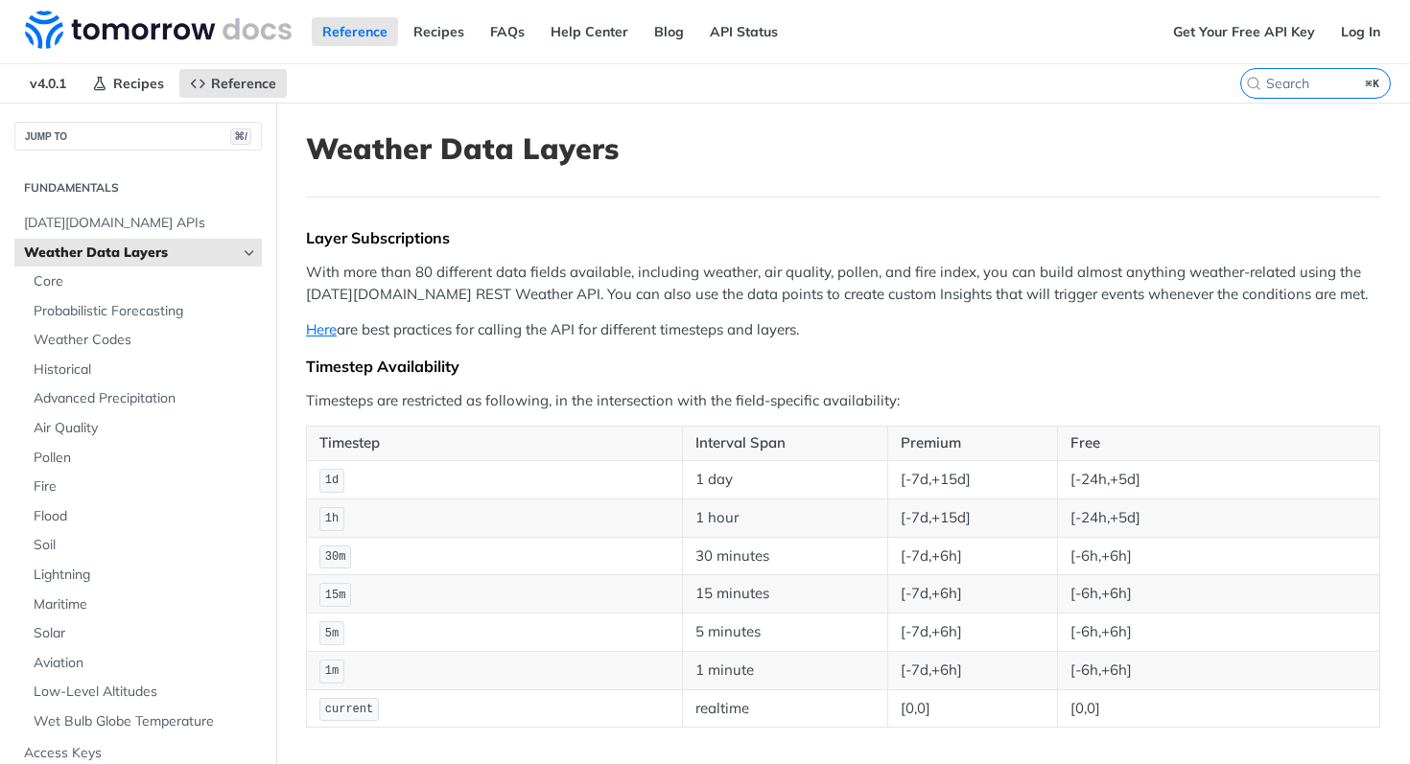
scroll to position [353, 0]
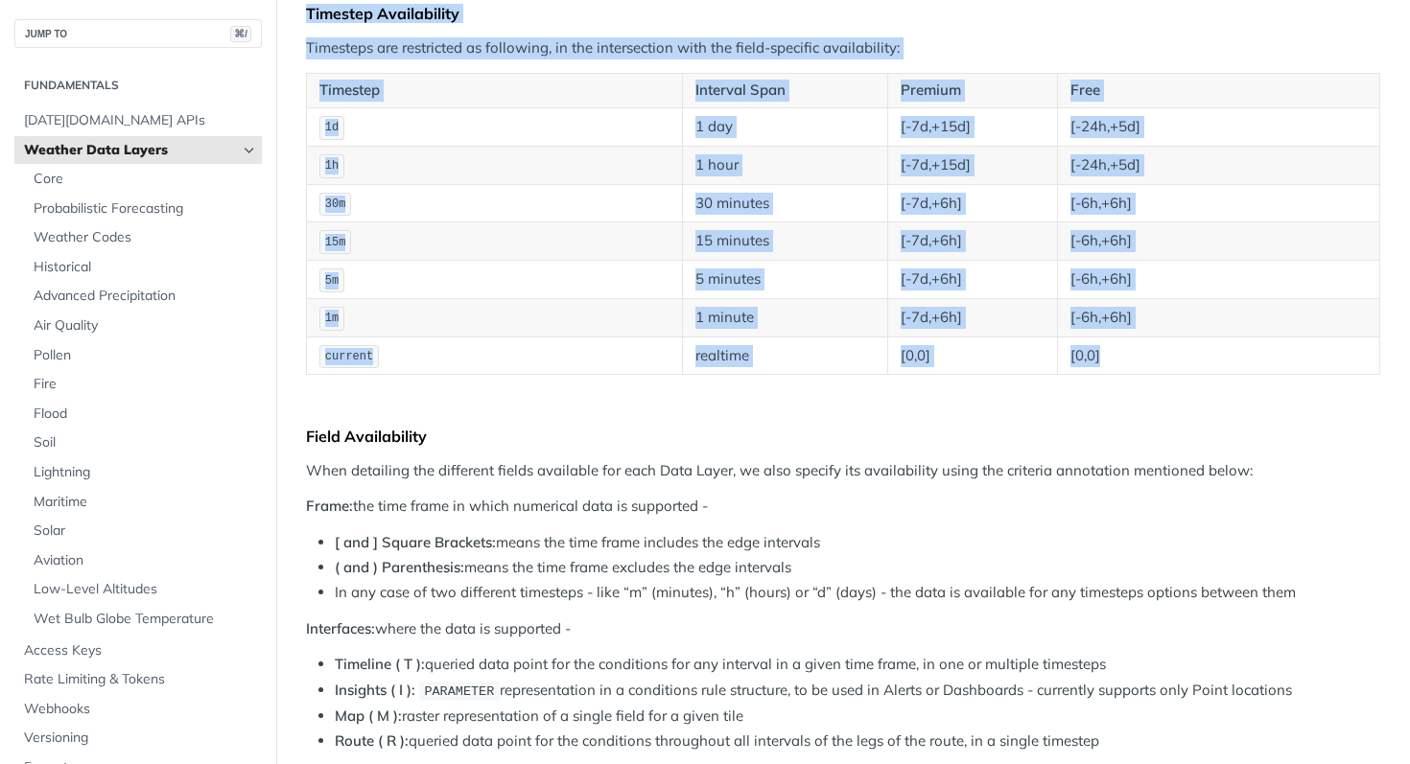
drag, startPoint x: 1134, startPoint y: 349, endPoint x: 304, endPoint y: 12, distance: 895.8
copy div "Timestep Availability Timesteps are restricted as following, in the intersectio…"
click at [94, 241] on span "Weather Codes" at bounding box center [145, 237] width 223 height 19
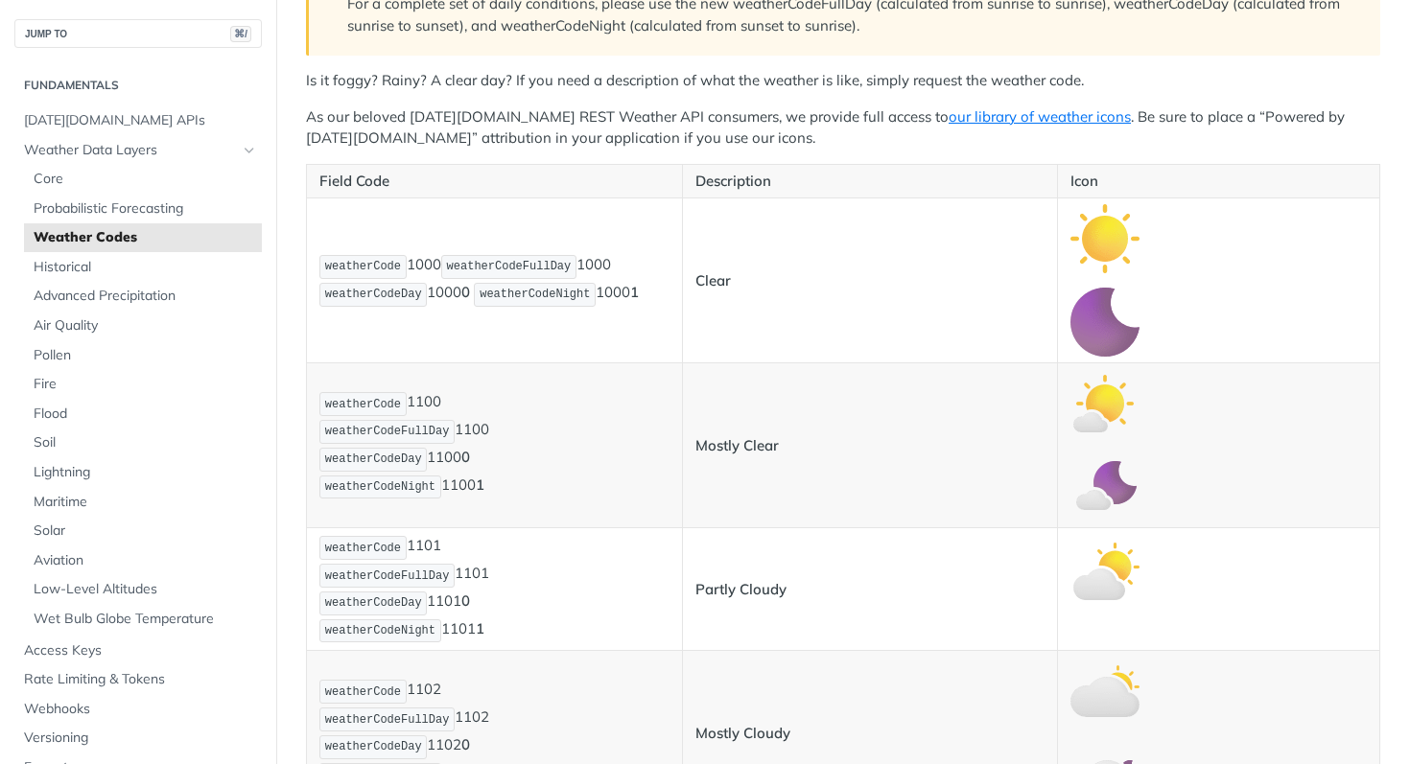
scroll to position [376, 0]
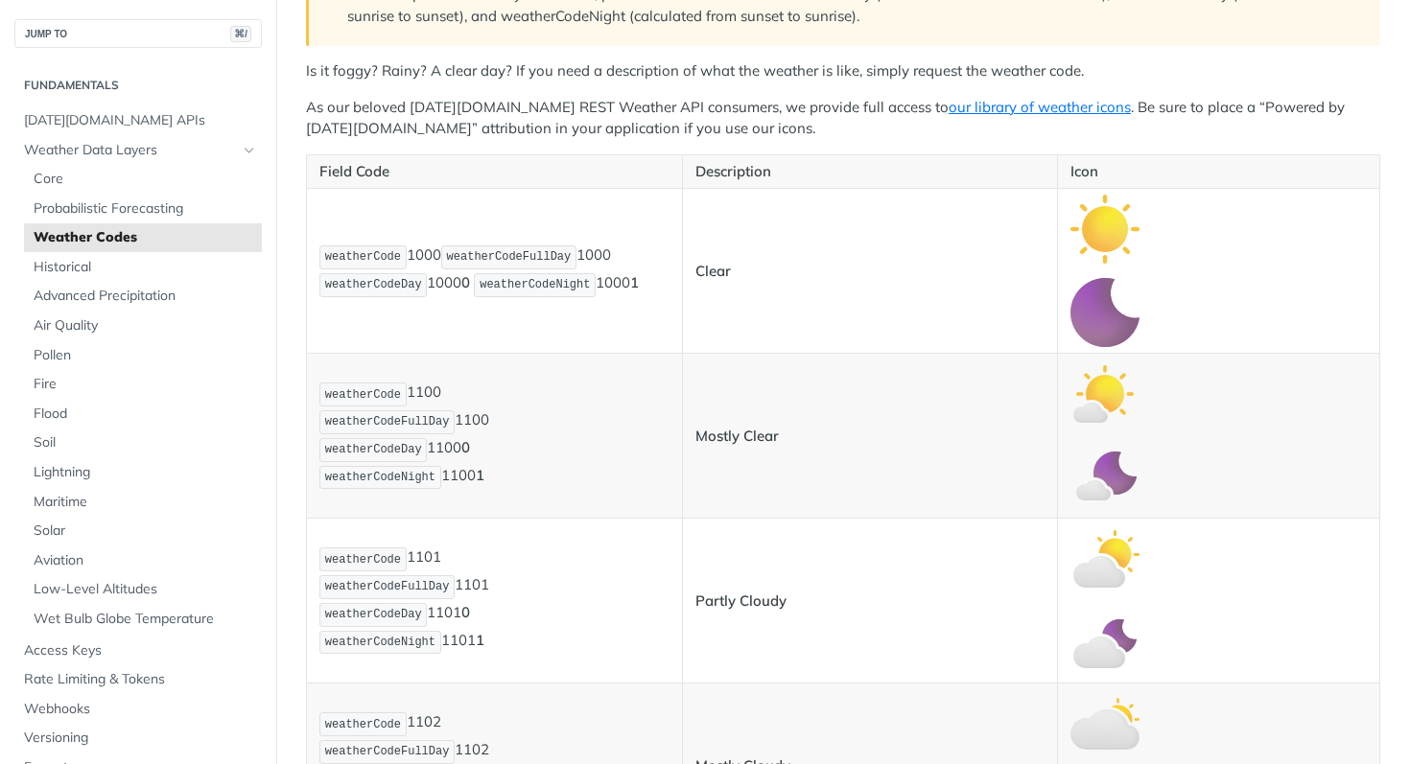
drag, startPoint x: 448, startPoint y: 196, endPoint x: 426, endPoint y: 188, distance: 23.4
click at [448, 196] on td "weatherCode 1000 weatherCodeFullDay 1000 weatherCodeDay 1000 0 weatherCodeNight…" at bounding box center [495, 271] width 376 height 165
drag, startPoint x: 308, startPoint y: 163, endPoint x: 617, endPoint y: 214, distance: 313.0
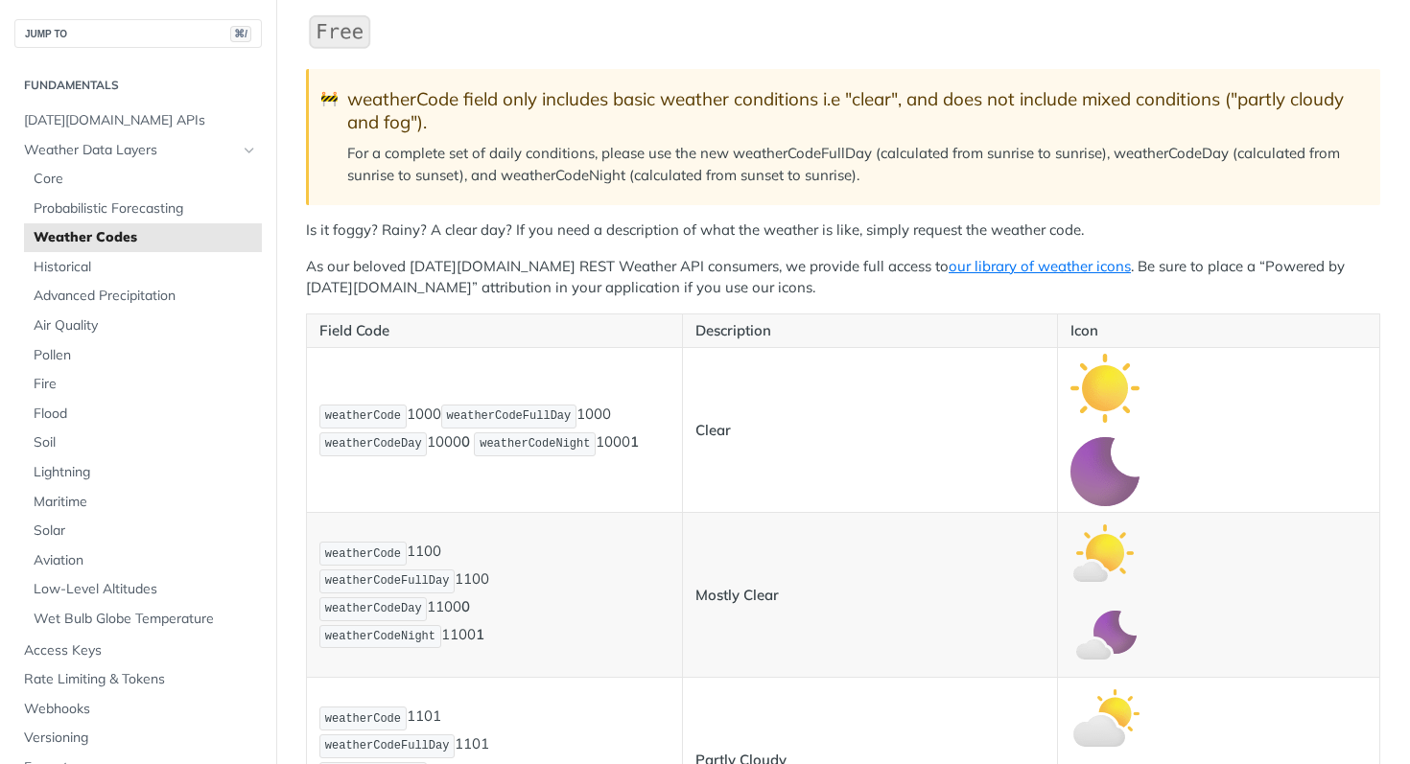
click at [485, 170] on p "For a complete set of daily conditions, please use the new weatherCodeFullDay (…" at bounding box center [854, 164] width 1014 height 43
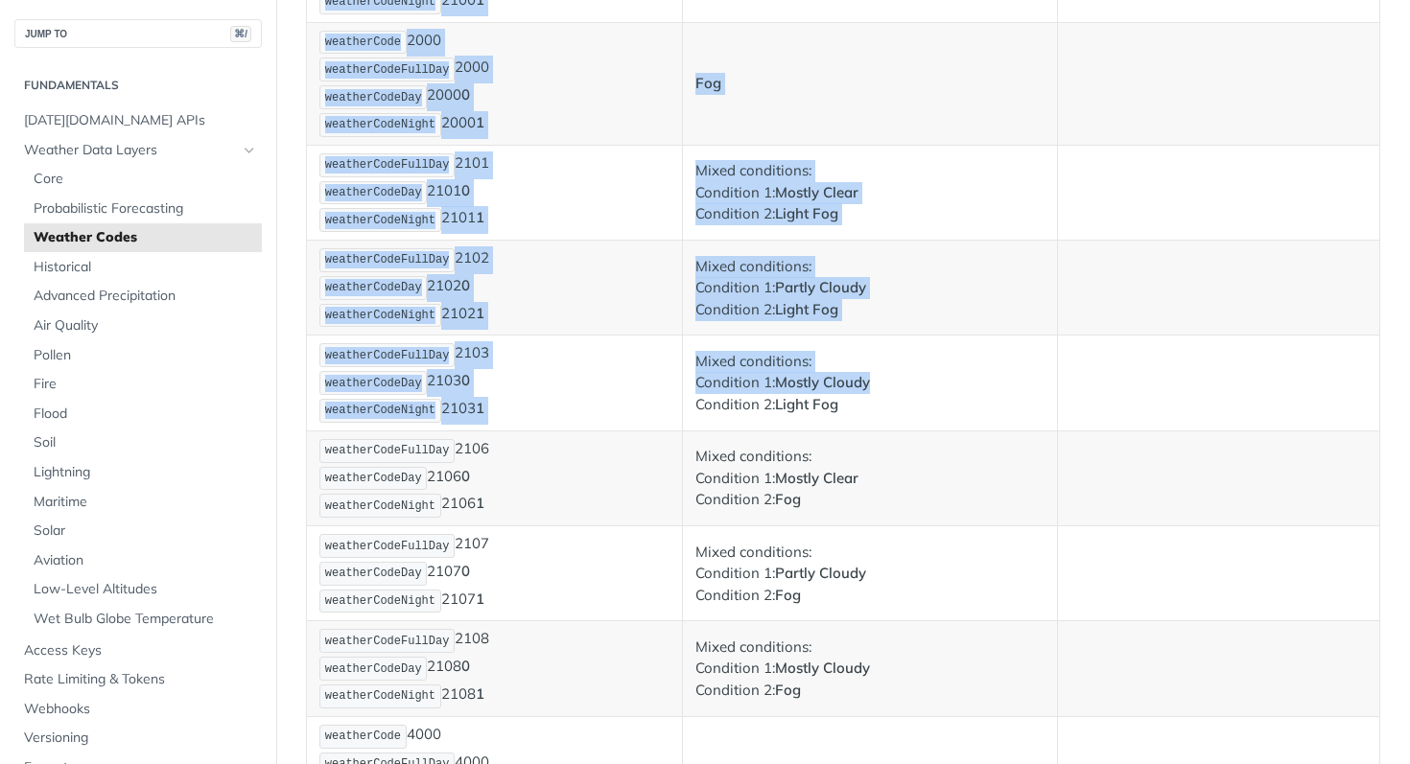
scroll to position [1986, 0]
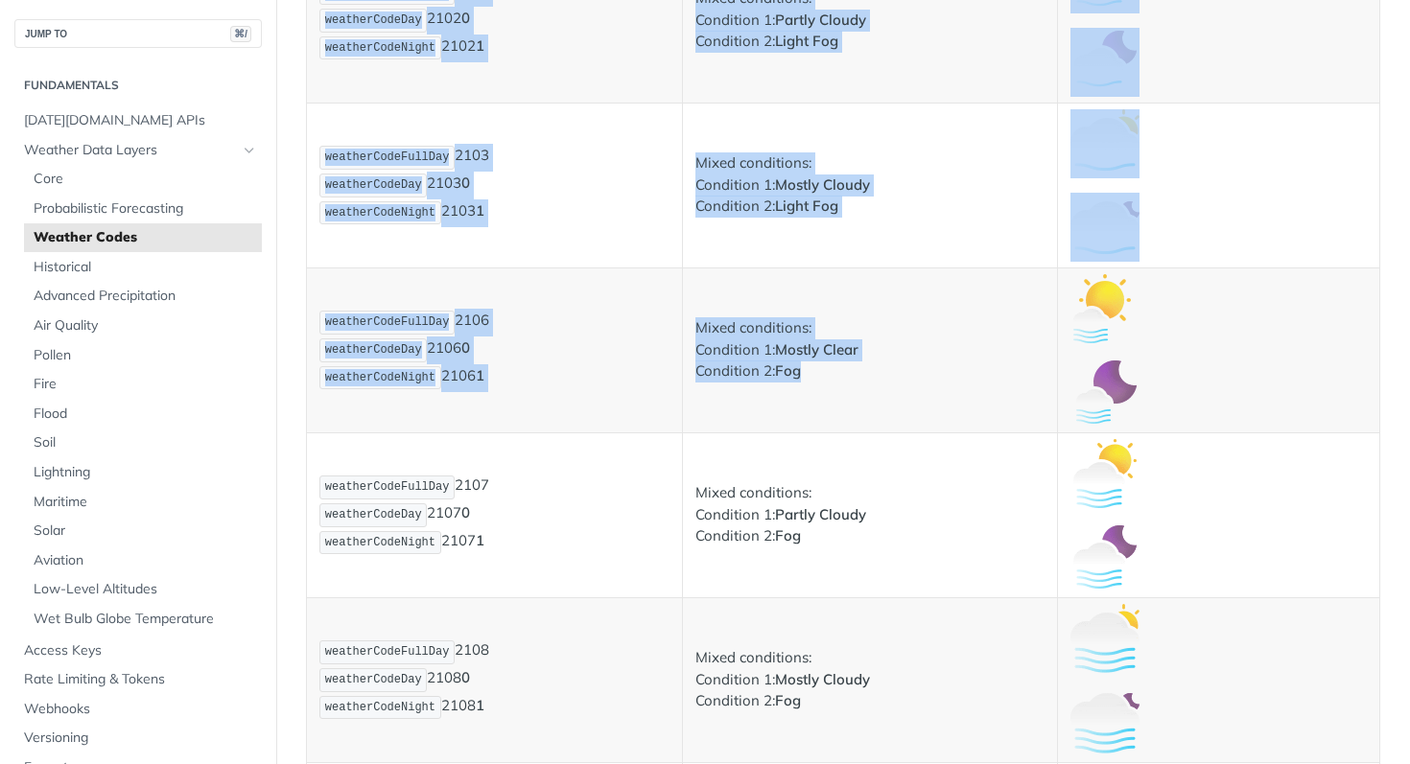
drag, startPoint x: 294, startPoint y: 445, endPoint x: 599, endPoint y: 385, distance: 311.9
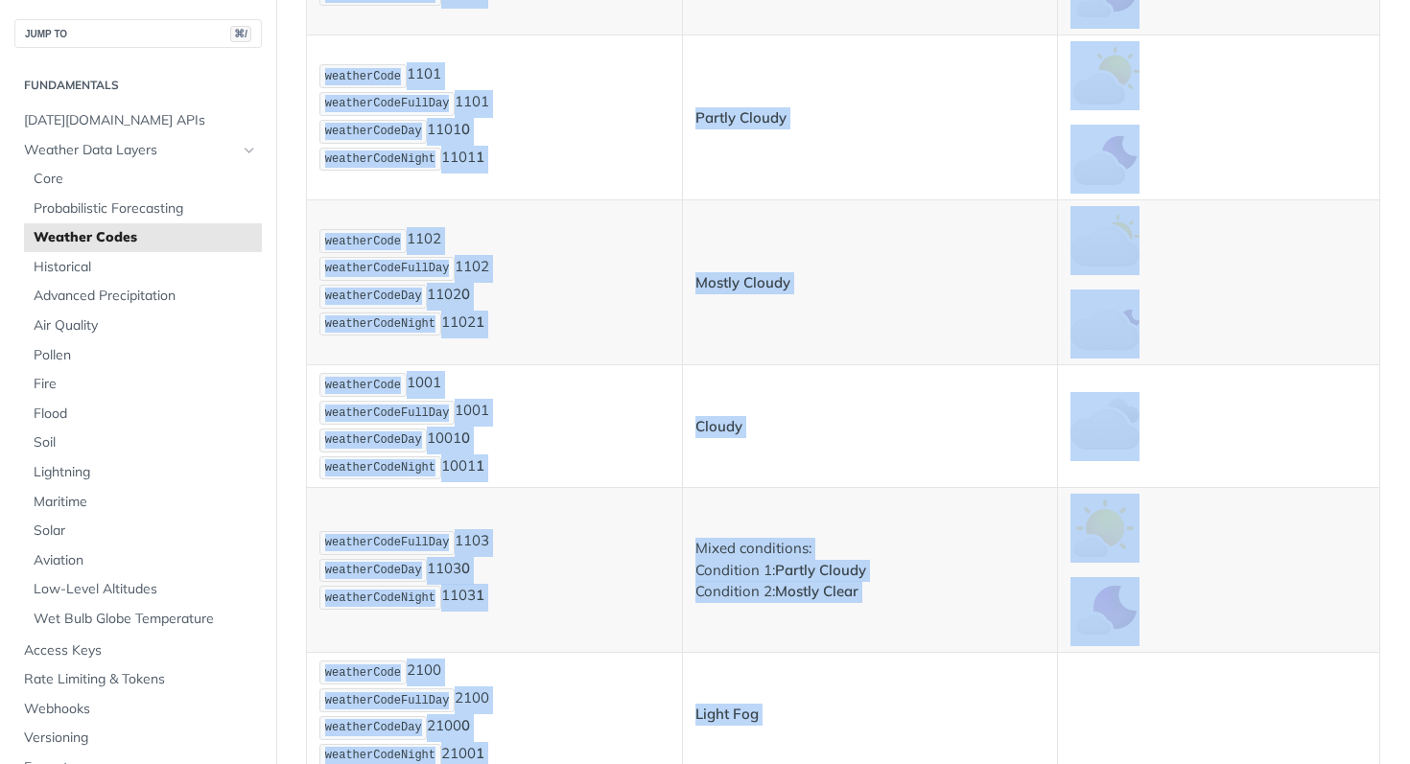
scroll to position [0, 0]
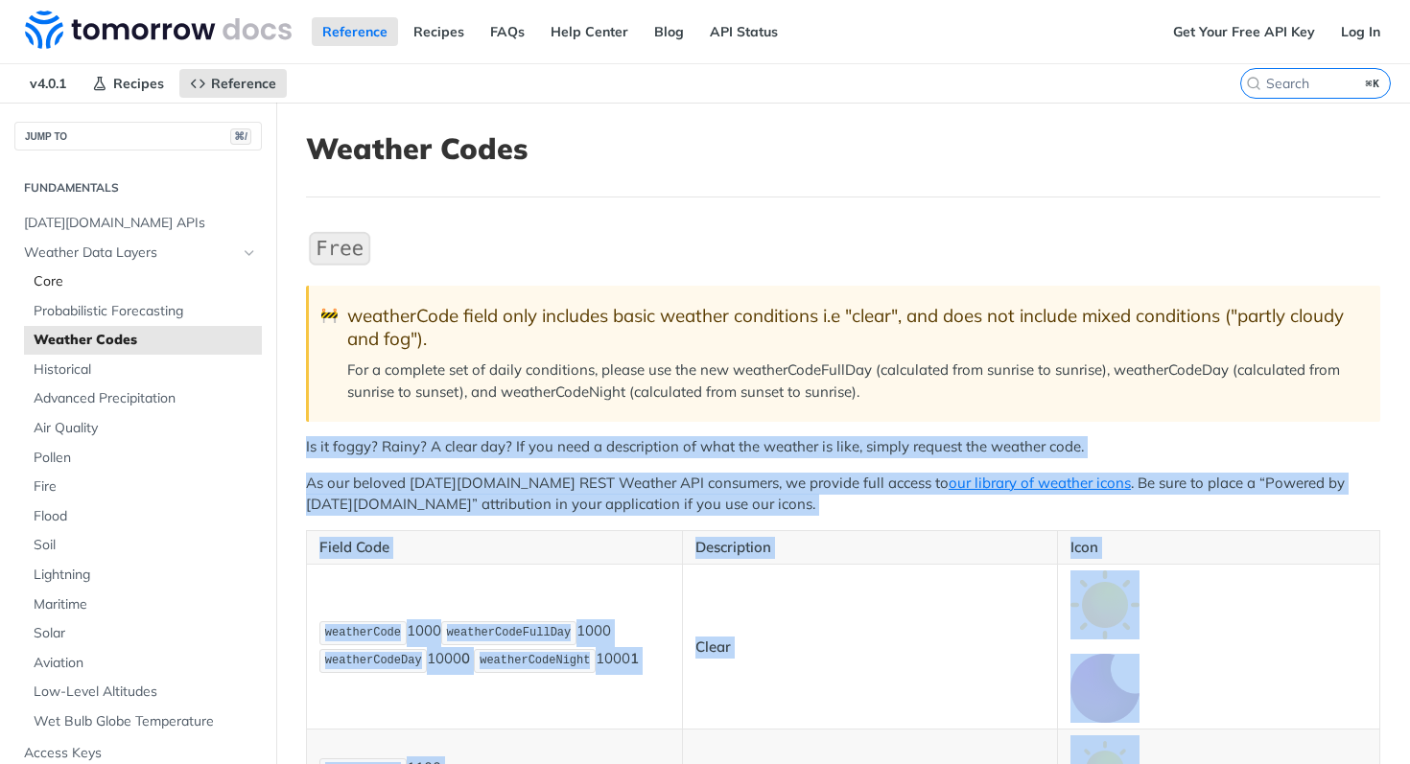
click at [45, 292] on link "Core" at bounding box center [143, 282] width 238 height 29
click at [50, 286] on span "Core" at bounding box center [145, 281] width 223 height 19
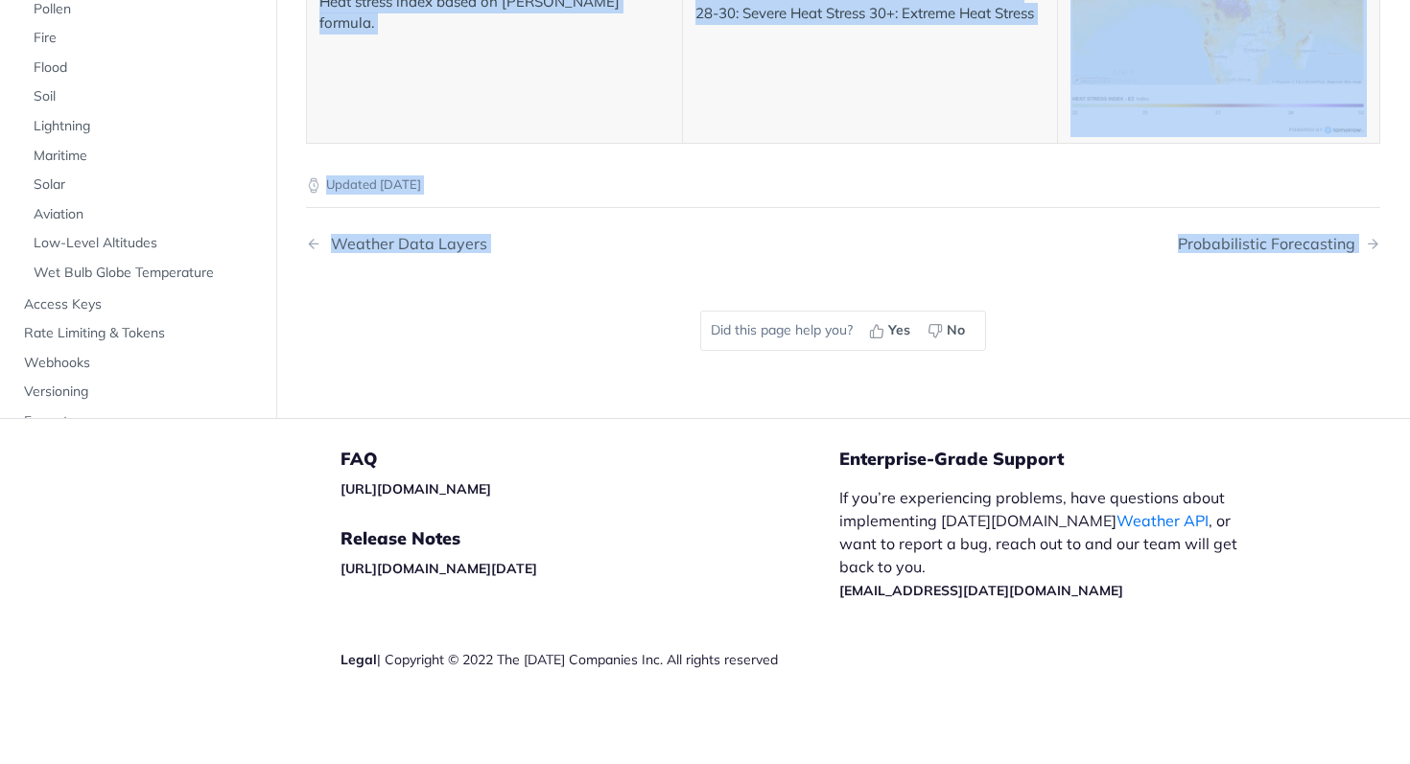
scroll to position [10320, 0]
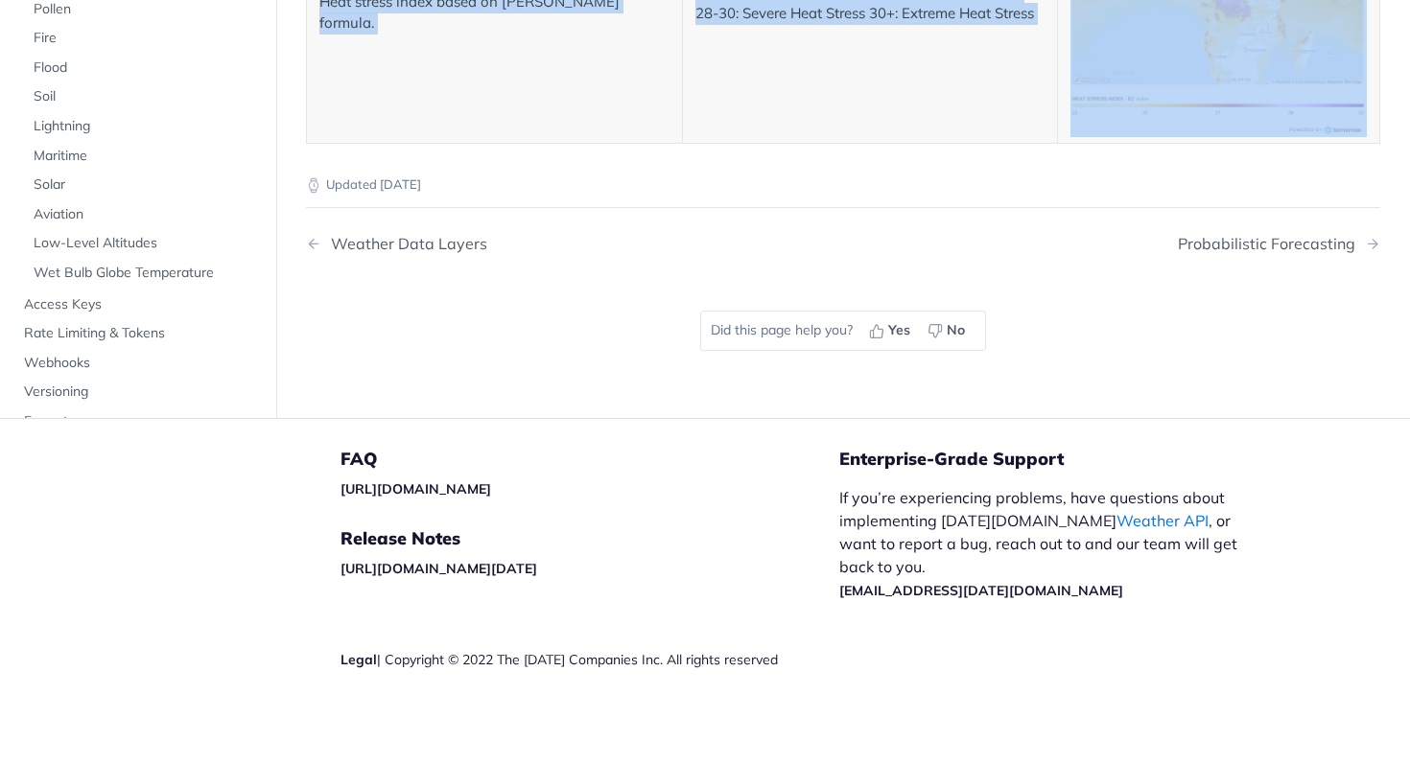
drag, startPoint x: 312, startPoint y: 133, endPoint x: 1265, endPoint y: 144, distance: 953.5
copy article "Core Data Fields The Tomorrow.io REST Weather API provides the following inform…"
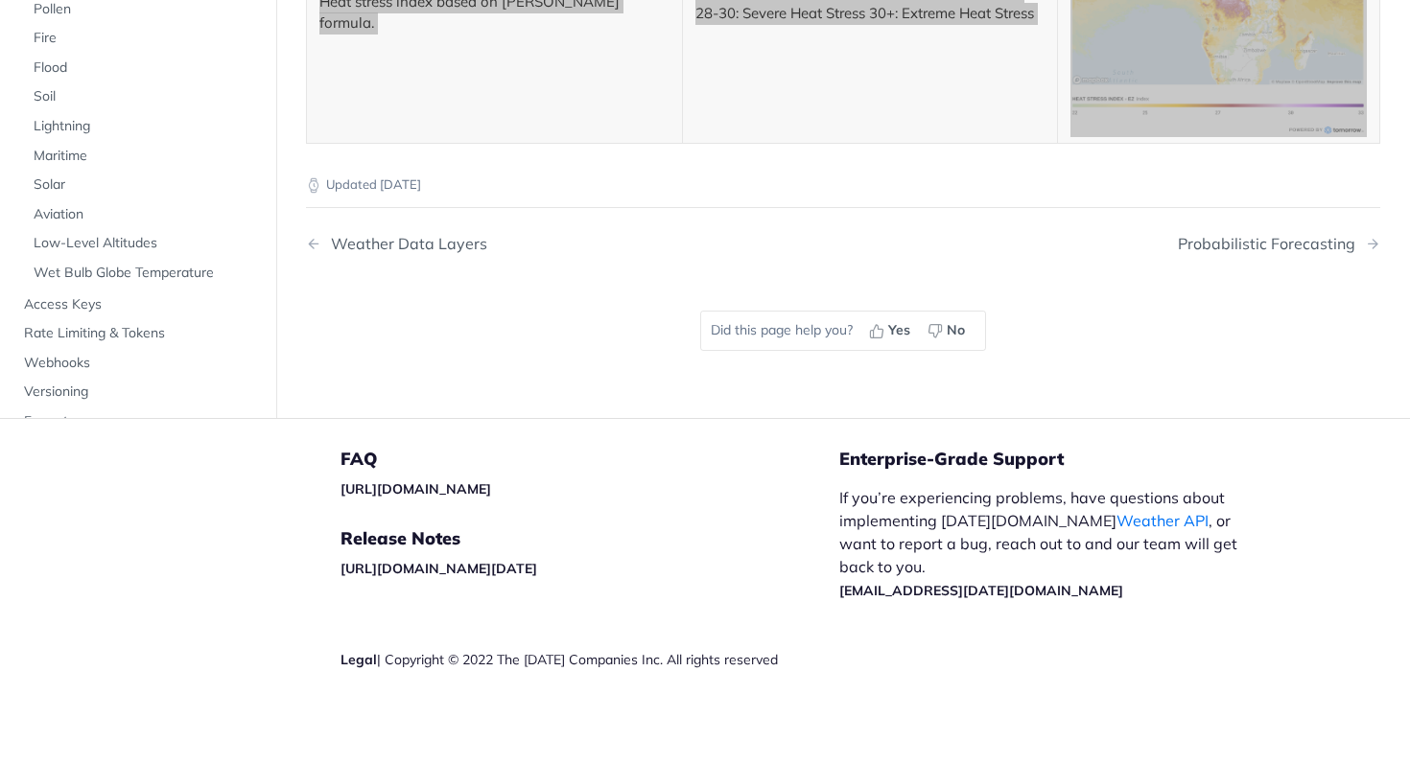
scroll to position [8782, 0]
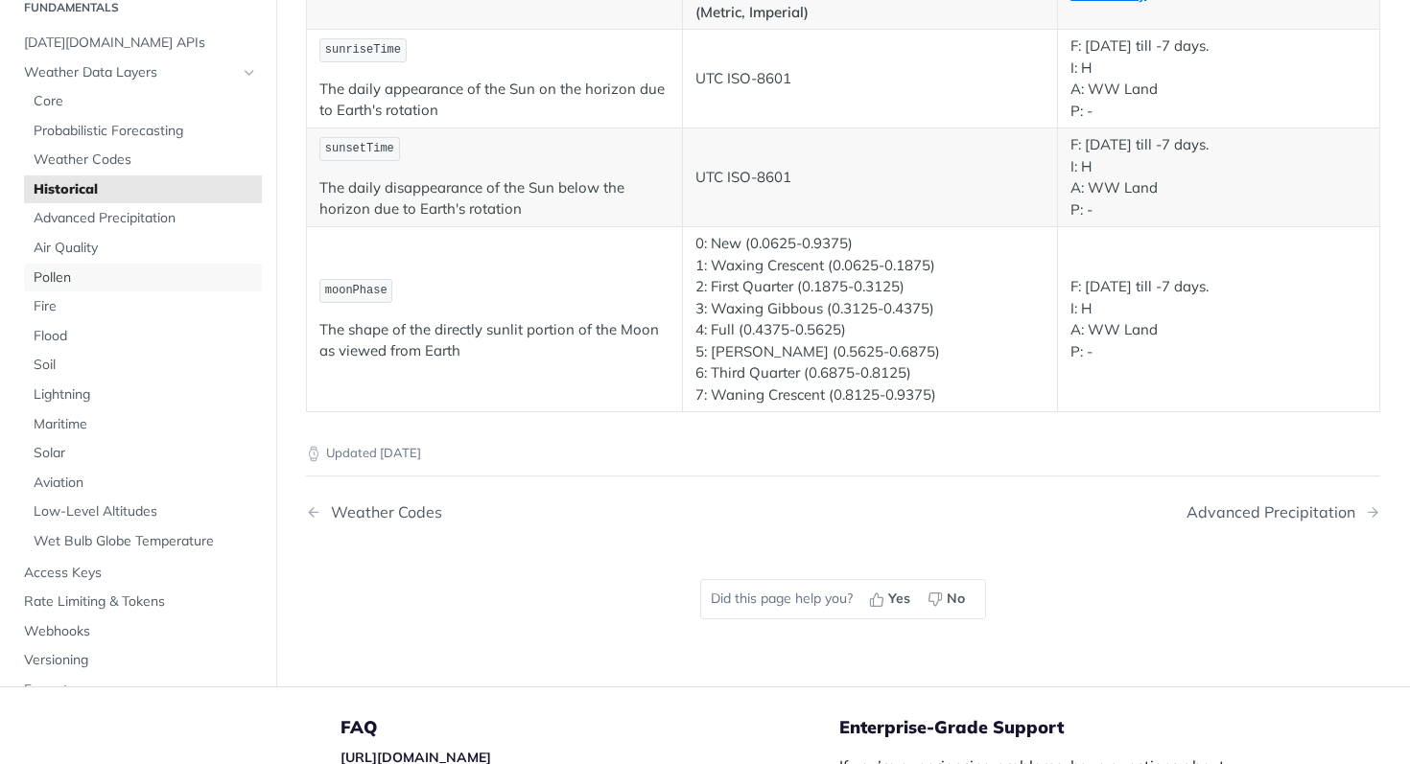
click at [72, 234] on ul "Core Probabilistic Forecasting Weather Codes Historical Advanced Precipitation …" at bounding box center [143, 321] width 238 height 470
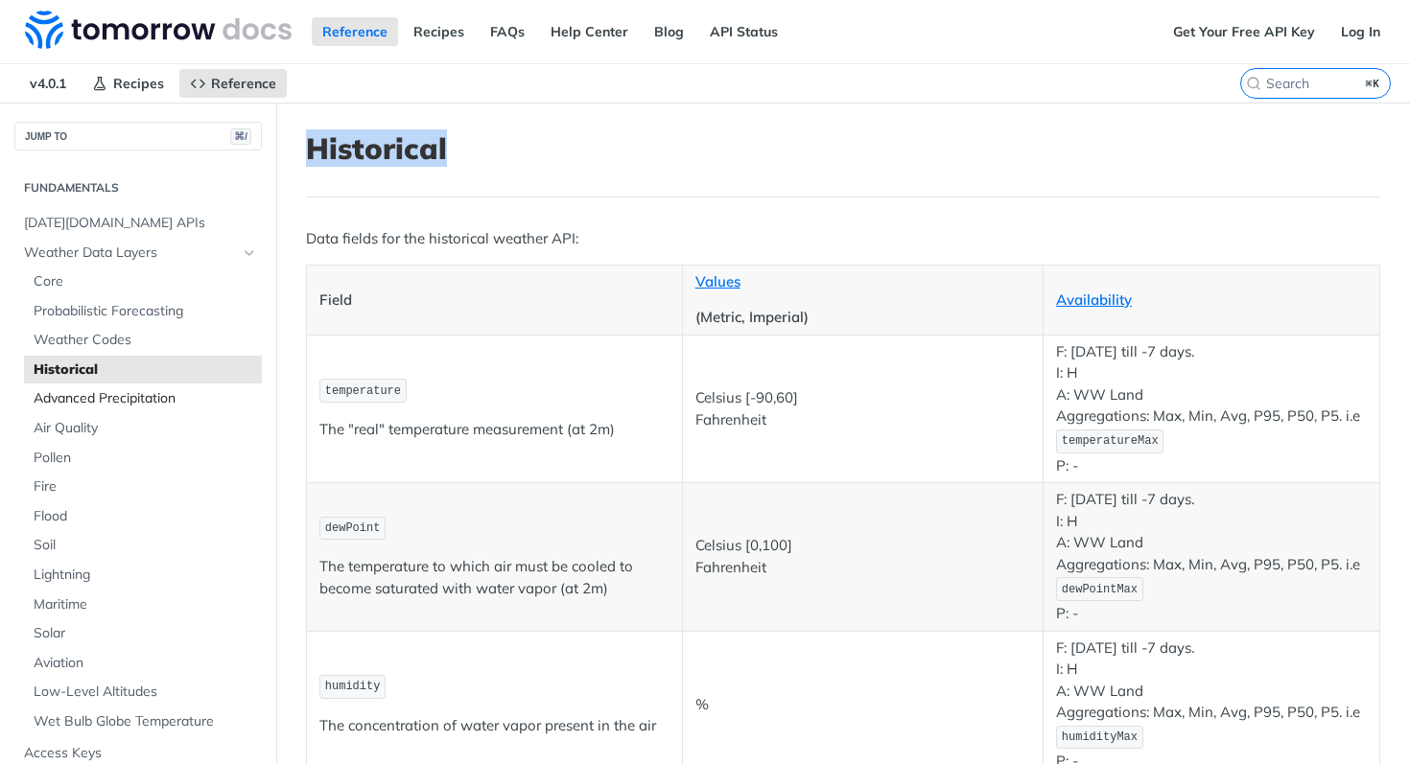
click at [119, 401] on span "Advanced Precipitation" at bounding box center [145, 398] width 223 height 19
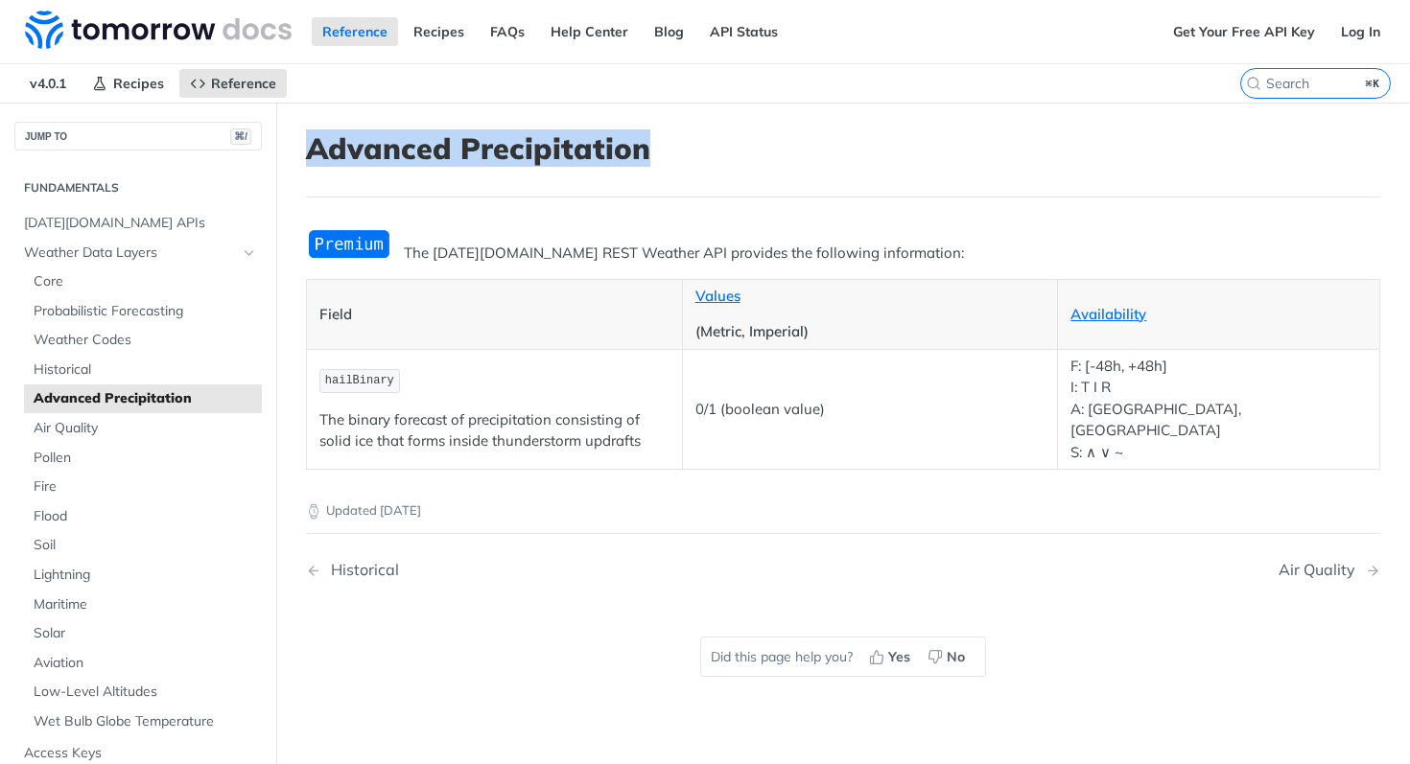
click at [59, 387] on link "Advanced Precipitation" at bounding box center [143, 399] width 238 height 29
click at [65, 378] on span "Historical" at bounding box center [145, 370] width 223 height 19
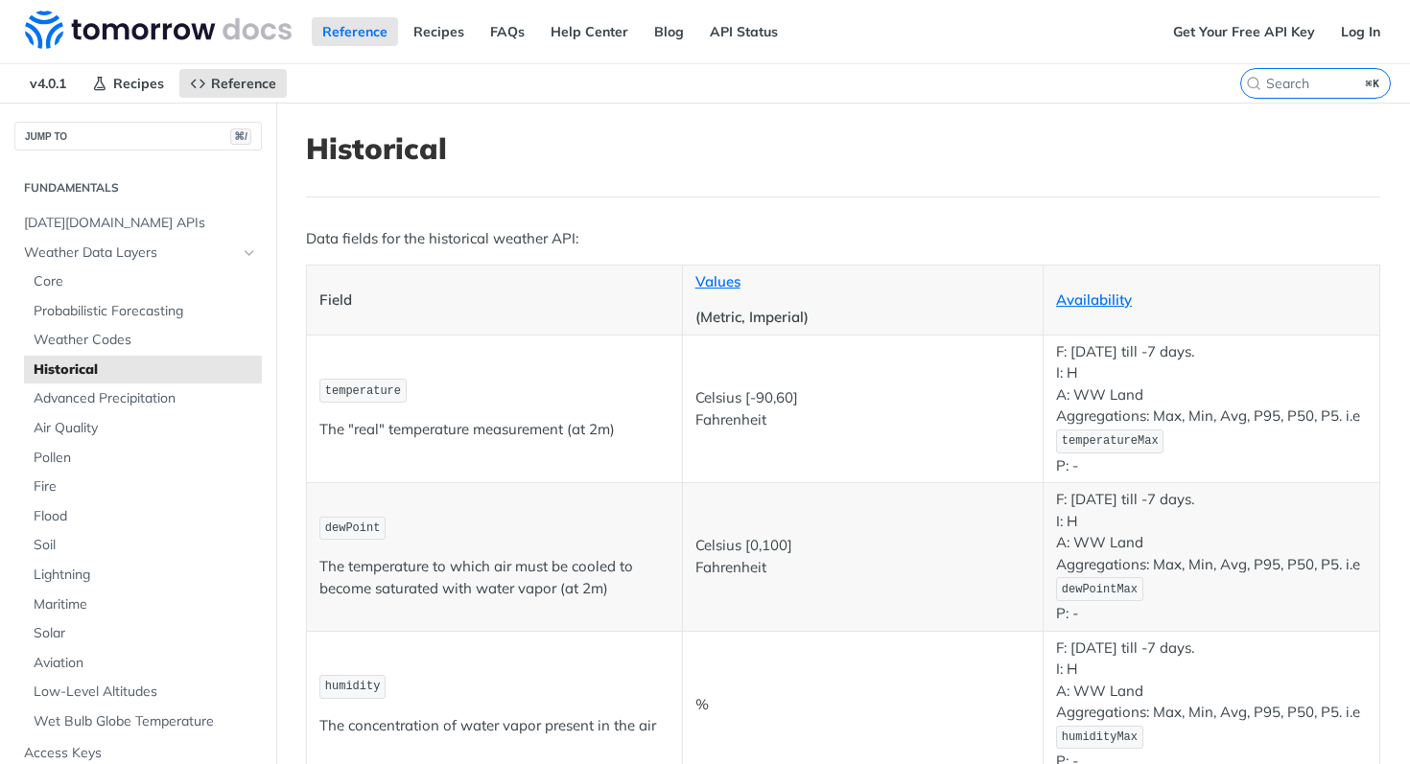
click at [377, 318] on th "Field" at bounding box center [495, 300] width 376 height 70
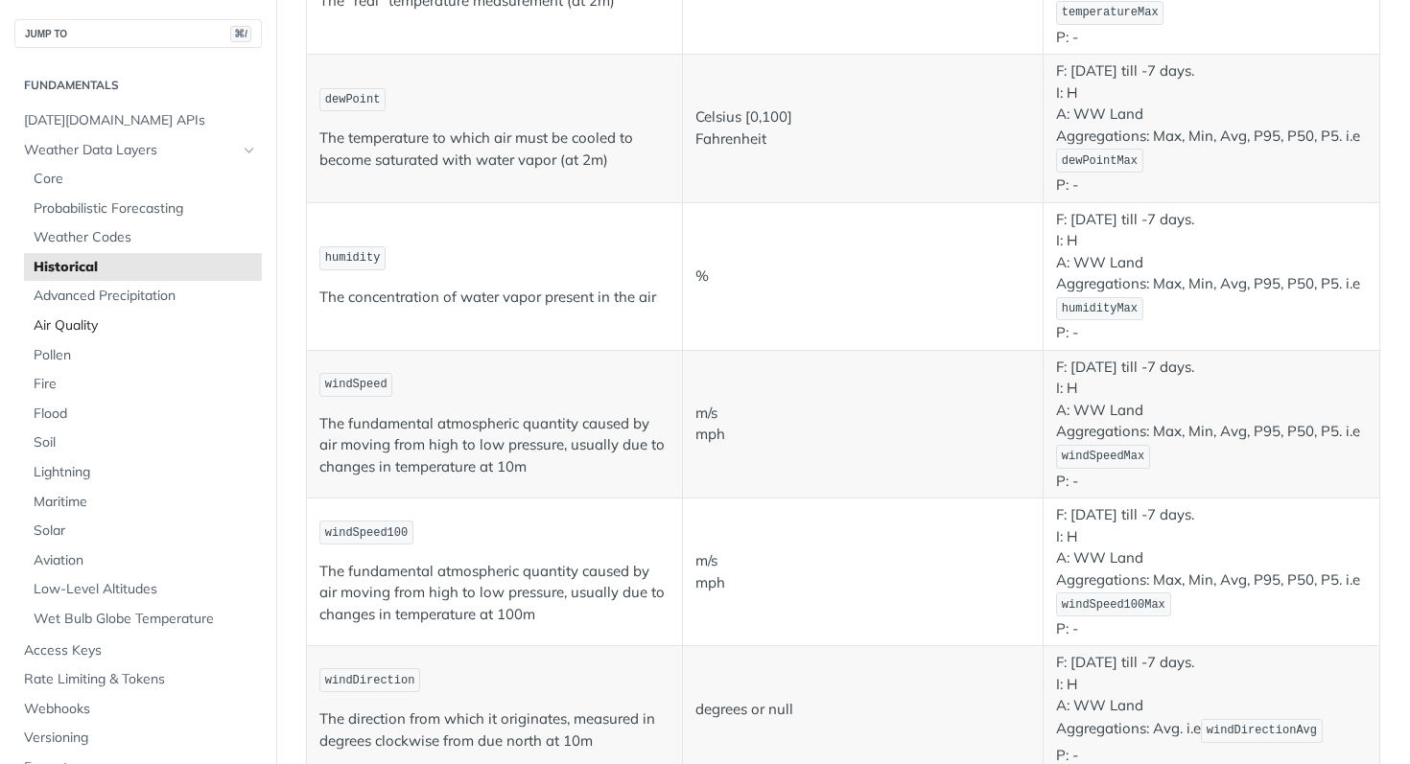
click at [41, 320] on span "Air Quality" at bounding box center [145, 326] width 223 height 19
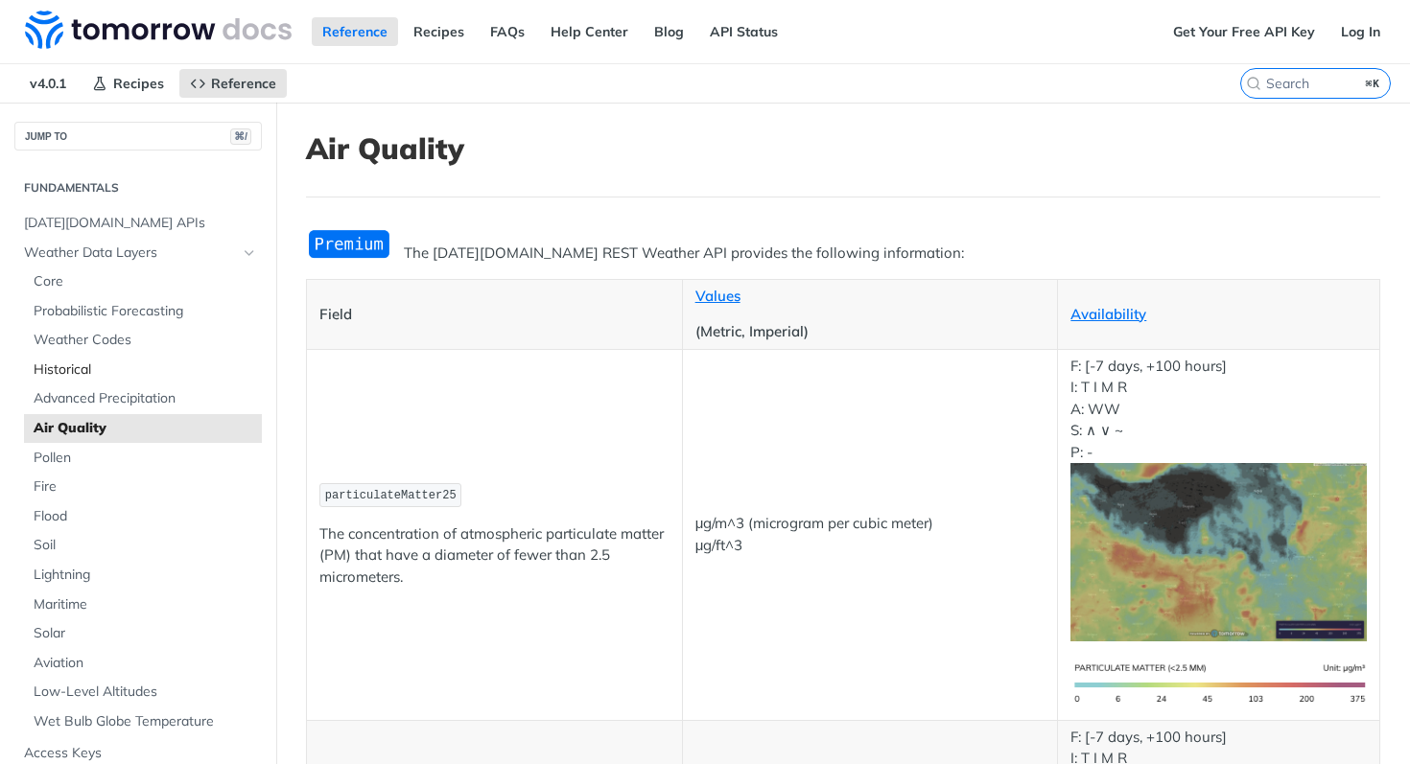
click at [59, 364] on span "Historical" at bounding box center [145, 370] width 223 height 19
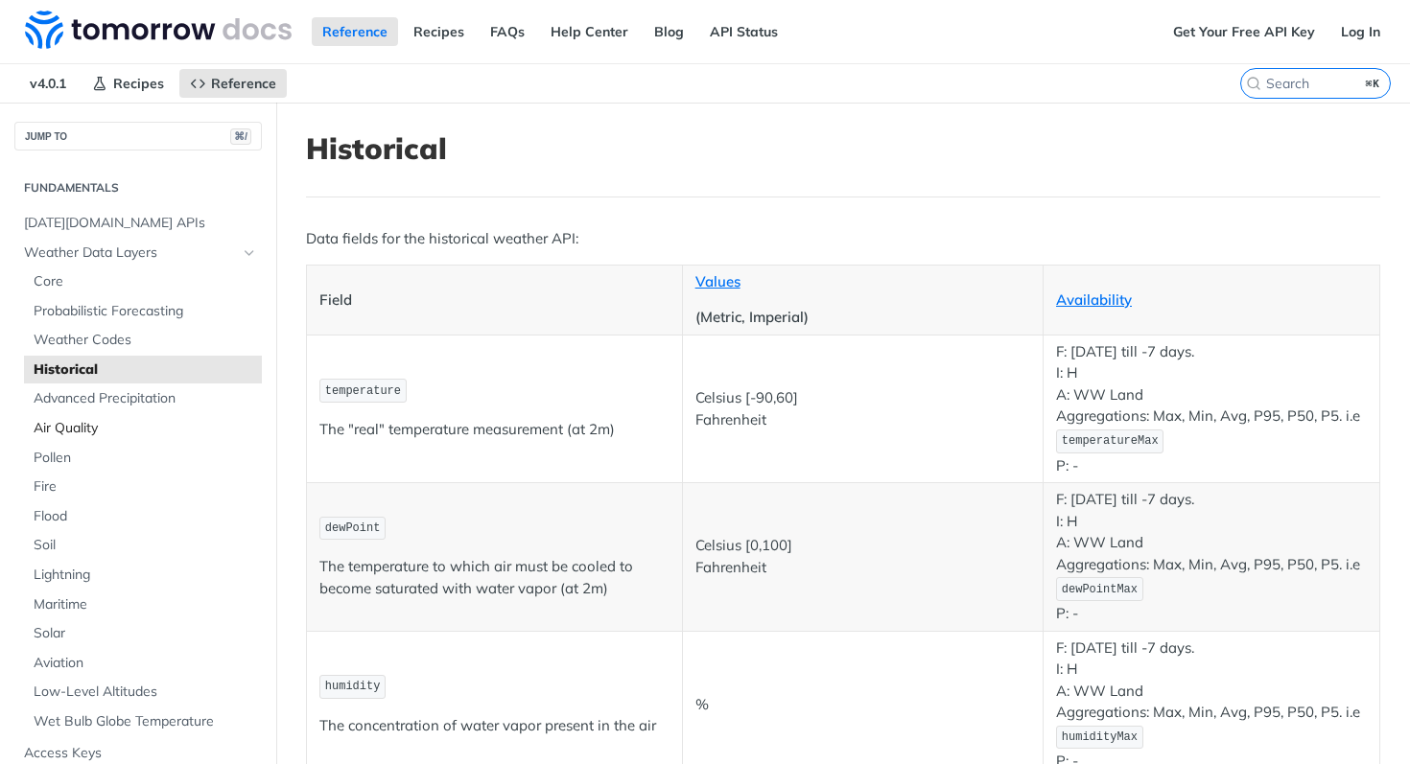
click at [64, 430] on span "Air Quality" at bounding box center [145, 428] width 223 height 19
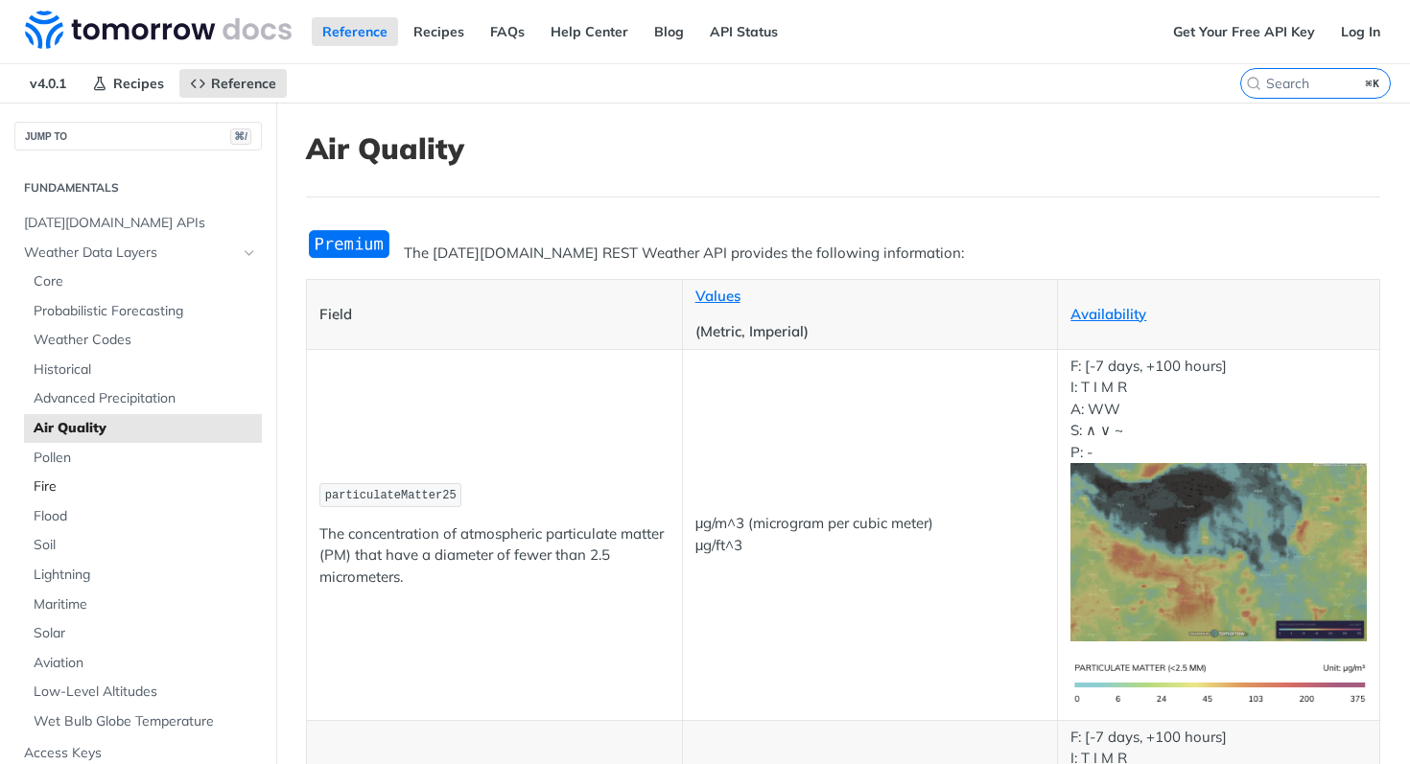
click at [56, 478] on span "Fire" at bounding box center [145, 487] width 223 height 19
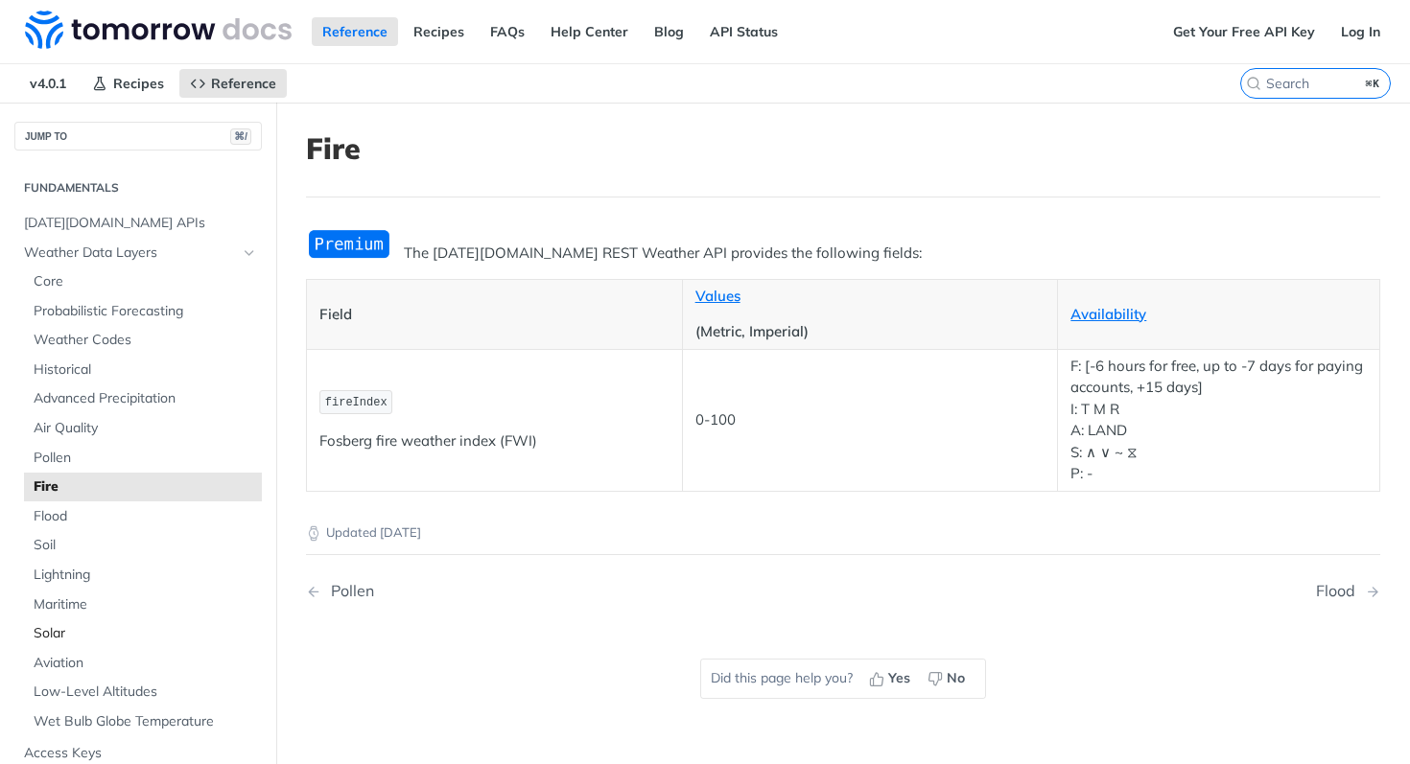
click at [60, 620] on link "Solar" at bounding box center [143, 634] width 238 height 29
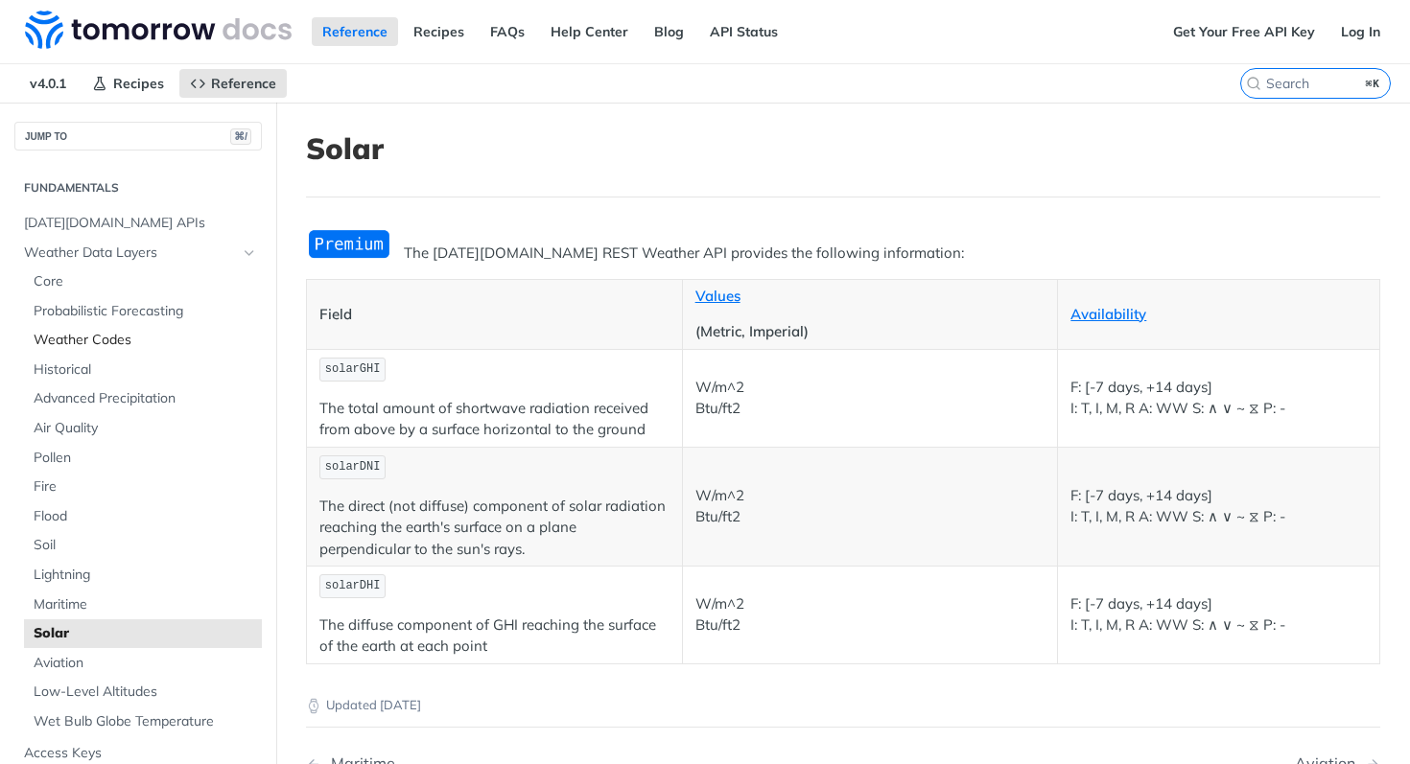
click at [103, 344] on span "Weather Codes" at bounding box center [145, 340] width 223 height 19
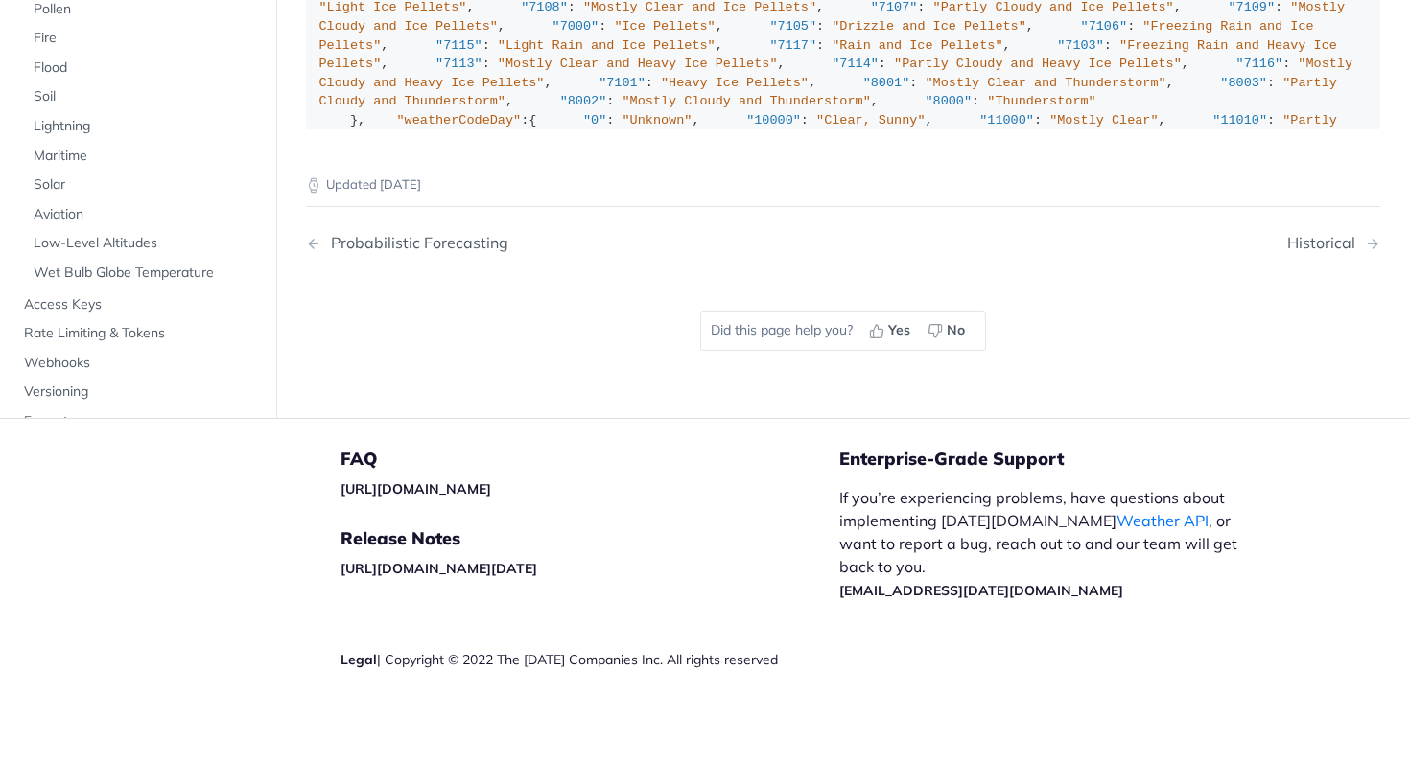
scroll to position [13517, 0]
drag, startPoint x: 305, startPoint y: 146, endPoint x: 1222, endPoint y: 527, distance: 992.9
copy article "Weather Codes 🚧 weatherCode field only includes basic weather conditions i.e "c…"
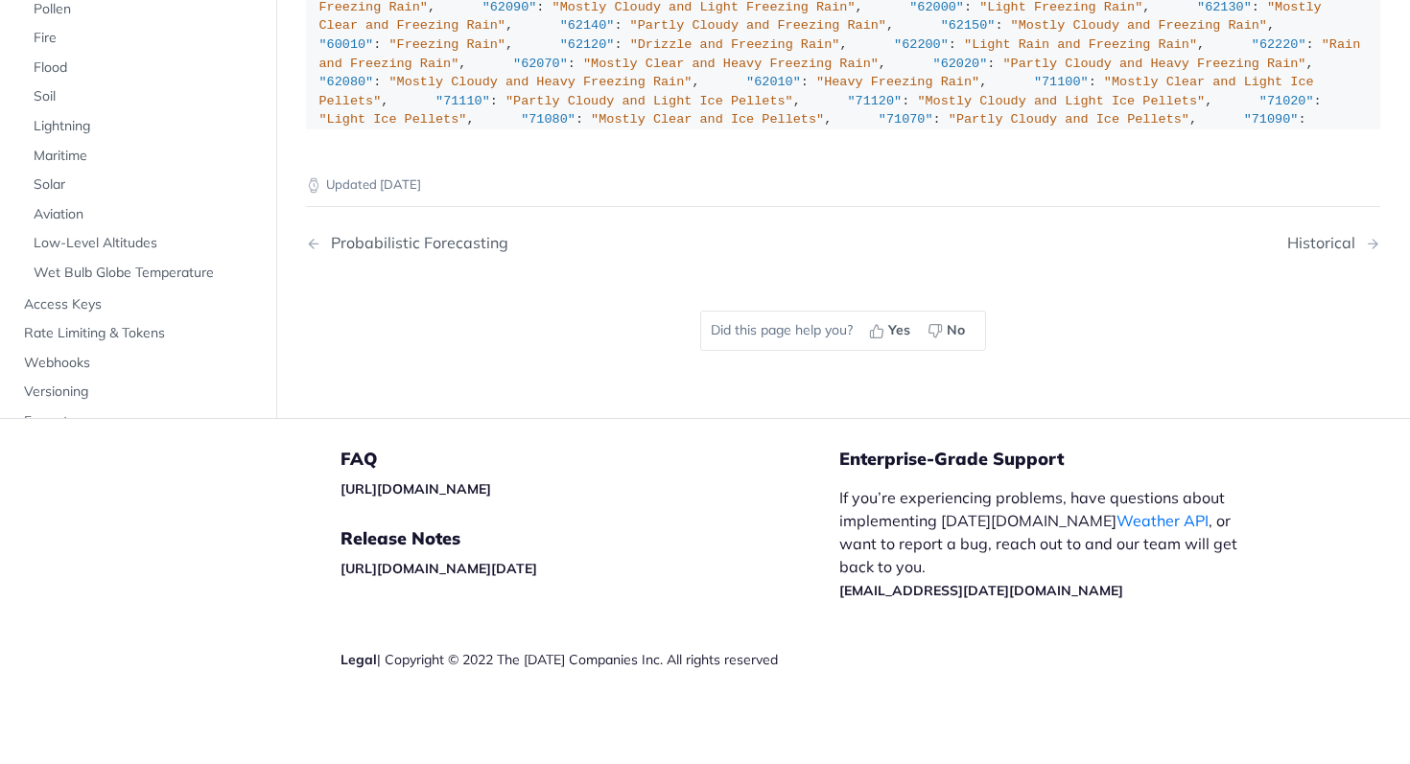
scroll to position [14164, 0]
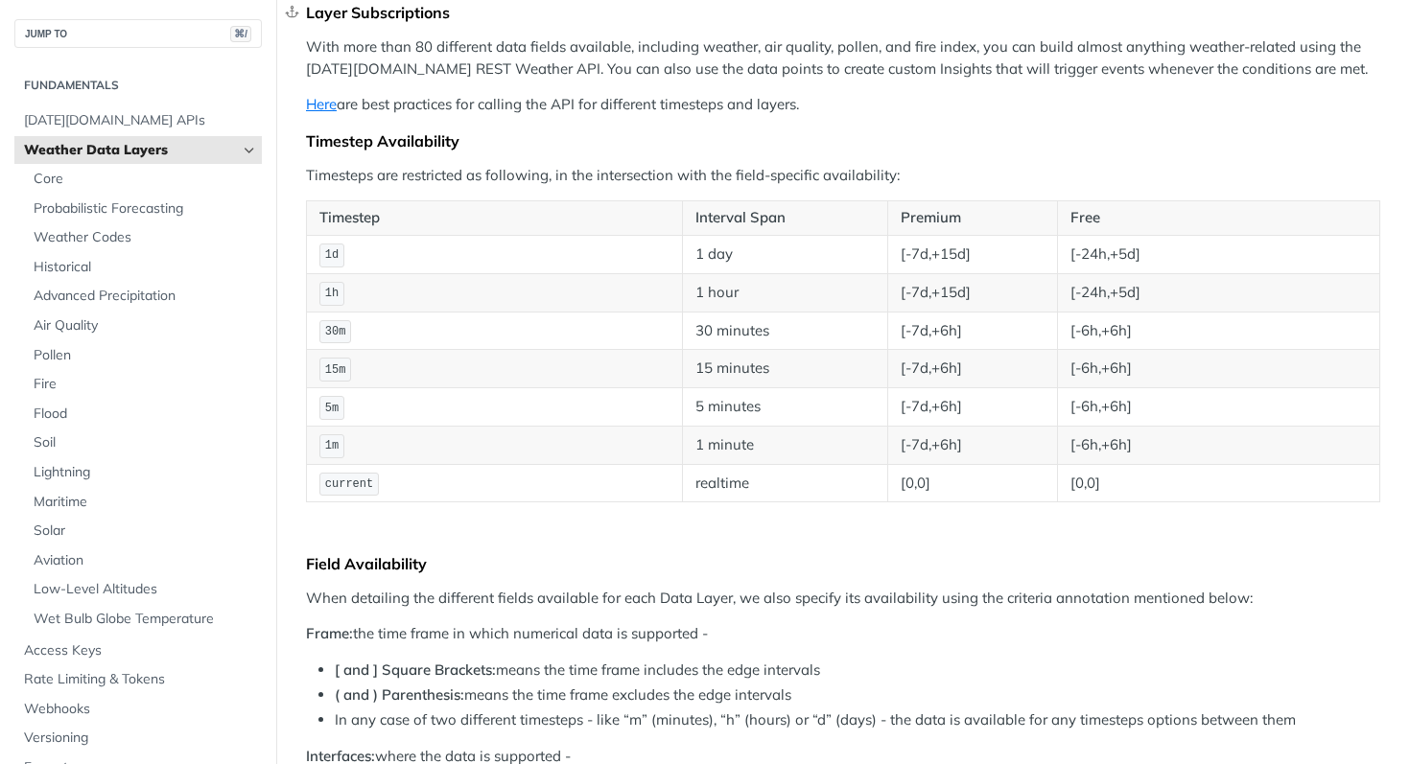
scroll to position [239, 0]
